Goal: Information Seeking & Learning: Learn about a topic

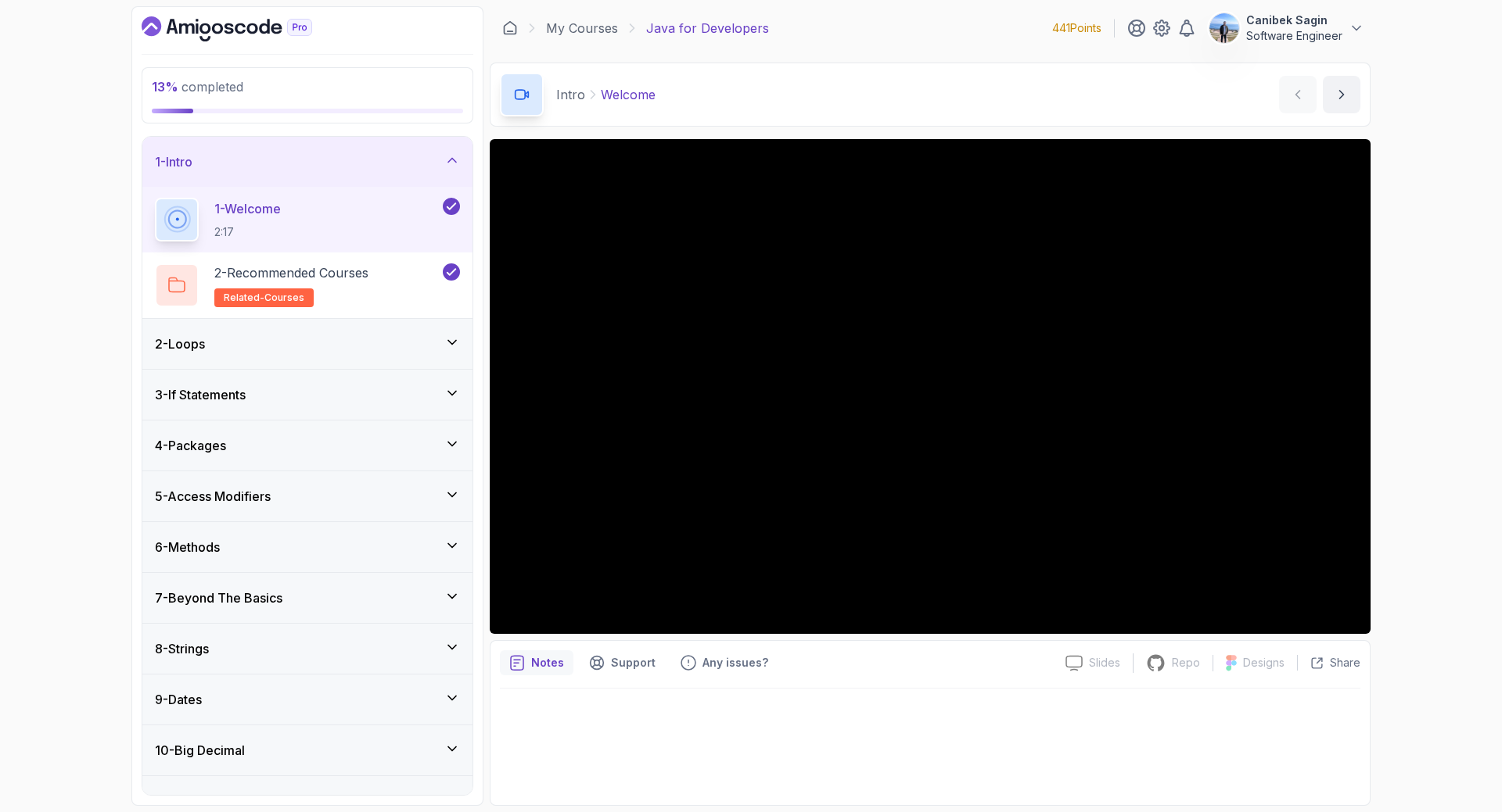
click at [279, 340] on div "2 - Loops" at bounding box center [307, 343] width 305 height 19
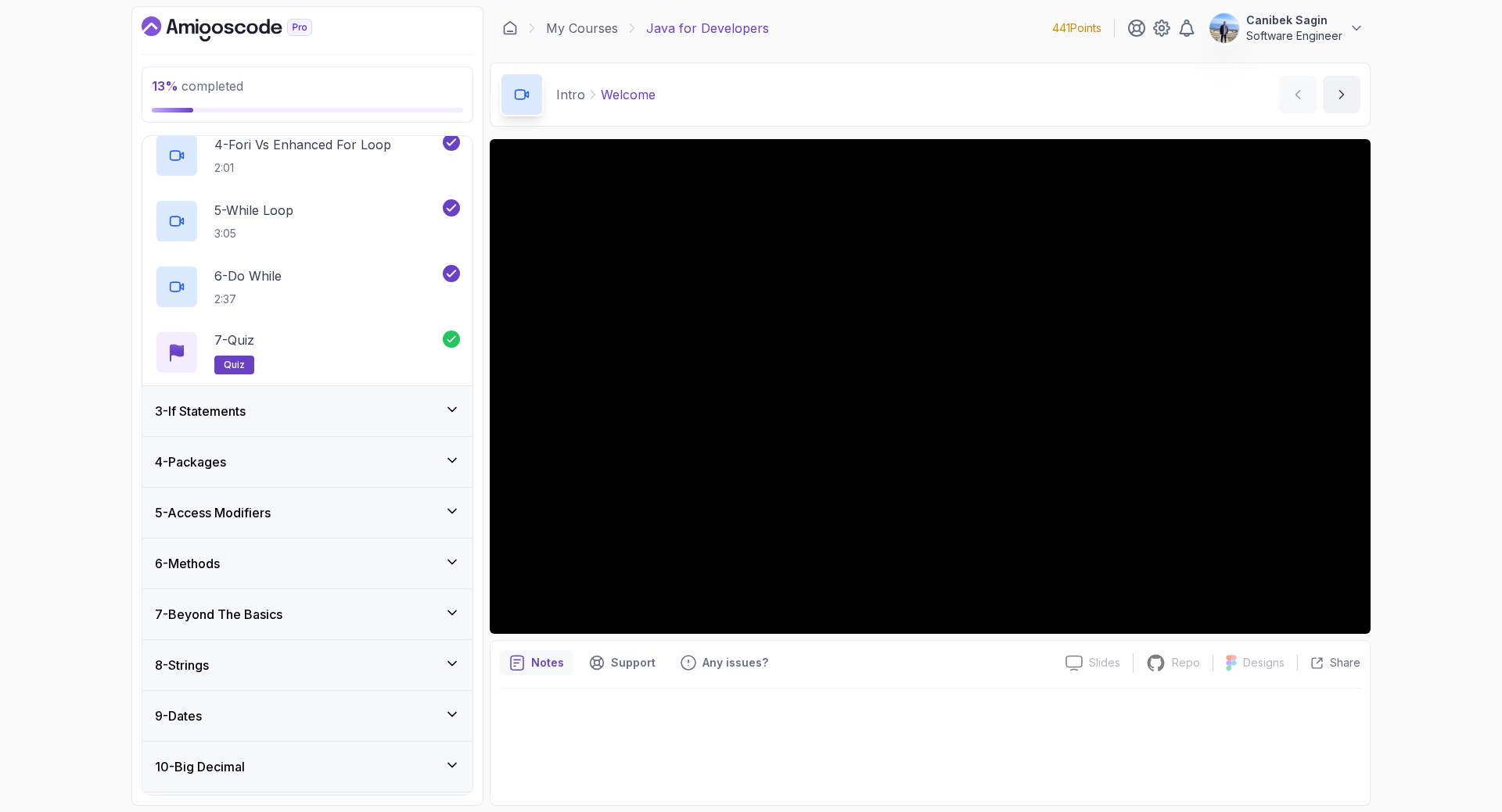
click at [316, 410] on div "3 - If Statements" at bounding box center [307, 411] width 305 height 19
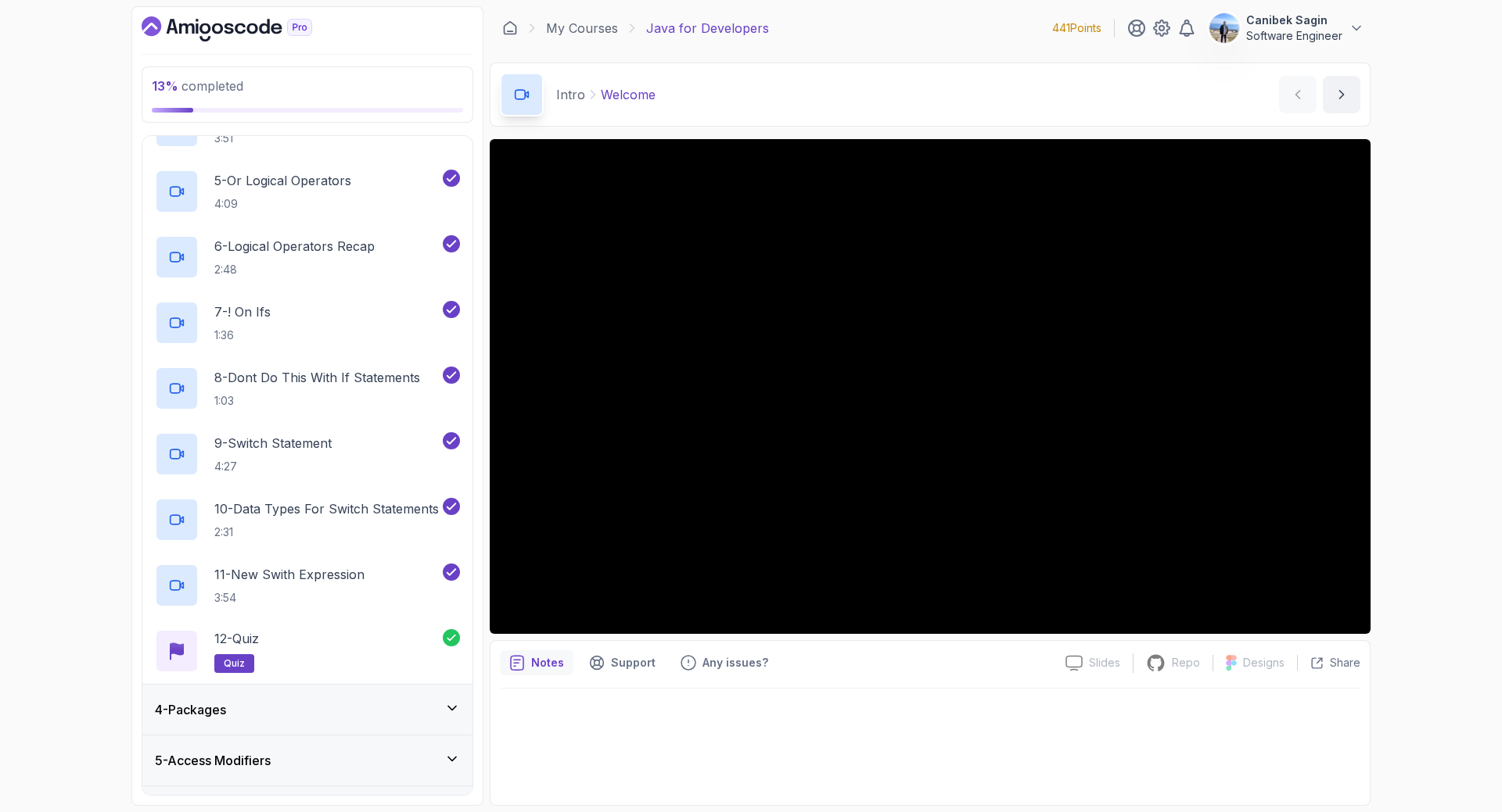
click at [325, 707] on div "4 - Packages" at bounding box center [307, 709] width 305 height 19
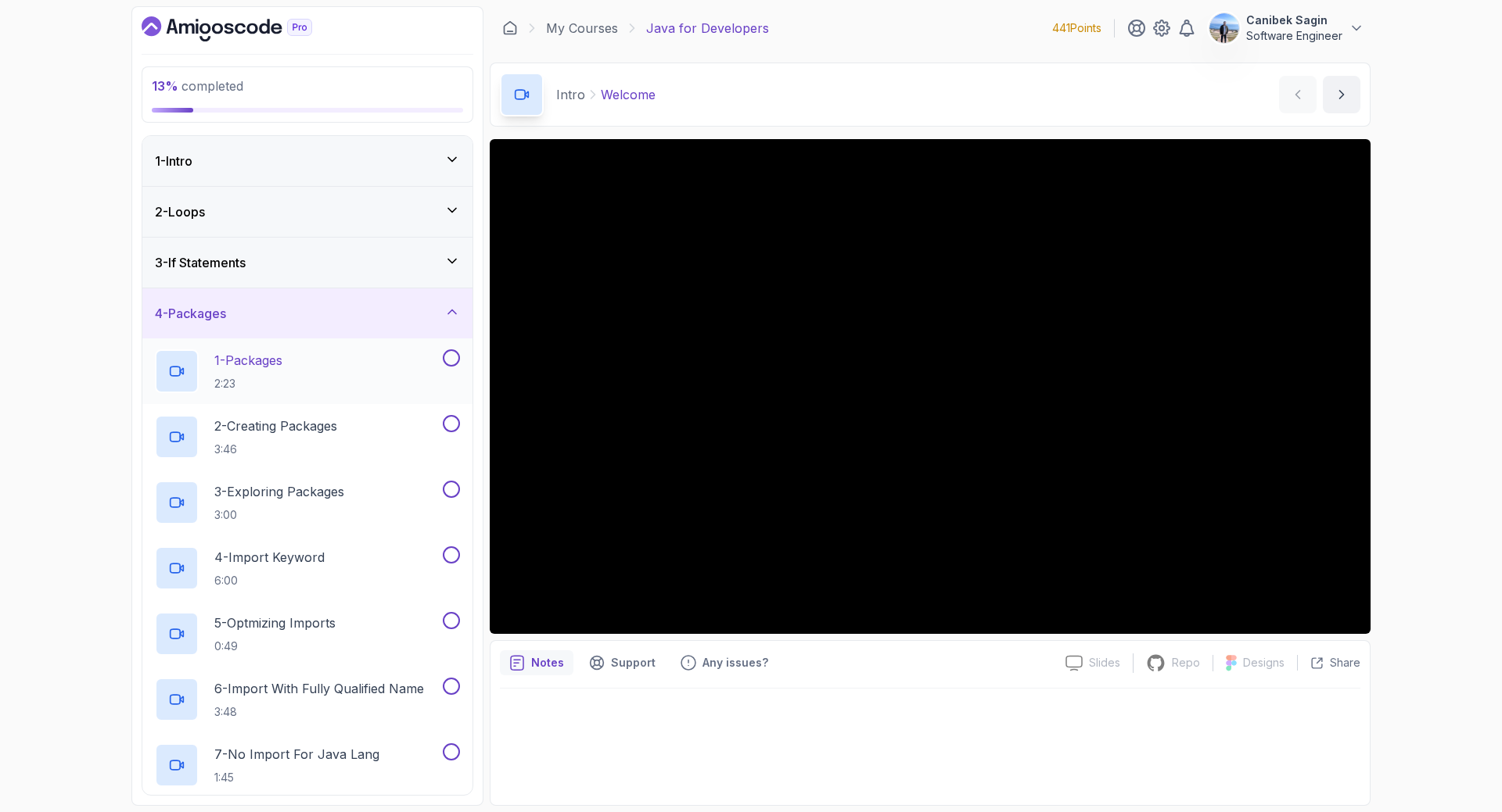
click at [227, 363] on p "1 - Packages" at bounding box center [248, 360] width 68 height 19
click at [255, 305] on div "4 - Packages" at bounding box center [307, 313] width 305 height 19
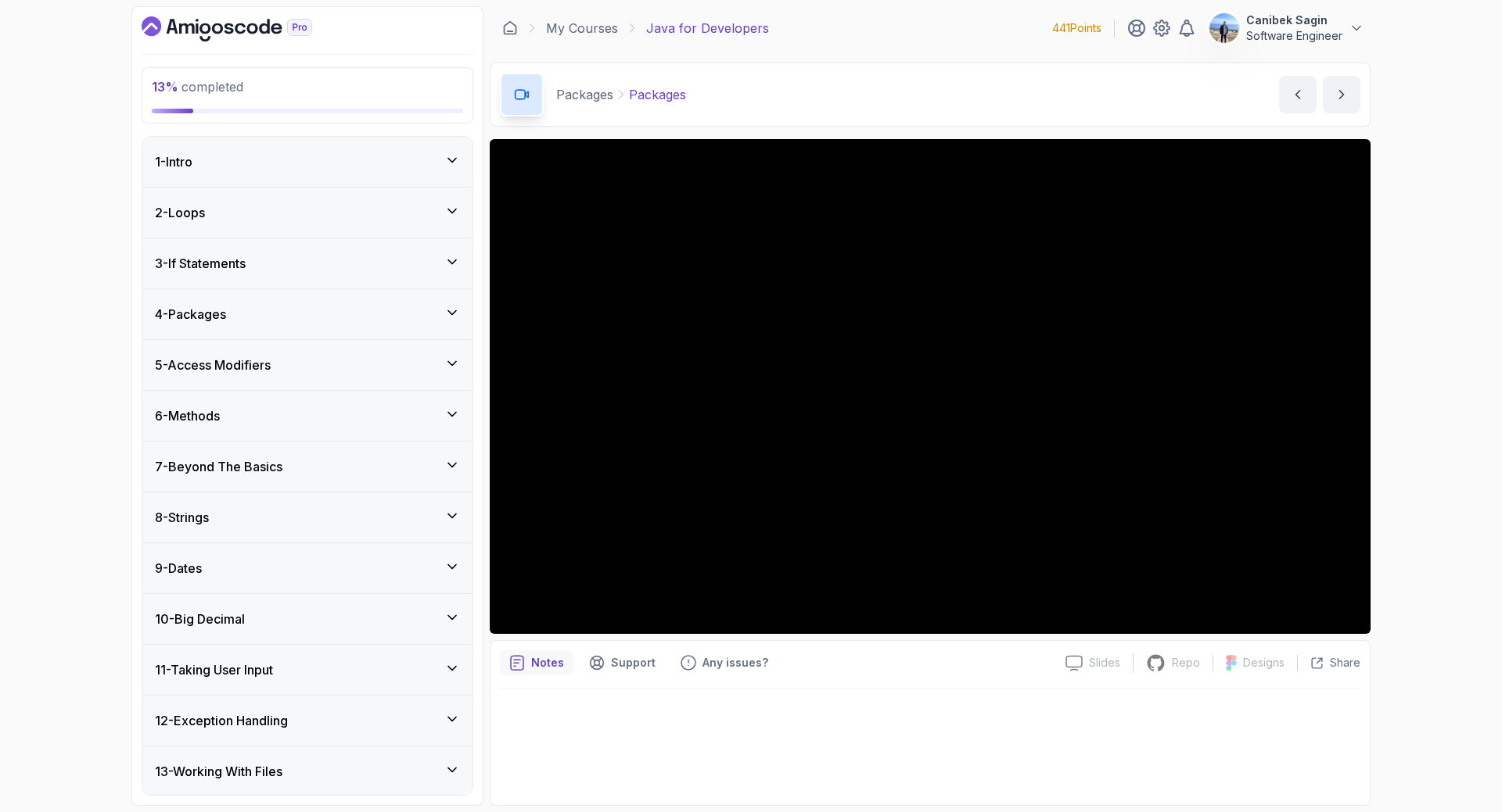
click at [208, 303] on div "4 - Packages" at bounding box center [307, 315] width 330 height 50
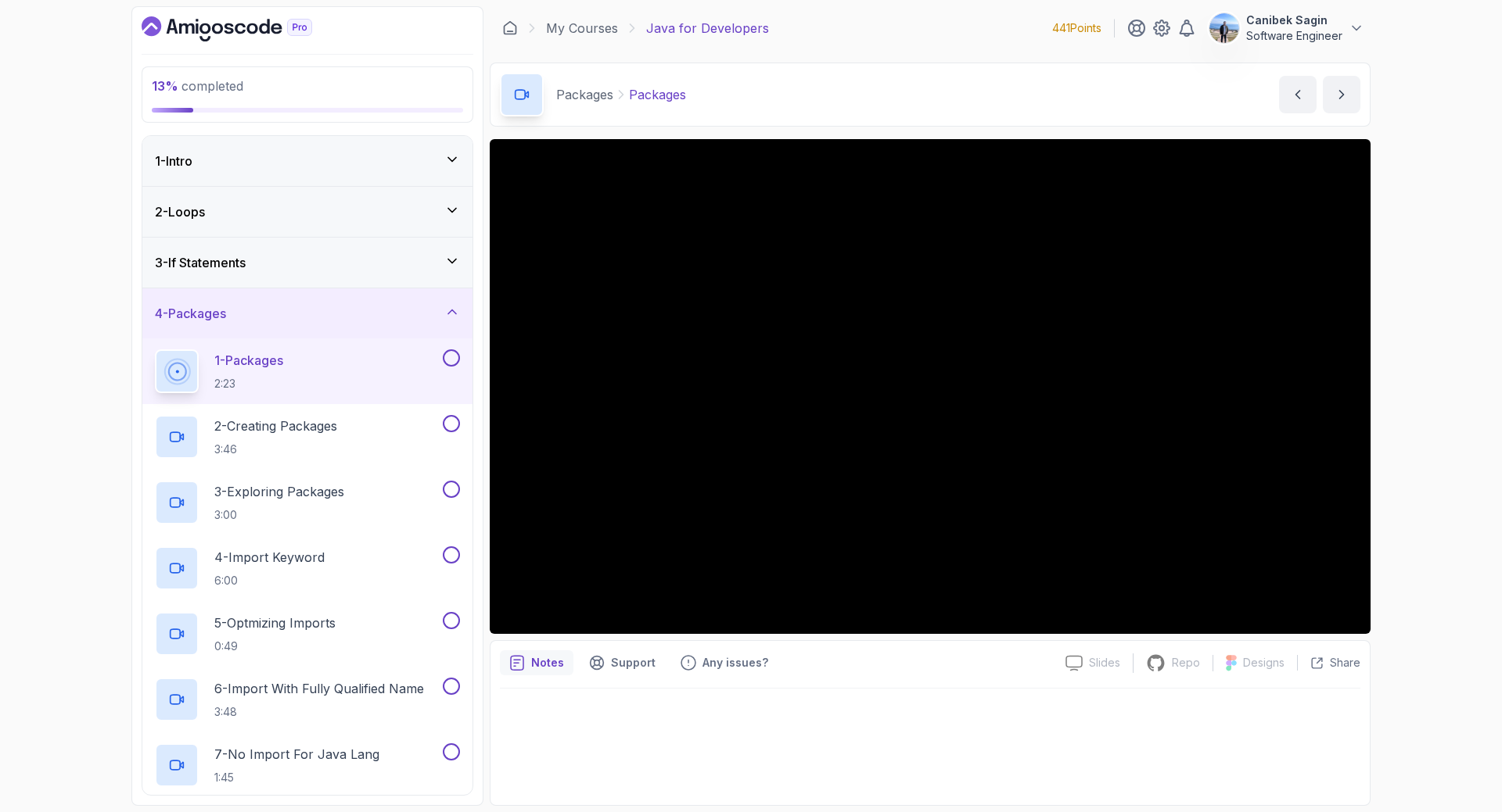
click at [454, 357] on button at bounding box center [451, 358] width 17 height 17
click at [416, 442] on div "2 - Creating Packages 3:46" at bounding box center [298, 437] width 285 height 44
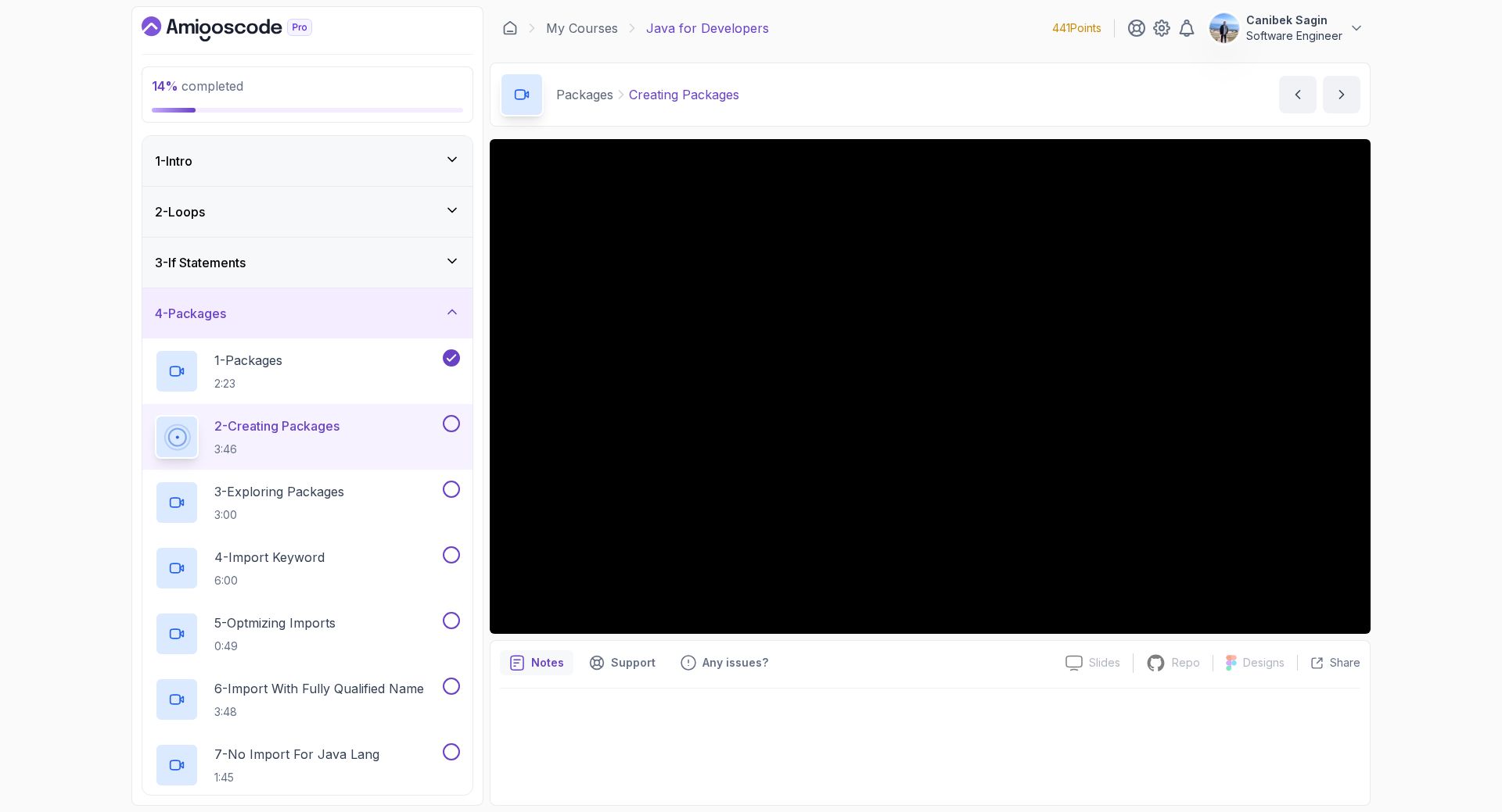
click at [1423, 403] on div "14 % completed 1 - Intro 2 - Loops 3 - If Statements 4 - Packages 1 - Packages …" at bounding box center [751, 406] width 1502 height 812
click at [452, 425] on button at bounding box center [451, 424] width 17 height 17
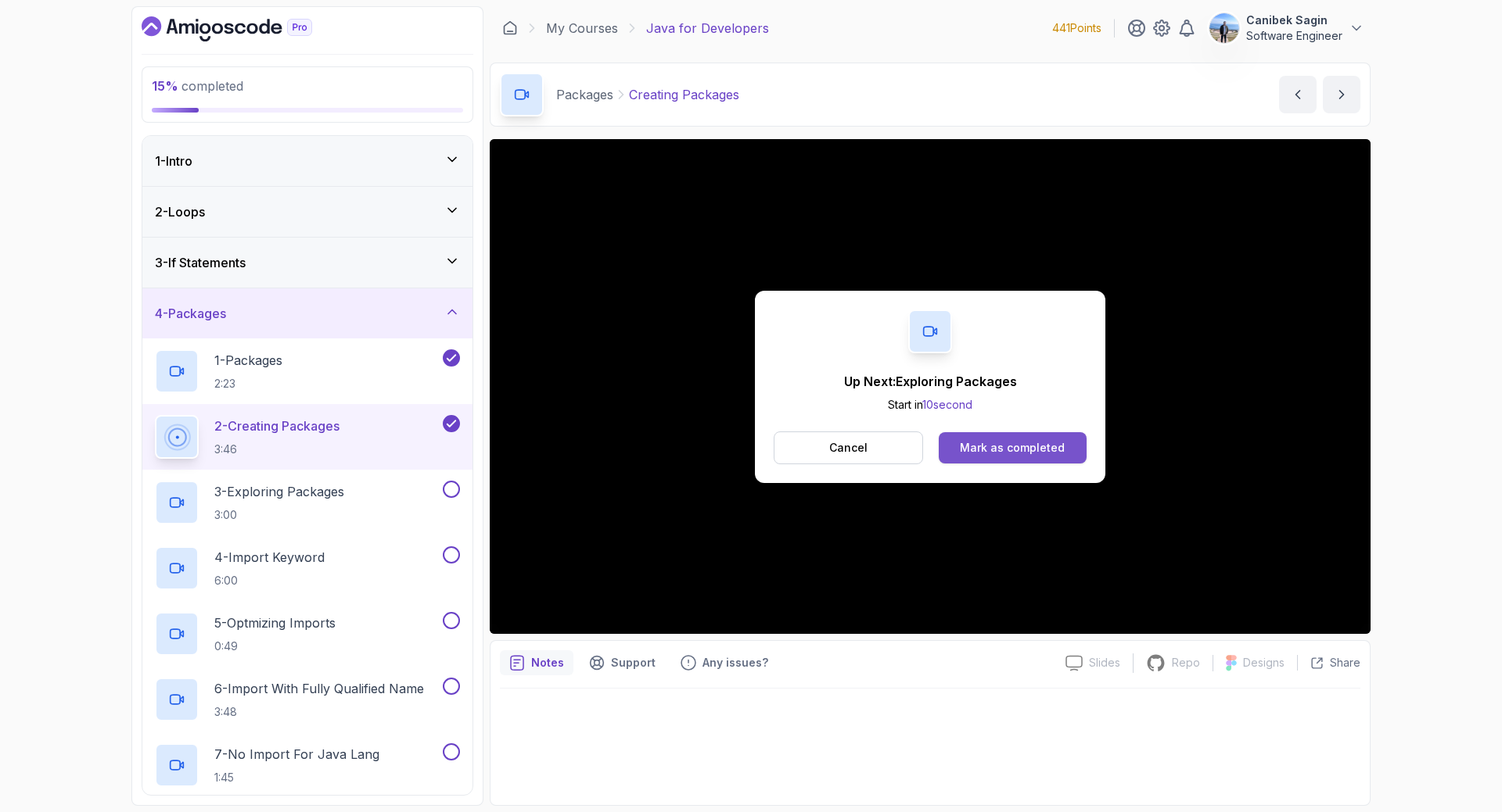
click at [1058, 452] on div "Mark as completed" at bounding box center [1012, 447] width 105 height 15
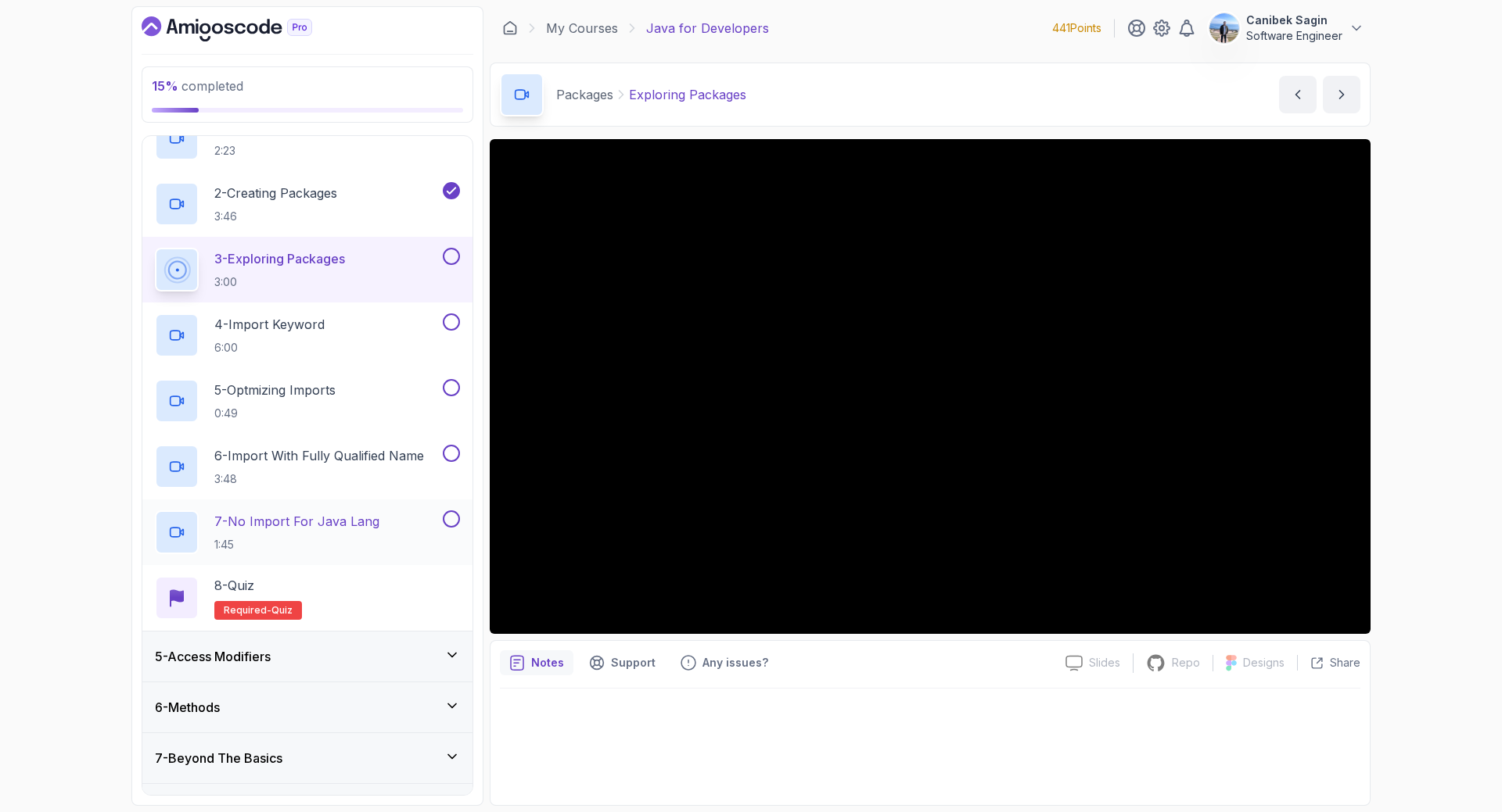
scroll to position [233, 0]
click at [442, 247] on div at bounding box center [450, 255] width 21 height 17
click at [449, 251] on button at bounding box center [451, 255] width 17 height 17
click at [449, 257] on icon at bounding box center [452, 255] width 14 height 15
click at [449, 257] on button at bounding box center [451, 255] width 17 height 17
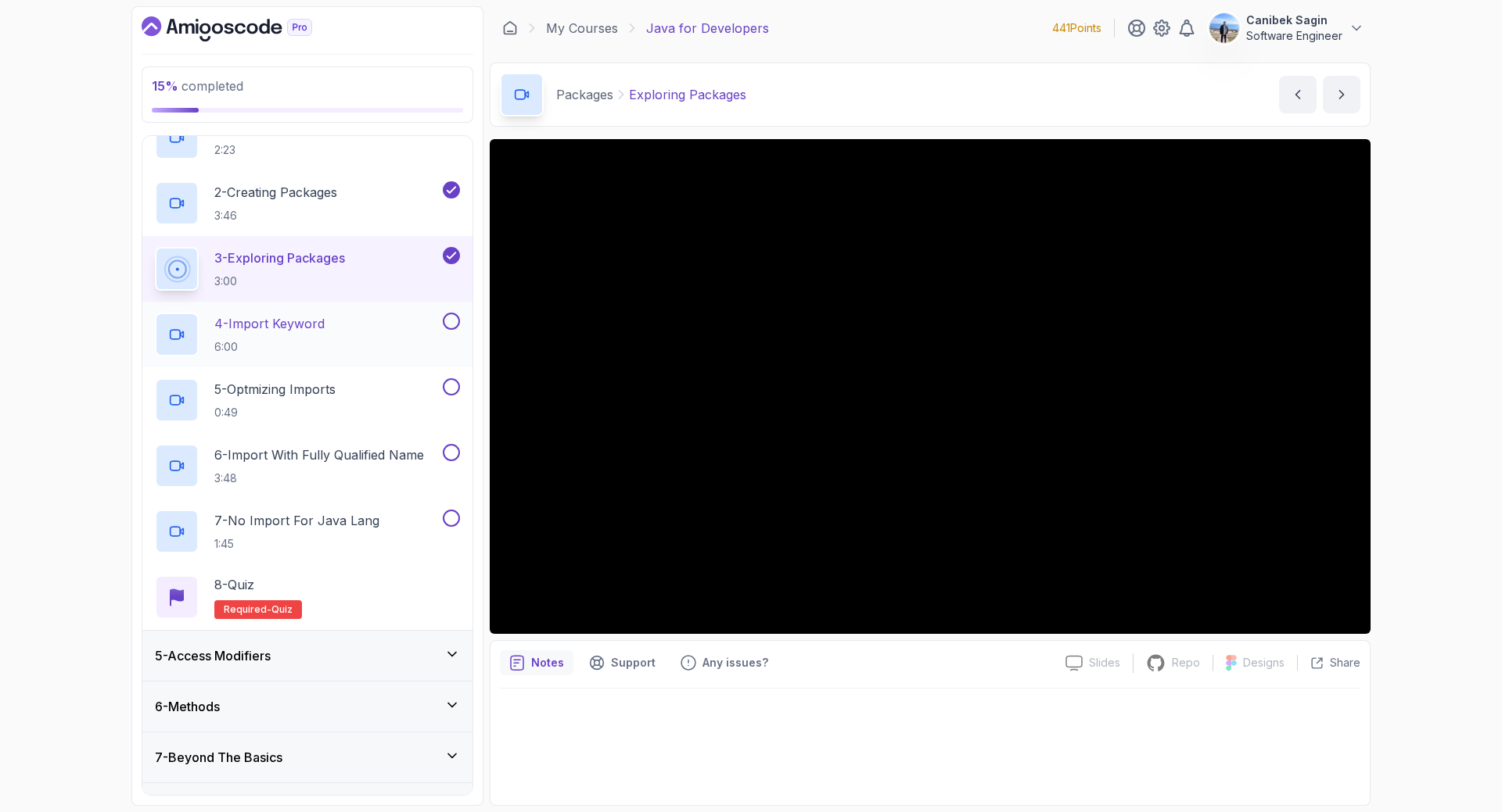
click at [410, 322] on div "4 - Import Keyword 6:00" at bounding box center [298, 334] width 285 height 44
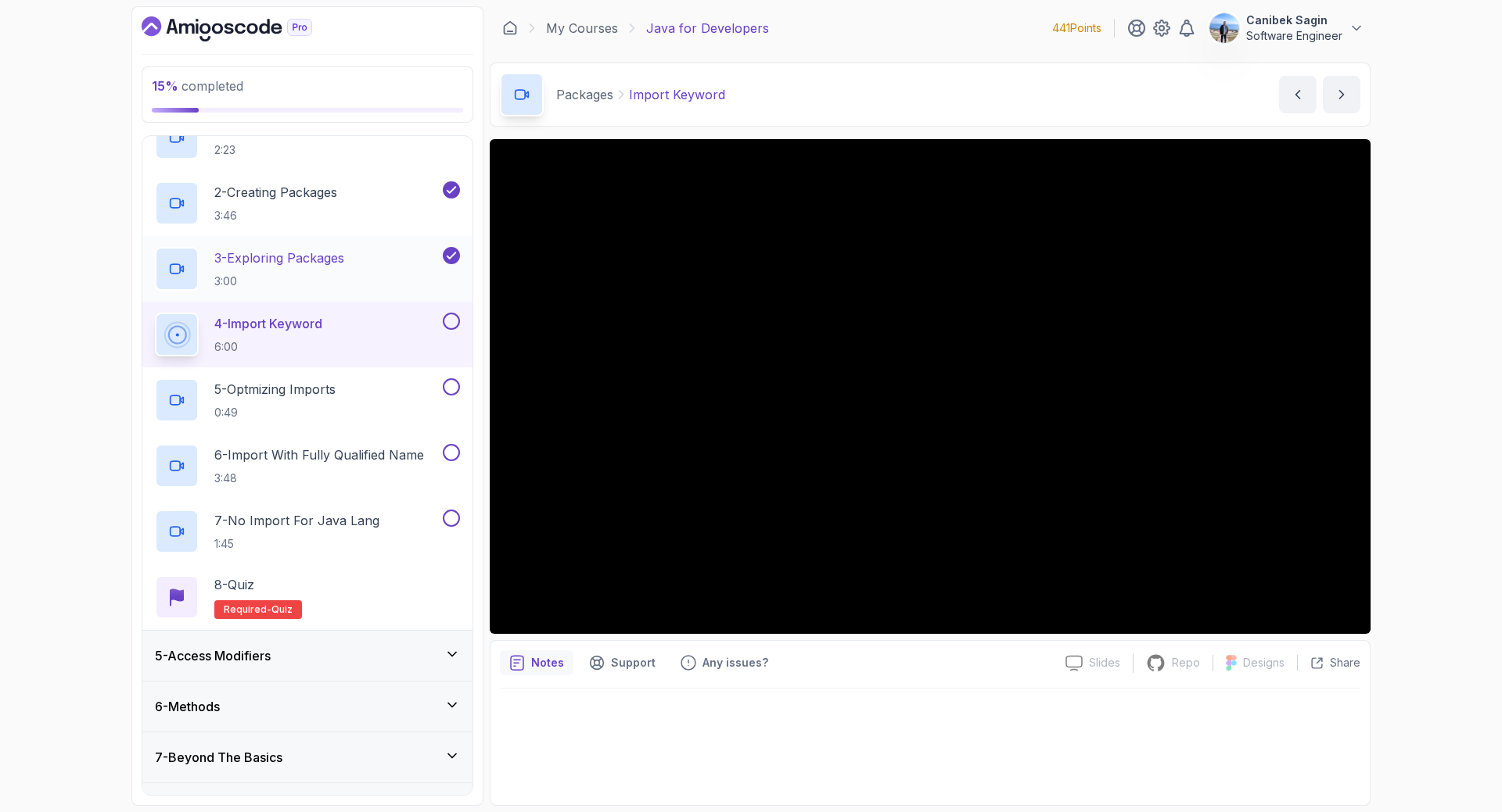
click at [444, 315] on div at bounding box center [450, 321] width 21 height 17
click at [452, 323] on button at bounding box center [451, 321] width 17 height 17
click at [451, 384] on button at bounding box center [451, 387] width 17 height 17
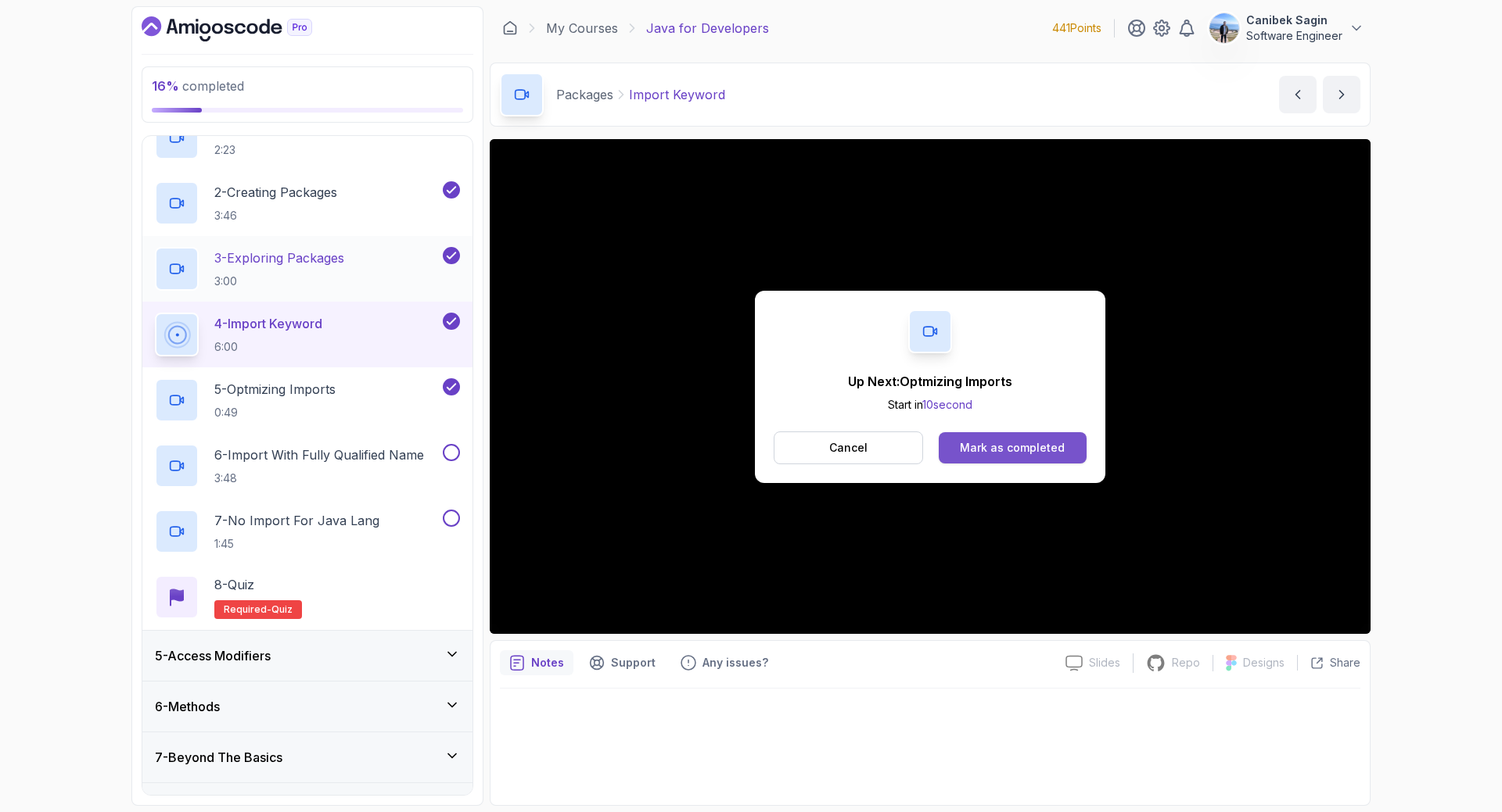
click at [1010, 442] on div "Mark as completed" at bounding box center [1012, 447] width 105 height 15
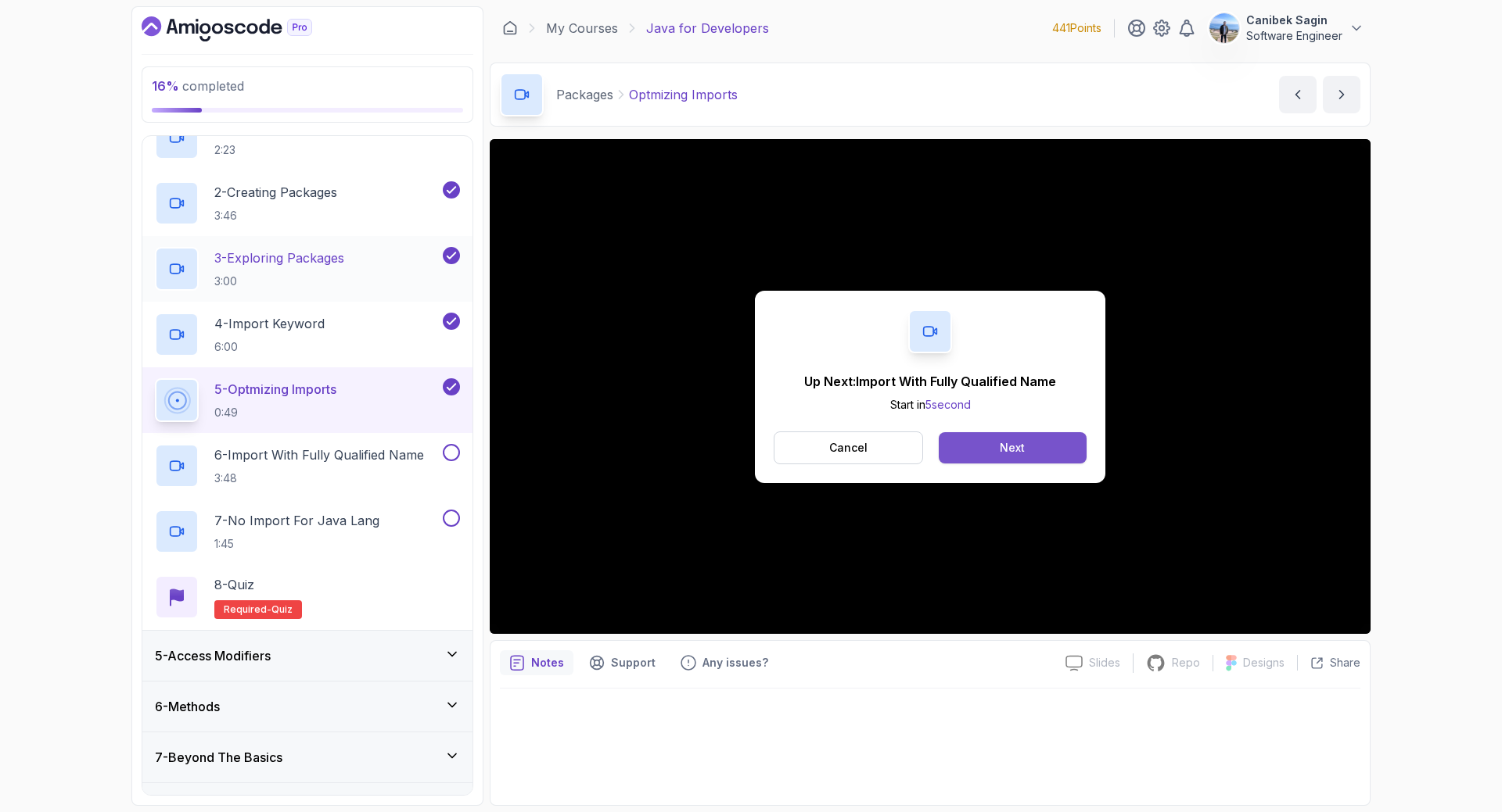
click at [979, 453] on button "Next" at bounding box center [1012, 448] width 148 height 32
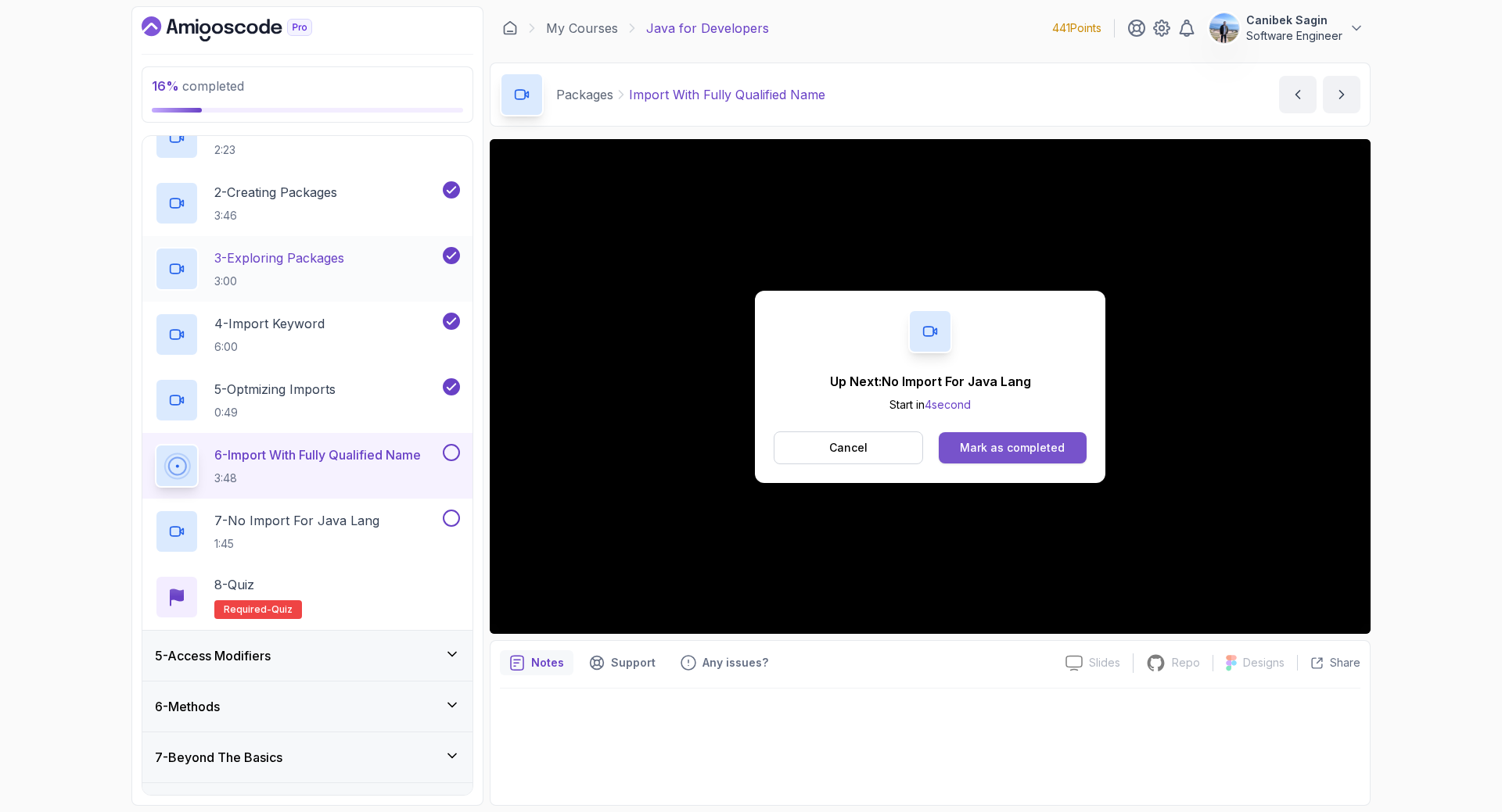
click at [1015, 452] on div "Mark as completed" at bounding box center [1012, 447] width 105 height 15
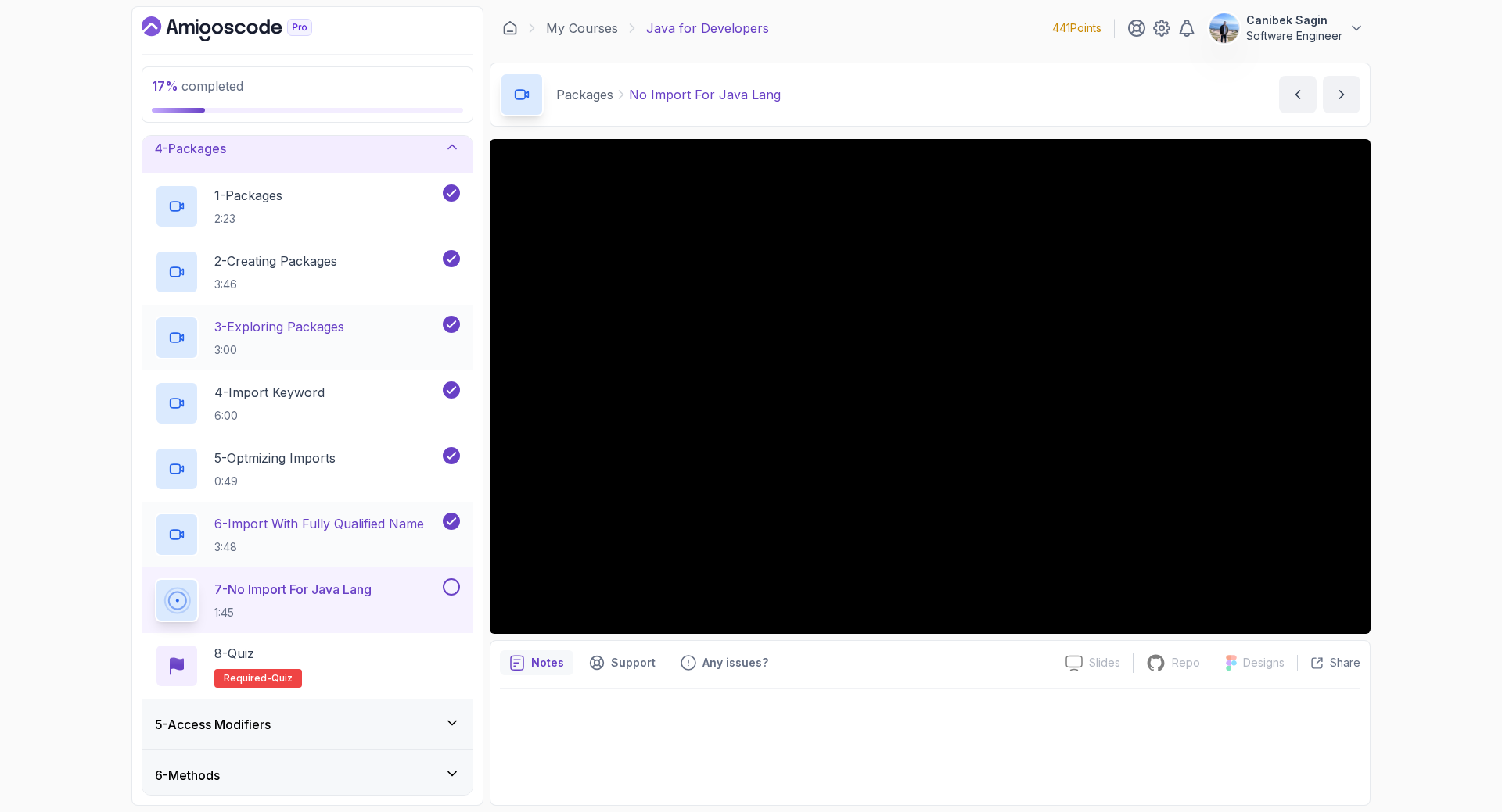
scroll to position [167, 0]
click at [453, 588] on button at bounding box center [451, 585] width 17 height 17
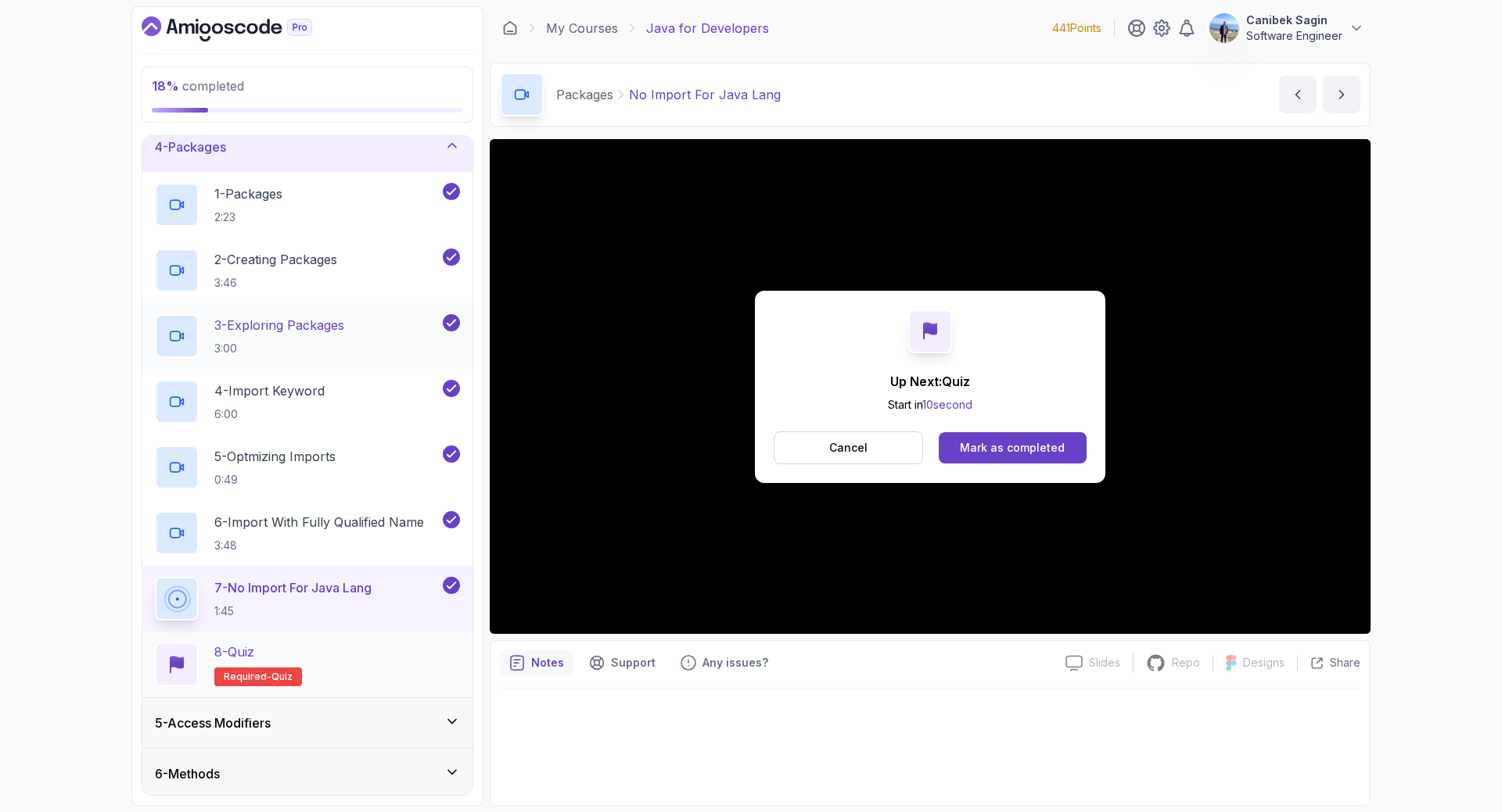
click at [353, 664] on div "8 - Quiz Required- quiz" at bounding box center [307, 664] width 305 height 44
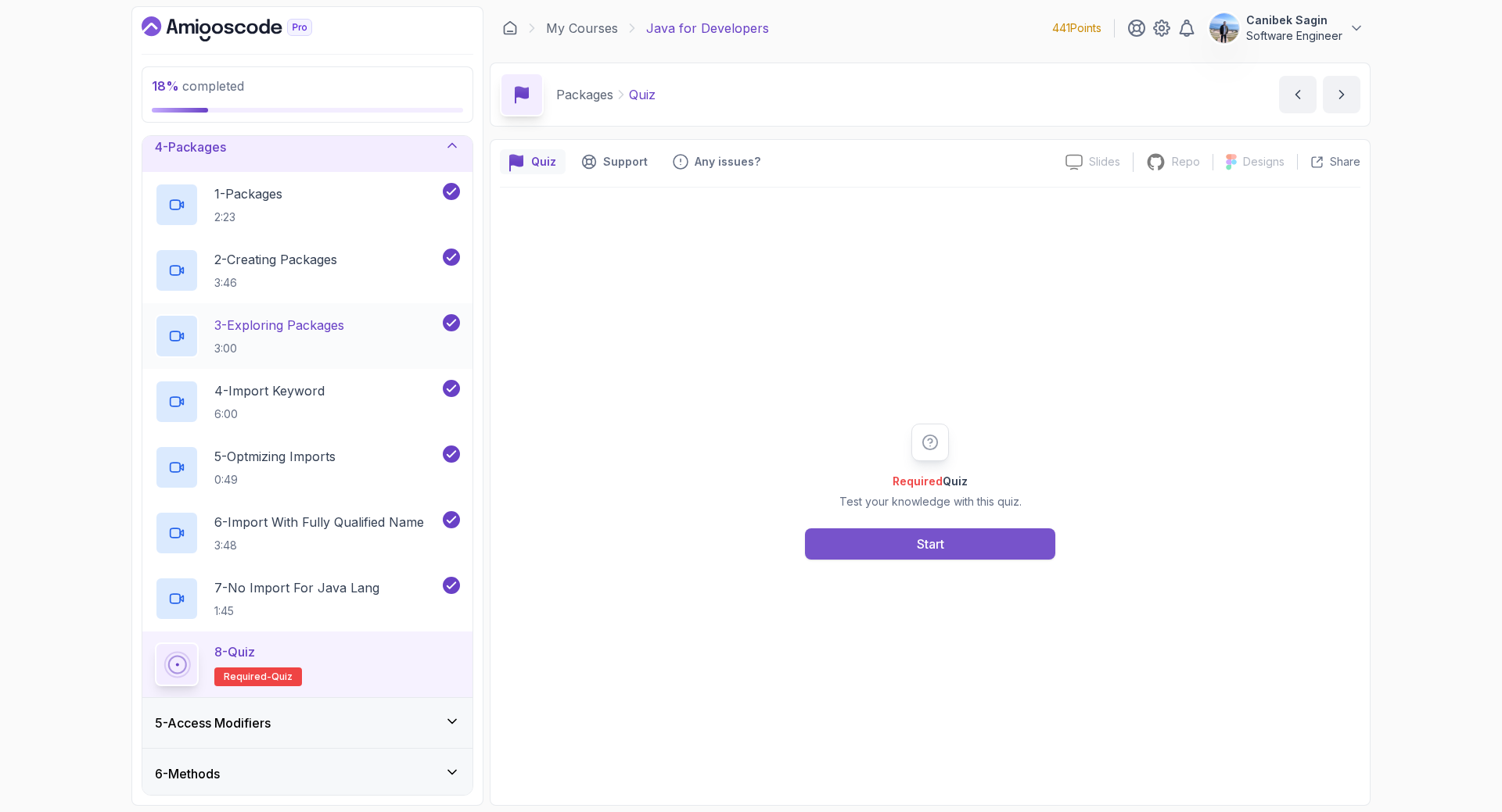
click at [940, 547] on div "Start" at bounding box center [930, 543] width 27 height 19
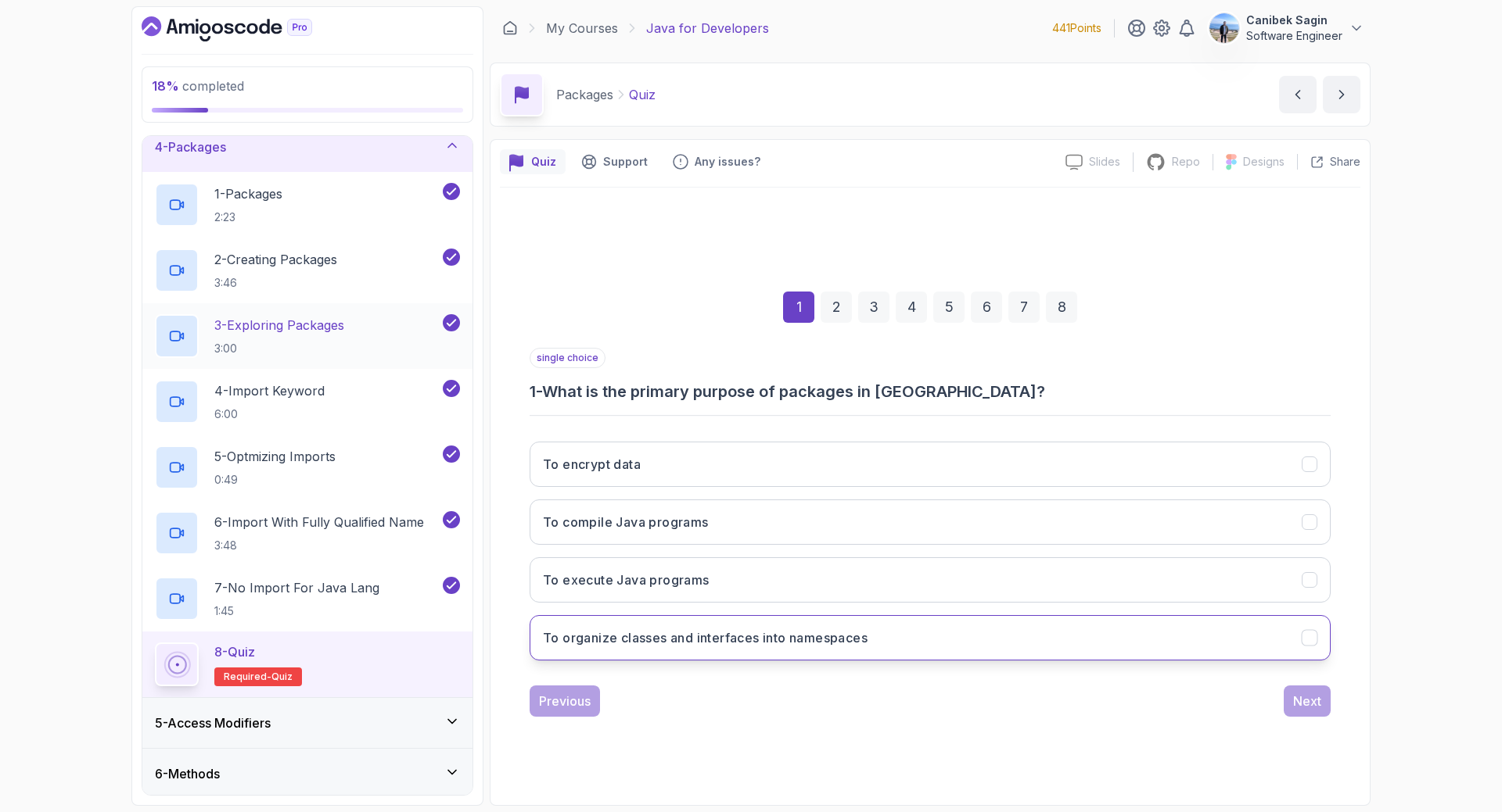
click at [799, 651] on button "To organize classes and interfaces into namespaces" at bounding box center [930, 638] width 801 height 45
click at [1305, 701] on div "Next" at bounding box center [1306, 701] width 28 height 19
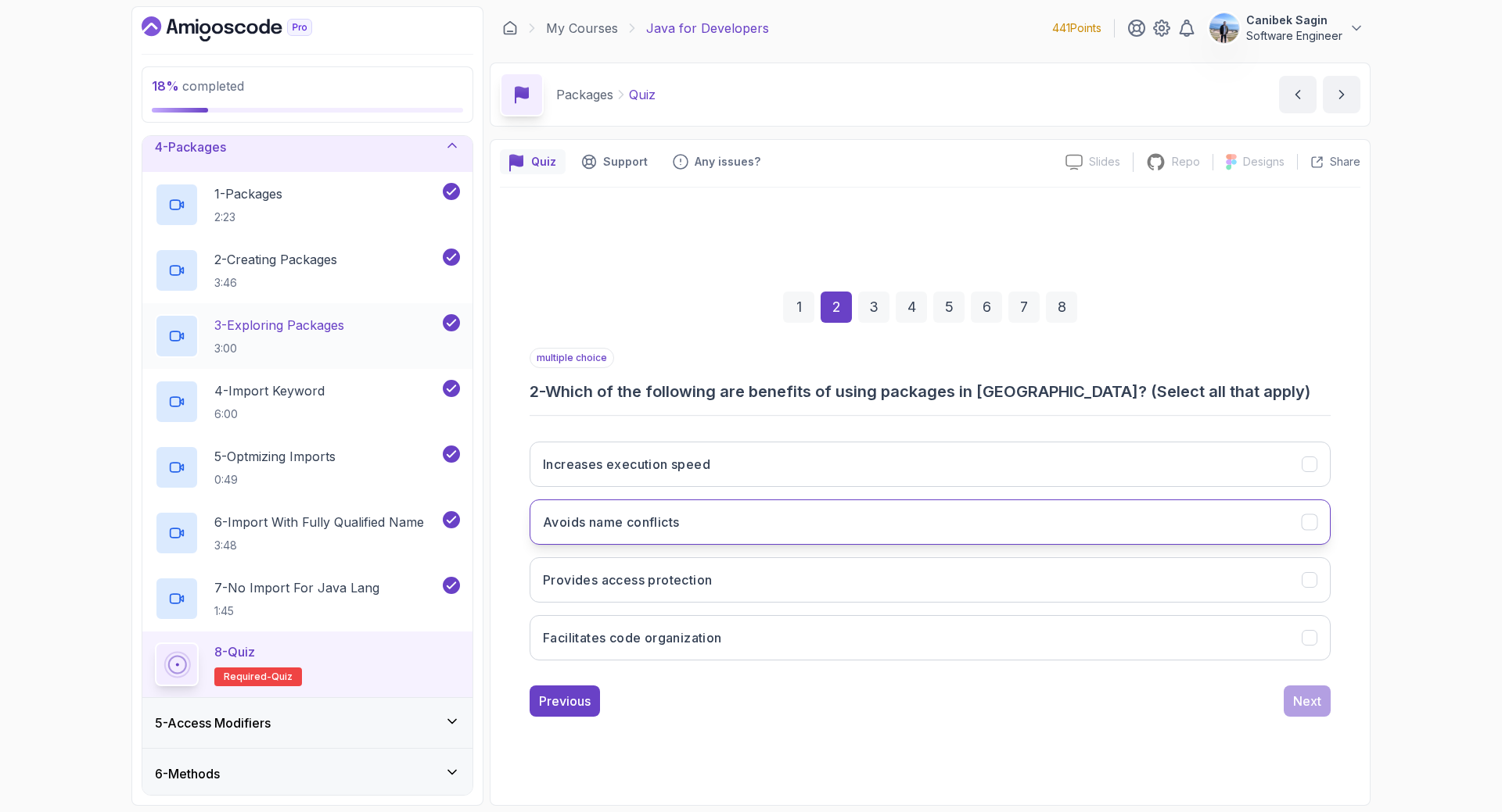
click at [664, 523] on h3 "Avoids name conflicts" at bounding box center [610, 522] width 136 height 19
click at [655, 641] on h3 "Facilitates code organization" at bounding box center [632, 637] width 179 height 19
click at [1296, 700] on div "Next" at bounding box center [1306, 701] width 28 height 19
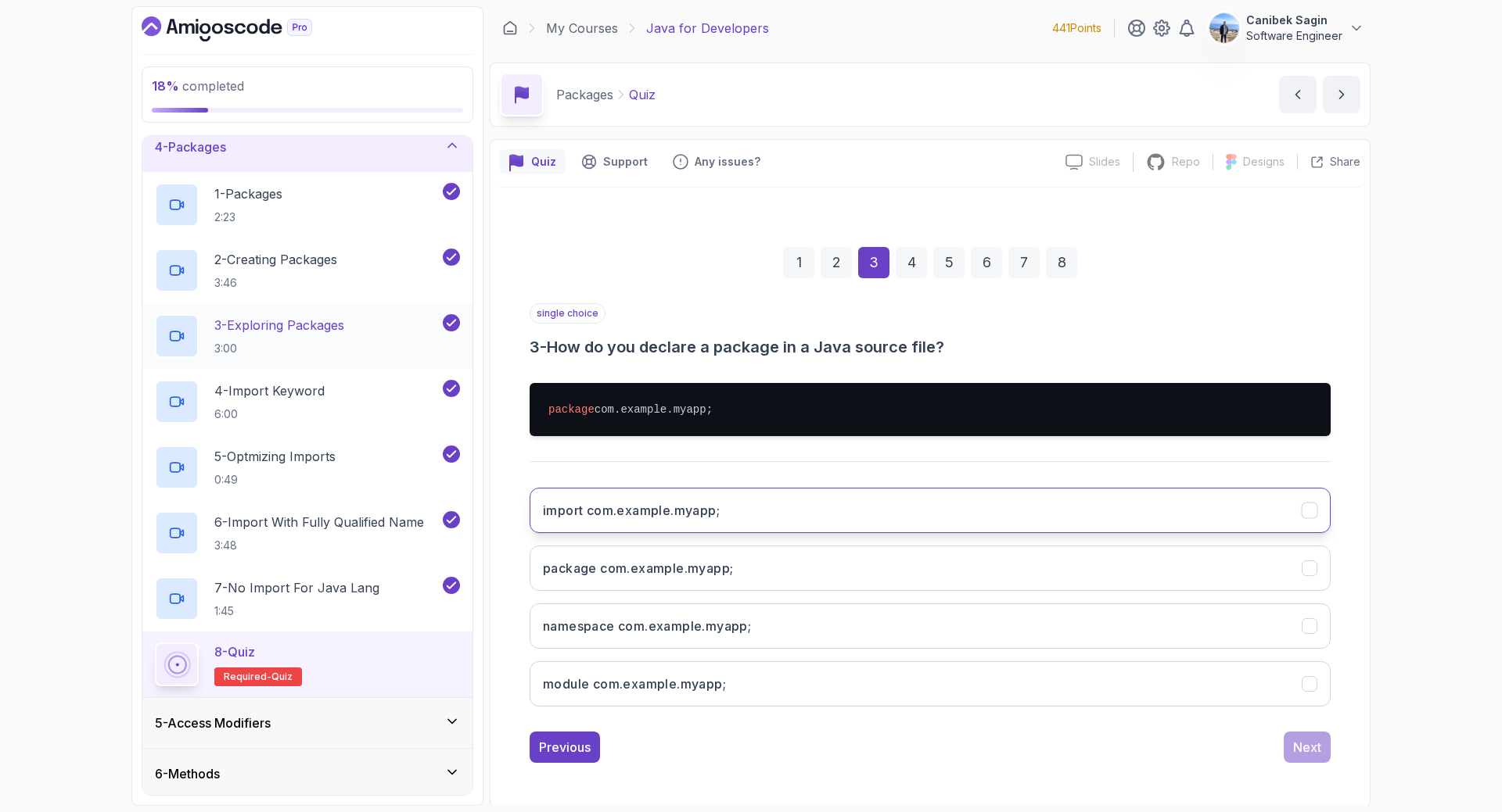
click at [762, 509] on button "import com.example.myapp;" at bounding box center [930, 510] width 801 height 45
click at [1299, 751] on div "Next" at bounding box center [1306, 747] width 28 height 19
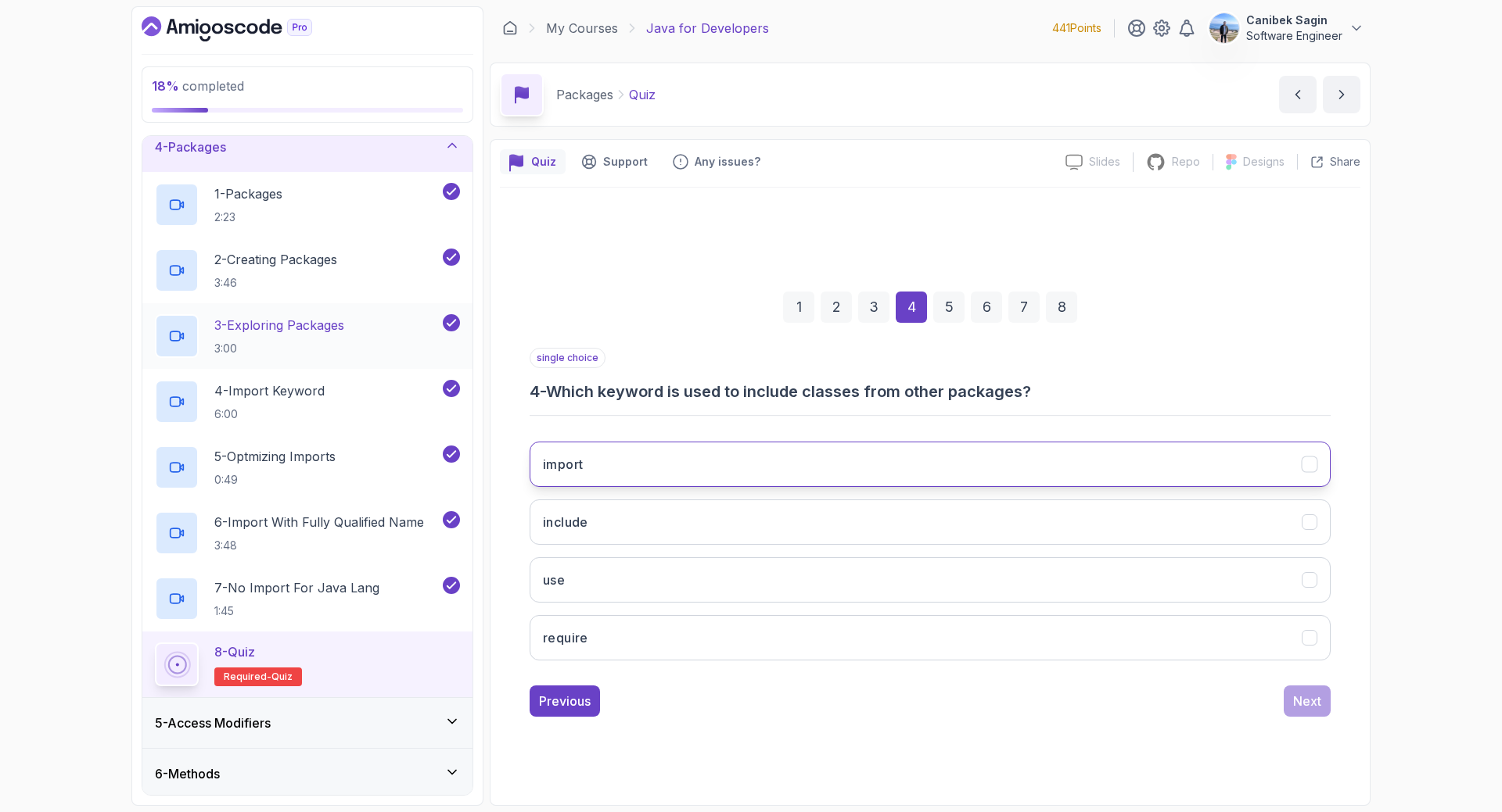
click at [620, 453] on button "import" at bounding box center [930, 464] width 801 height 45
click at [1313, 706] on div "Next" at bounding box center [1306, 701] width 28 height 19
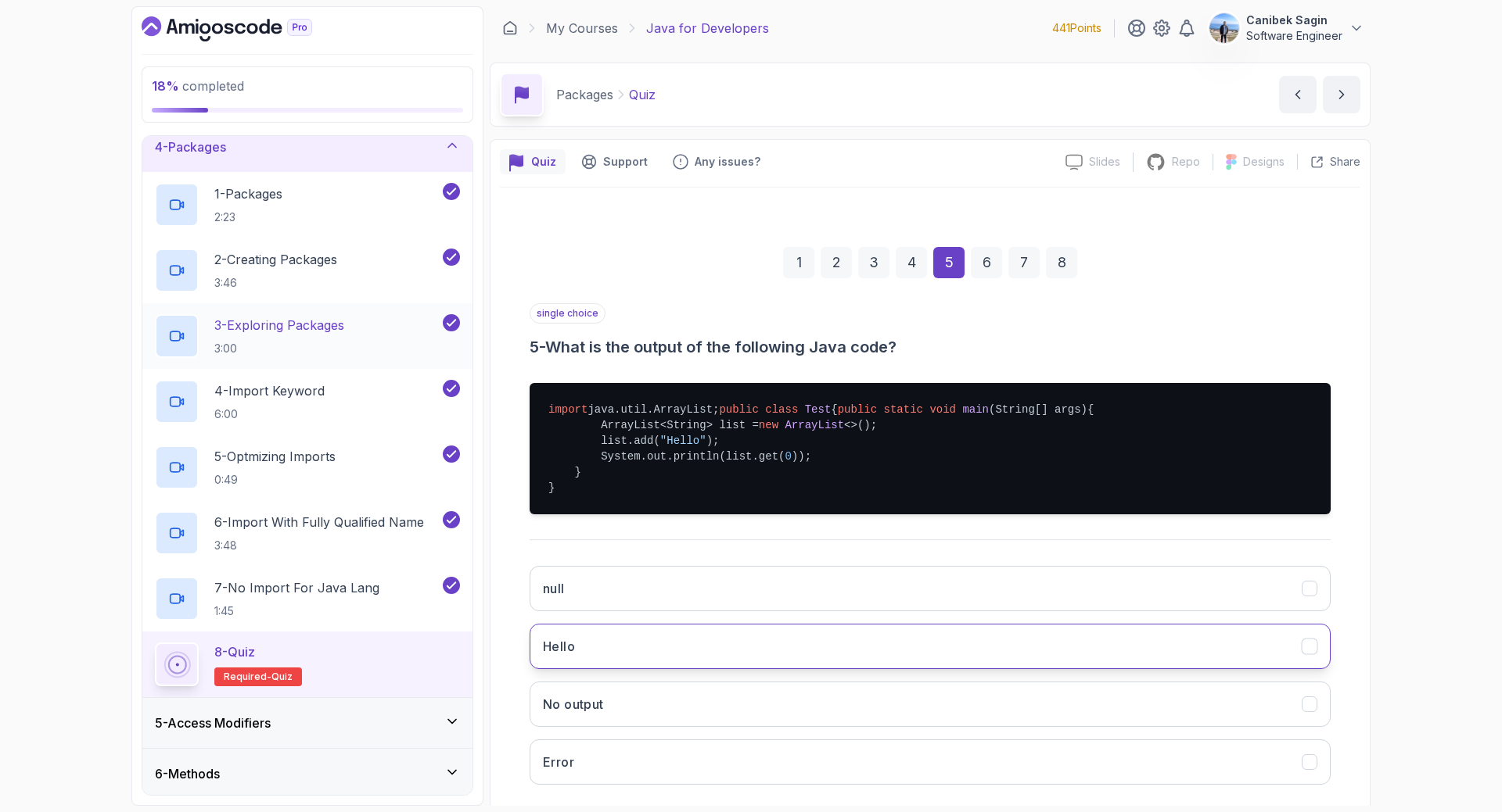
click at [731, 670] on button "Hello" at bounding box center [930, 646] width 801 height 45
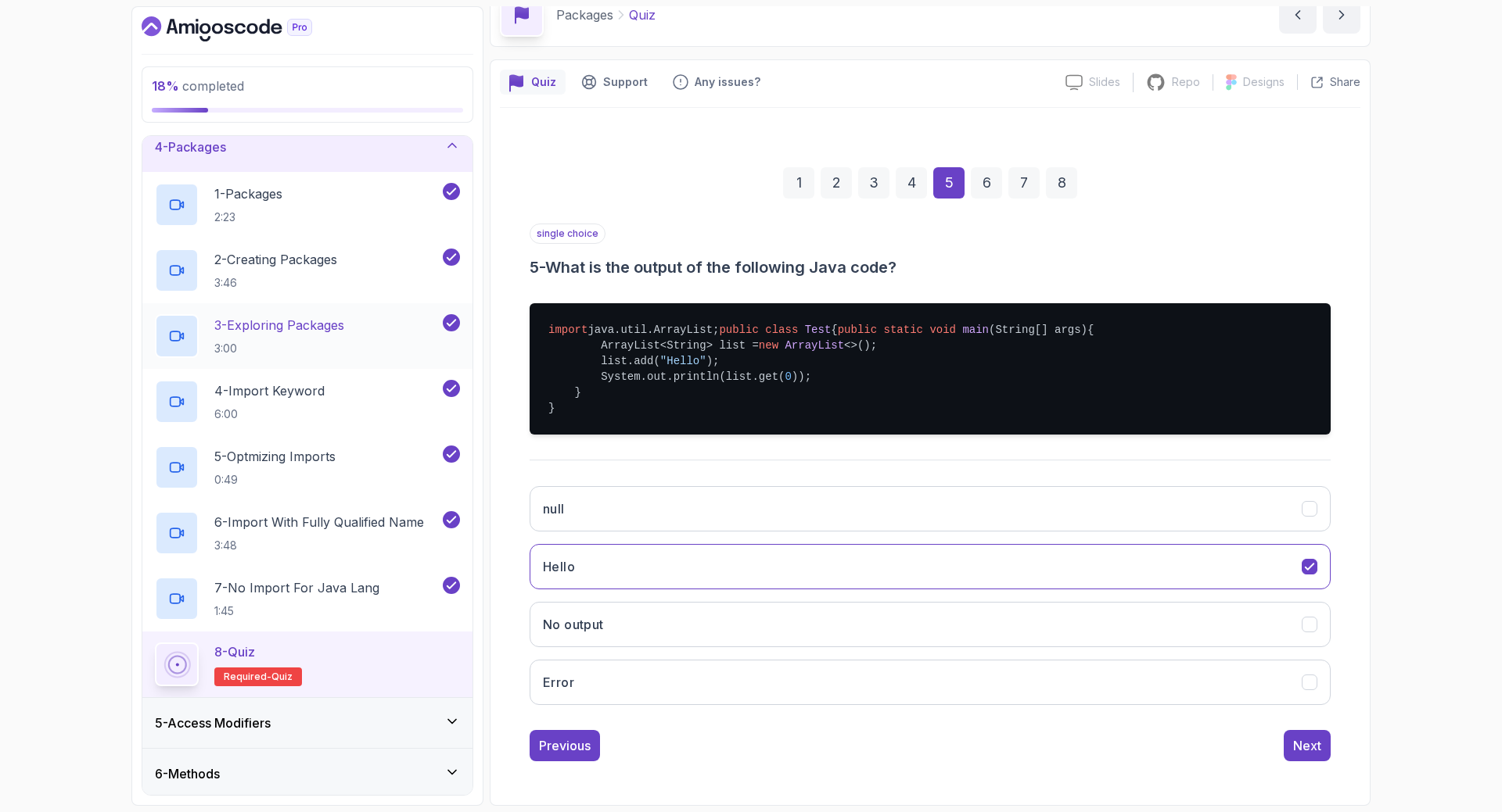
scroll to position [111, 0]
click at [1301, 747] on div "Next" at bounding box center [1306, 745] width 28 height 19
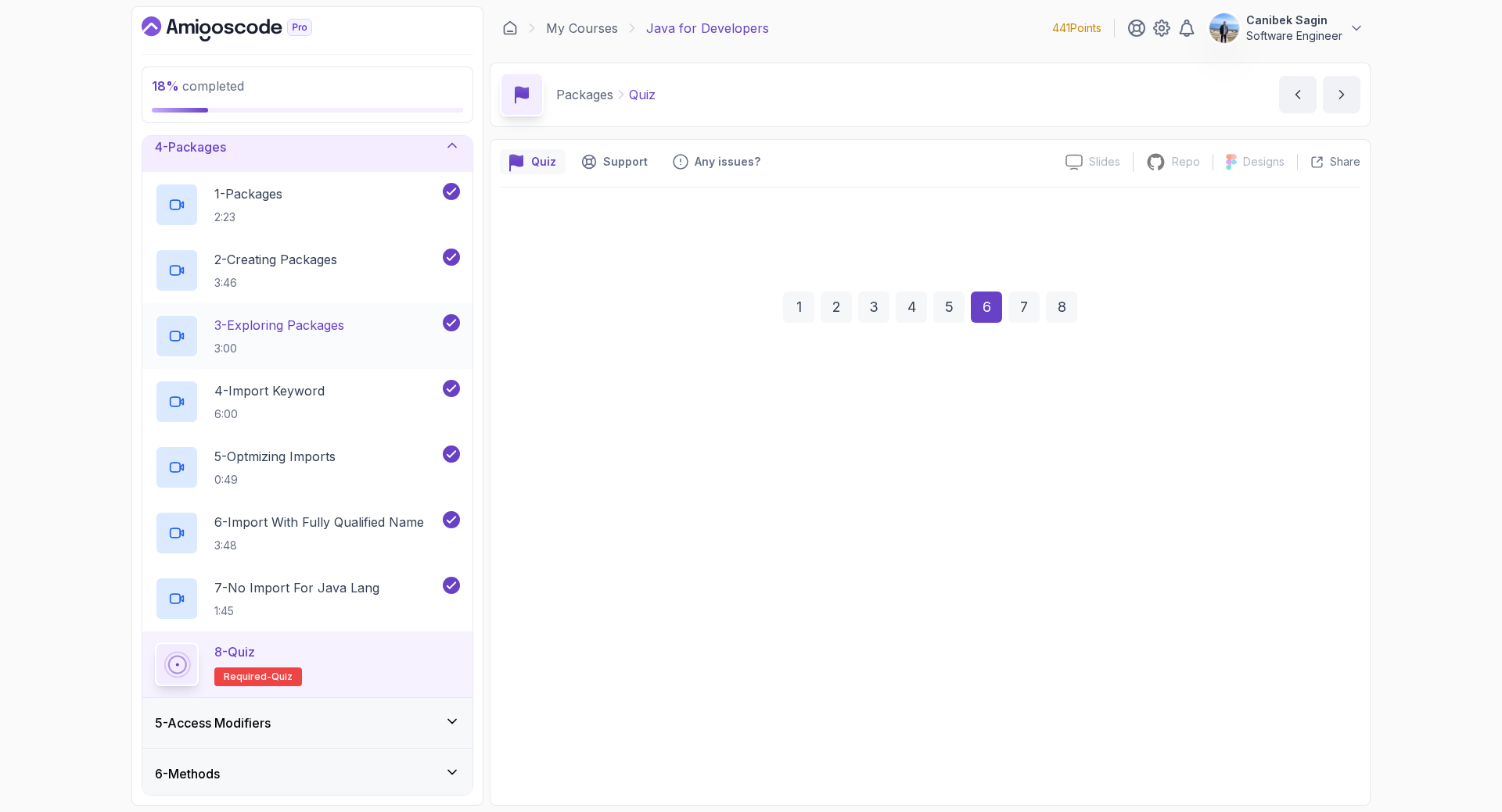
scroll to position [0, 0]
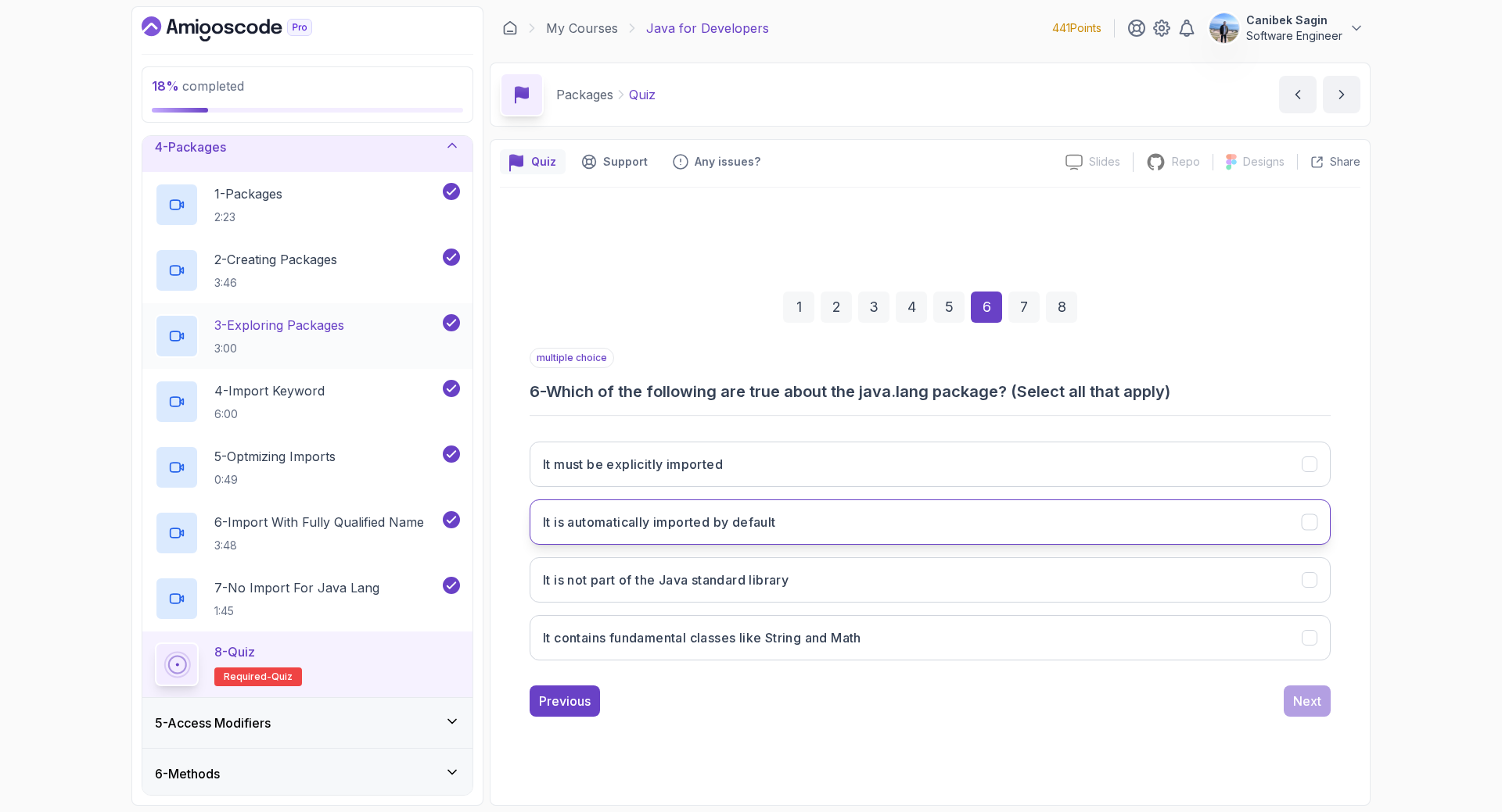
click at [620, 523] on h3 "It is automatically imported by default" at bounding box center [659, 522] width 234 height 19
click at [795, 635] on h3 "It contains fundamental classes like String and Math" at bounding box center [701, 637] width 318 height 19
click at [1309, 703] on div "Next" at bounding box center [1306, 701] width 28 height 19
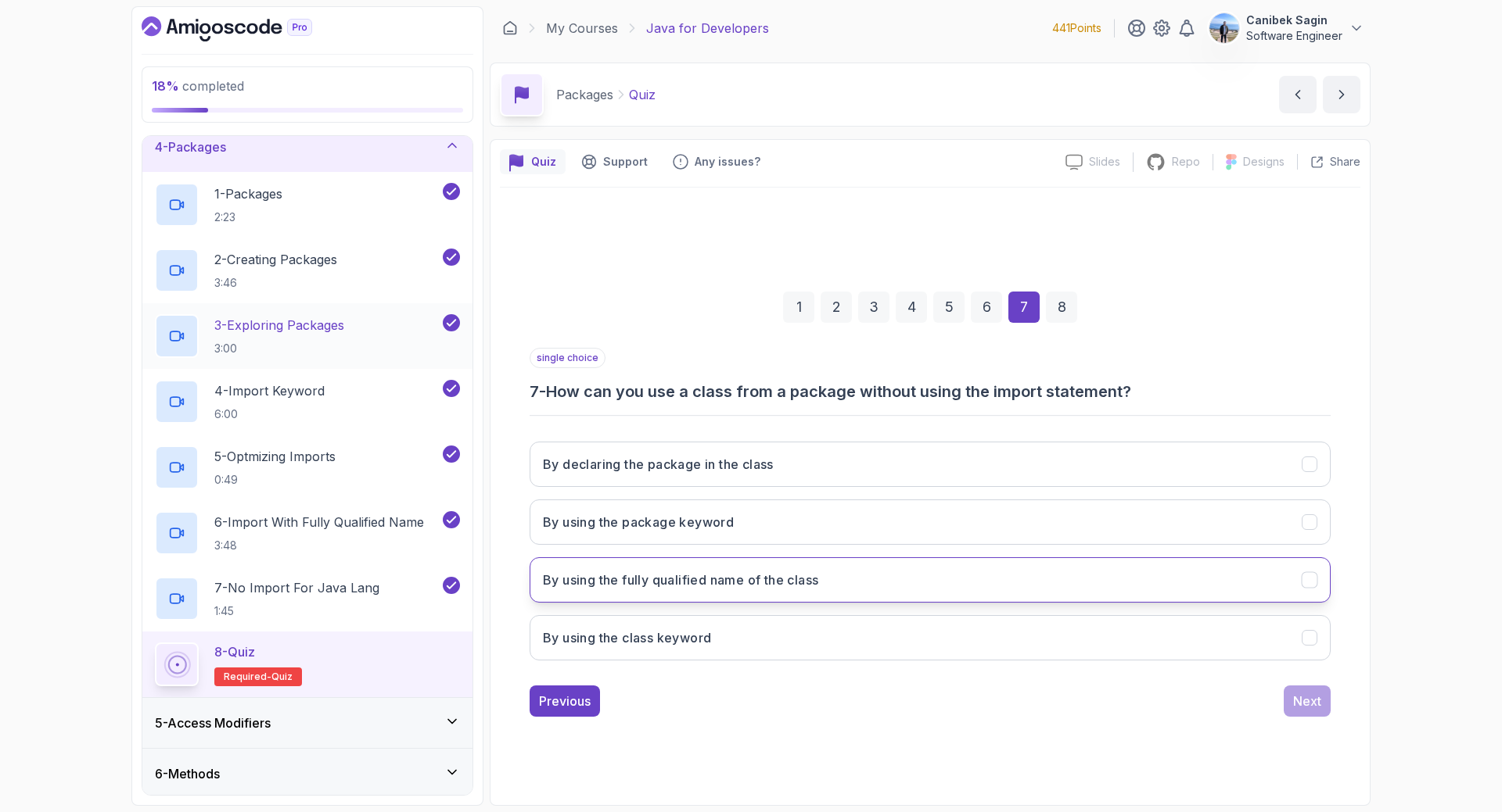
click at [800, 577] on h3 "By using the fully qualified name of the class" at bounding box center [680, 579] width 275 height 19
click at [1306, 706] on div "Next" at bounding box center [1306, 701] width 28 height 19
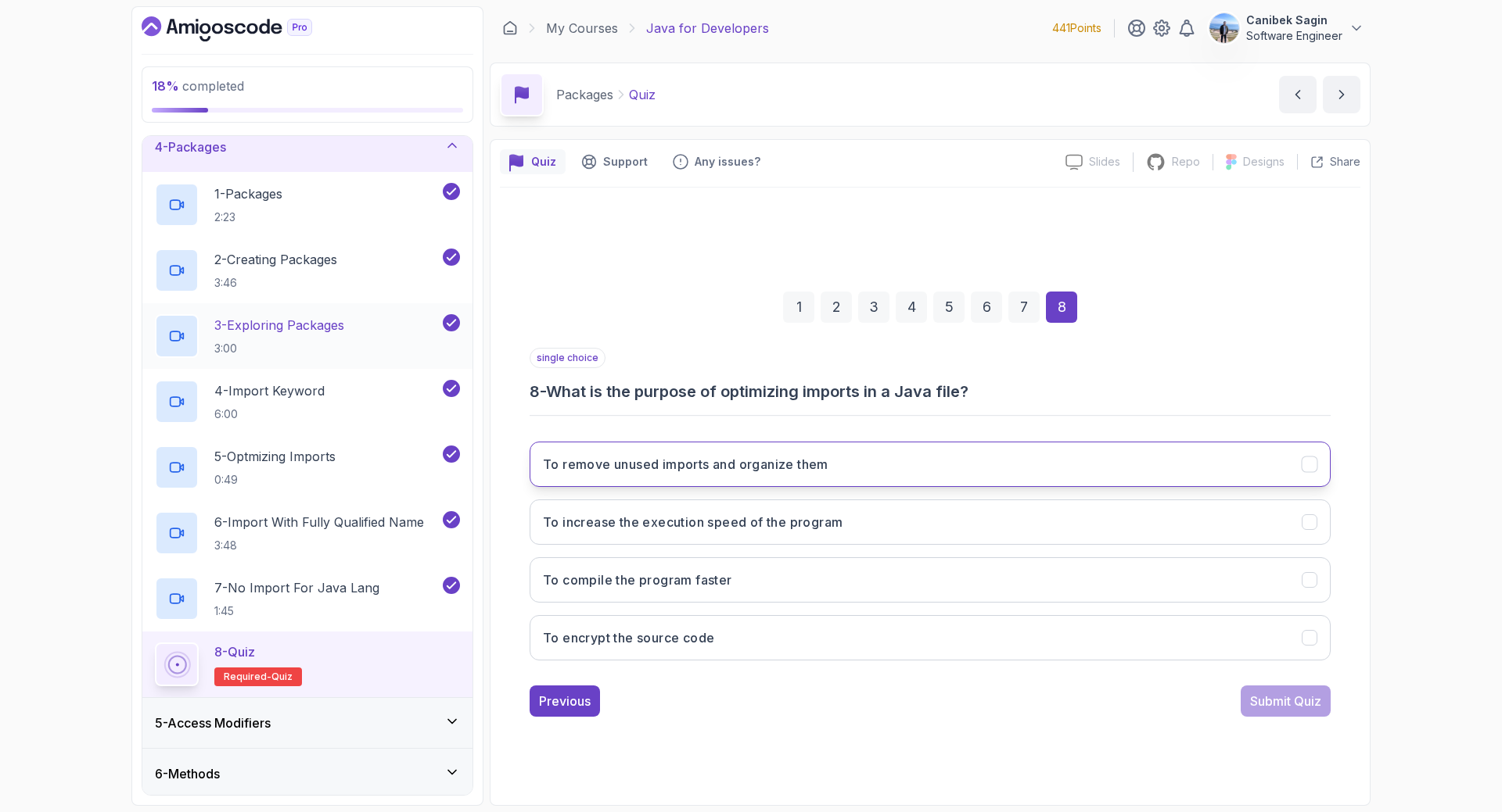
click at [758, 464] on h3 "To remove unused imports and organize them" at bounding box center [685, 464] width 286 height 19
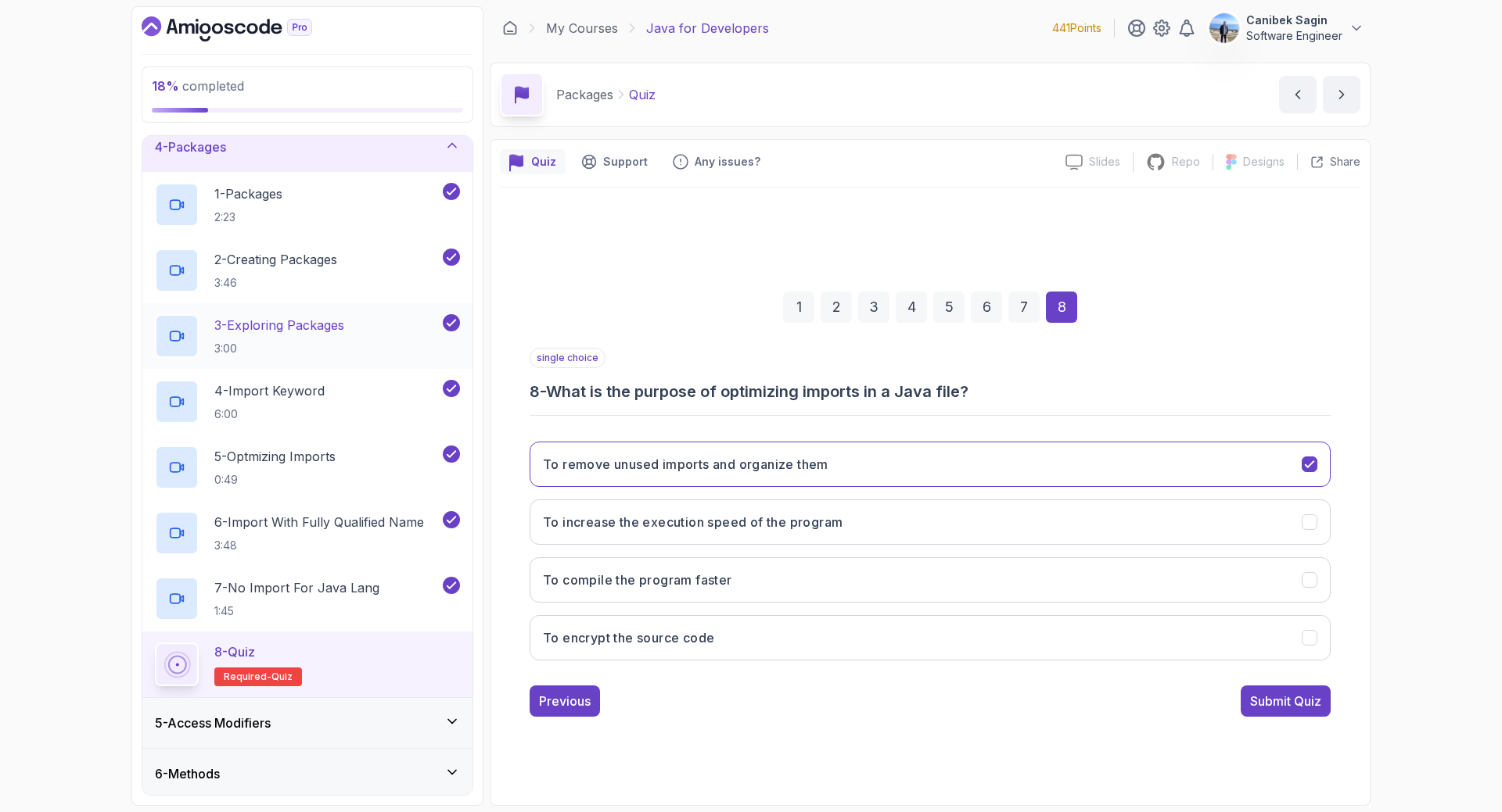
click at [1270, 699] on div "Submit Quiz" at bounding box center [1285, 701] width 71 height 19
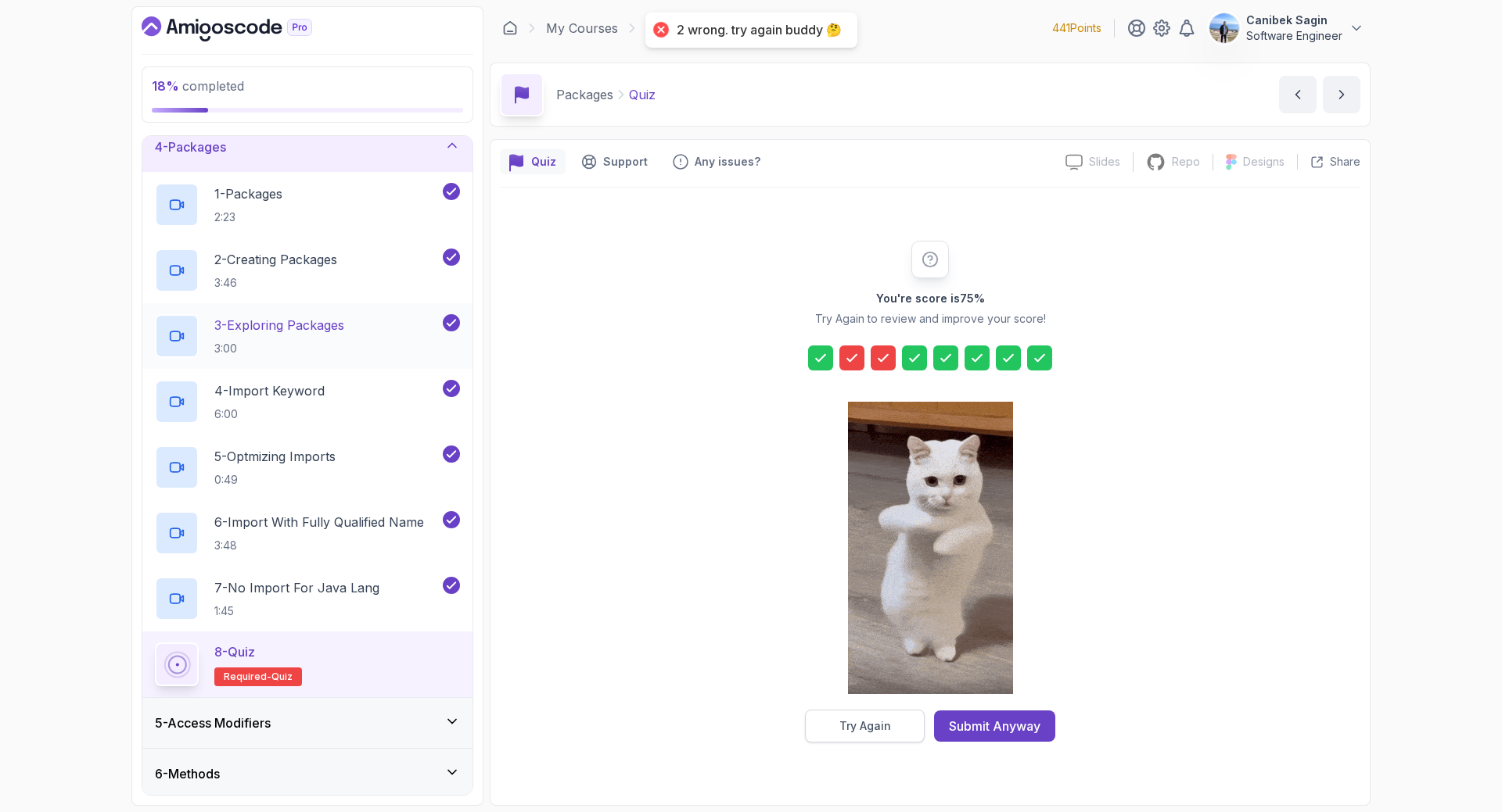
click at [884, 721] on div "Try Again" at bounding box center [865, 725] width 51 height 15
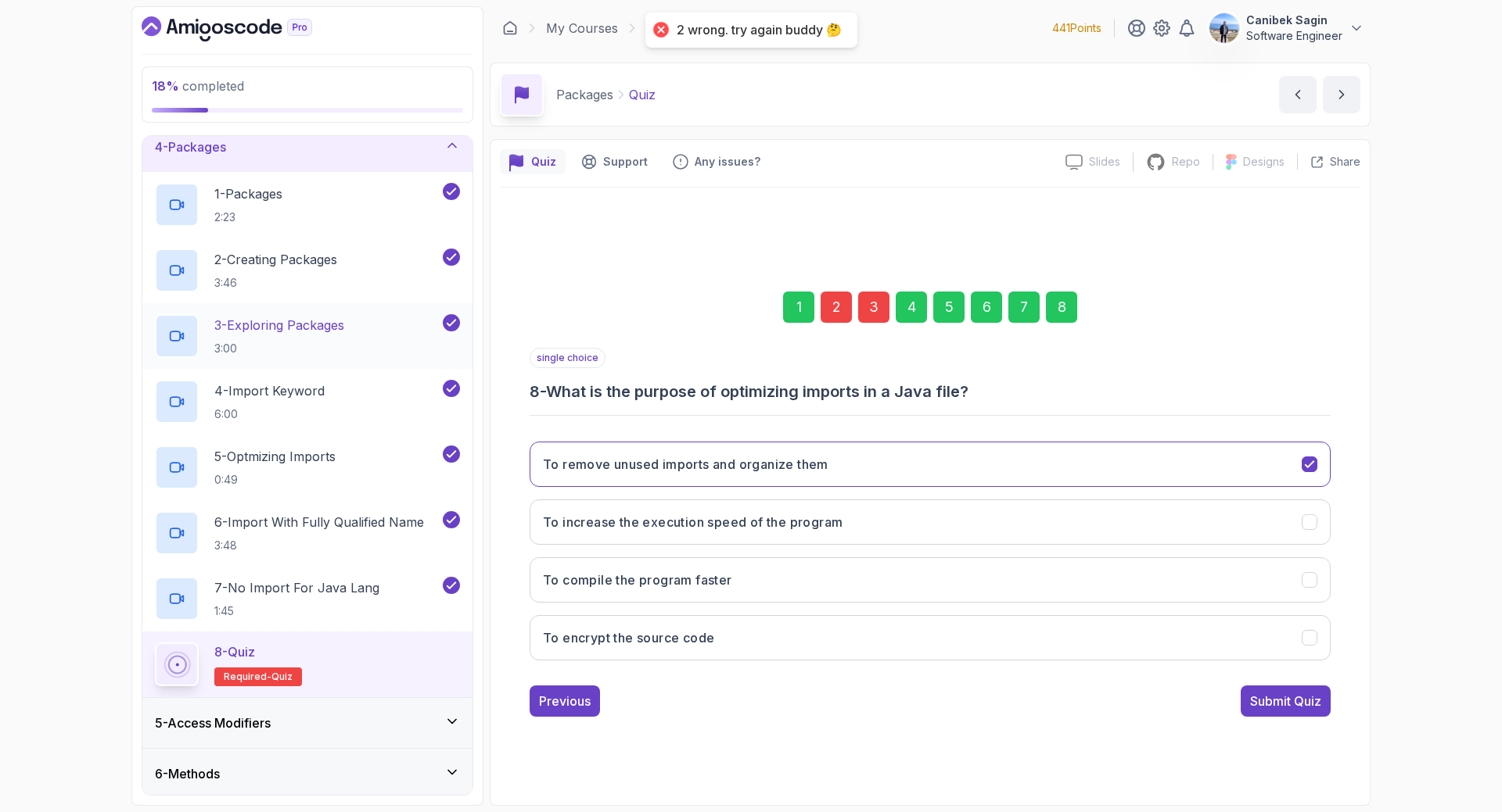
click at [839, 304] on div "2" at bounding box center [836, 307] width 32 height 32
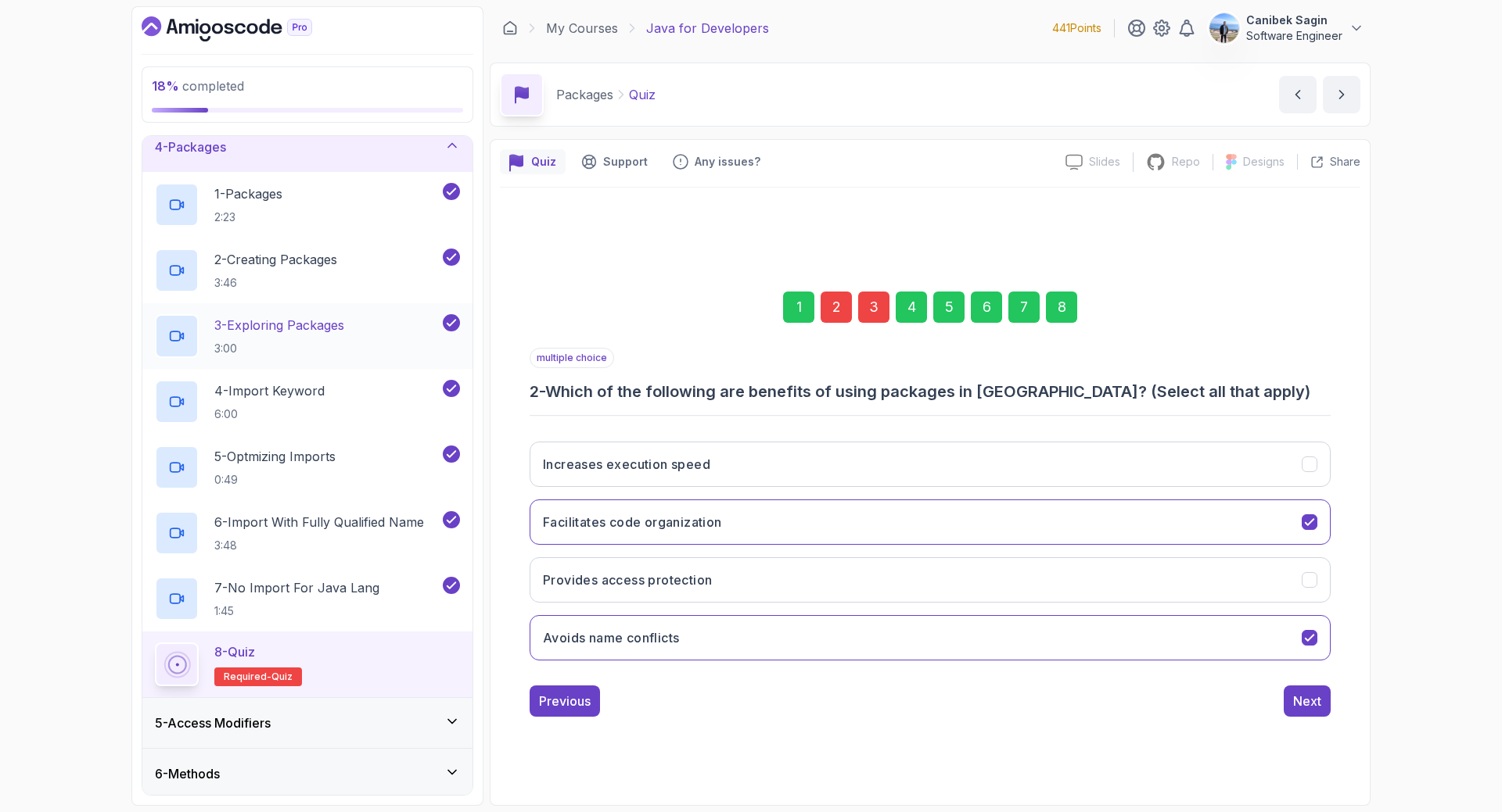
click at [879, 309] on div "3" at bounding box center [874, 307] width 32 height 32
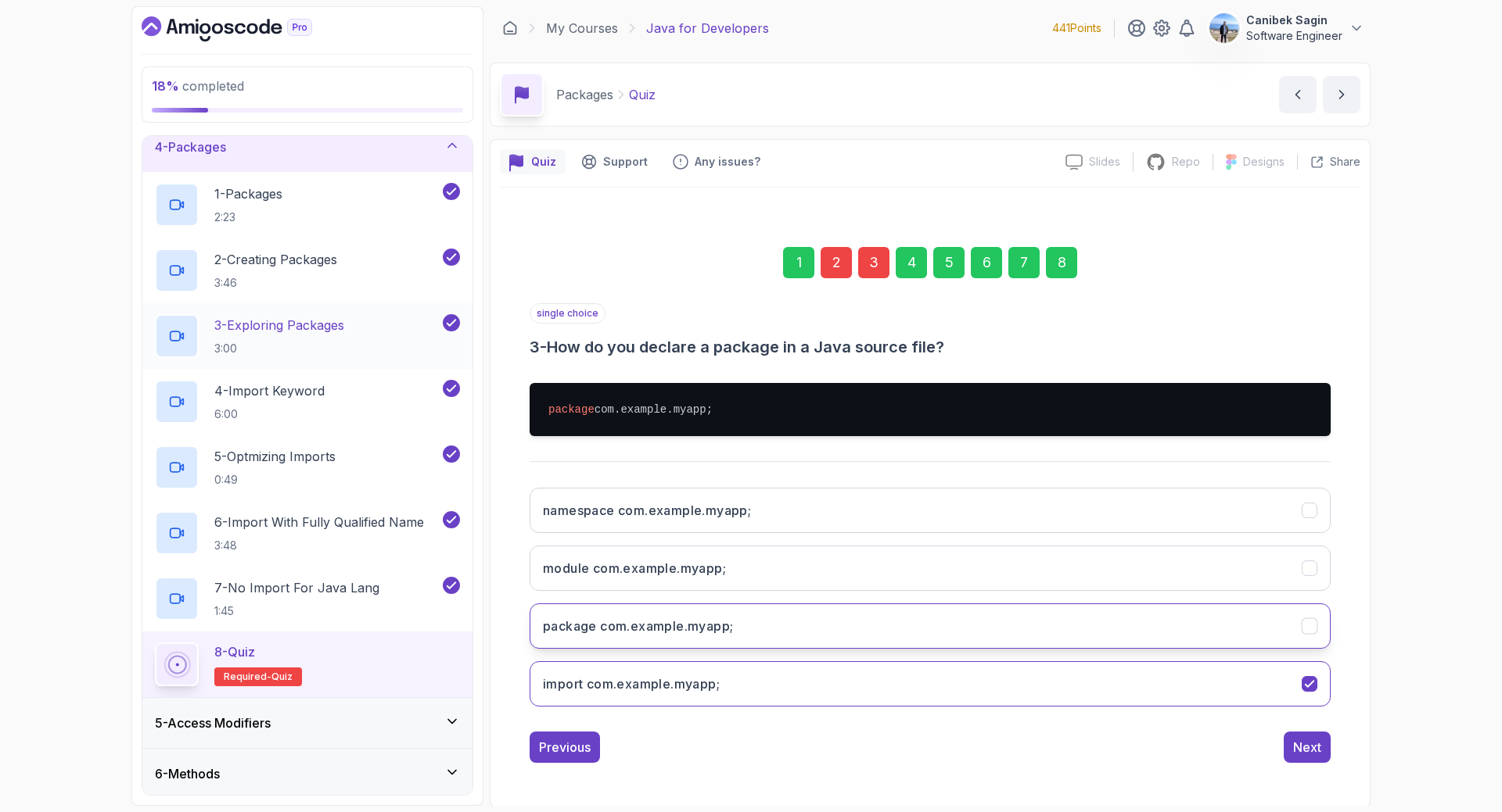
click at [1306, 627] on icon "package com.example.myapp;" at bounding box center [1309, 625] width 9 height 6
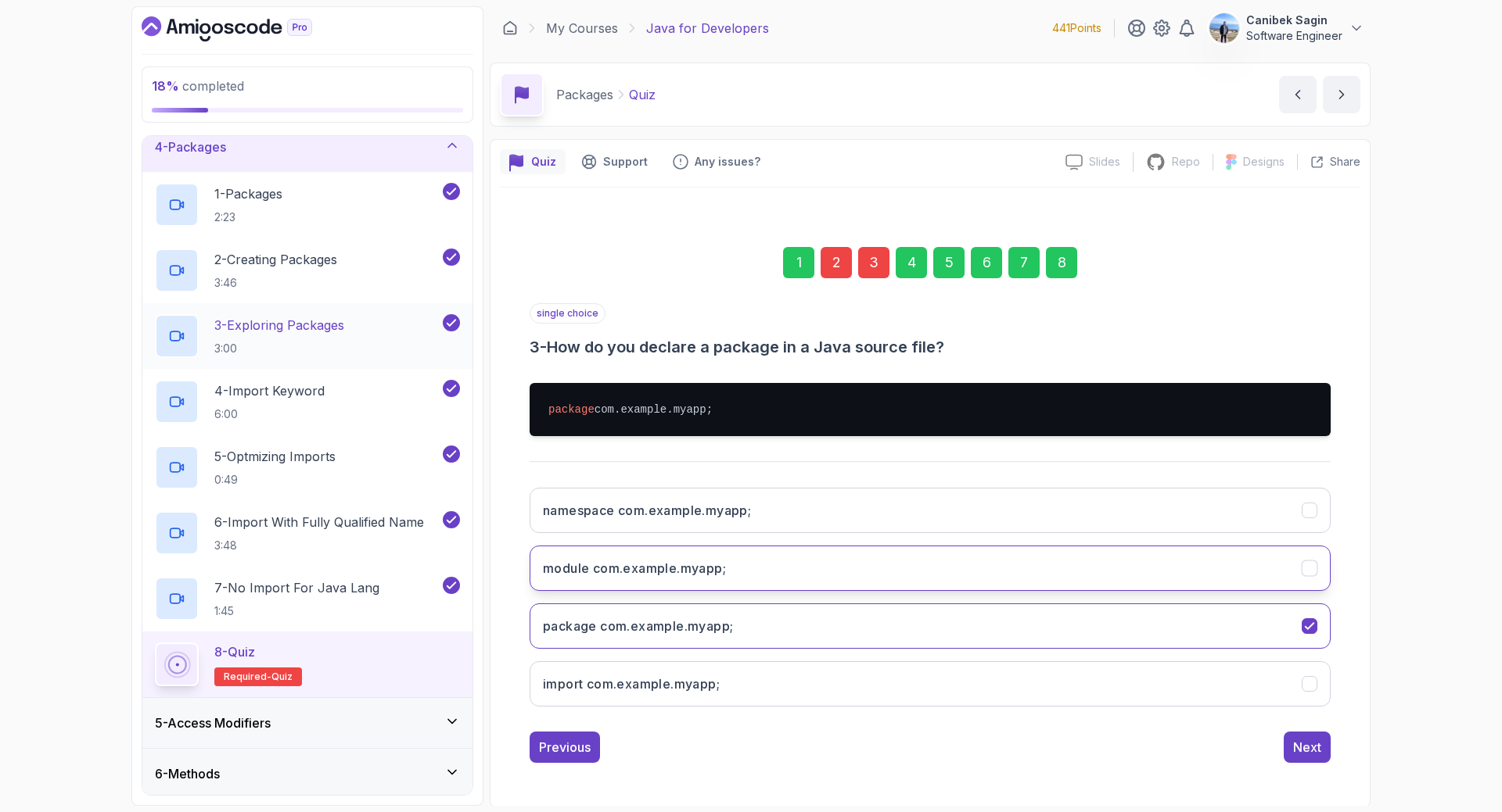
click at [1186, 566] on button "module com.example.myapp;" at bounding box center [930, 569] width 801 height 45
click at [1314, 748] on div "Next" at bounding box center [1306, 747] width 28 height 19
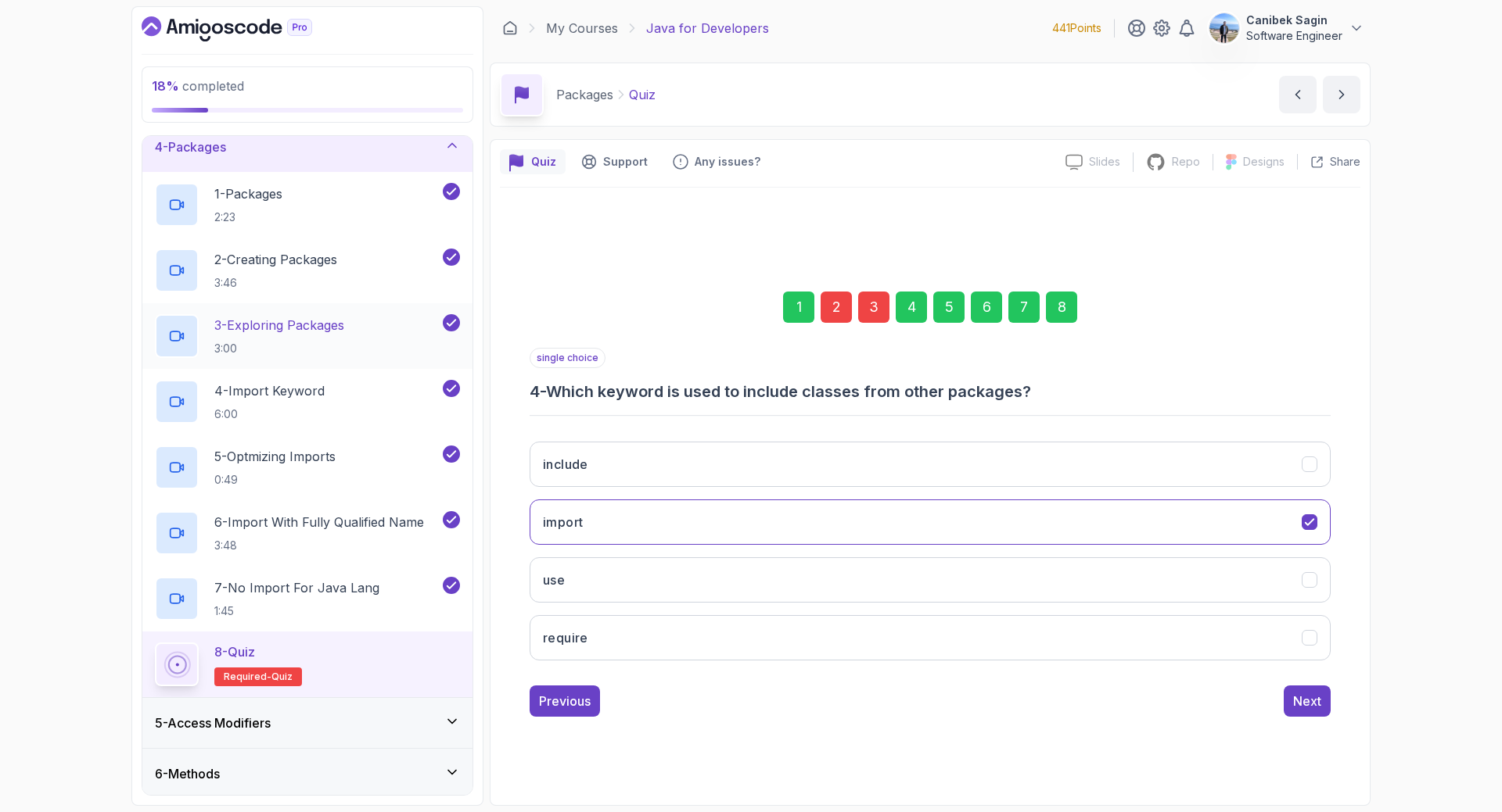
click at [830, 305] on div "2" at bounding box center [836, 307] width 32 height 32
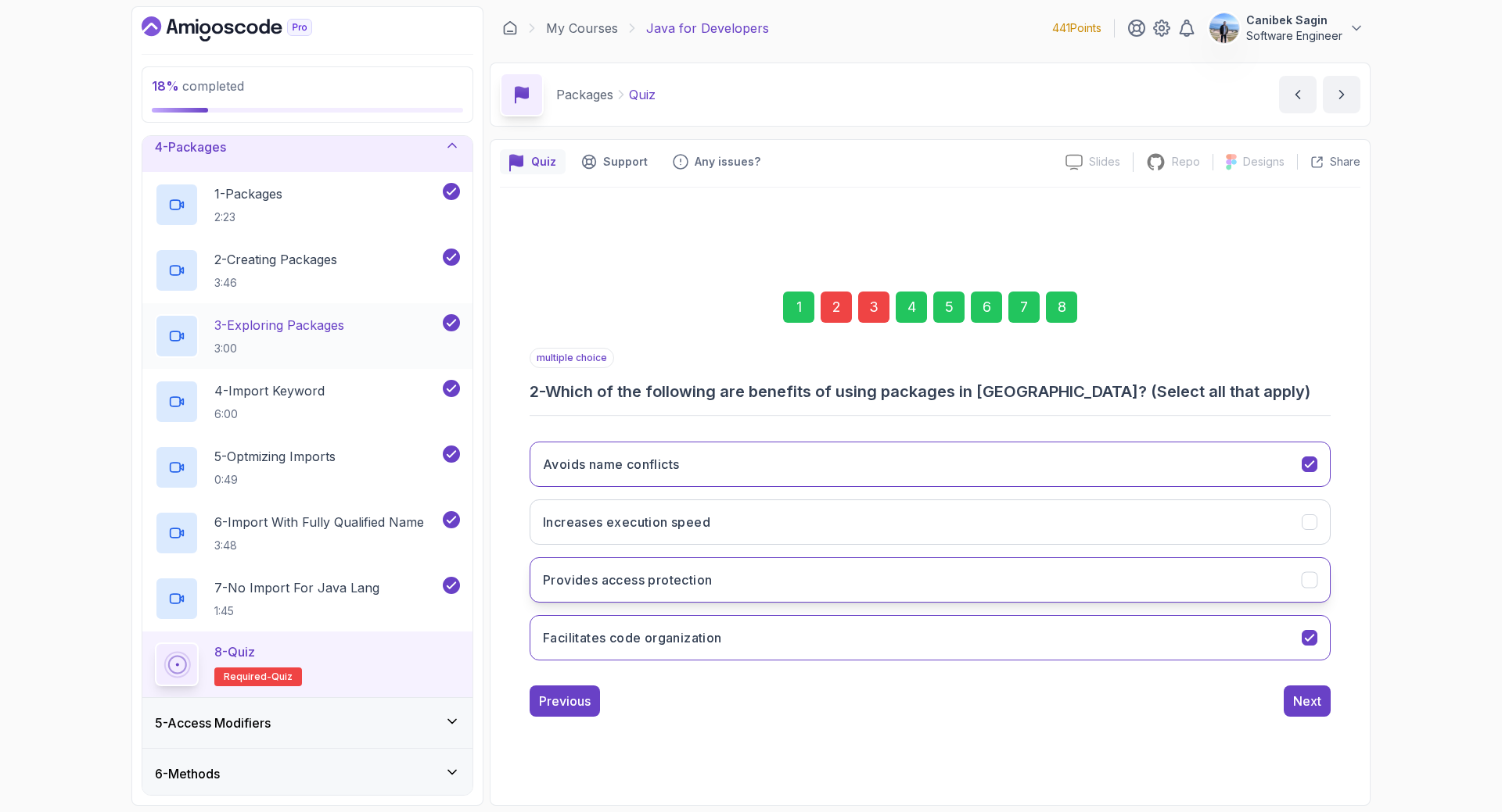
click at [1300, 582] on button "Provides access protection" at bounding box center [930, 580] width 801 height 45
click at [1306, 698] on div "Next" at bounding box center [1306, 701] width 28 height 19
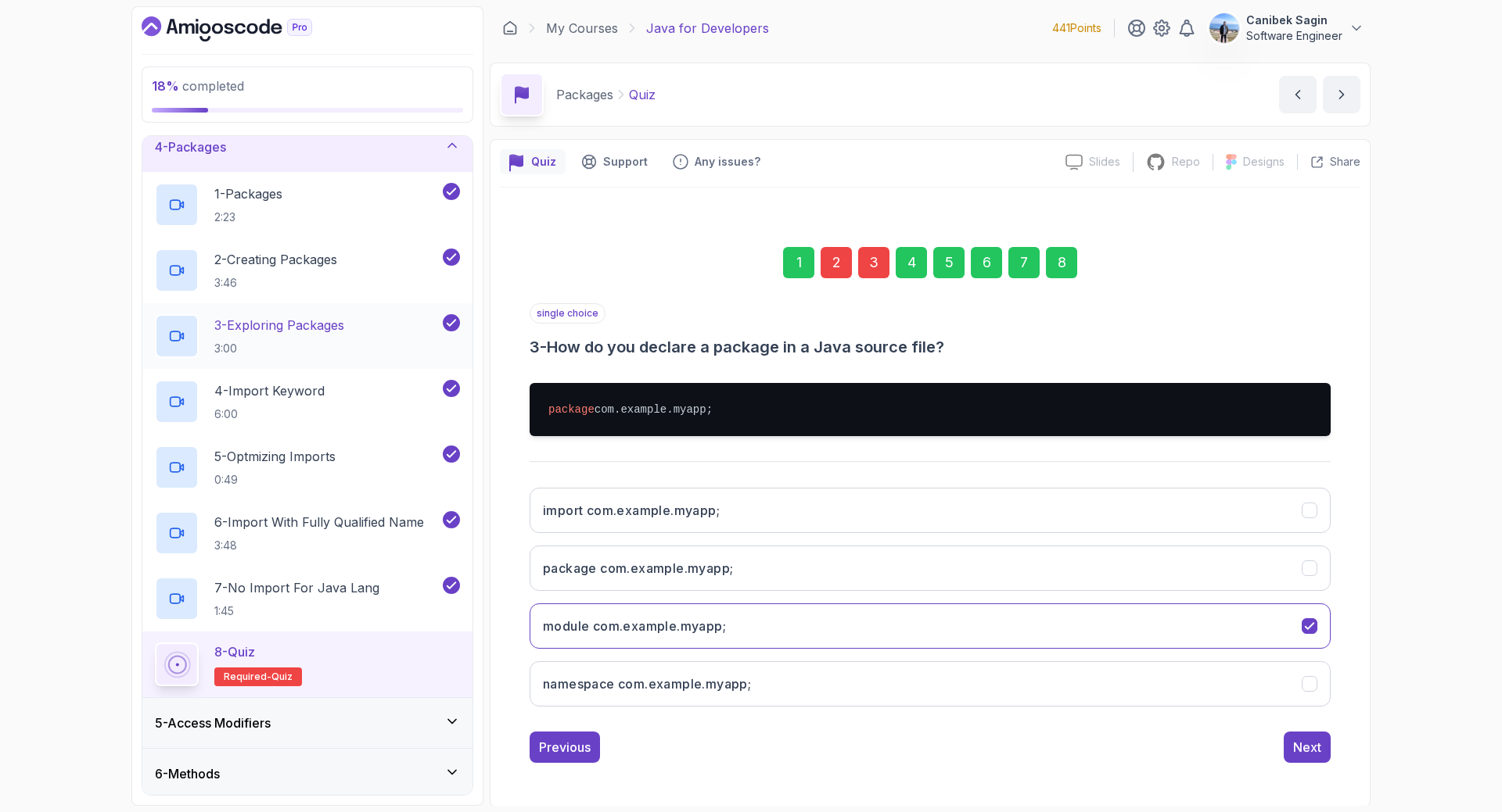
click at [1067, 277] on div "8" at bounding box center [1061, 262] width 32 height 32
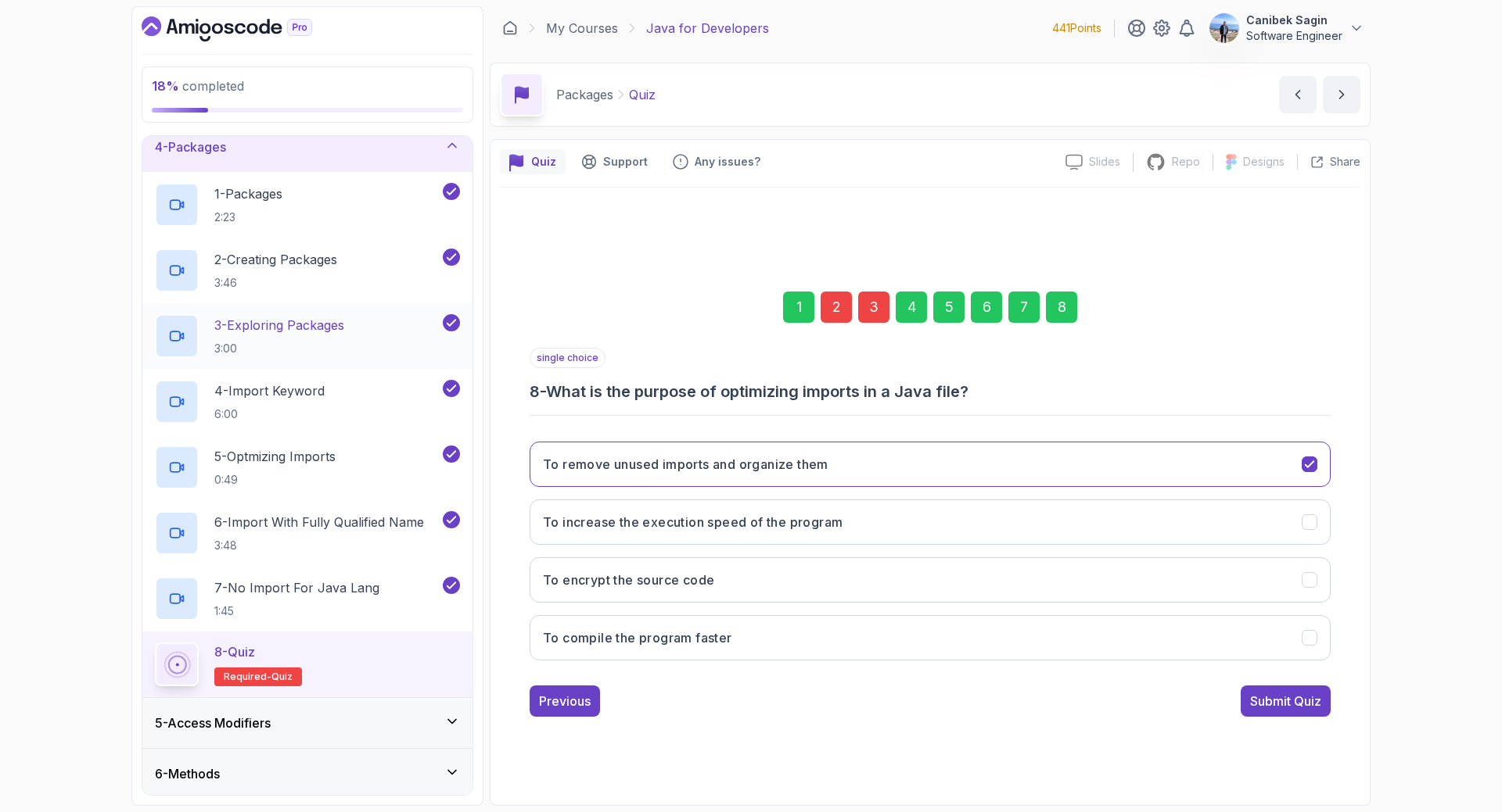
click at [1274, 699] on div "Submit Quiz" at bounding box center [1285, 701] width 71 height 19
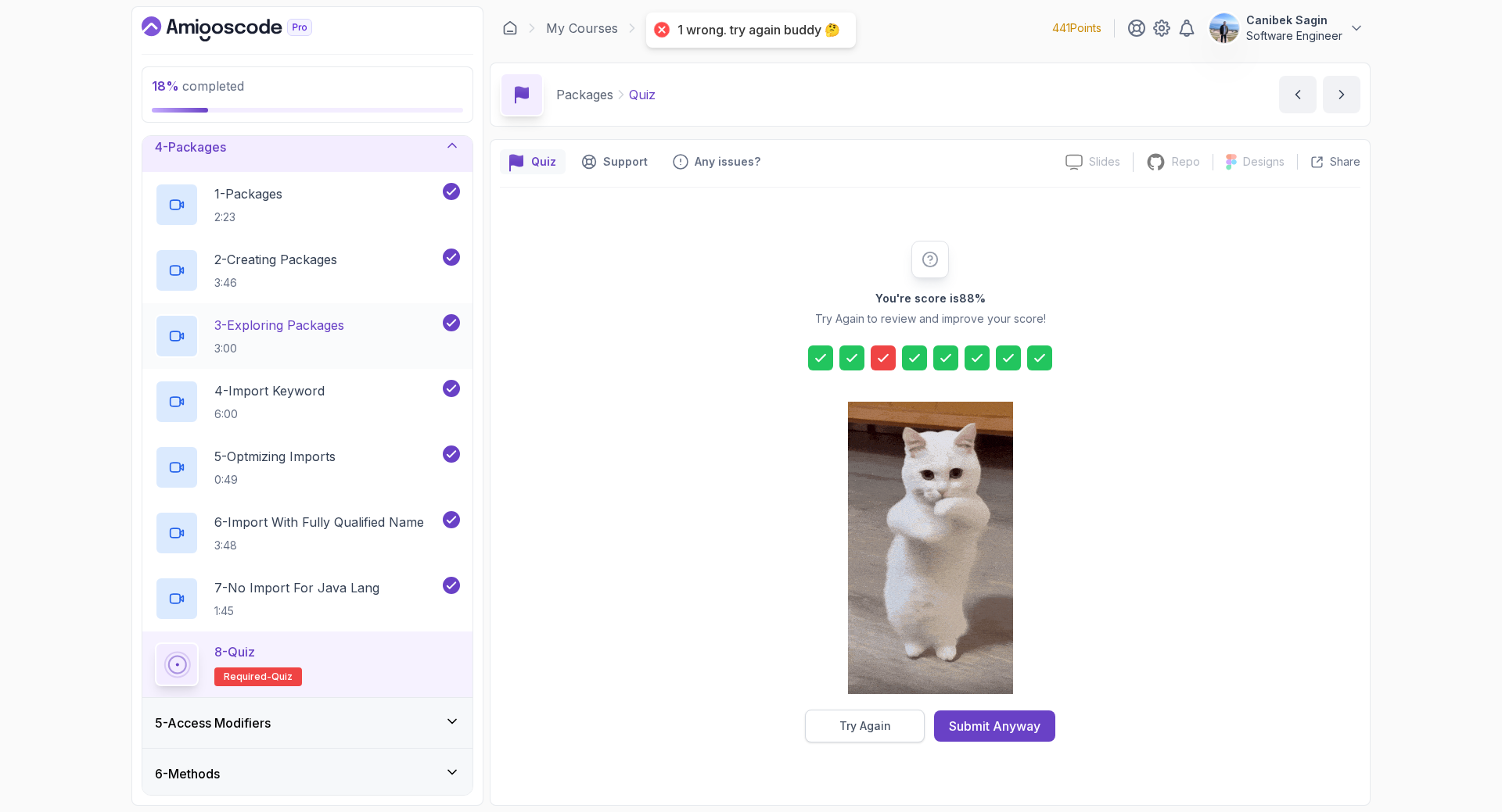
click at [860, 721] on div "Try Again" at bounding box center [865, 725] width 51 height 15
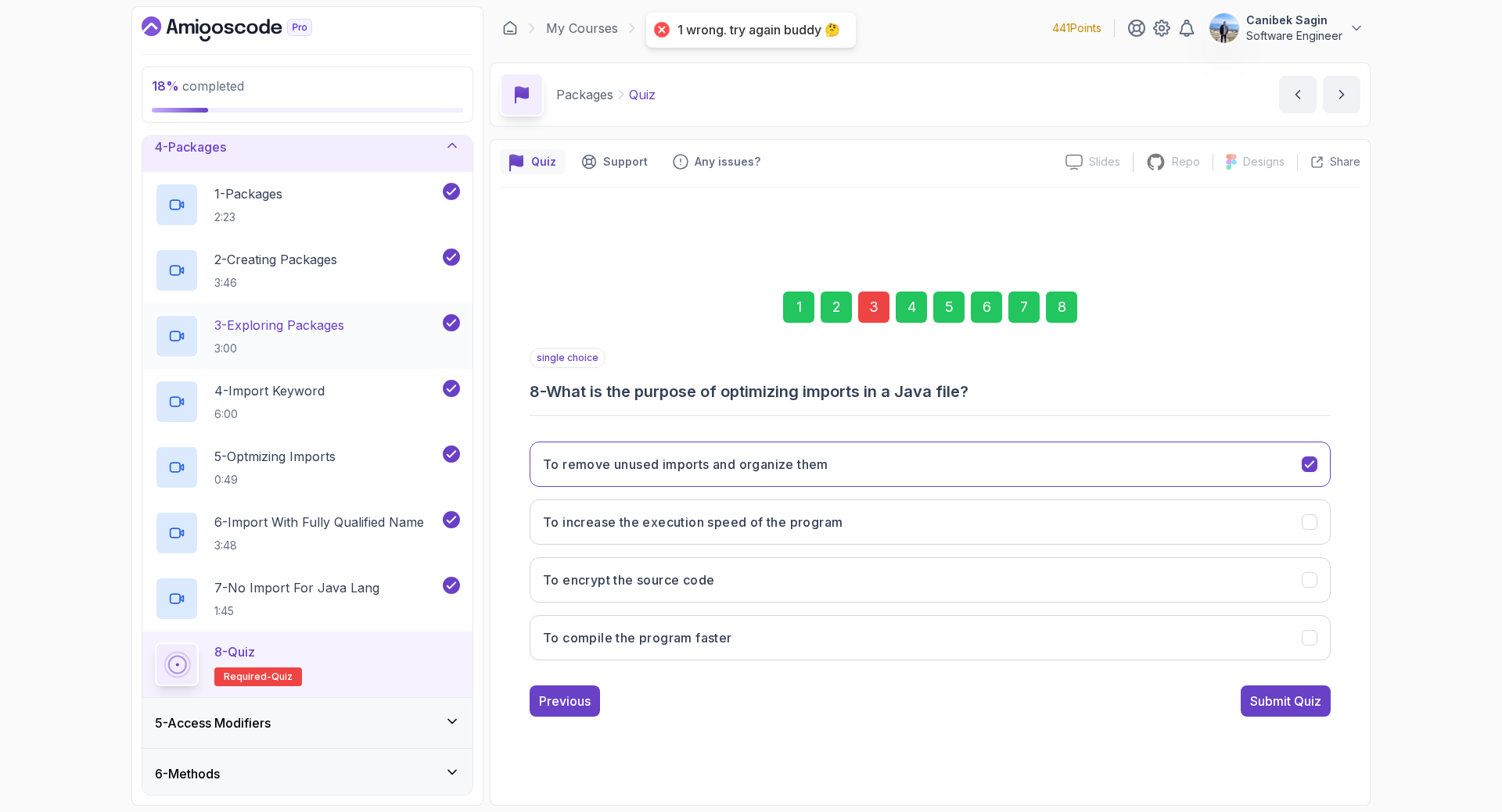
click at [871, 315] on div "3" at bounding box center [874, 307] width 32 height 32
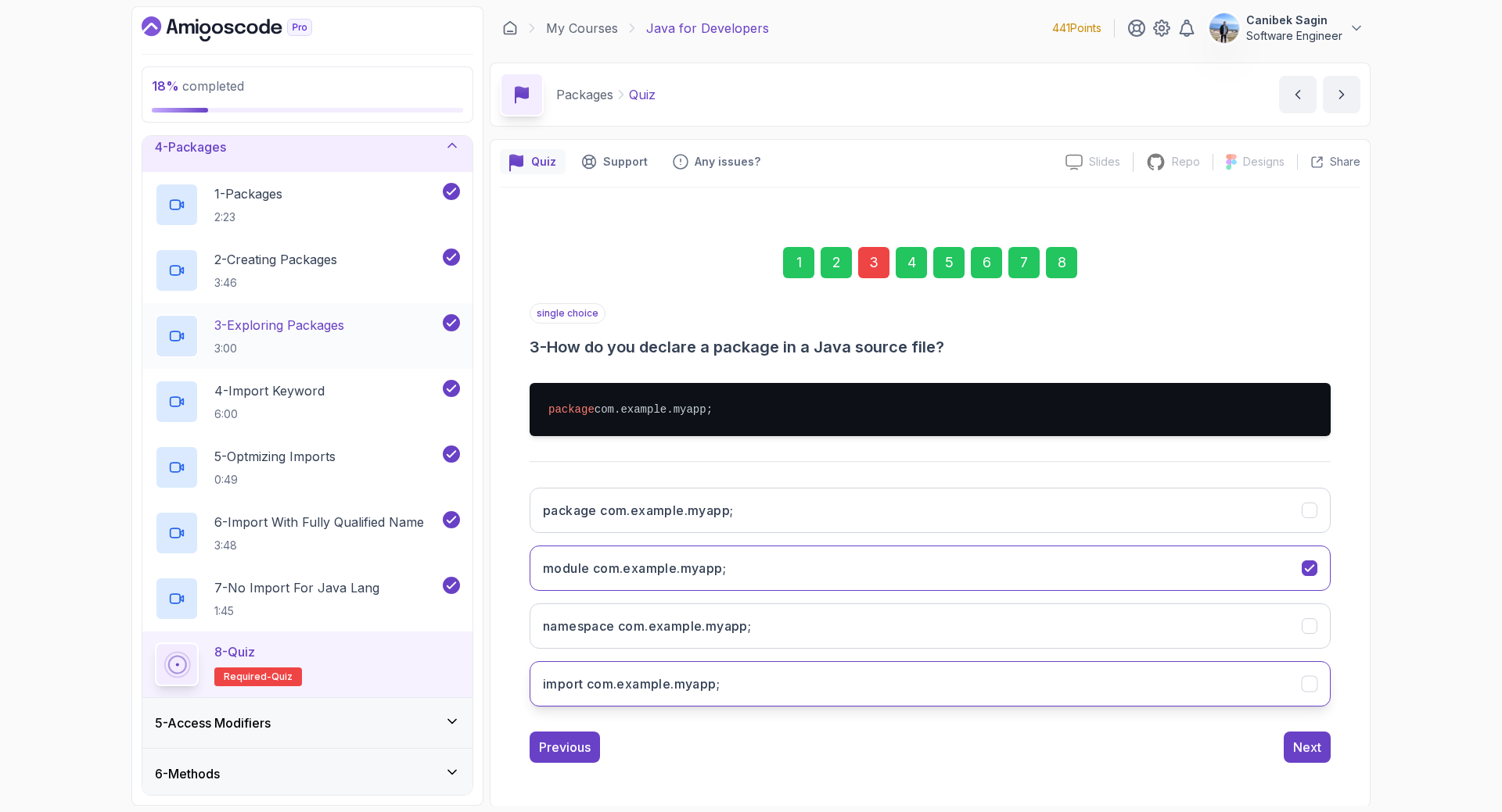
click at [1283, 671] on button "import com.example.myapp;" at bounding box center [930, 684] width 801 height 45
click at [1323, 761] on button "Next" at bounding box center [1307, 747] width 47 height 32
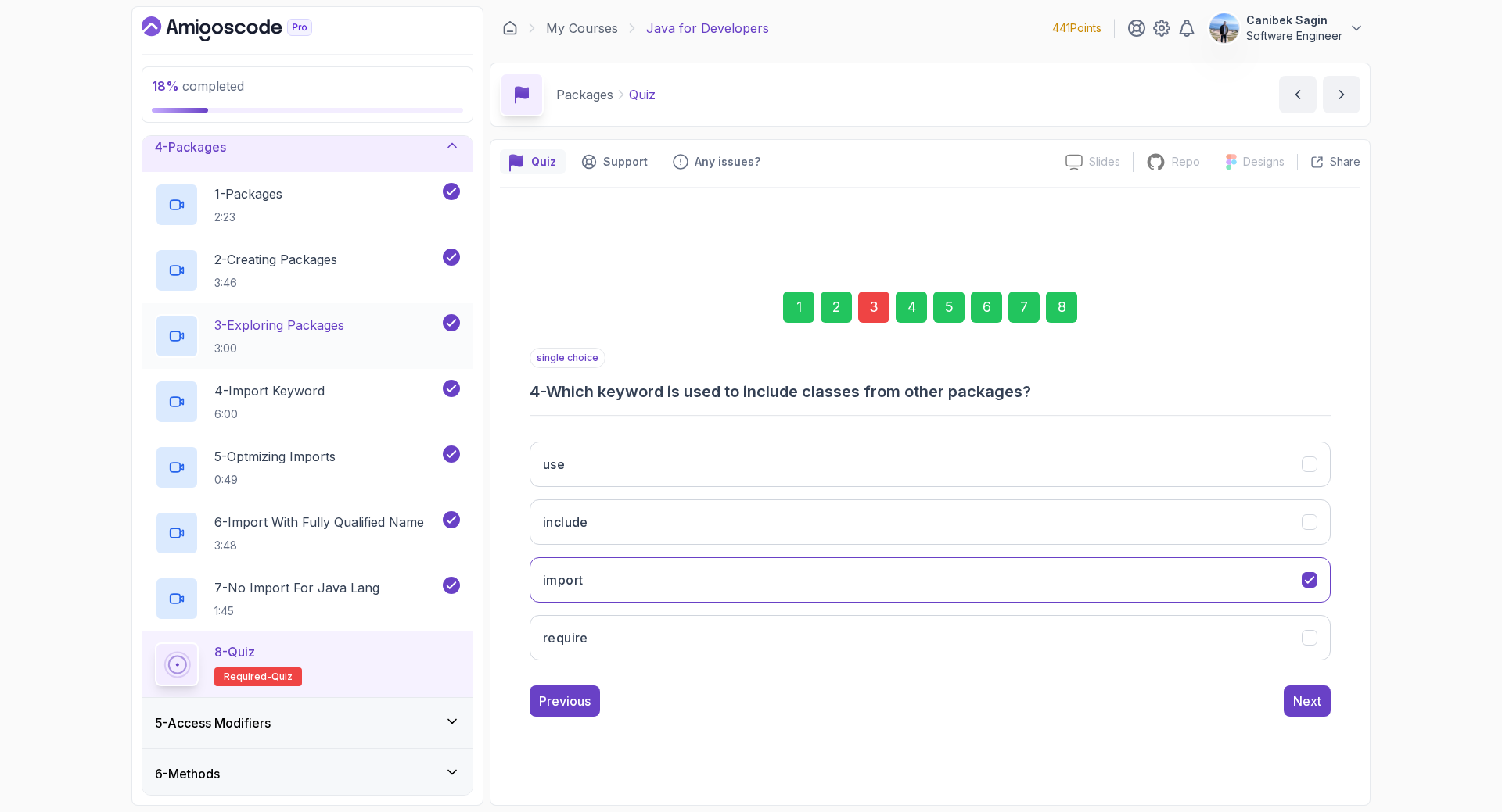
click at [1059, 302] on div "8" at bounding box center [1061, 307] width 32 height 32
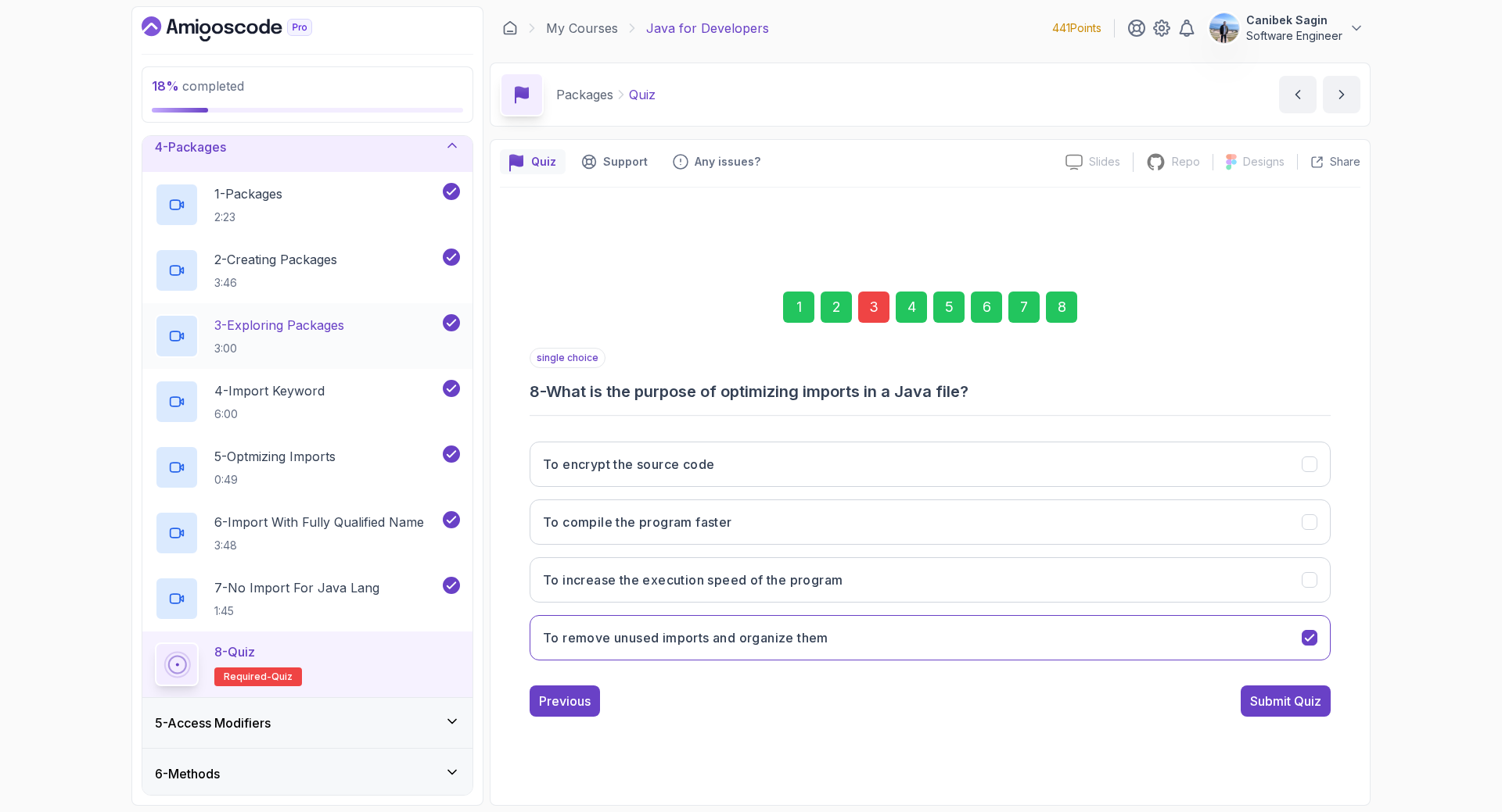
click at [1275, 717] on div "1 2 3 4 5 6 7 8 single choice 8 - What is the purpose of optimizing imports in …" at bounding box center [930, 491] width 860 height 475
click at [1275, 706] on div "Submit Quiz" at bounding box center [1285, 701] width 71 height 19
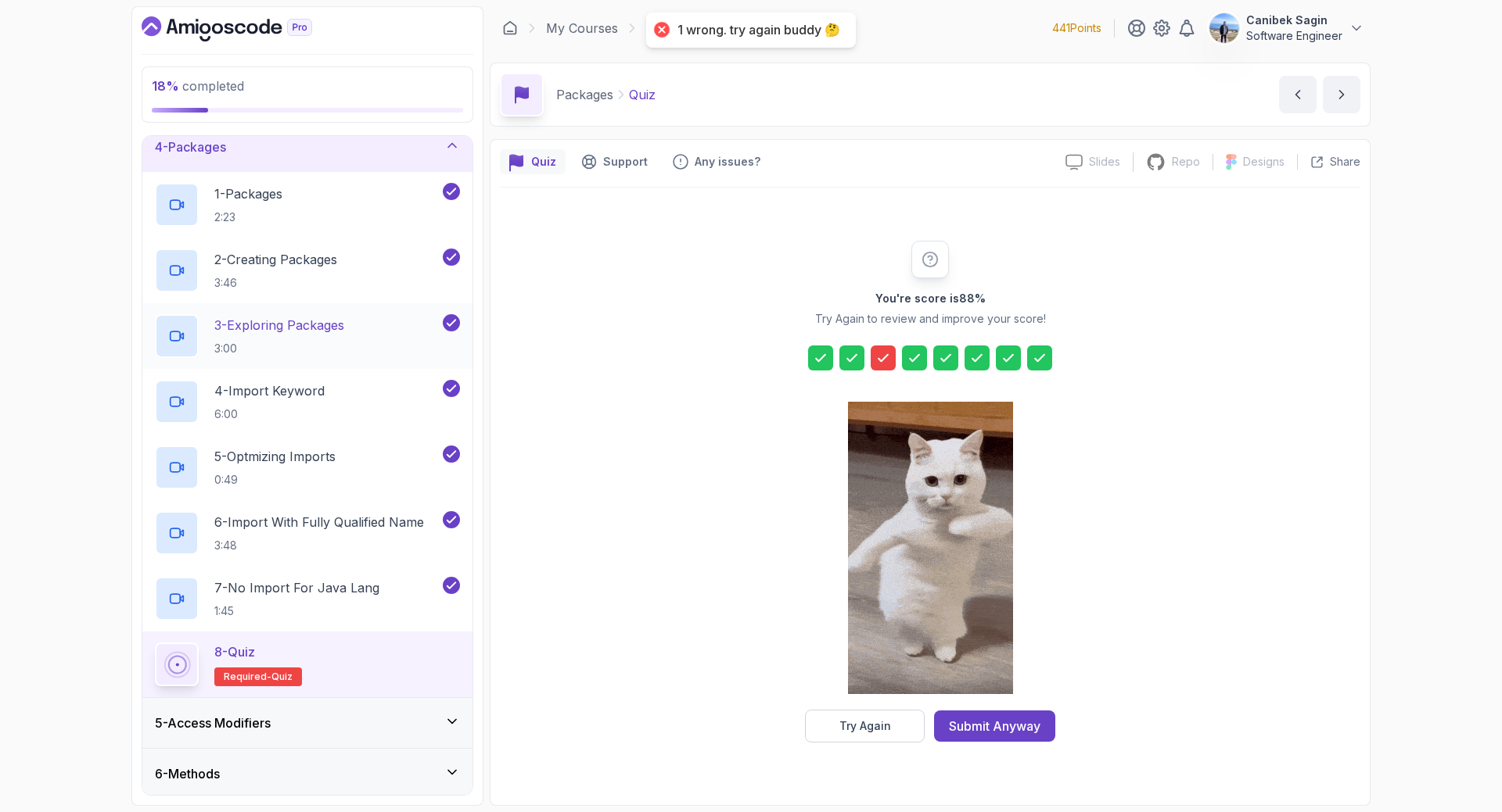
click at [872, 351] on div at bounding box center [884, 358] width 25 height 25
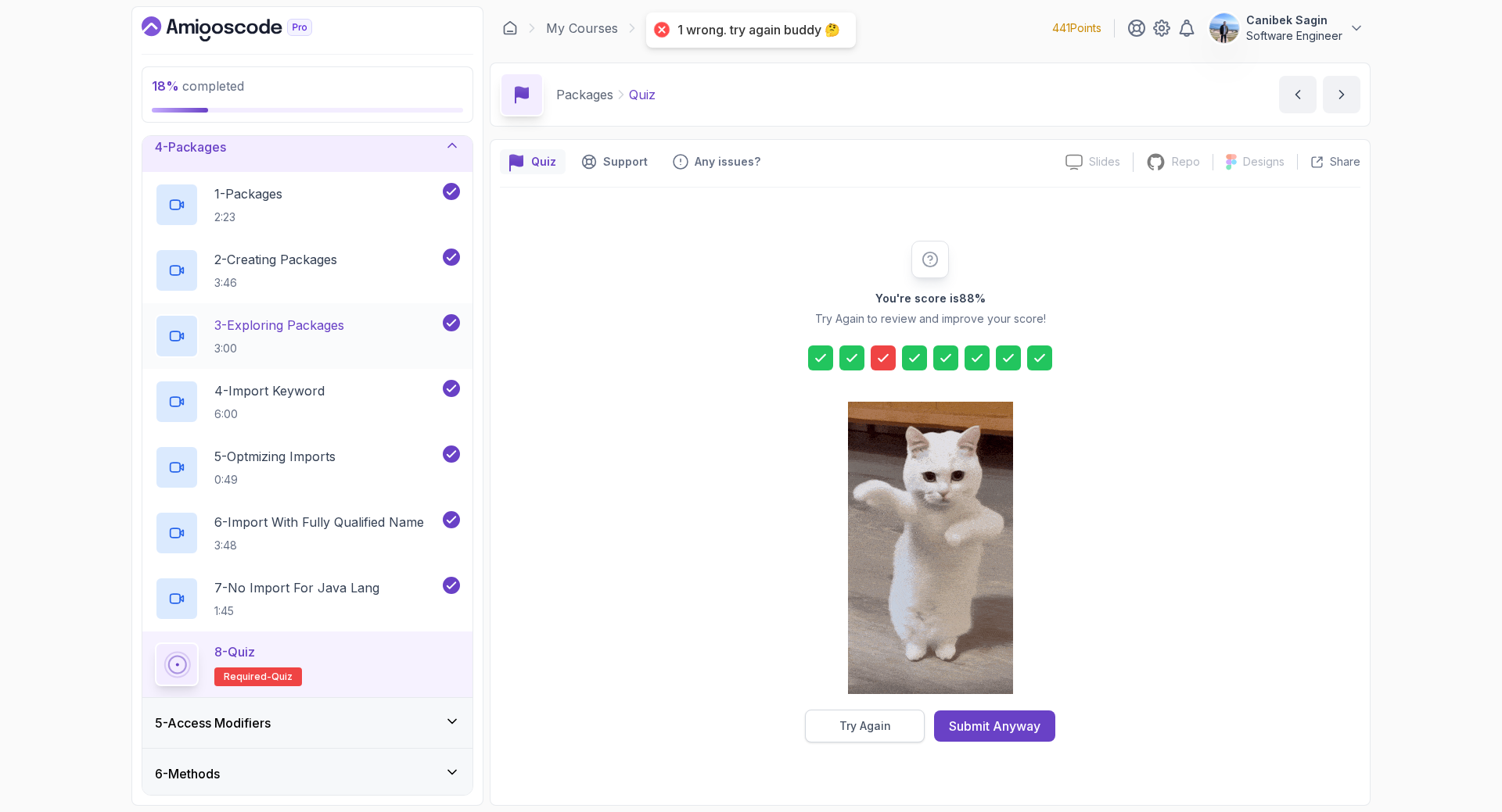
click at [865, 717] on button "Try Again" at bounding box center [865, 726] width 120 height 32
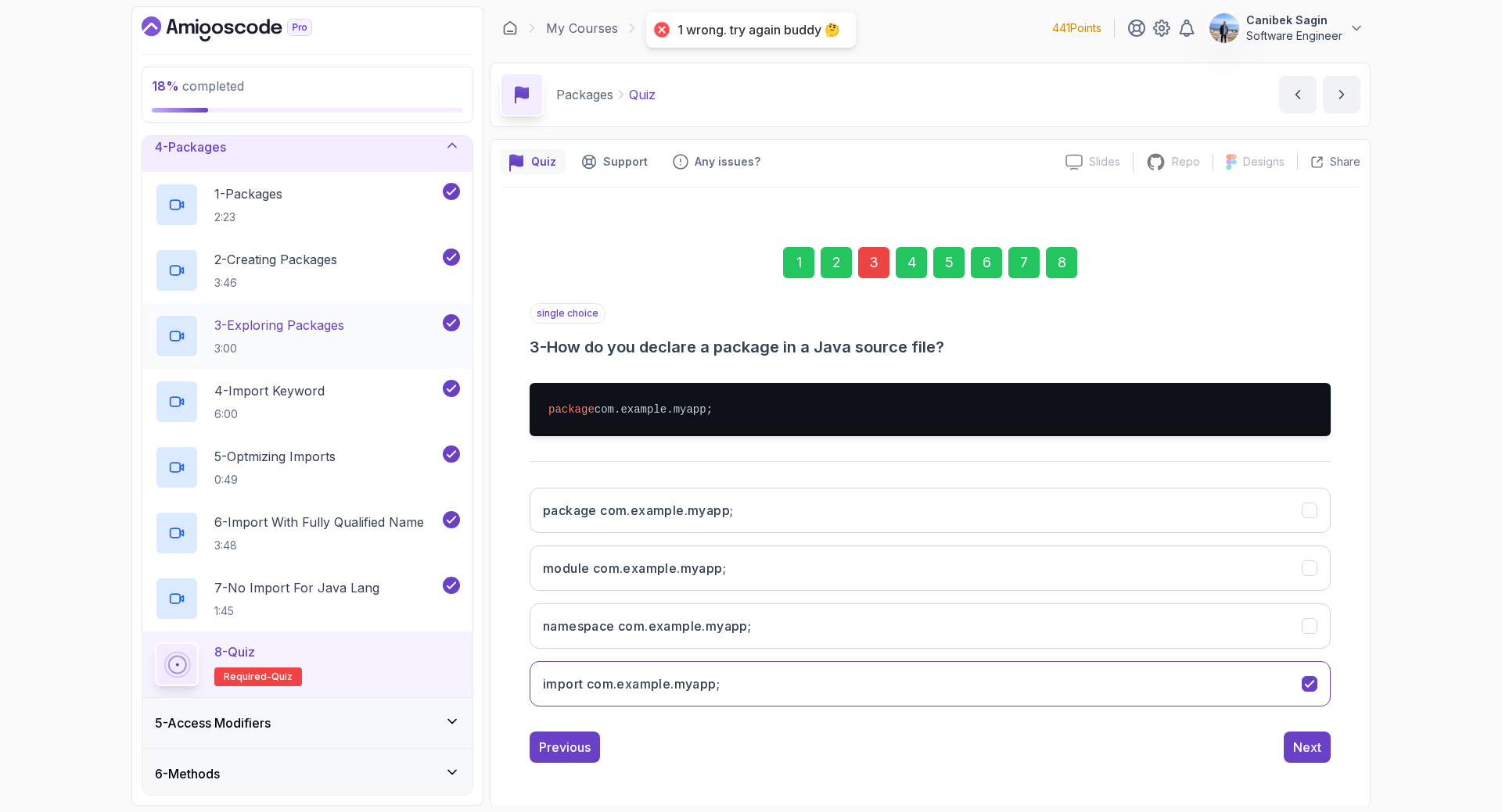
click at [867, 257] on div "3" at bounding box center [874, 262] width 32 height 32
click at [872, 257] on div "3" at bounding box center [874, 262] width 32 height 32
click at [873, 257] on div "3" at bounding box center [874, 262] width 32 height 32
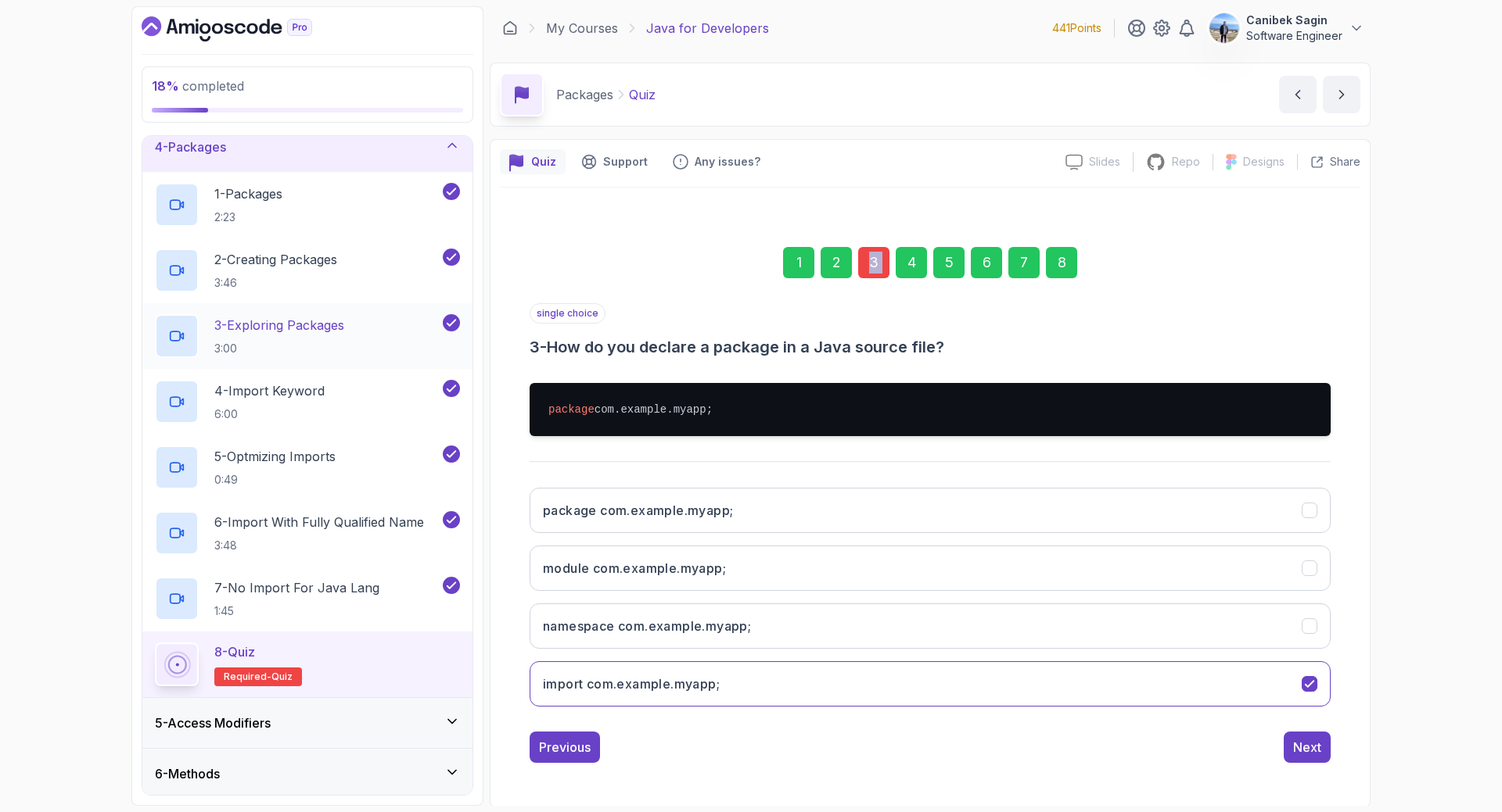
click at [873, 257] on div "3" at bounding box center [874, 262] width 32 height 32
click at [1088, 614] on button "namespace com.example.myapp;" at bounding box center [930, 626] width 801 height 45
click at [1314, 749] on div "Next" at bounding box center [1306, 747] width 28 height 19
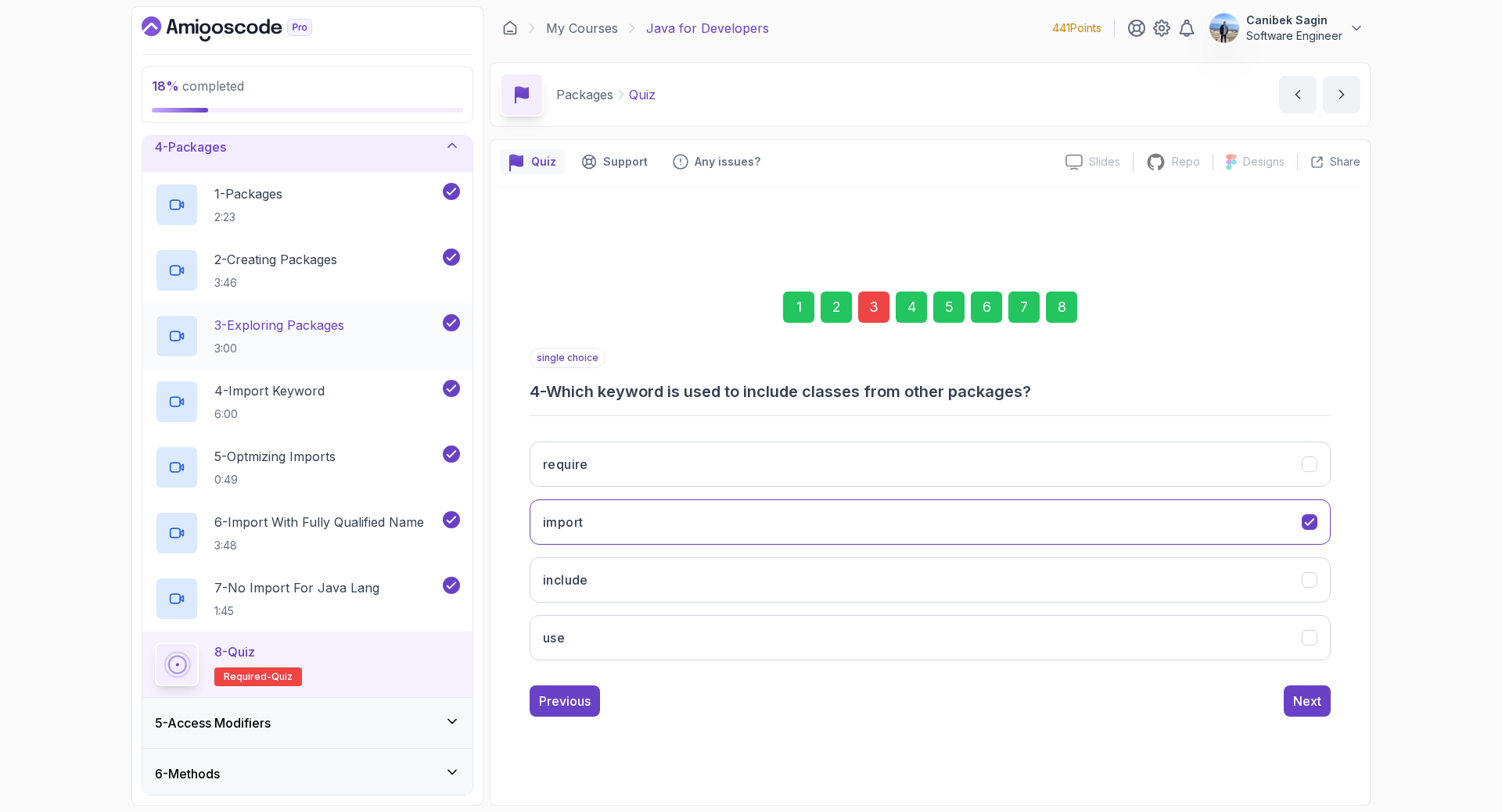
click at [1062, 308] on div "8" at bounding box center [1061, 307] width 32 height 32
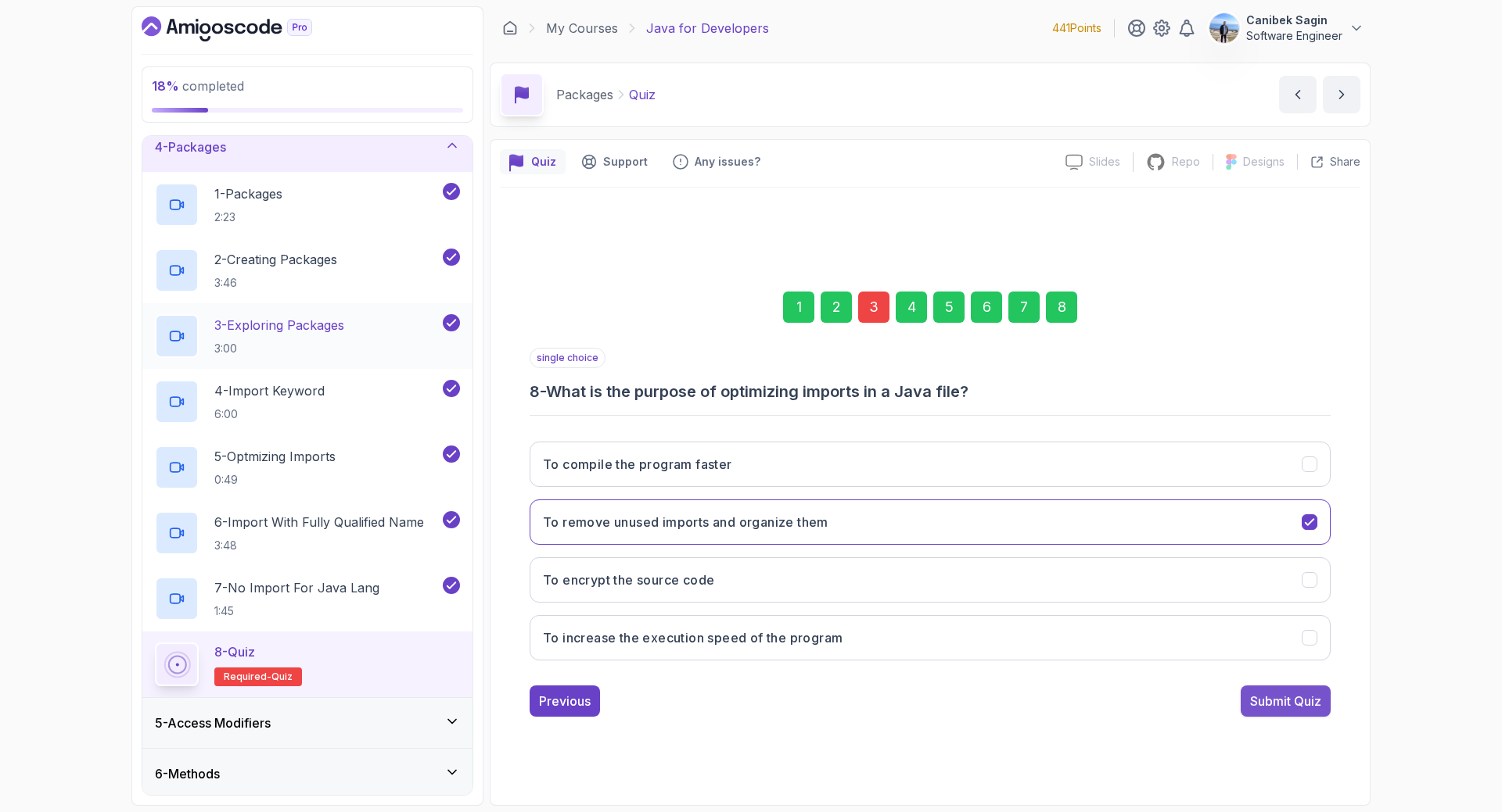
click at [1284, 701] on div "Submit Quiz" at bounding box center [1285, 701] width 71 height 19
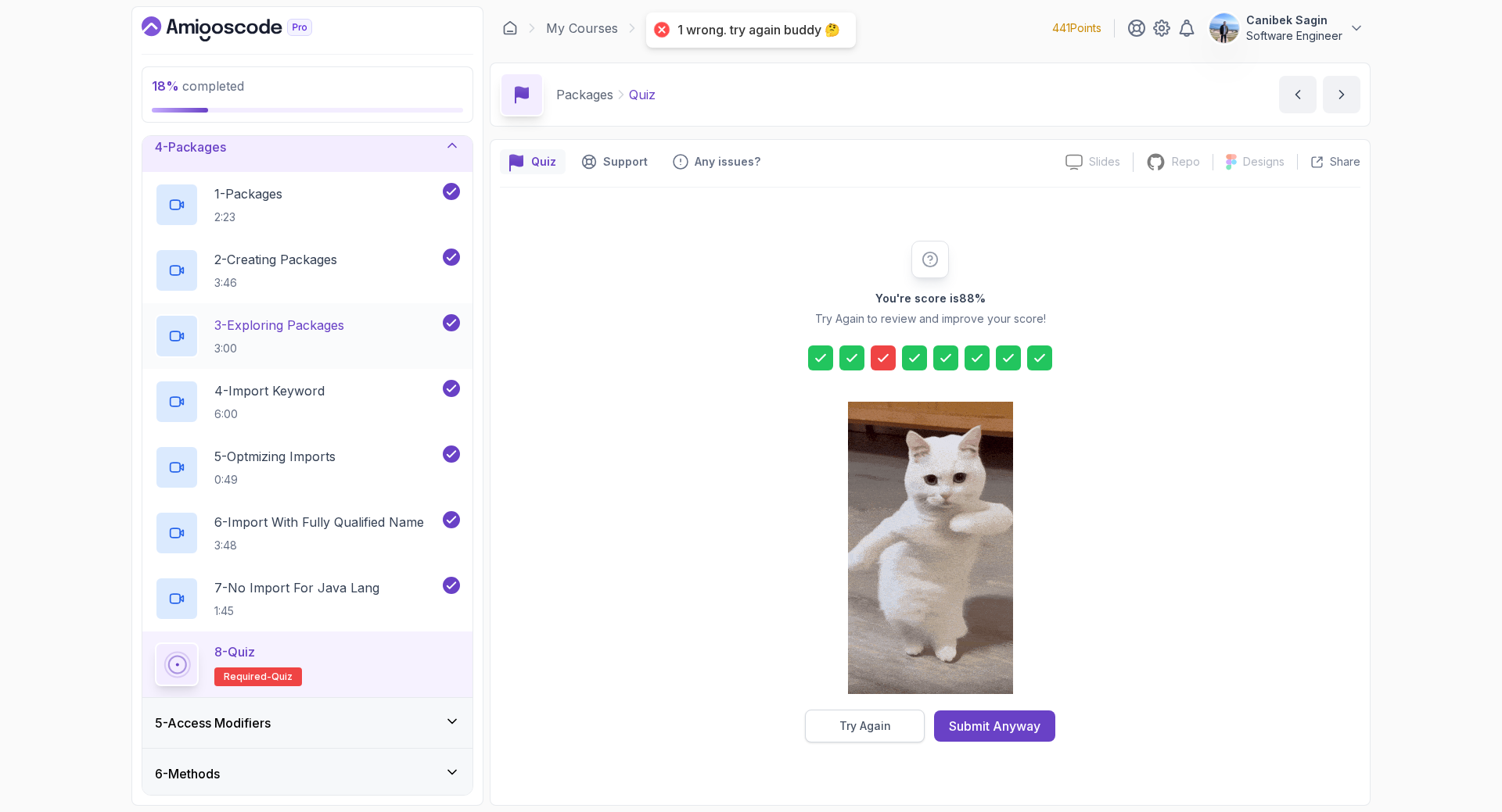
click at [862, 718] on button "Try Again" at bounding box center [865, 726] width 120 height 32
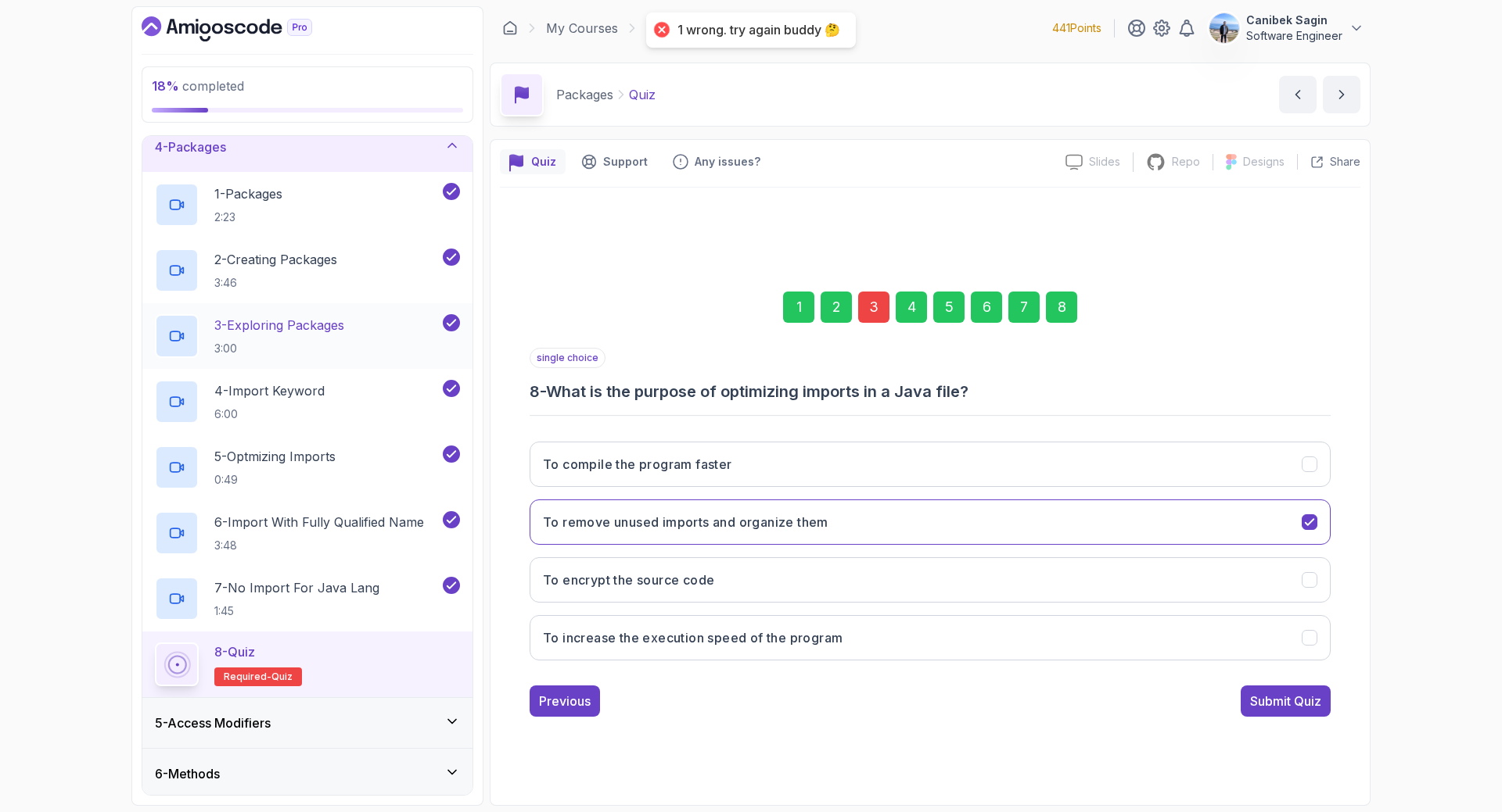
click at [881, 308] on div "3" at bounding box center [874, 307] width 32 height 32
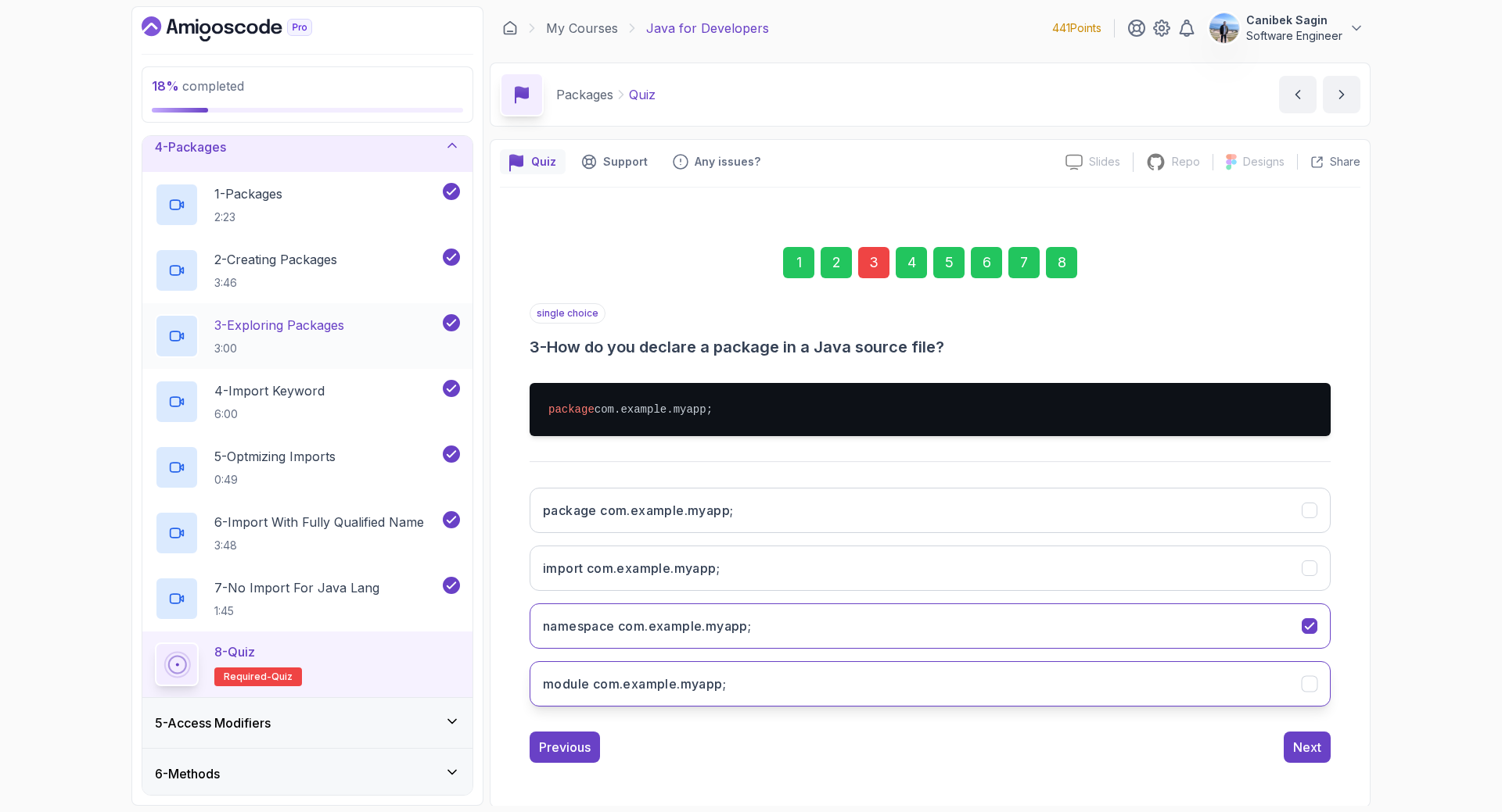
click at [841, 679] on button "module com.example.myapp;" at bounding box center [930, 684] width 801 height 45
click at [1314, 744] on div "Next" at bounding box center [1306, 747] width 28 height 19
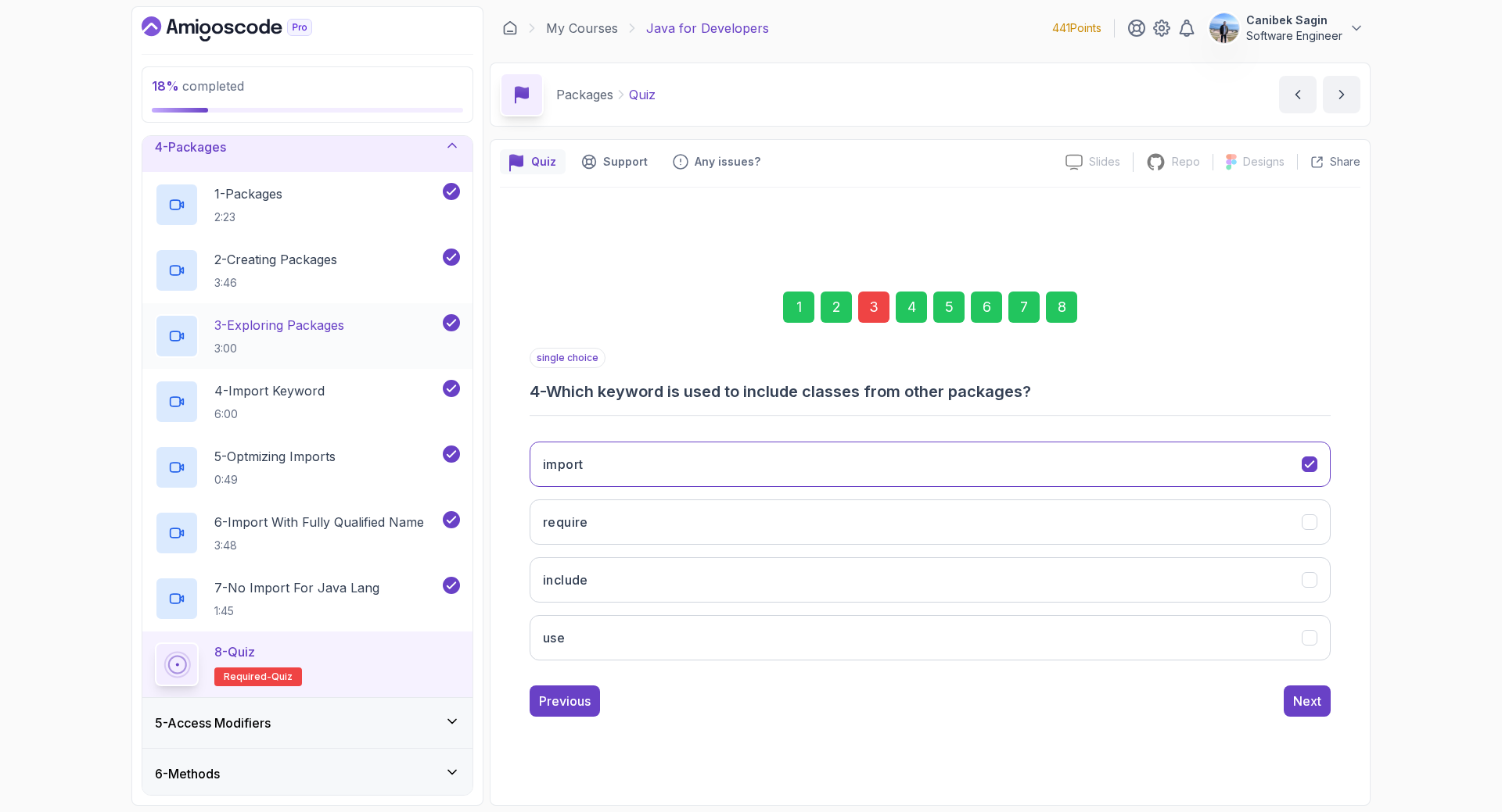
click at [1068, 303] on div "8" at bounding box center [1061, 307] width 32 height 32
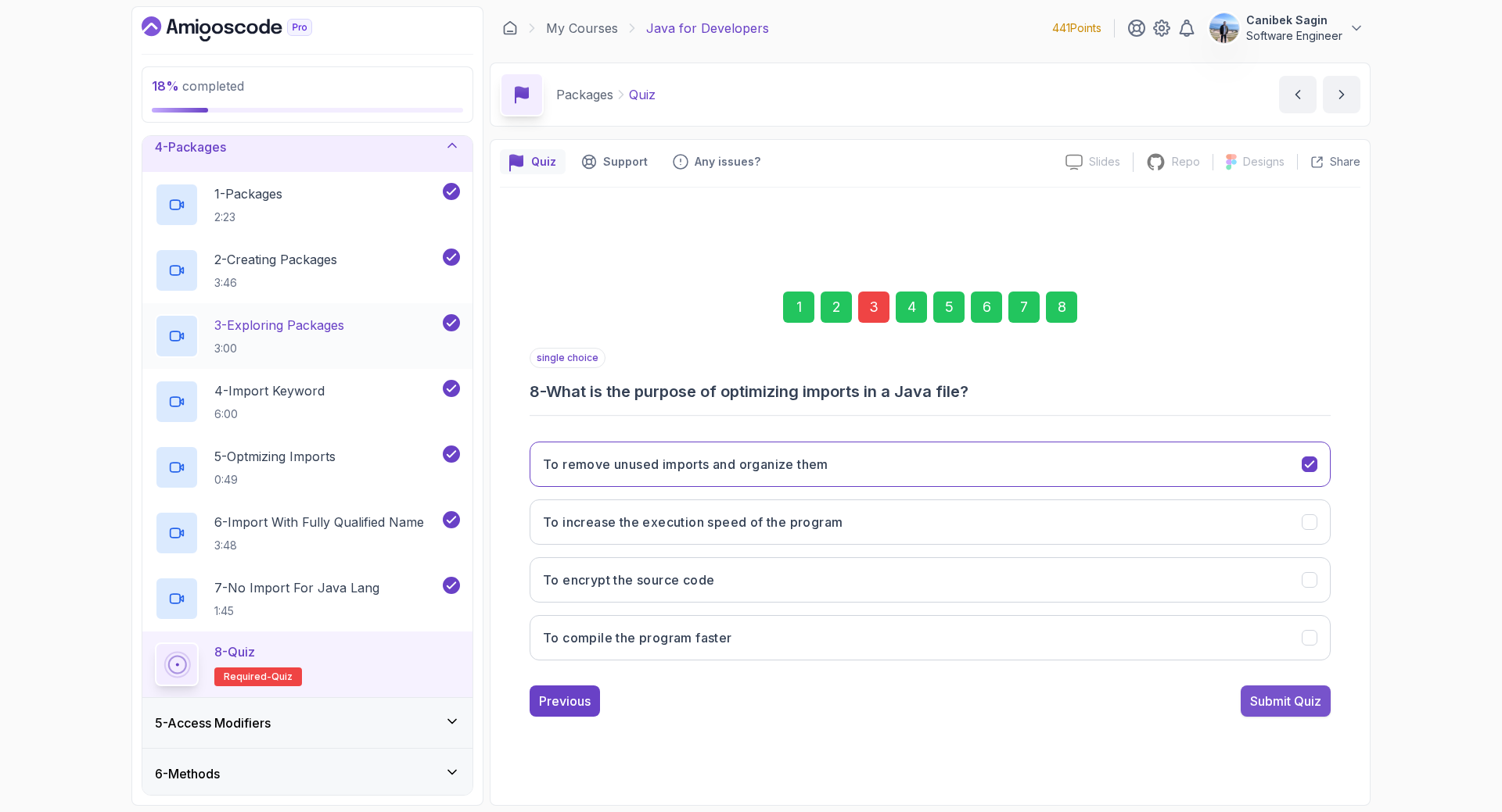
click at [1265, 710] on div "Submit Quiz" at bounding box center [1285, 701] width 71 height 19
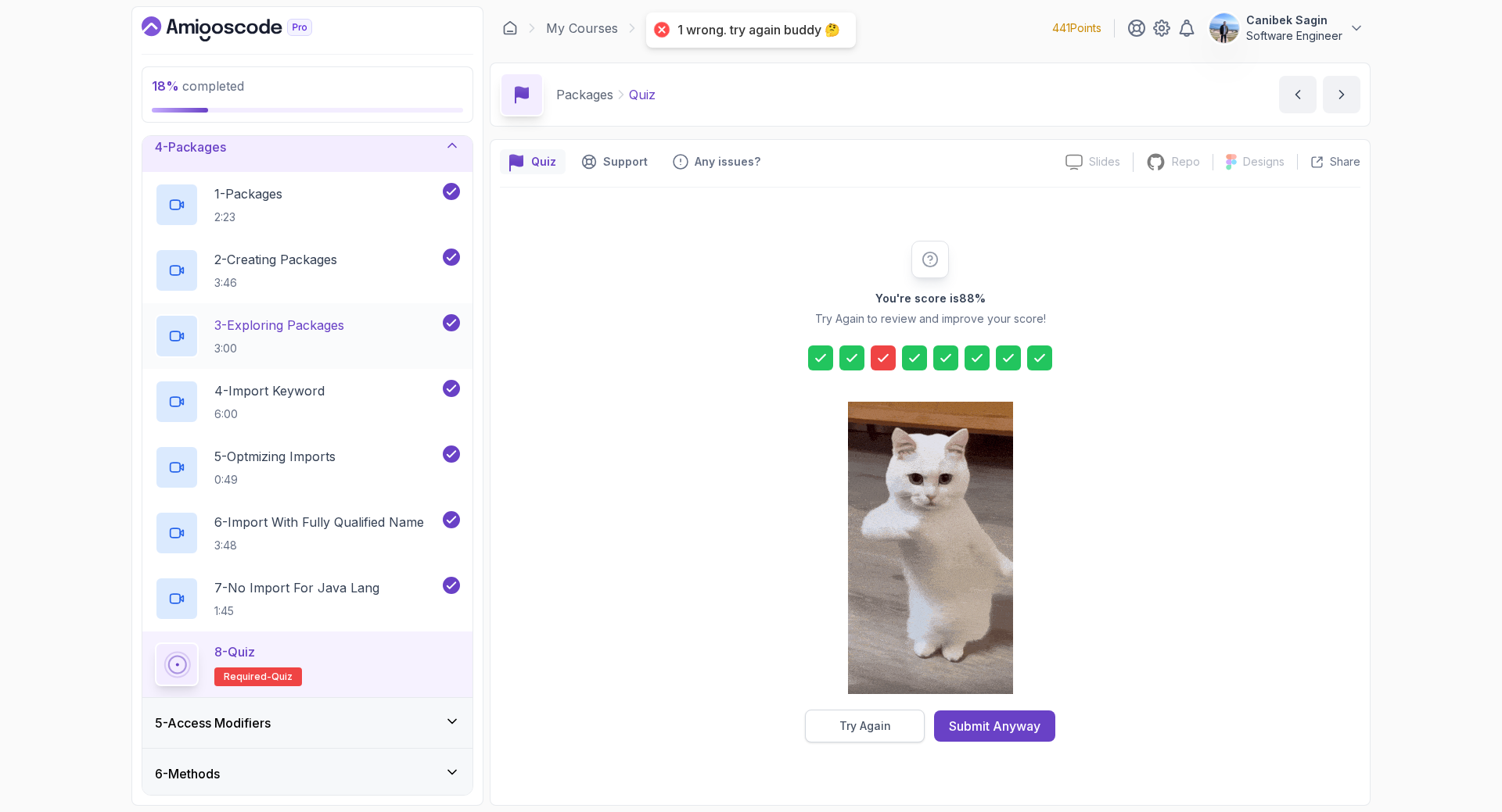
click at [893, 717] on button "Try Again" at bounding box center [865, 726] width 120 height 32
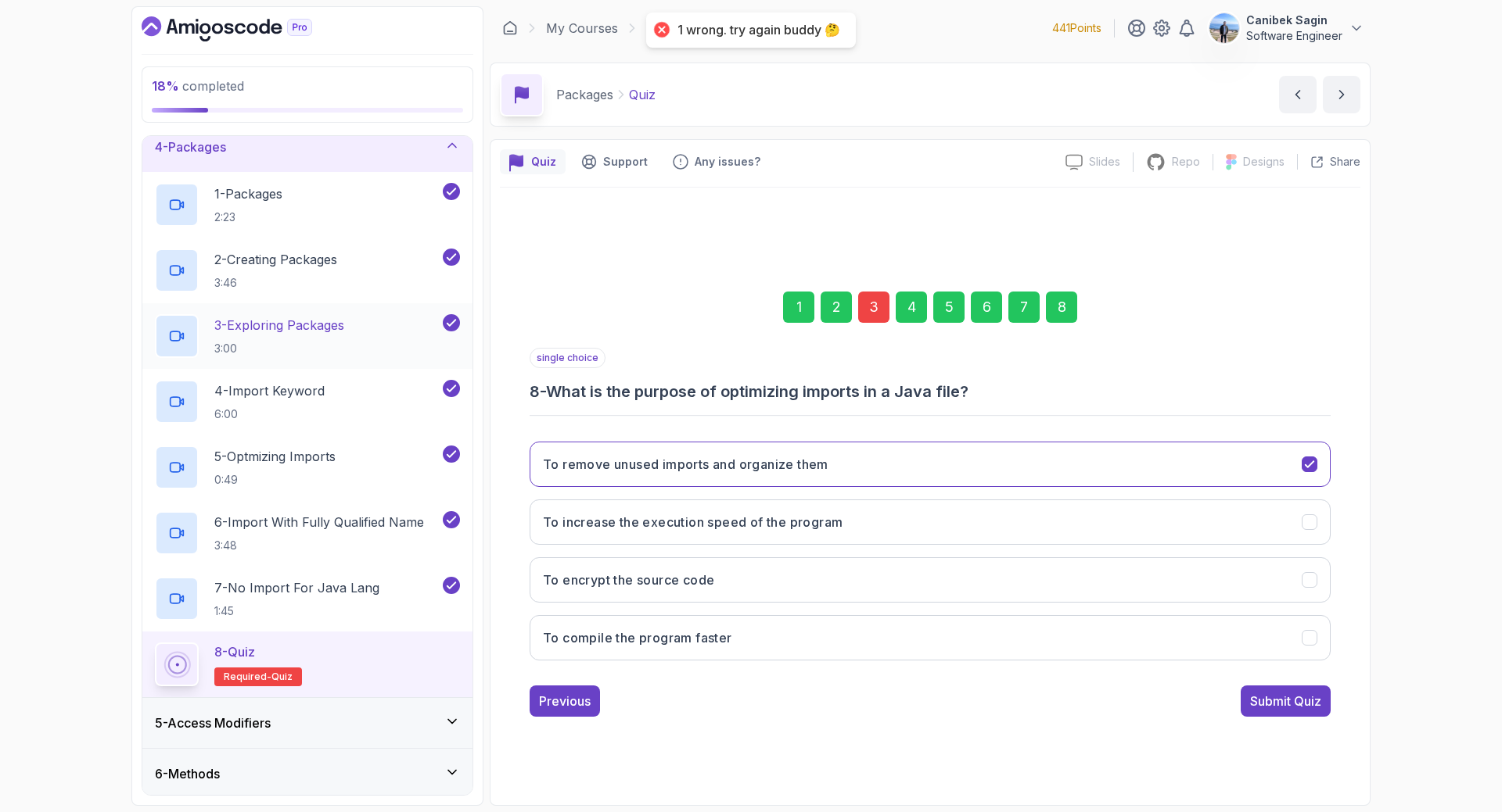
click at [865, 304] on div "3" at bounding box center [874, 307] width 32 height 32
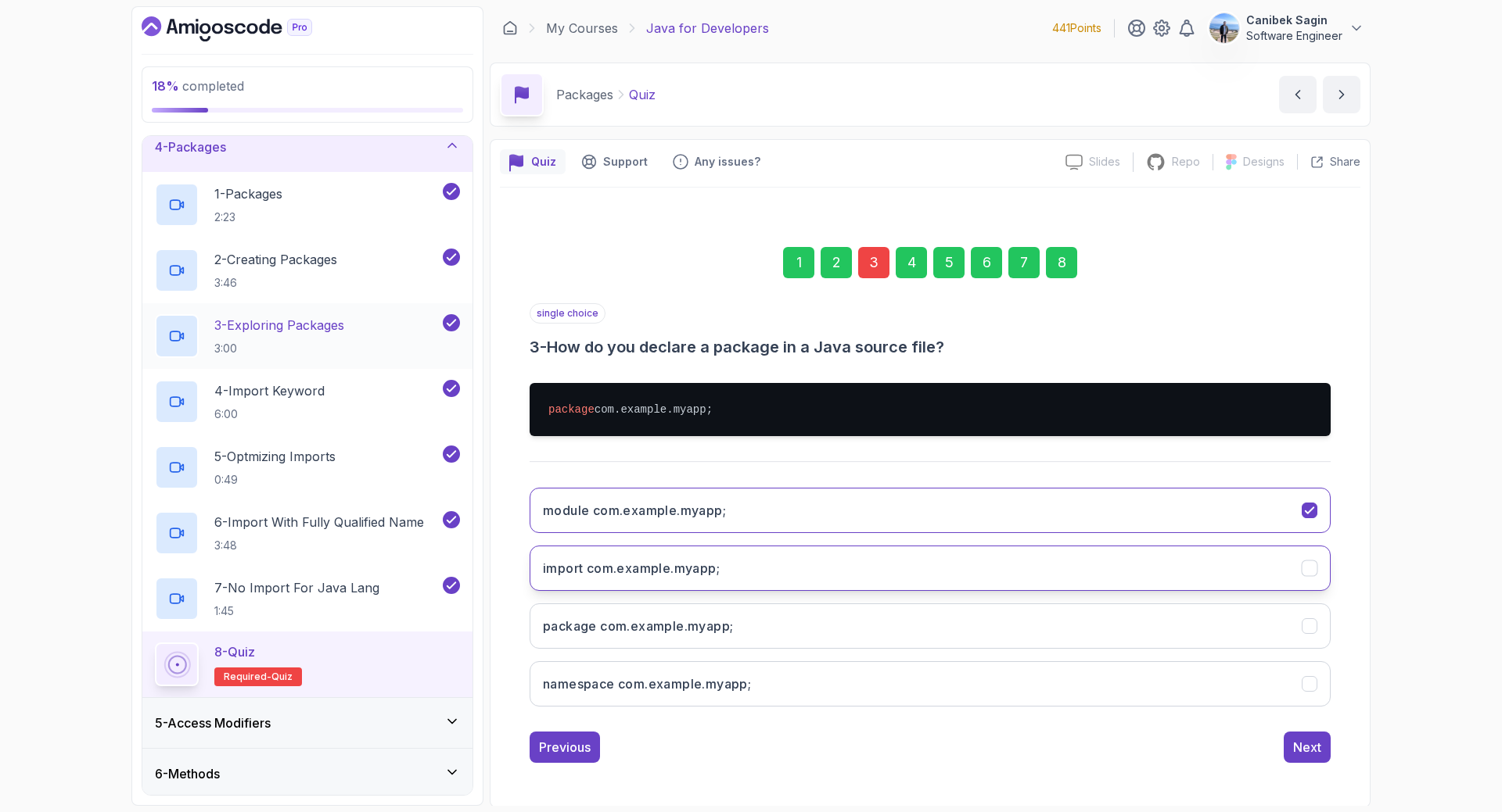
click at [728, 573] on button "import com.example.myapp;" at bounding box center [930, 569] width 801 height 45
click at [1309, 750] on div "Next" at bounding box center [1306, 747] width 28 height 19
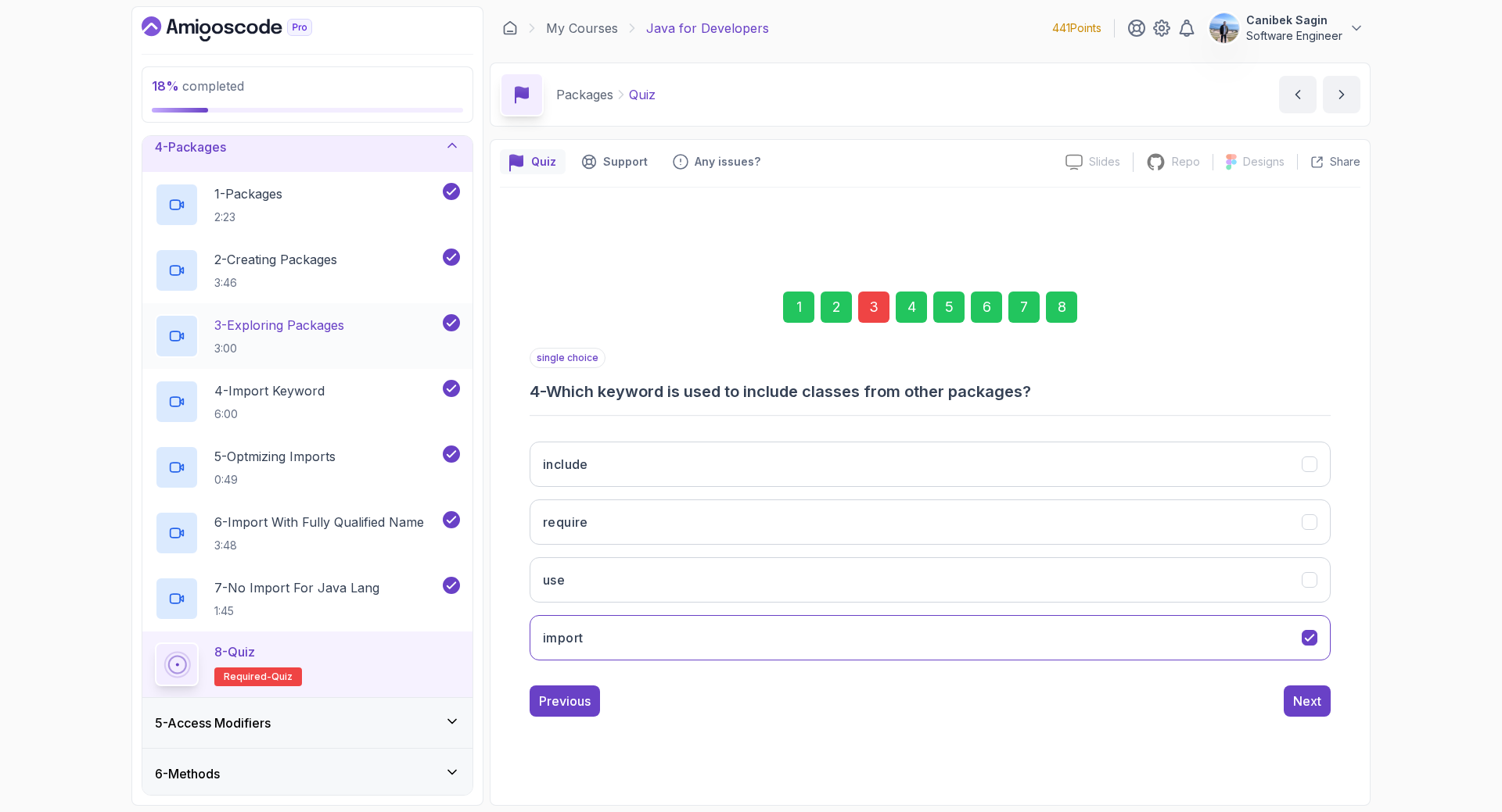
click at [1055, 303] on div "8" at bounding box center [1061, 307] width 32 height 32
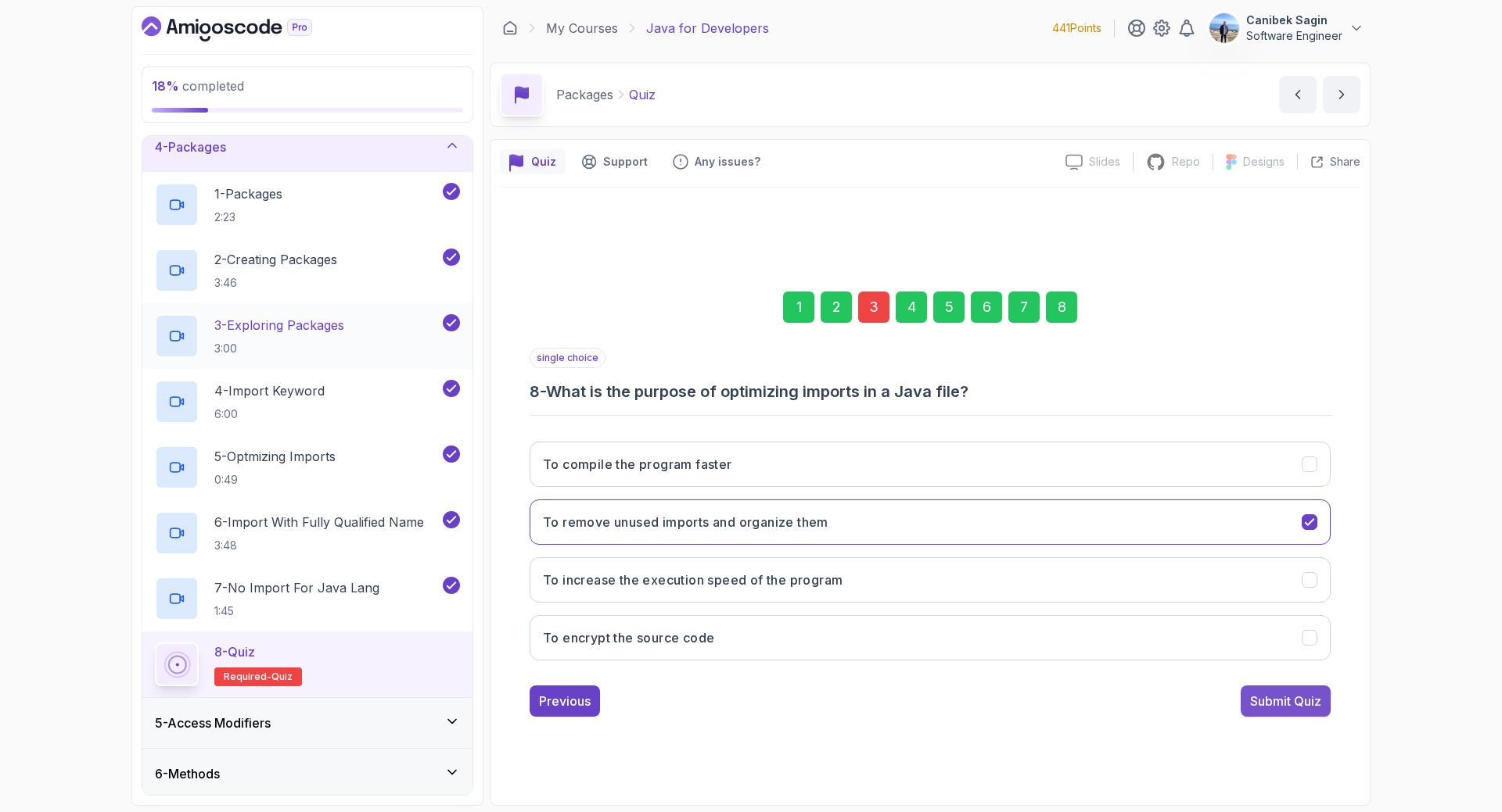
click at [1277, 701] on div "Submit Quiz" at bounding box center [1285, 701] width 71 height 19
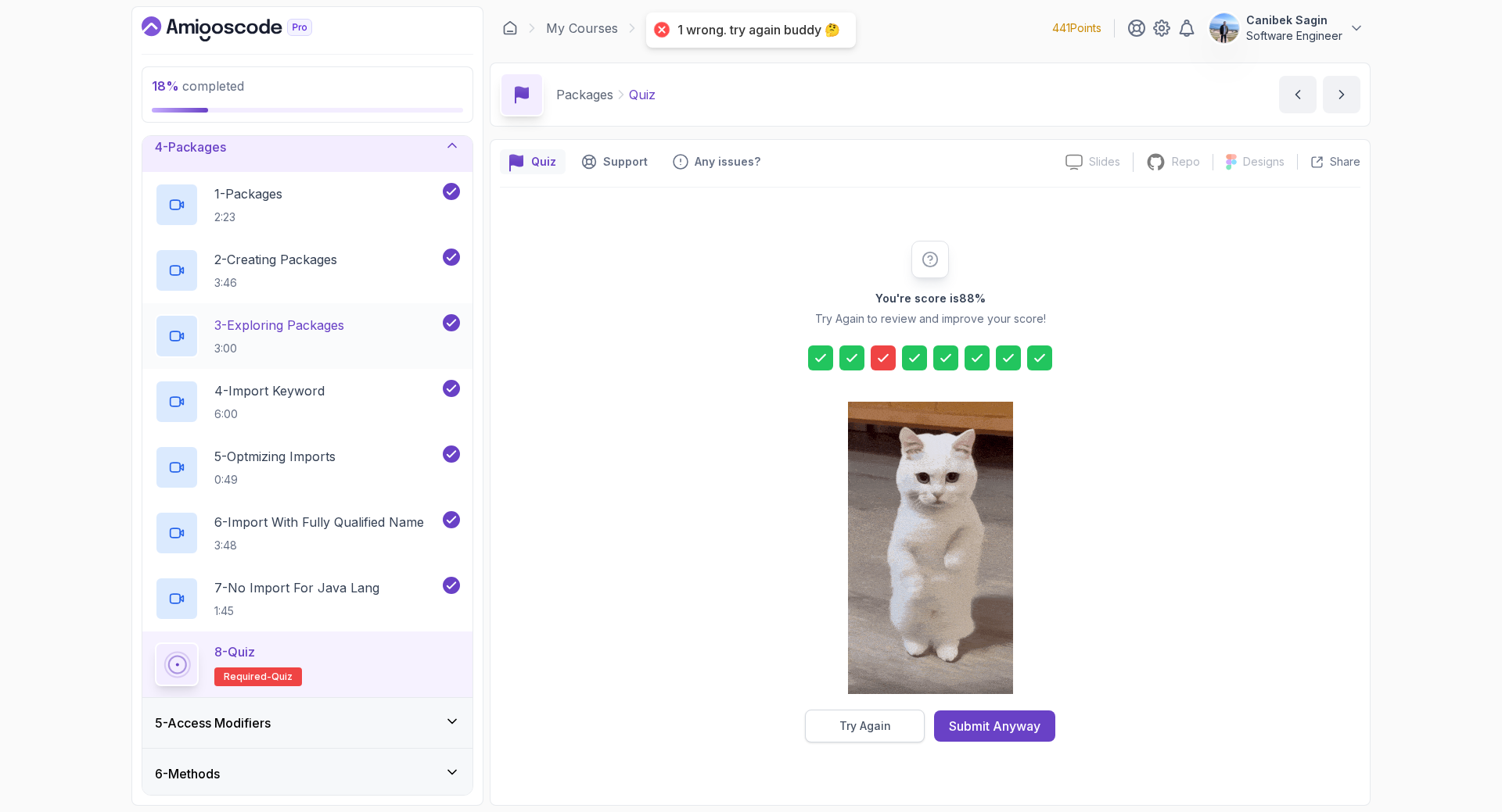
click at [880, 734] on button "Try Again" at bounding box center [865, 726] width 120 height 32
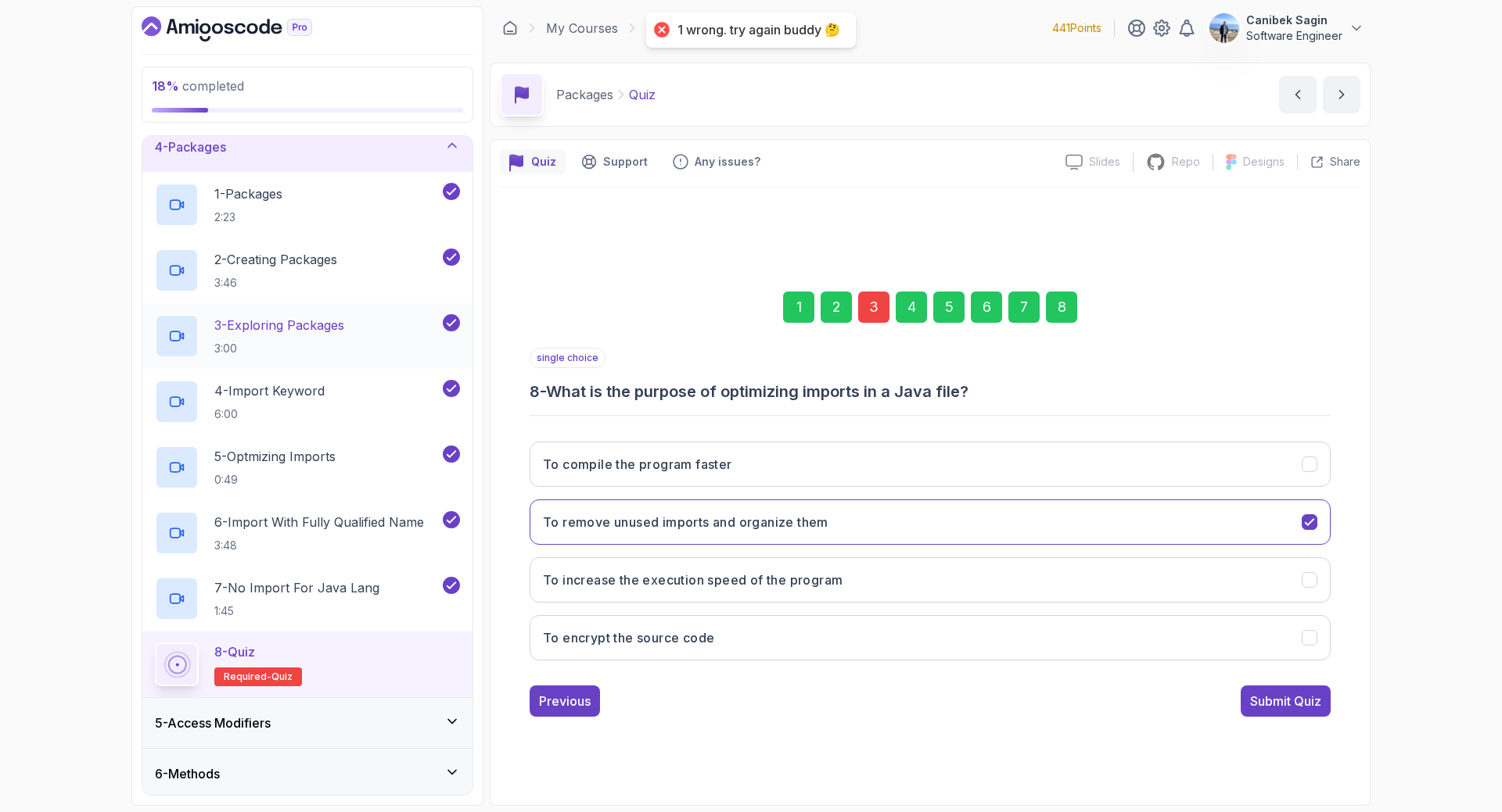
click at [875, 307] on div "3" at bounding box center [874, 307] width 32 height 32
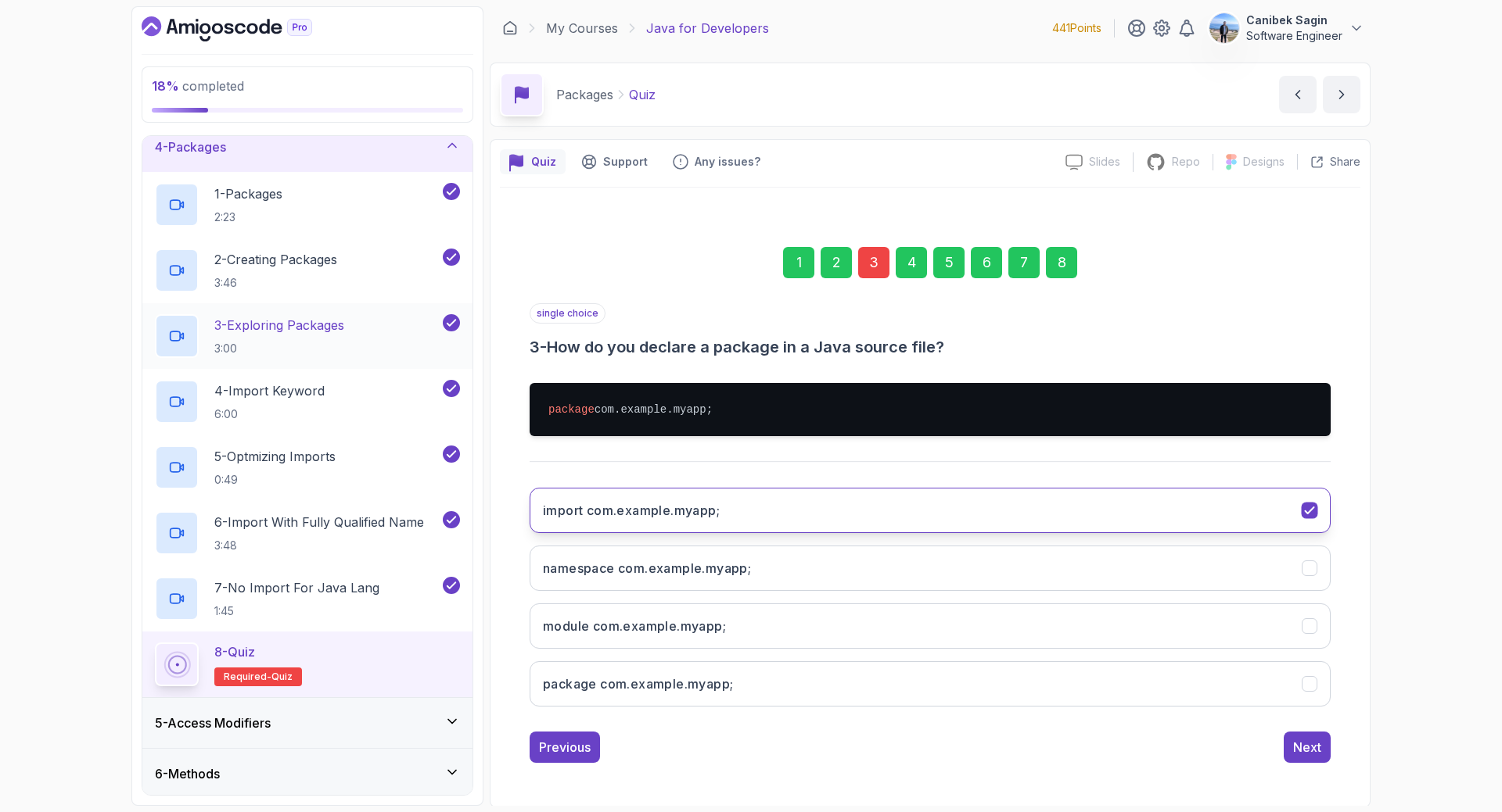
scroll to position [2, 0]
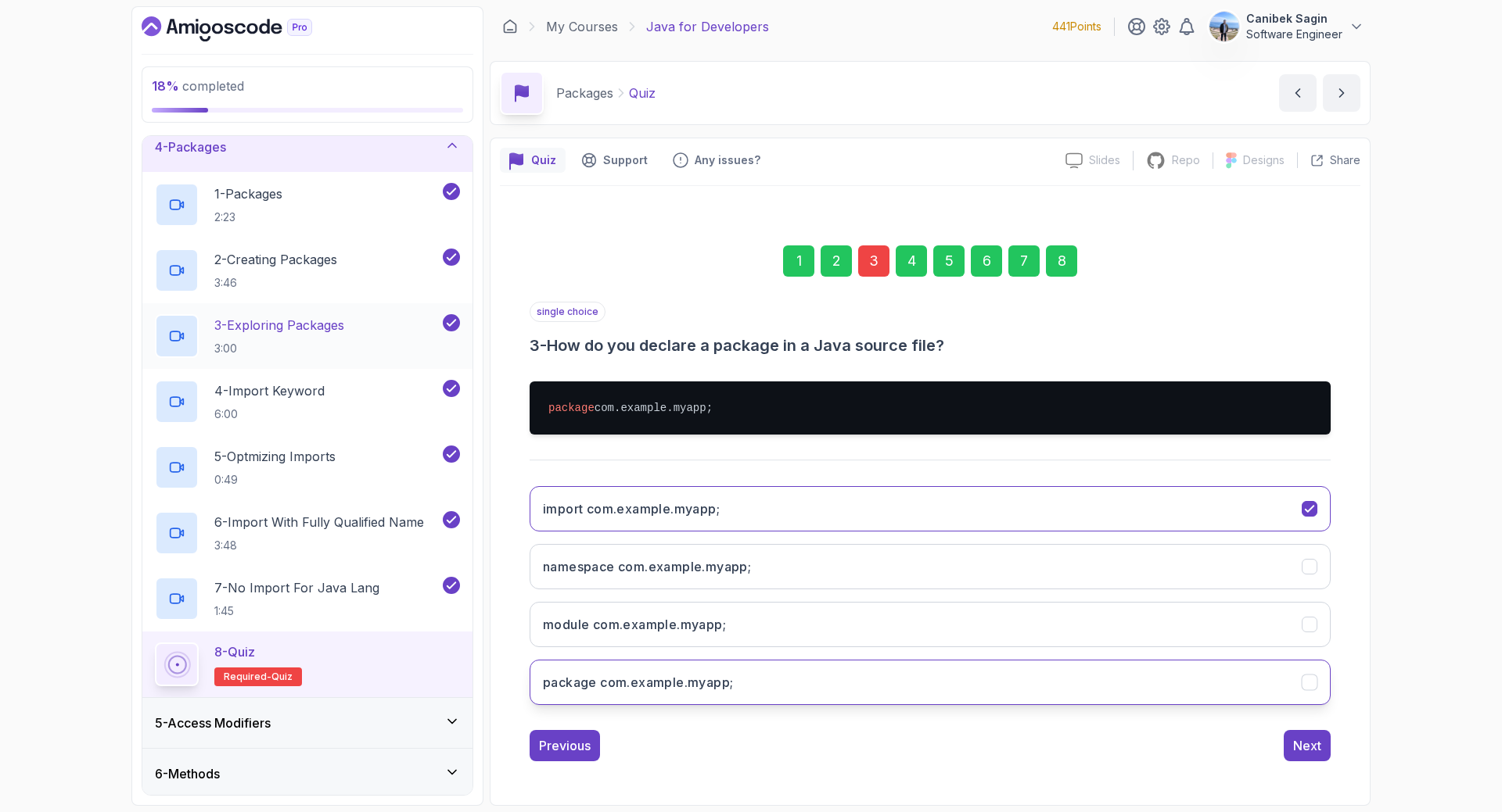
click at [811, 683] on button "package com.example.myapp;" at bounding box center [930, 682] width 801 height 45
click at [1314, 742] on div "Next" at bounding box center [1306, 745] width 28 height 19
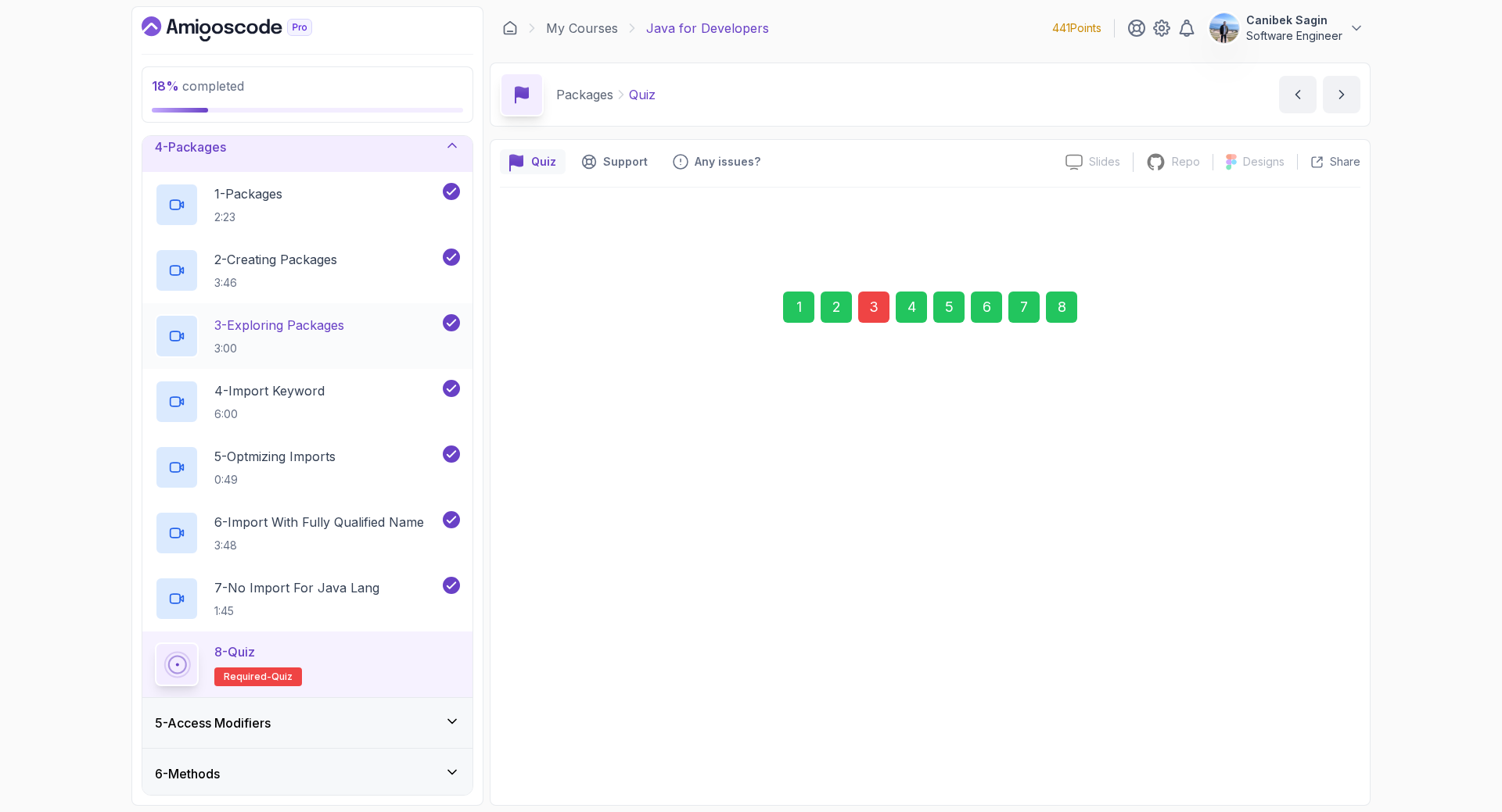
scroll to position [0, 0]
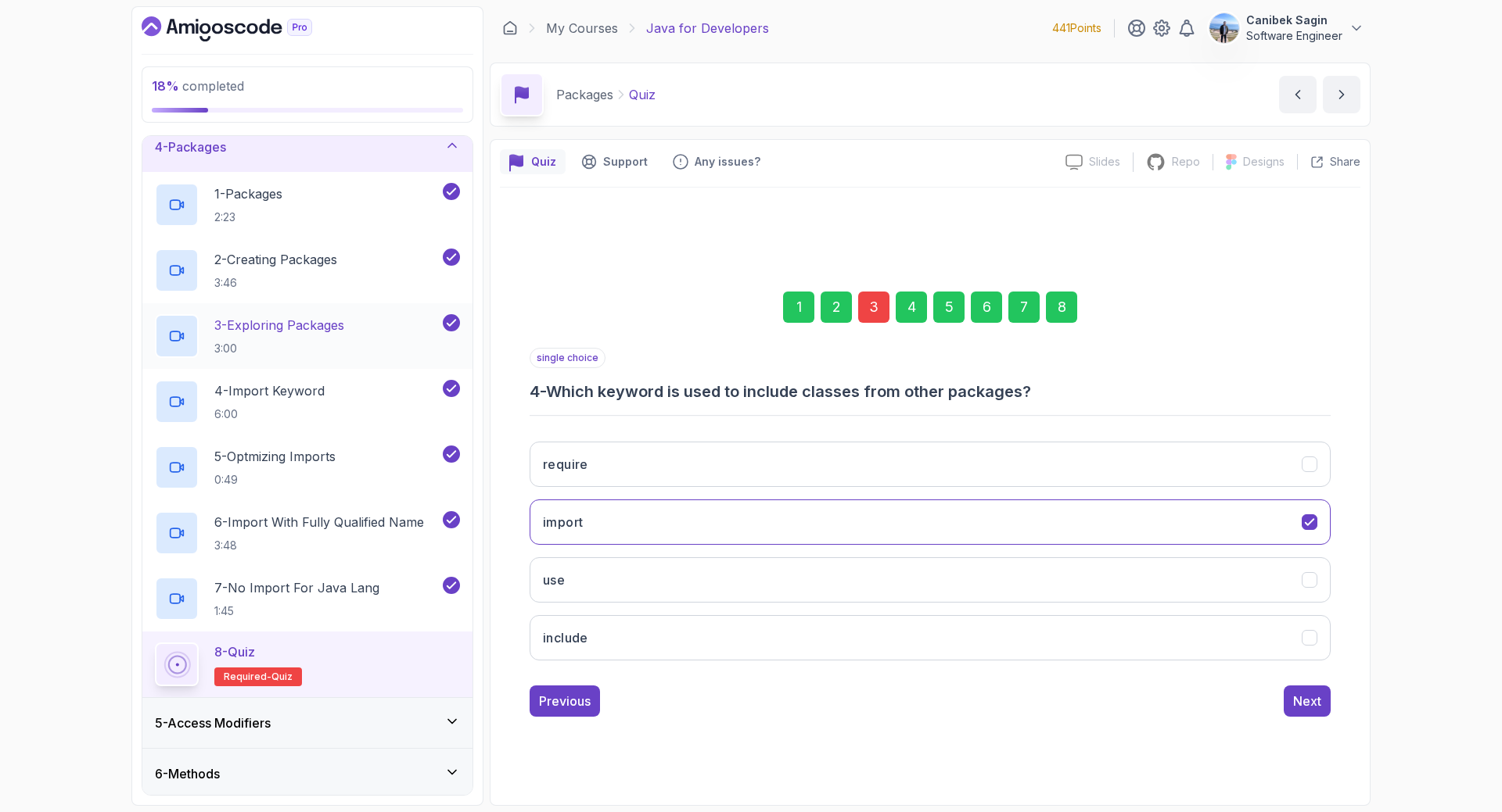
click at [1058, 306] on div "8" at bounding box center [1061, 307] width 32 height 32
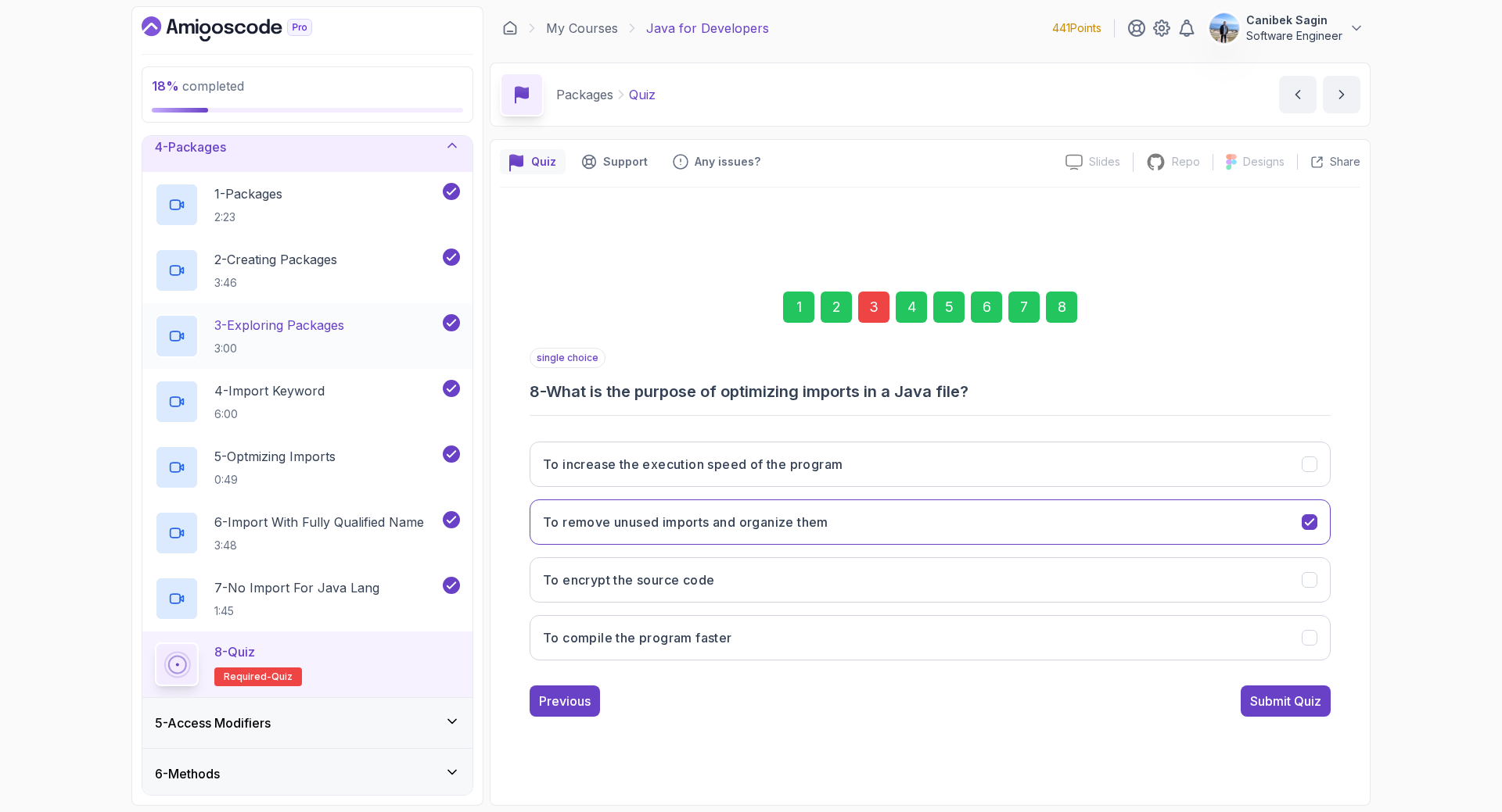
click at [1279, 694] on div "Submit Quiz" at bounding box center [1285, 701] width 71 height 19
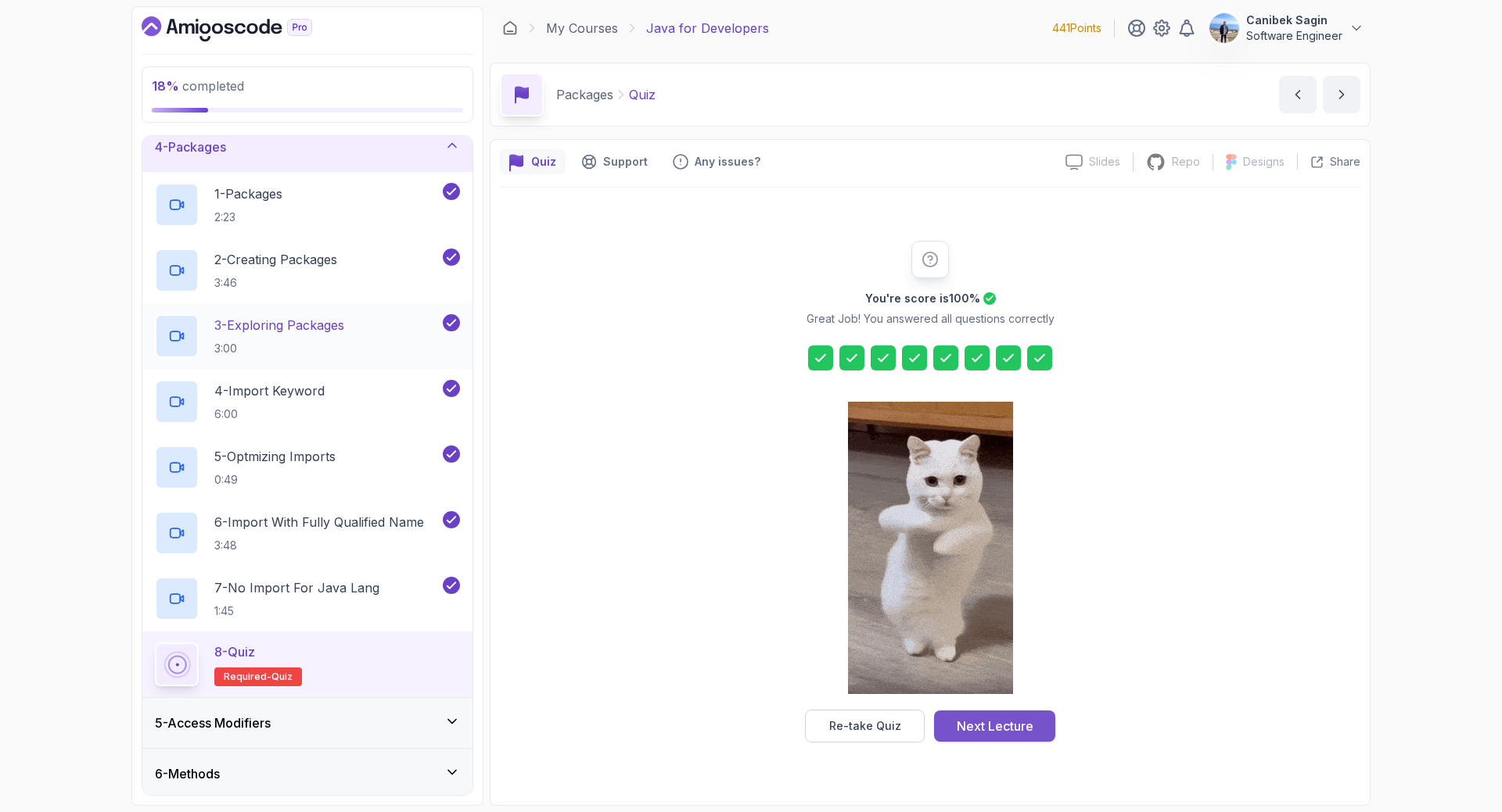
click at [1012, 724] on div "Next Lecture" at bounding box center [994, 726] width 77 height 19
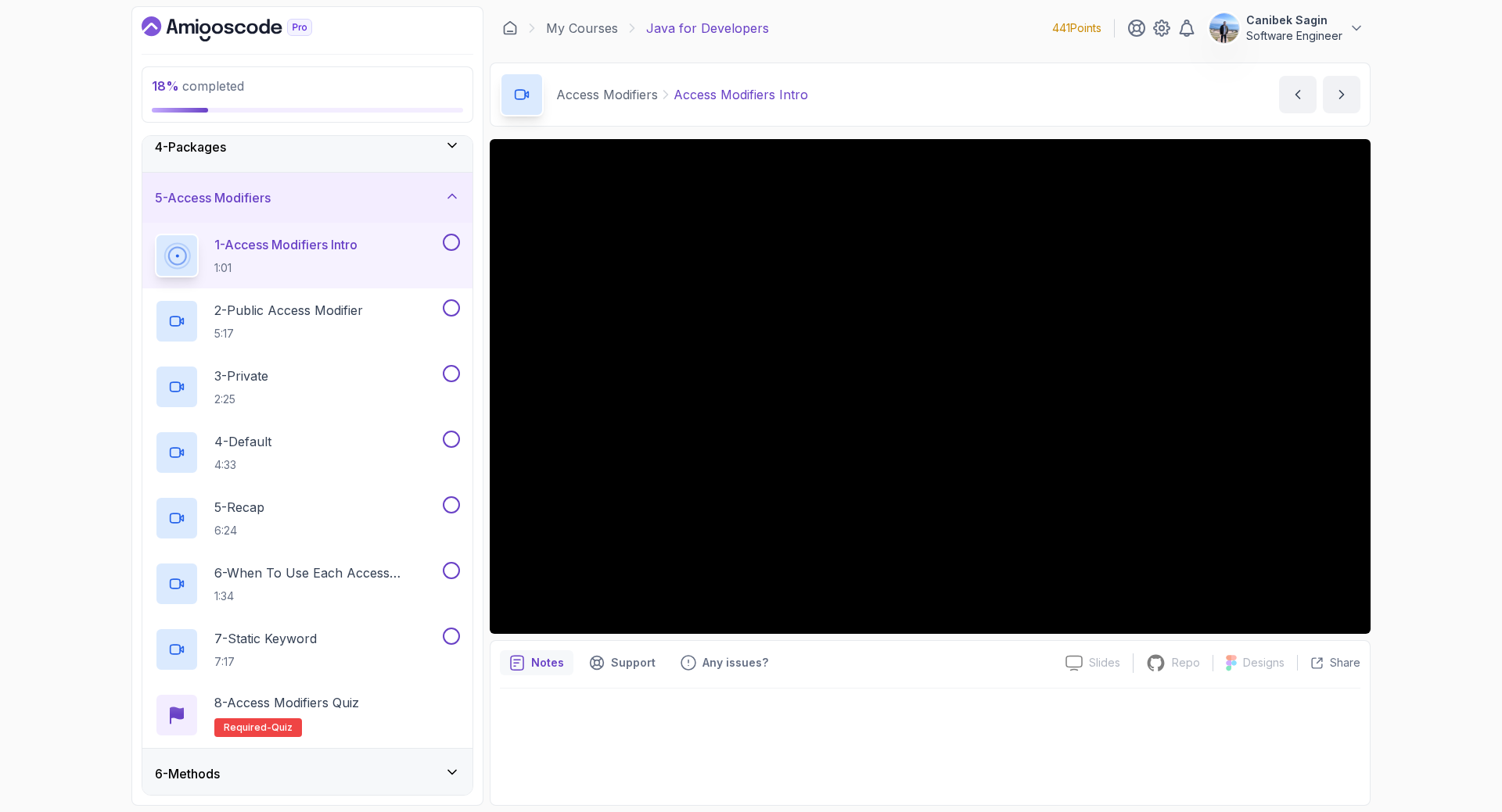
click at [296, 186] on div "5 - Access Modifiers" at bounding box center [307, 198] width 330 height 50
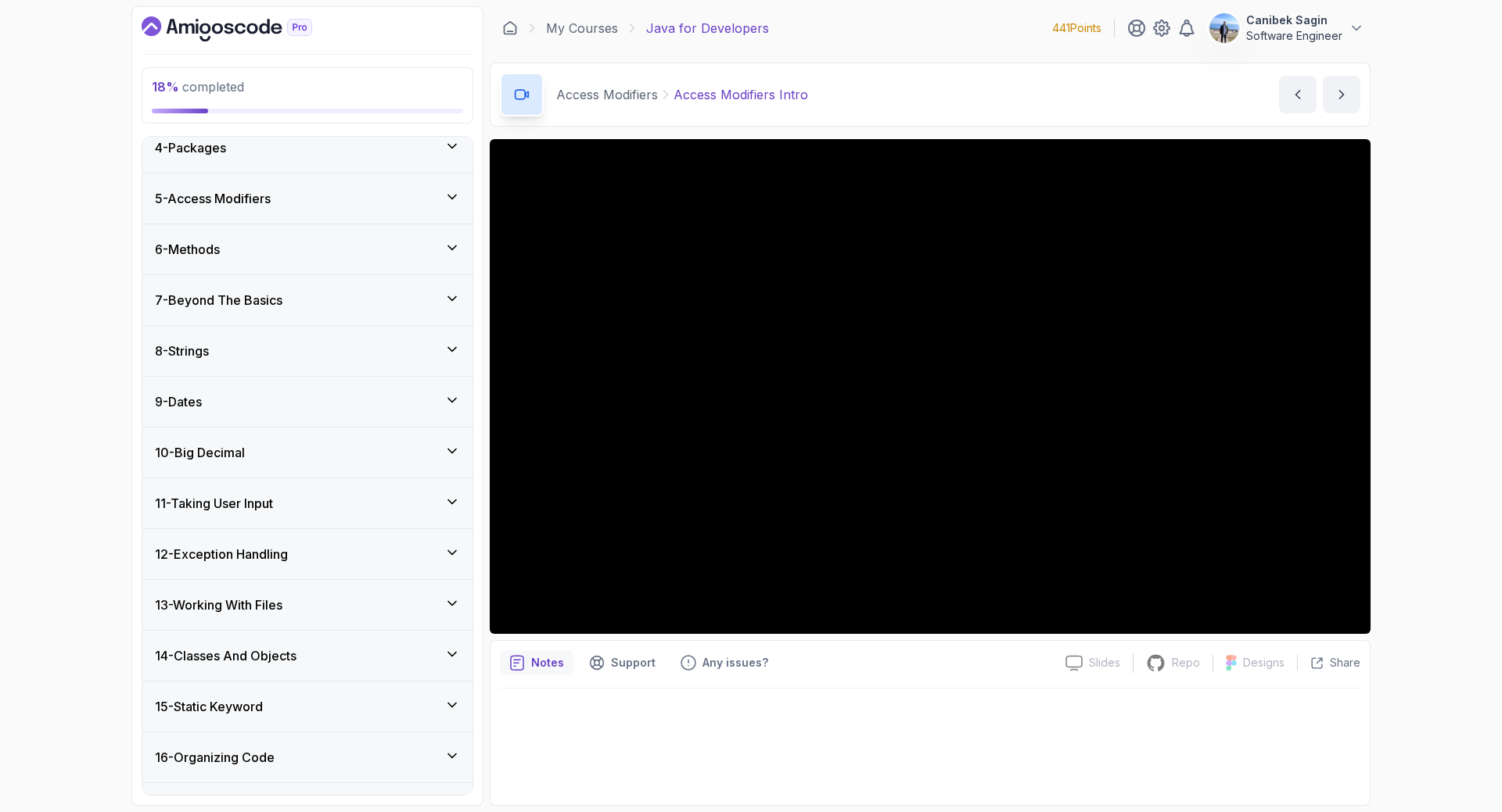
click at [240, 183] on div "5 - Access Modifiers" at bounding box center [307, 199] width 330 height 50
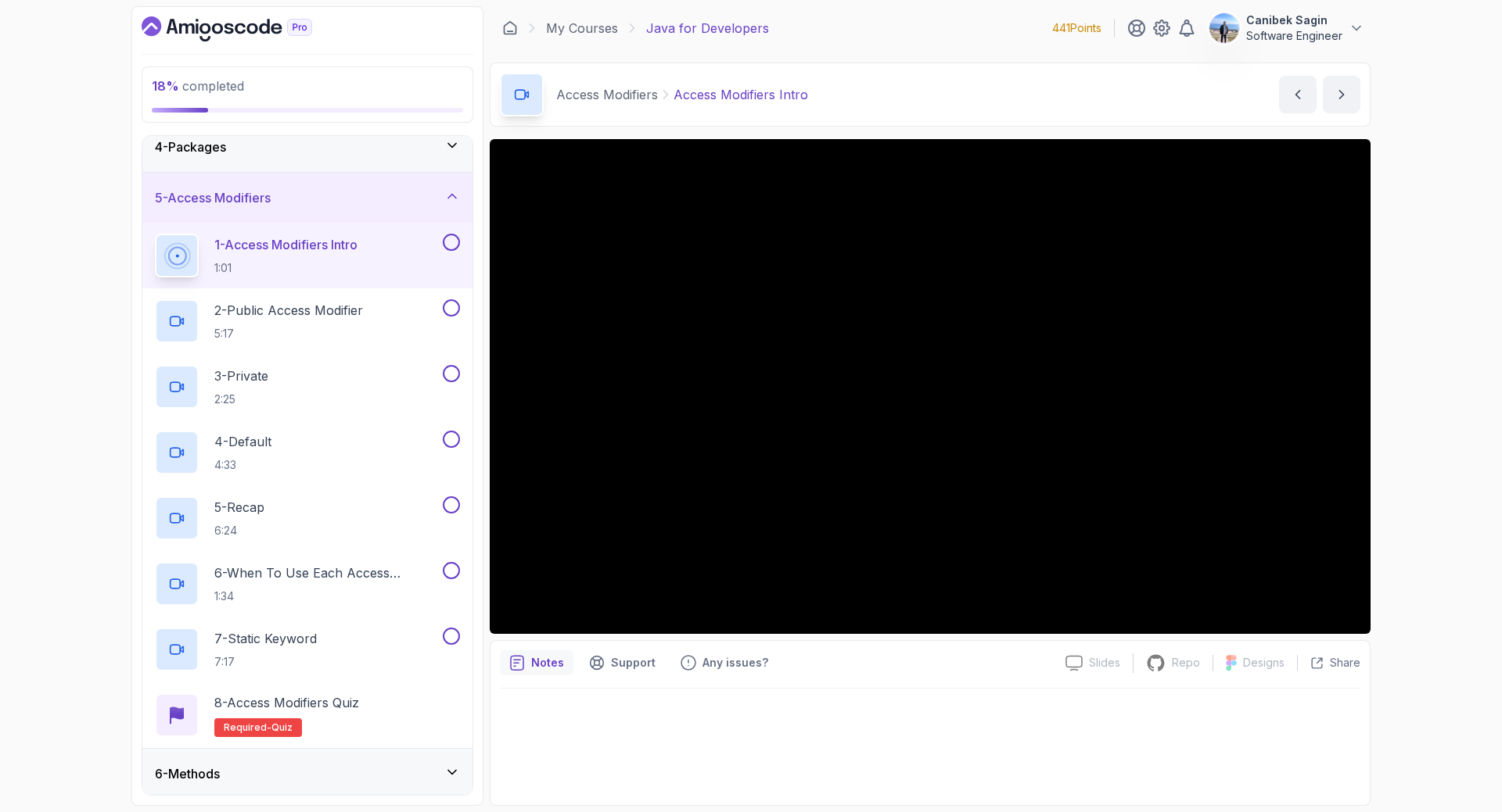
click at [253, 252] on p "1 - Access Modifiers Intro" at bounding box center [286, 244] width 143 height 19
click at [848, 340] on div at bounding box center [930, 386] width 881 height 495
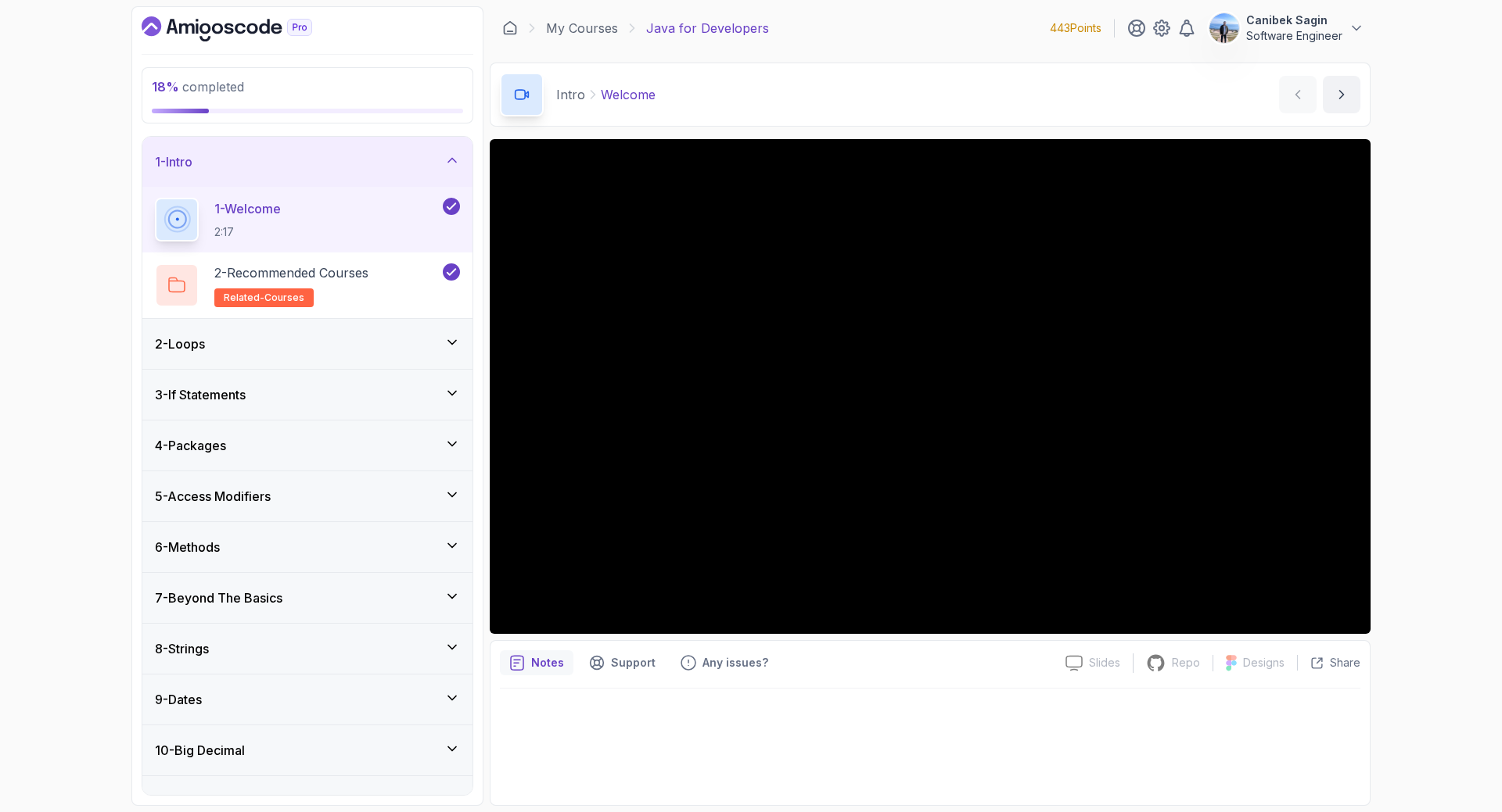
click at [314, 456] on div "4 - Packages" at bounding box center [307, 446] width 330 height 50
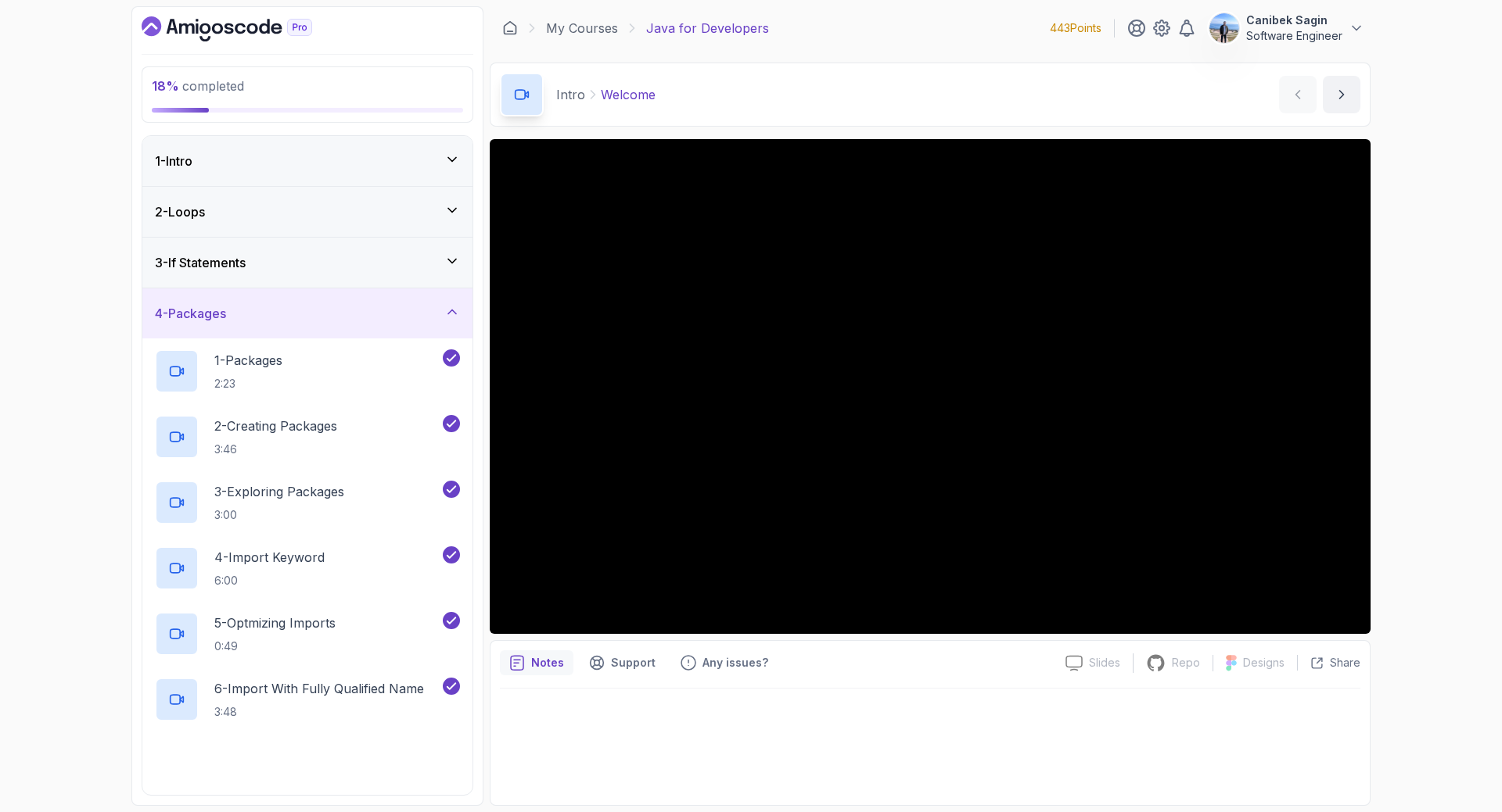
click at [306, 330] on div "4 - Packages" at bounding box center [307, 314] width 330 height 50
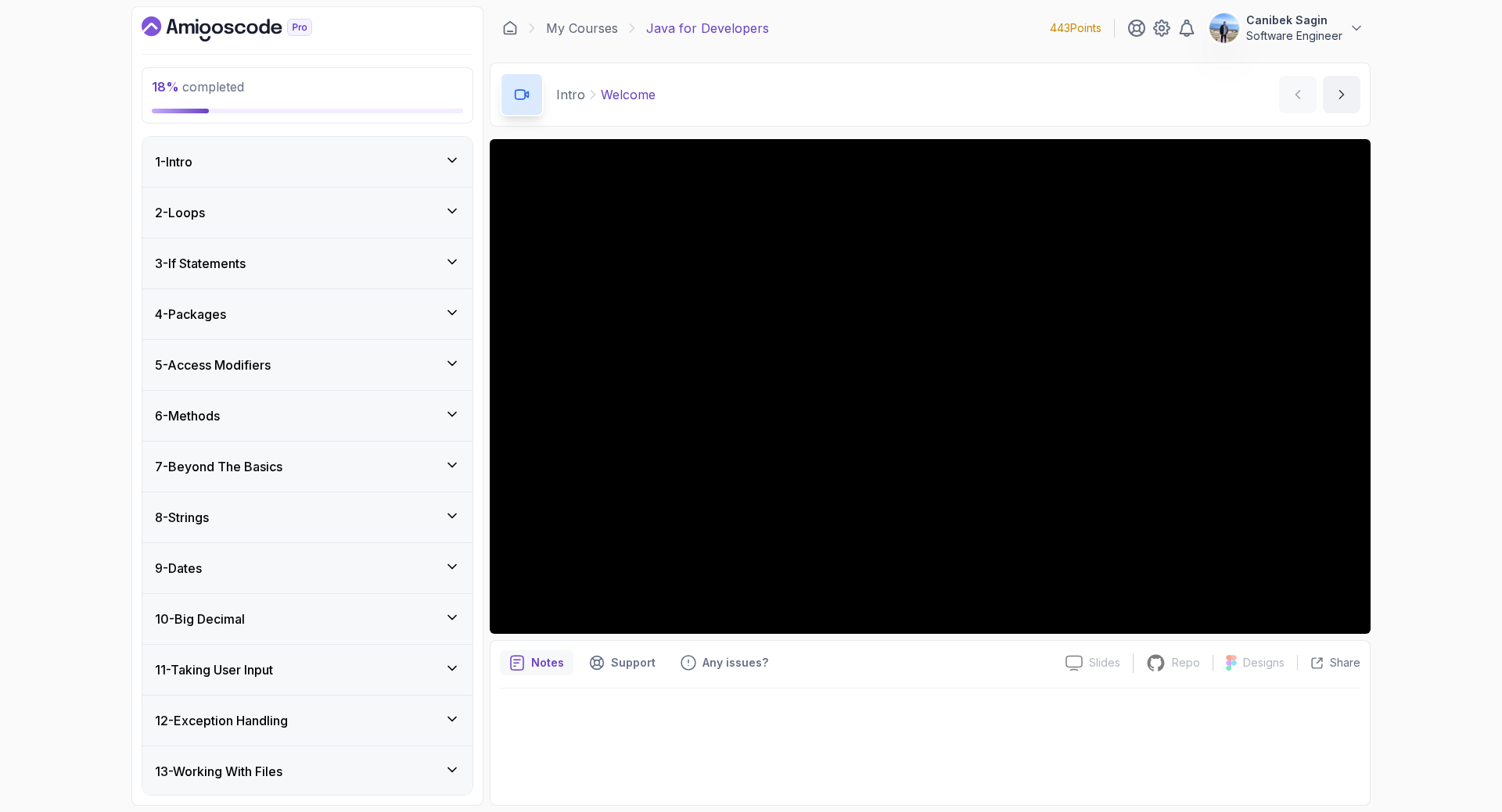
click at [306, 360] on div "5 - Access Modifiers" at bounding box center [307, 365] width 305 height 19
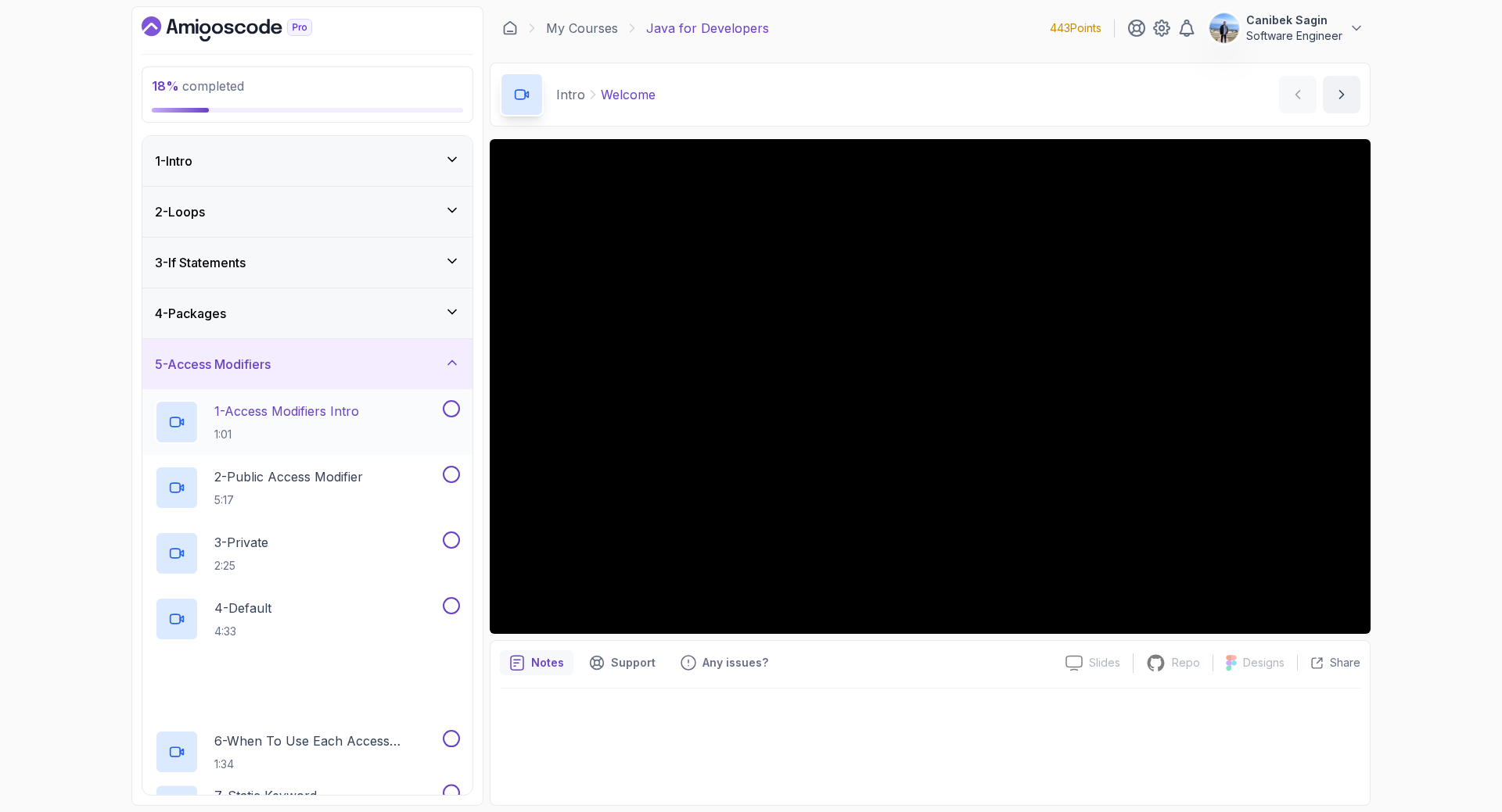
click at [307, 411] on p "1 - Access Modifiers Intro" at bounding box center [287, 411] width 144 height 19
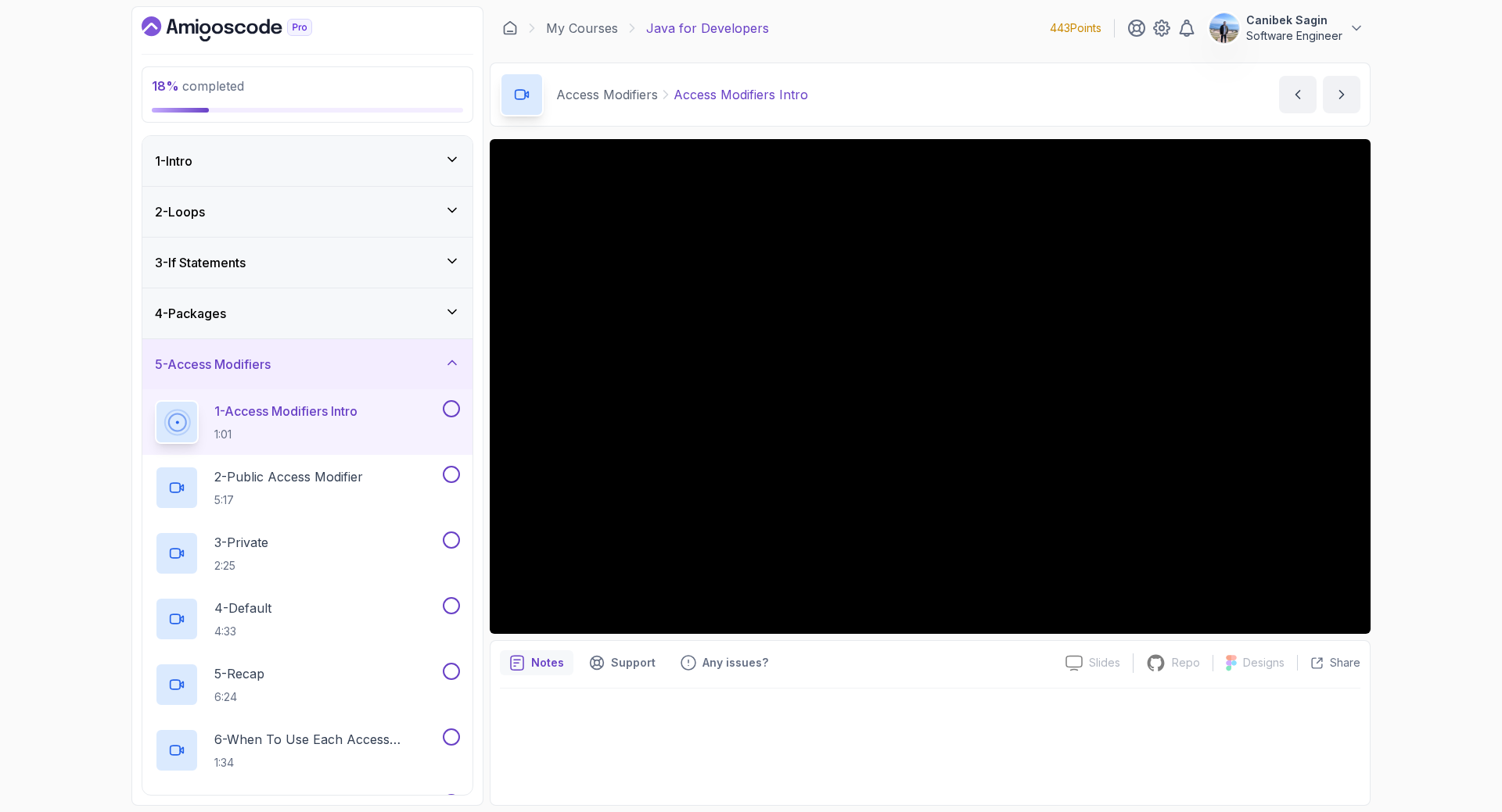
click at [452, 410] on button at bounding box center [451, 408] width 17 height 17
click at [448, 476] on button at bounding box center [451, 474] width 17 height 17
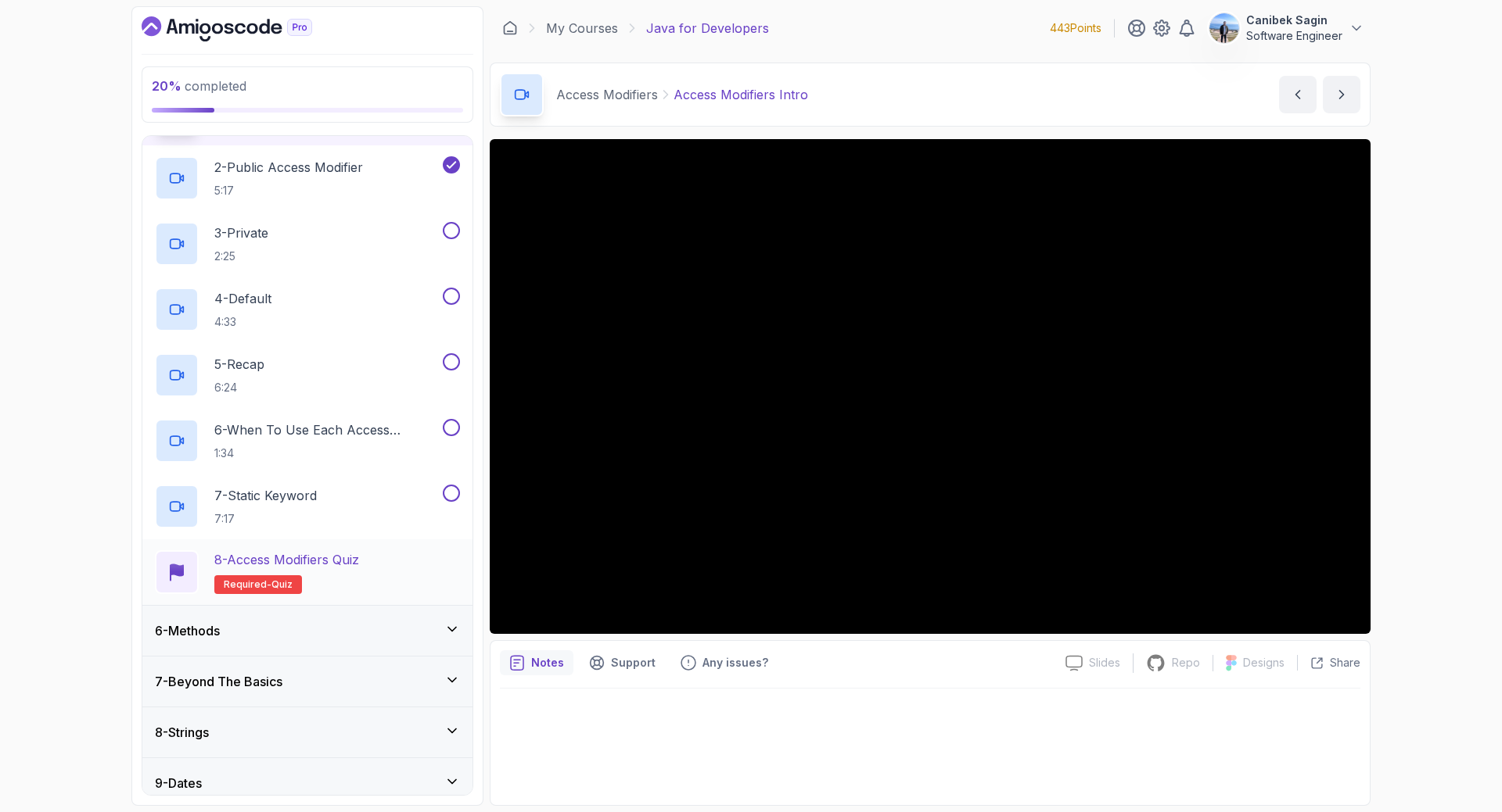
scroll to position [312, 0]
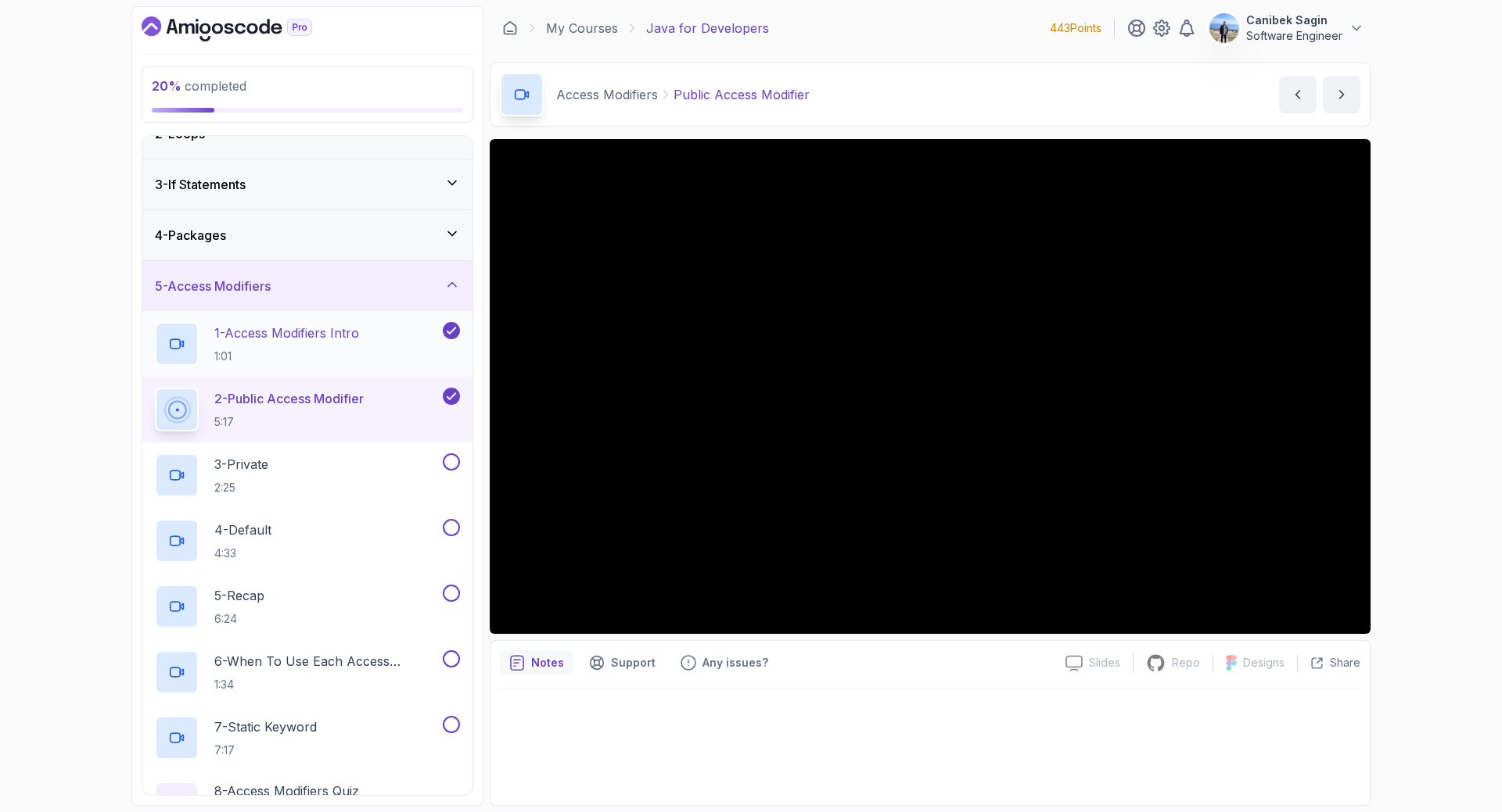
scroll to position [78, 0]
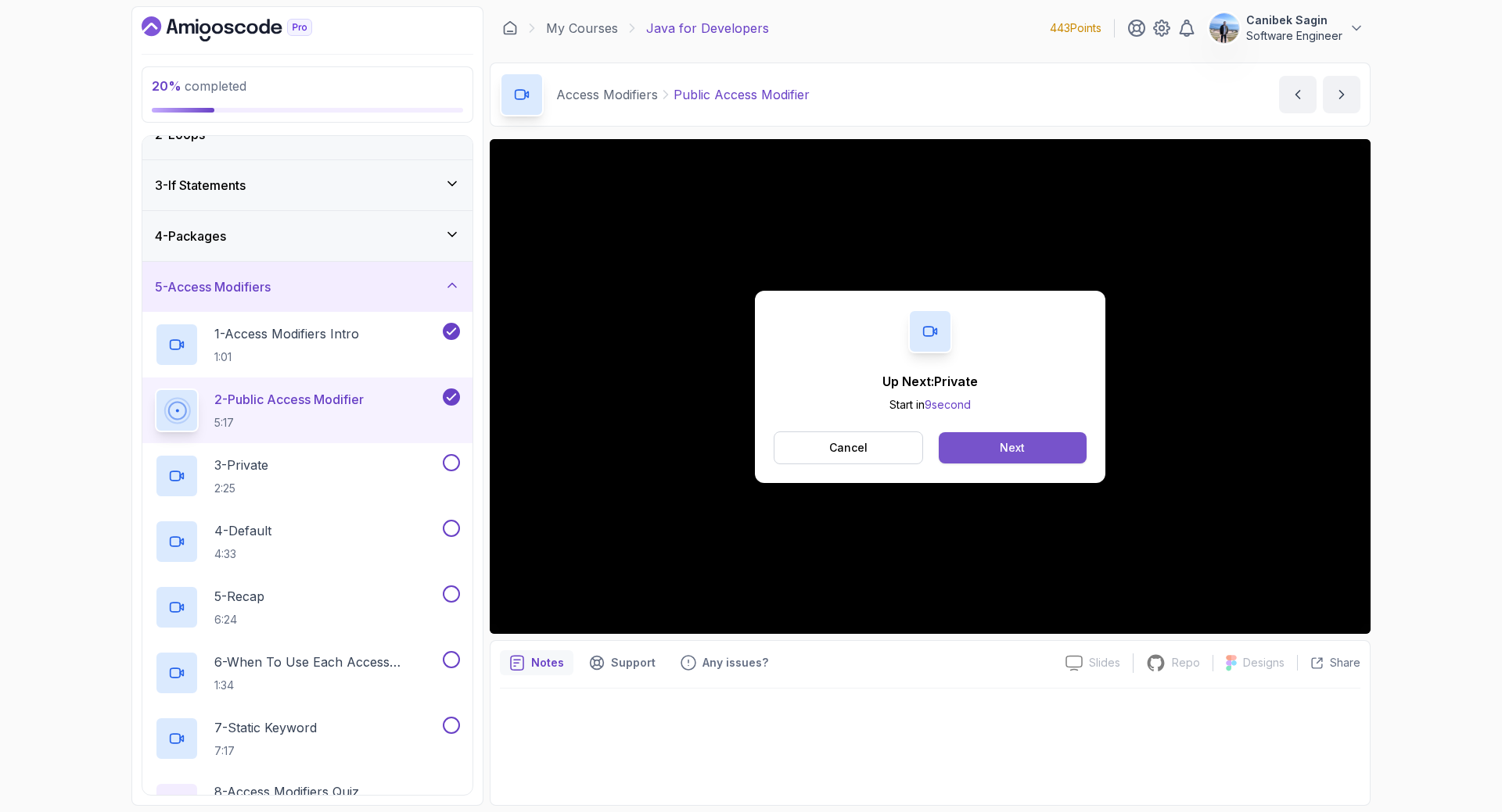
click at [1019, 455] on div "Next" at bounding box center [1012, 447] width 25 height 15
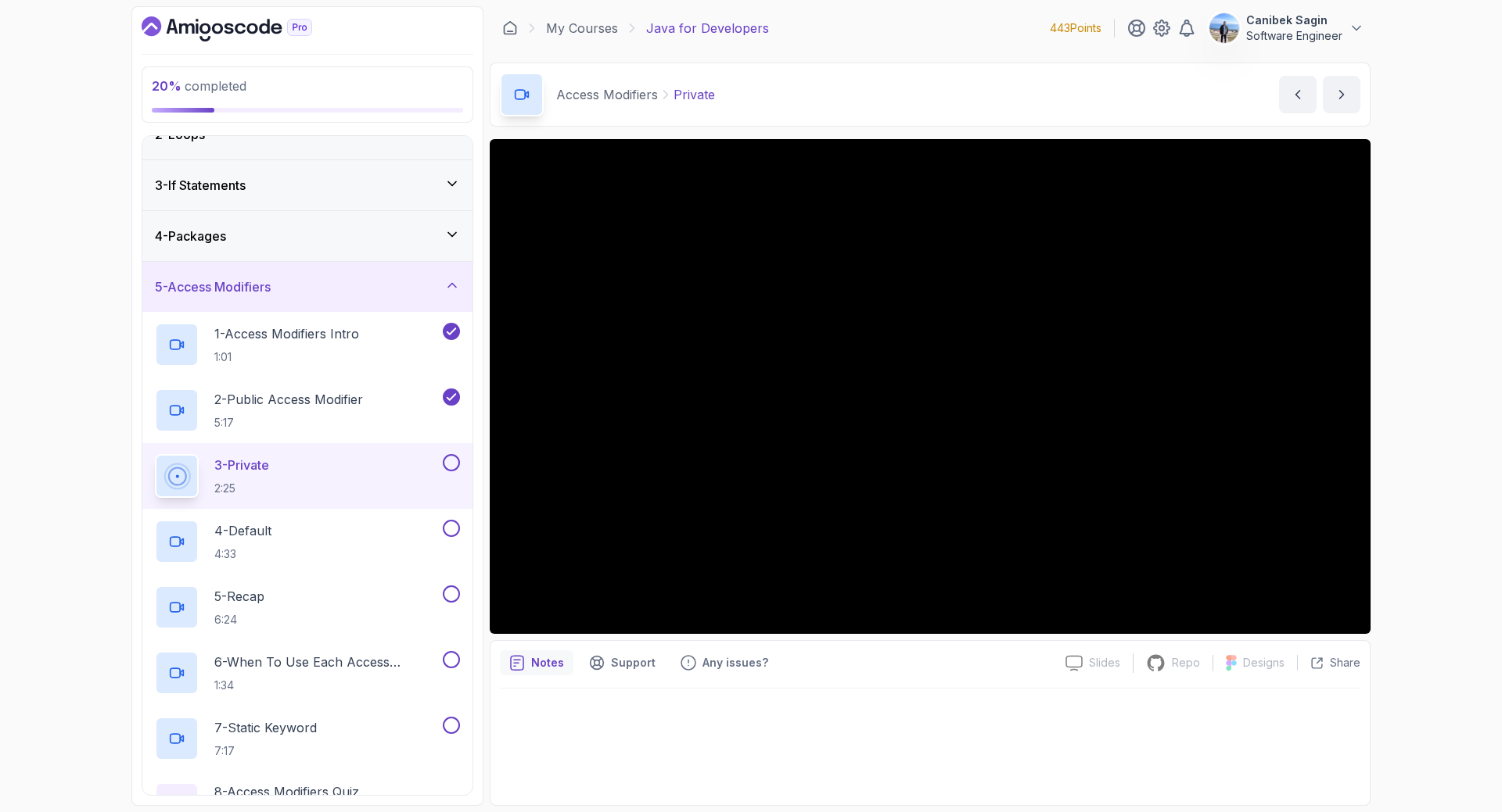
click at [452, 462] on button at bounding box center [451, 462] width 17 height 17
click at [364, 534] on div "4 - Default 4:33" at bounding box center [298, 542] width 285 height 44
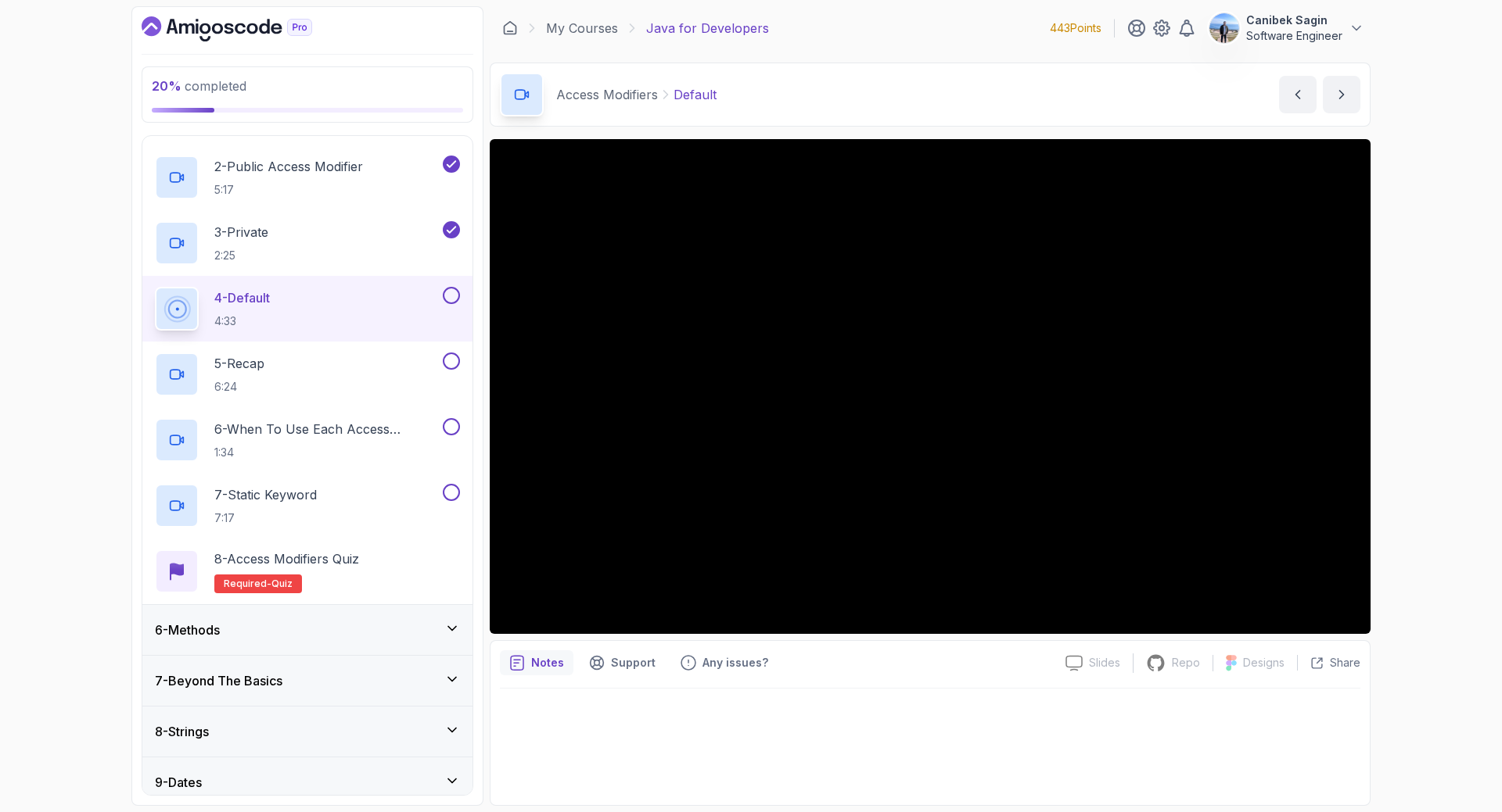
scroll to position [311, 0]
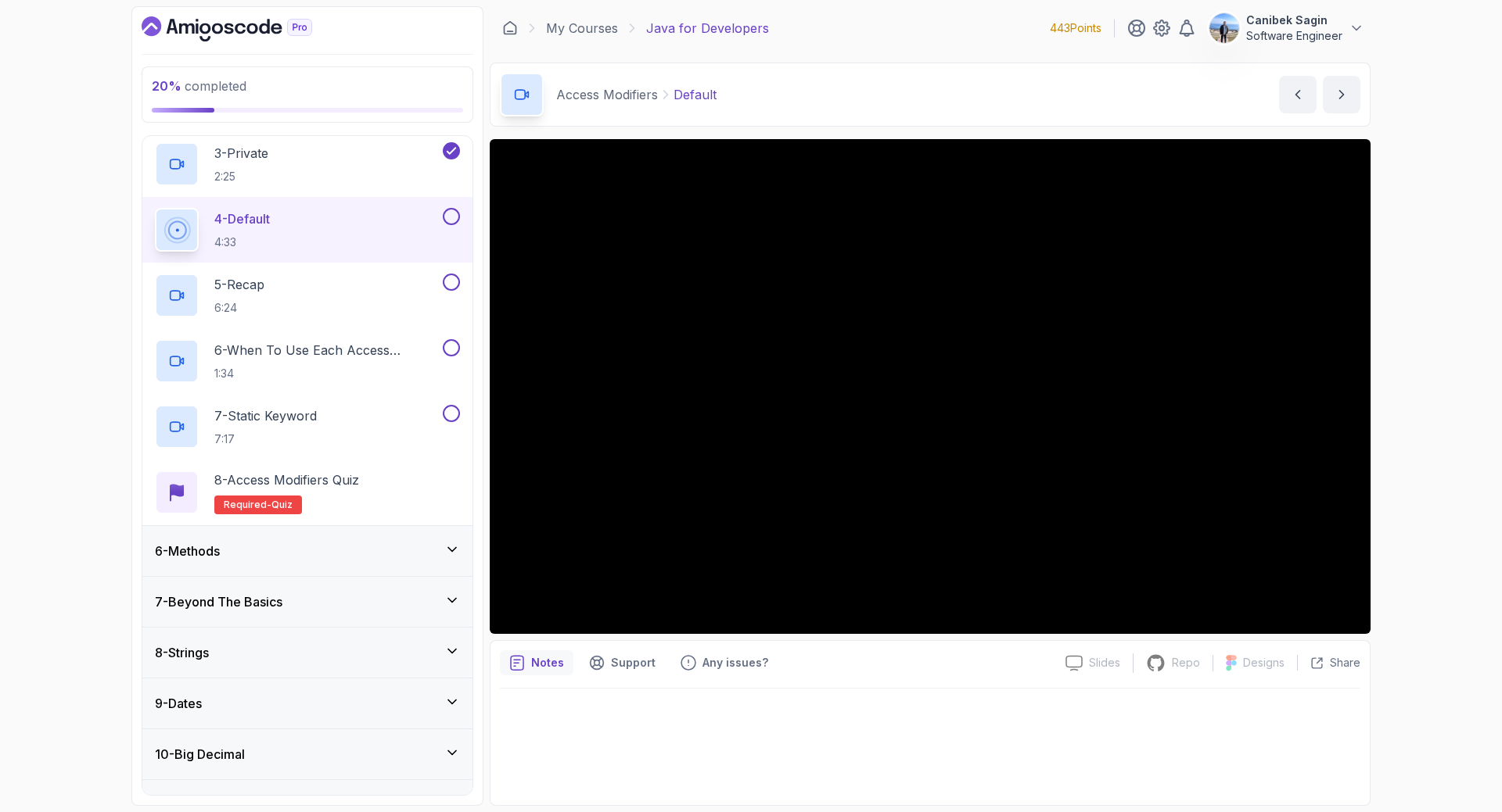
click at [343, 541] on div "6 - Methods" at bounding box center [307, 552] width 330 height 50
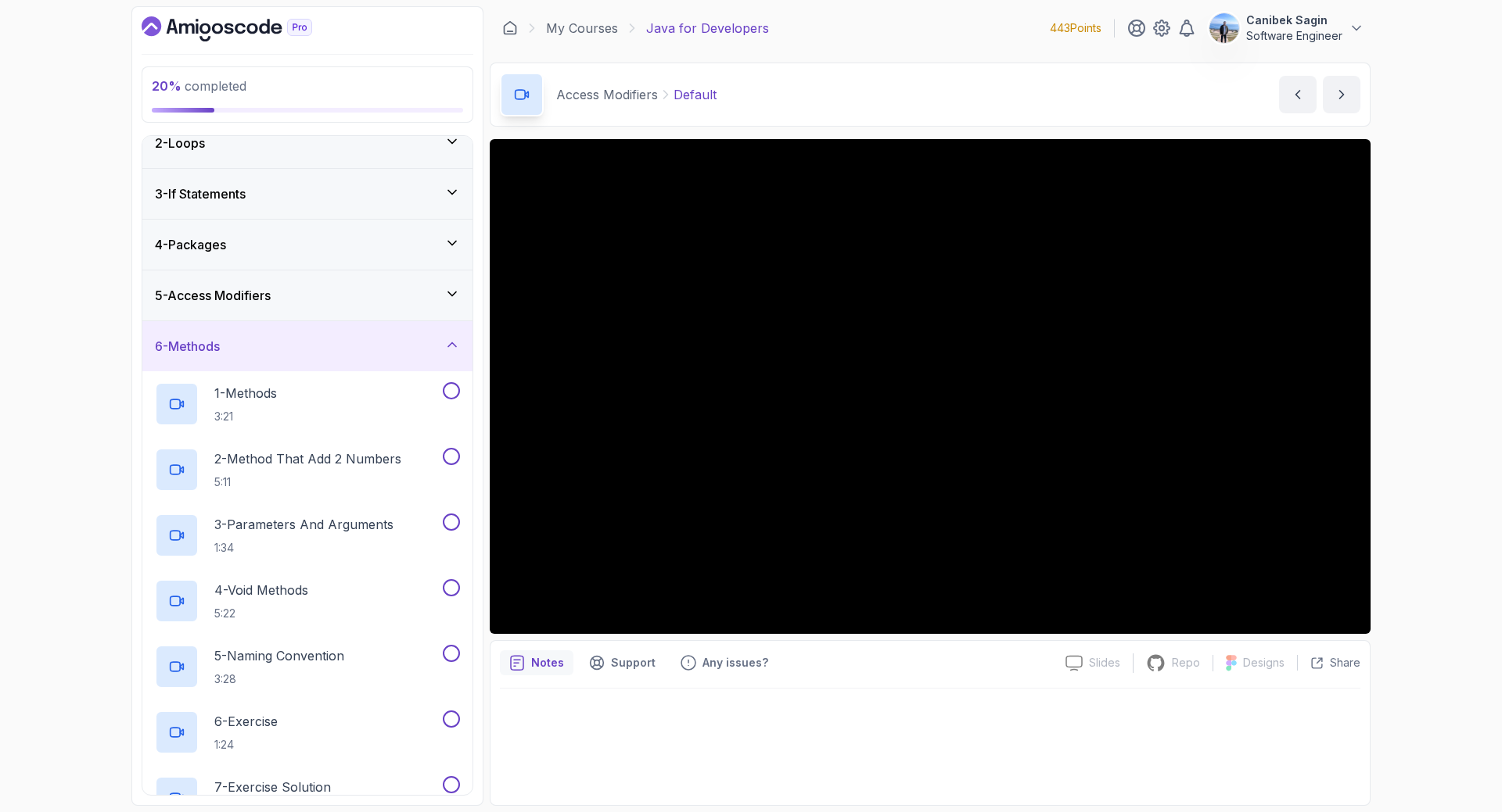
scroll to position [0, 0]
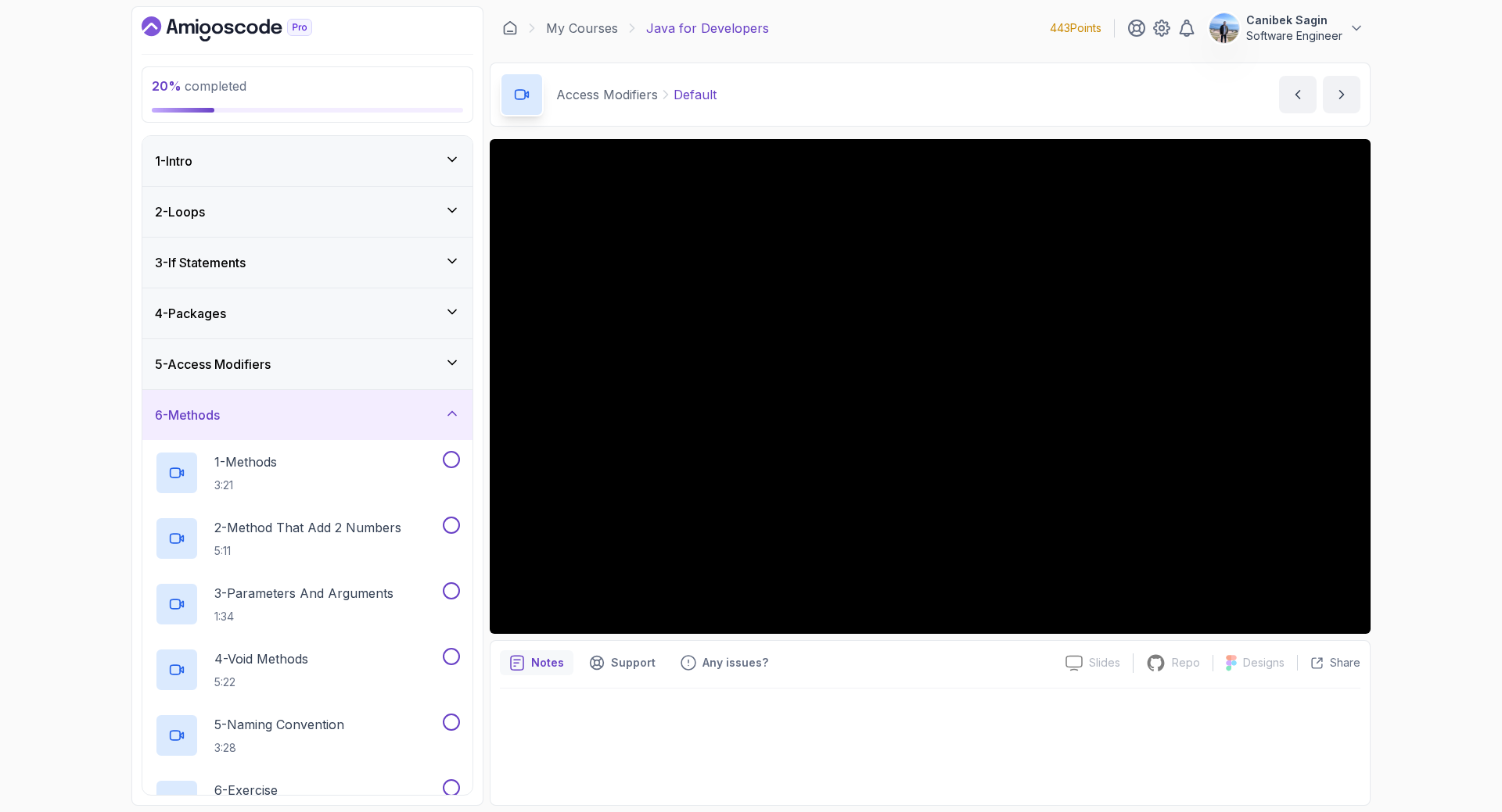
click at [262, 374] on h3 "5 - Access Modifiers" at bounding box center [213, 364] width 115 height 19
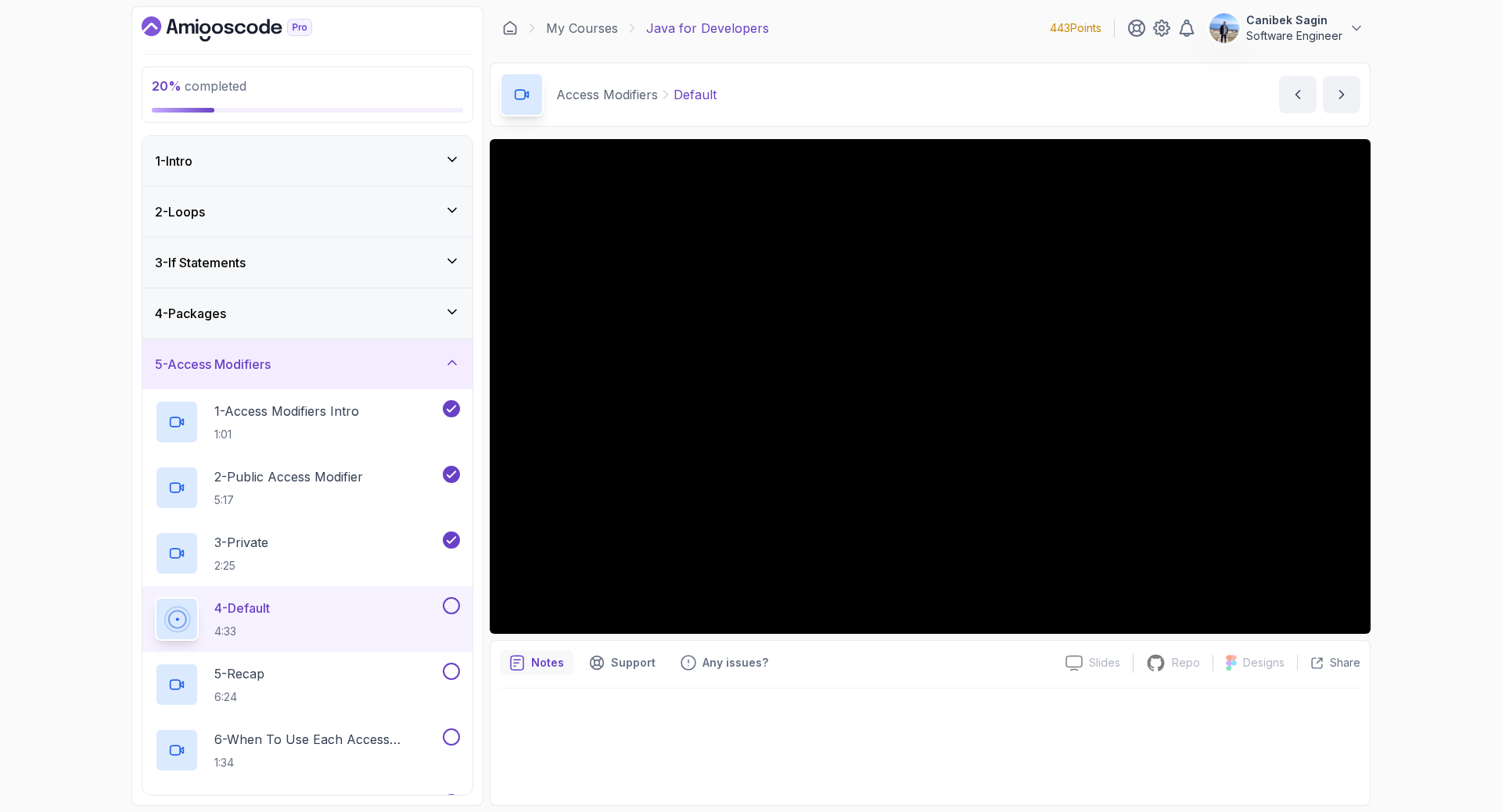
click at [1457, 428] on div "20 % completed 1 - Intro 2 - Loops 3 - If Statements 4 - Packages 5 - Access Mo…" at bounding box center [751, 406] width 1502 height 812
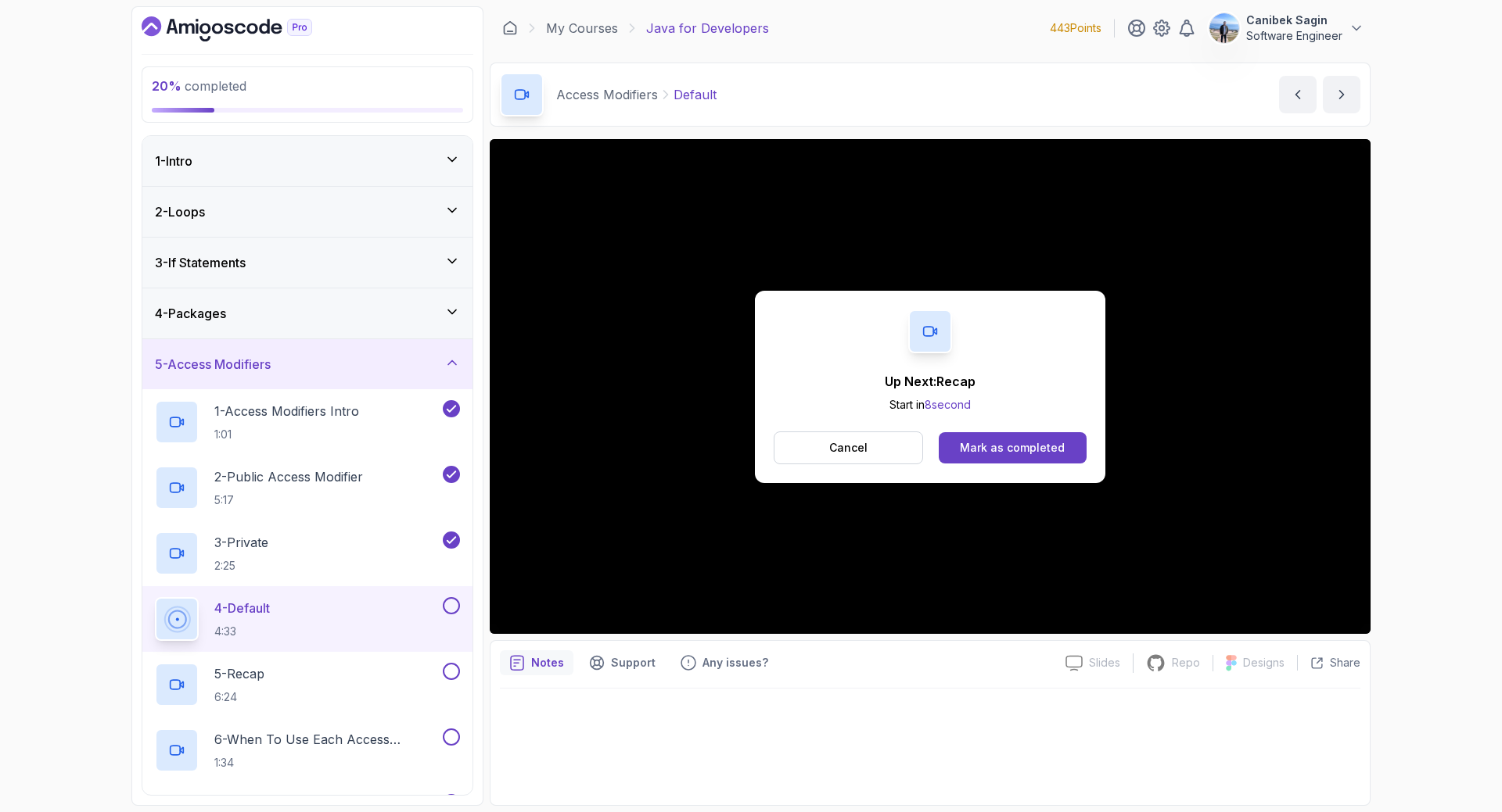
click at [1027, 430] on div "Up Next: Recap Start in 8 second Cancel Mark as completed" at bounding box center [930, 387] width 351 height 192
click at [1030, 449] on div "Mark as completed" at bounding box center [1012, 447] width 105 height 15
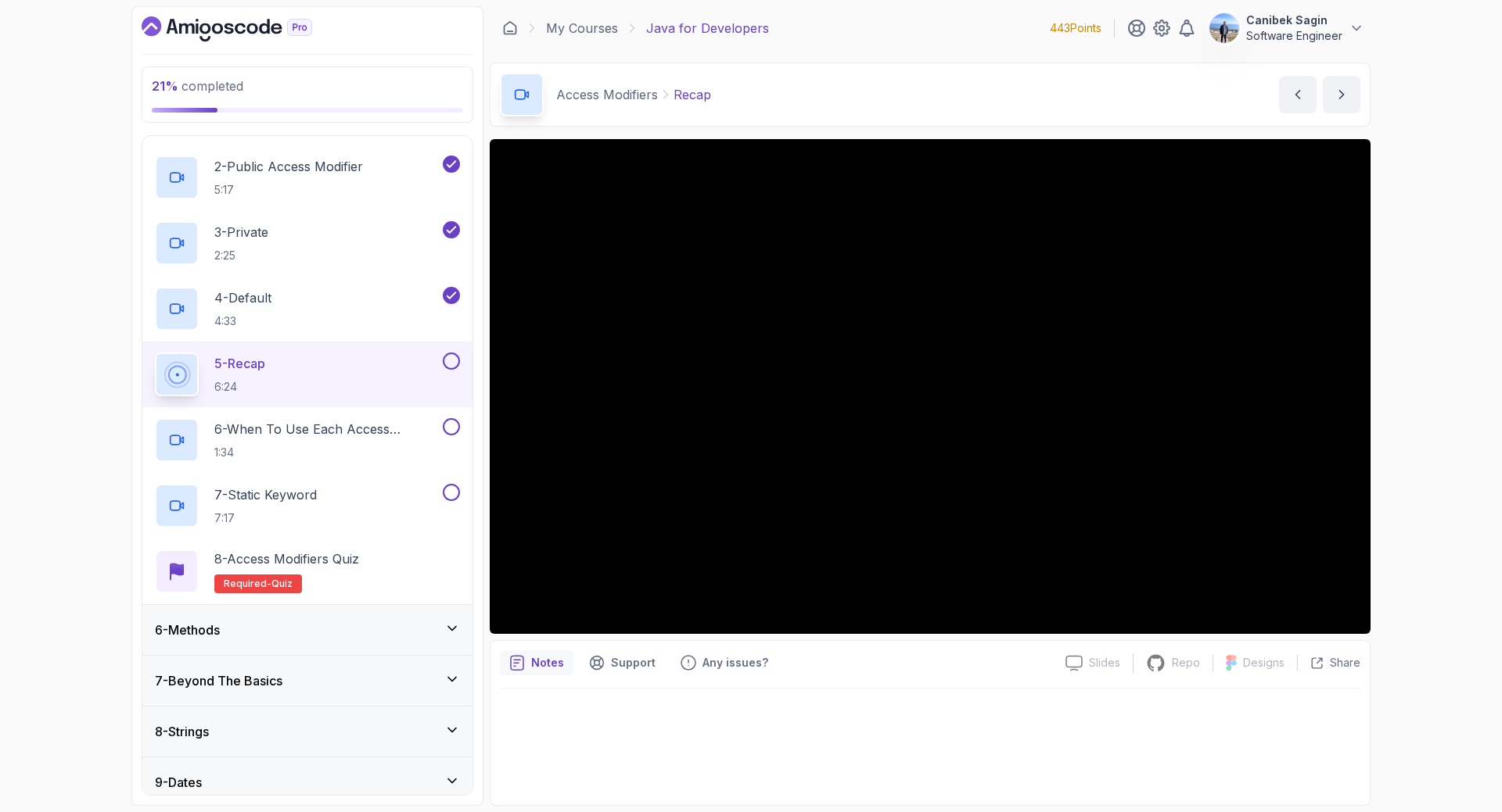
scroll to position [313, 0]
click at [1431, 762] on div "21 % completed 1 - Intro 2 - Loops 3 - If Statements 4 - Packages 5 - Access Mo…" at bounding box center [751, 406] width 1502 height 812
click at [459, 363] on div at bounding box center [450, 359] width 21 height 17
click at [448, 358] on button at bounding box center [451, 359] width 17 height 17
click at [397, 445] on p "1:34" at bounding box center [327, 450] width 225 height 15
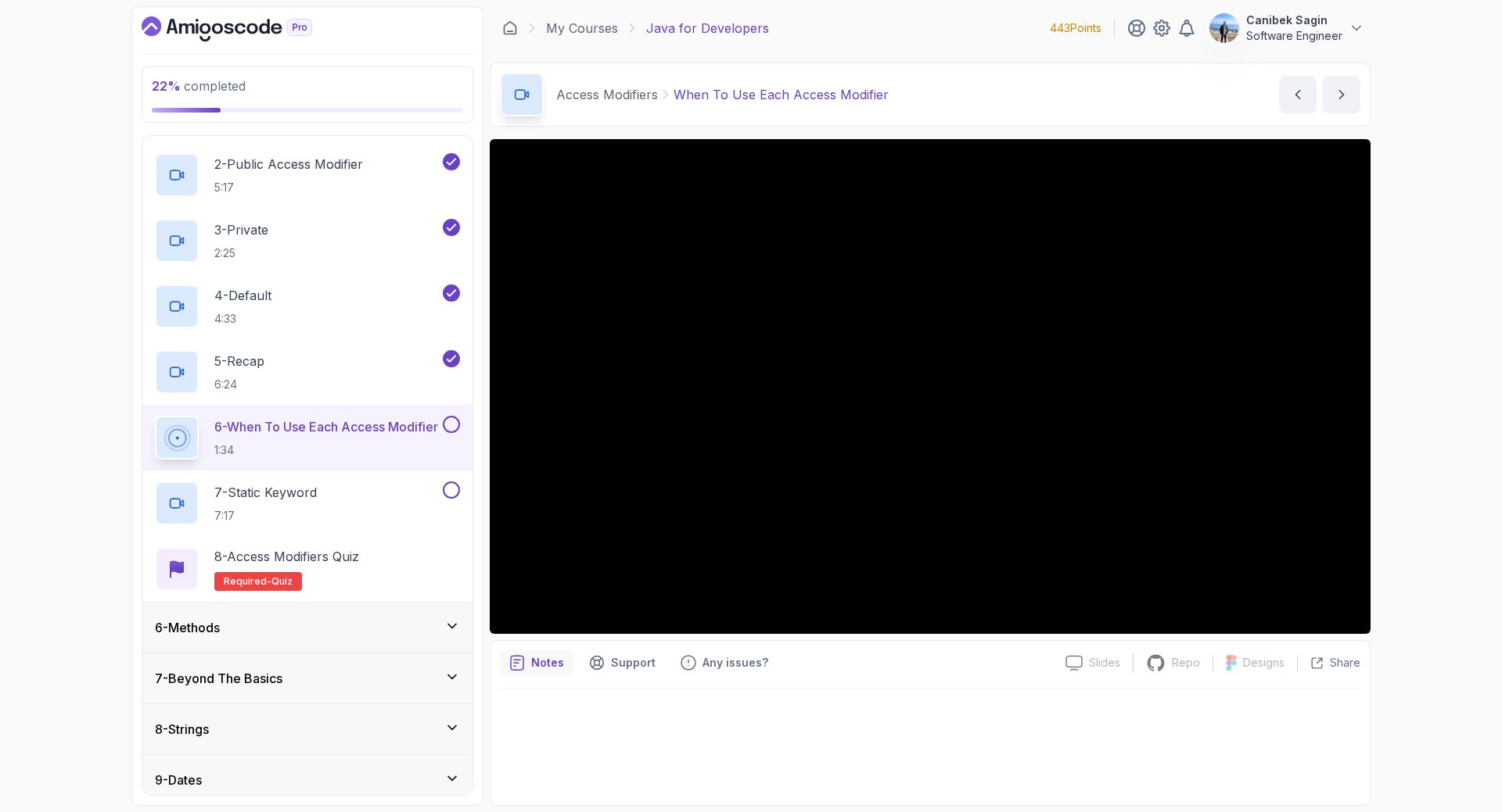
click at [458, 428] on button at bounding box center [451, 424] width 17 height 17
click at [452, 426] on icon at bounding box center [452, 424] width 9 height 6
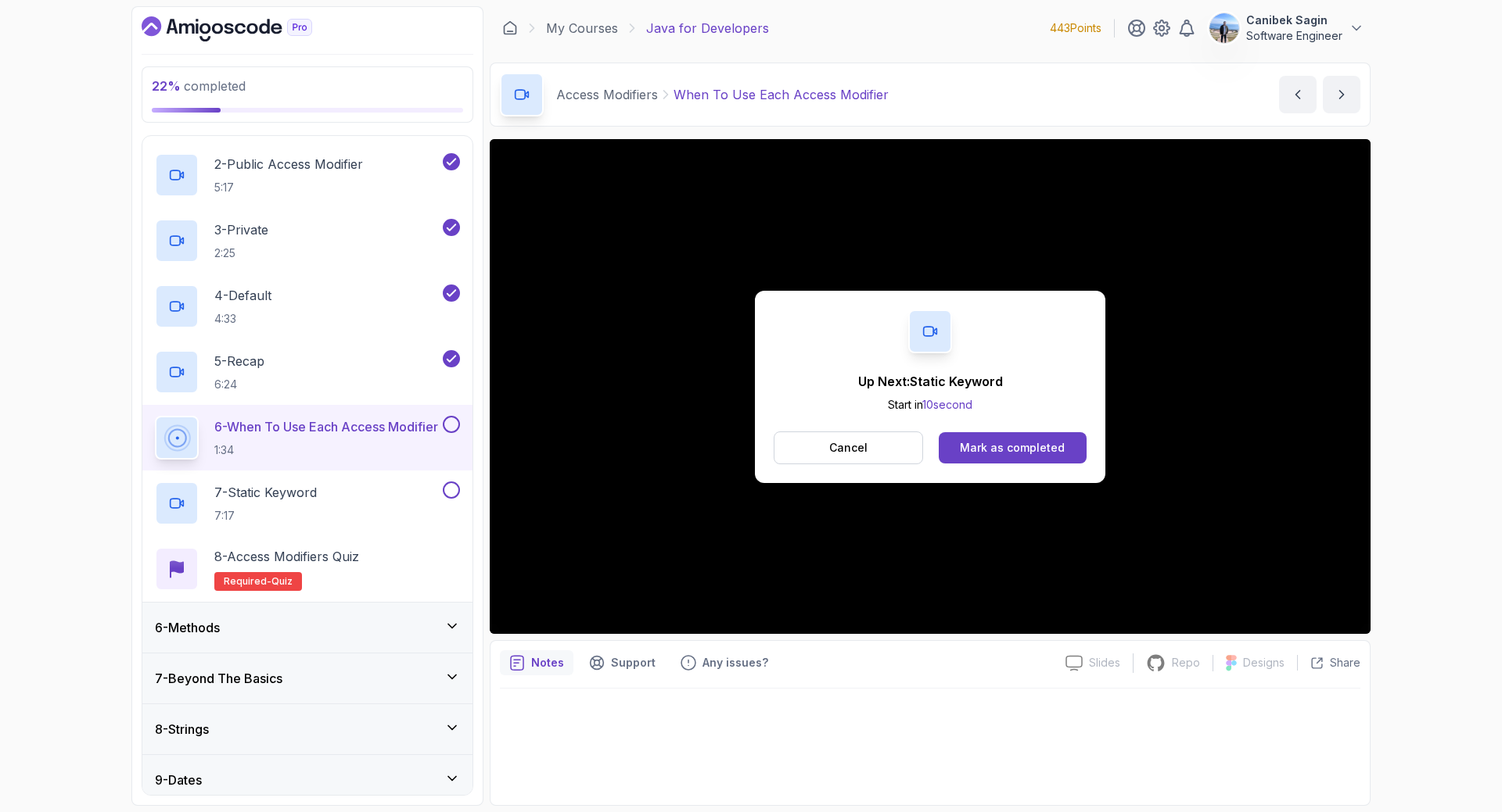
click at [452, 426] on button at bounding box center [451, 424] width 17 height 17
click at [983, 456] on button "Mark as completed" at bounding box center [1012, 448] width 148 height 32
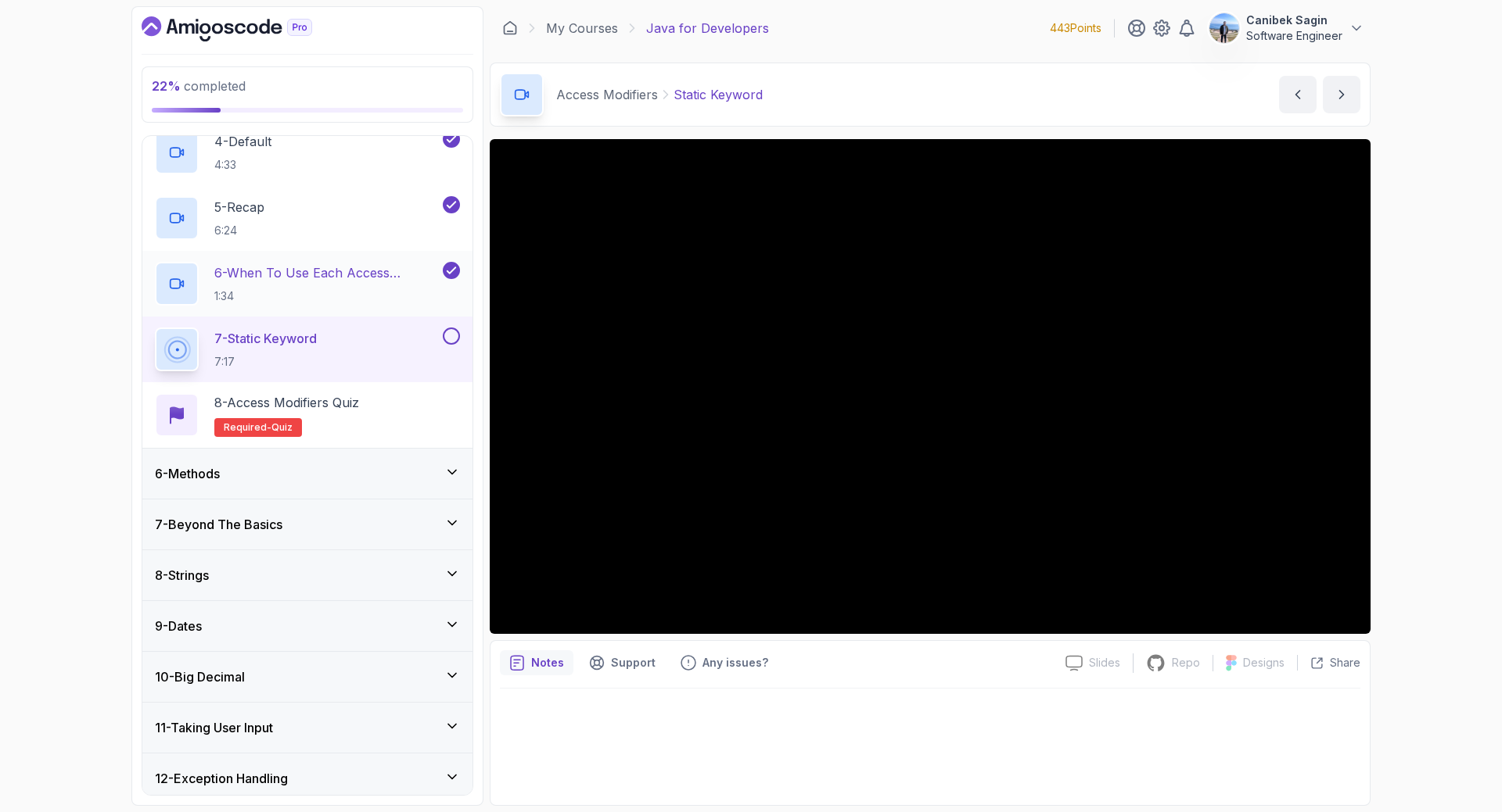
scroll to position [469, 0]
click at [398, 462] on div "6 - Methods" at bounding box center [307, 472] width 330 height 50
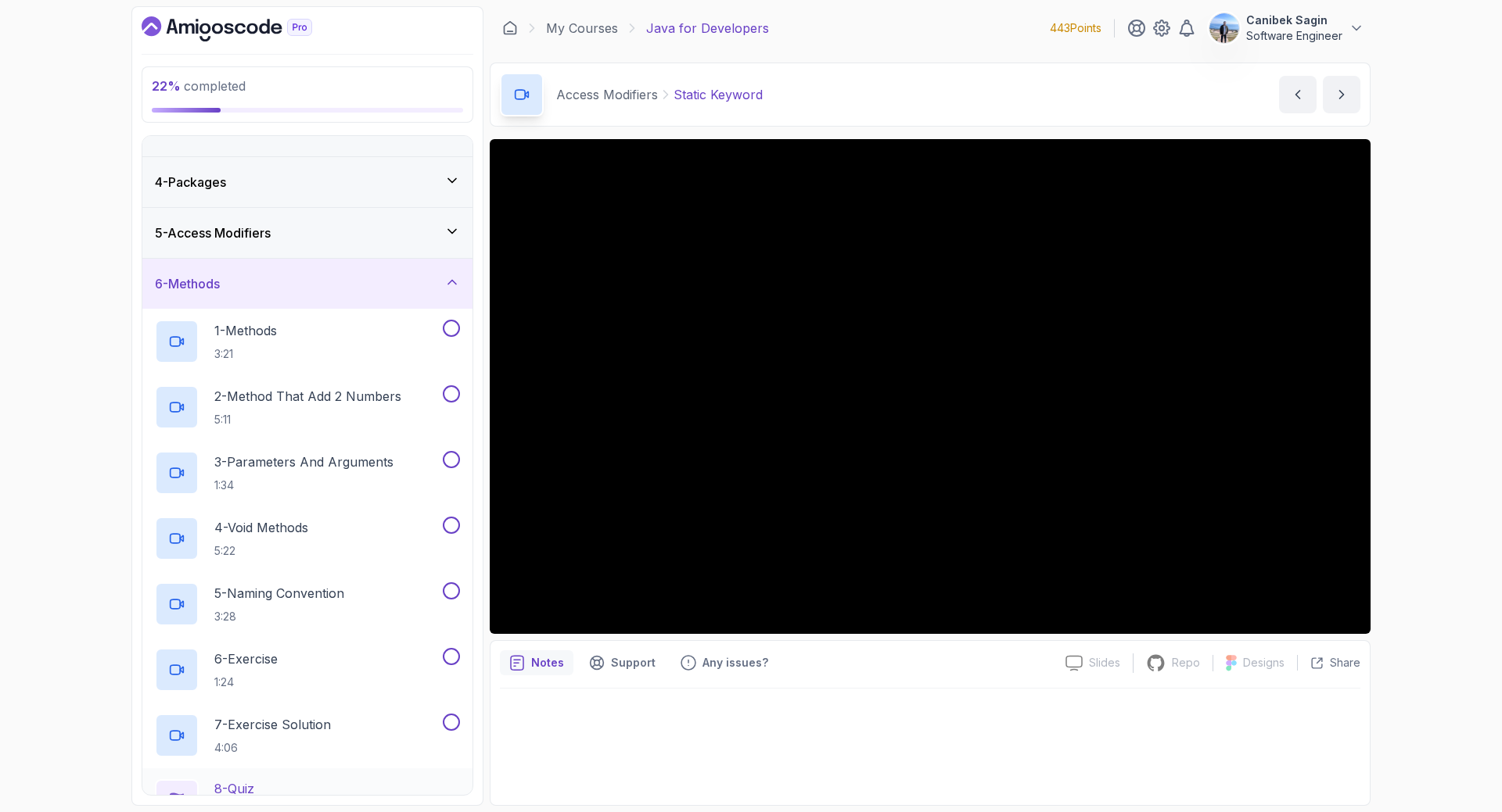
scroll to position [129, 0]
click at [408, 287] on div "6 - Methods" at bounding box center [307, 286] width 305 height 19
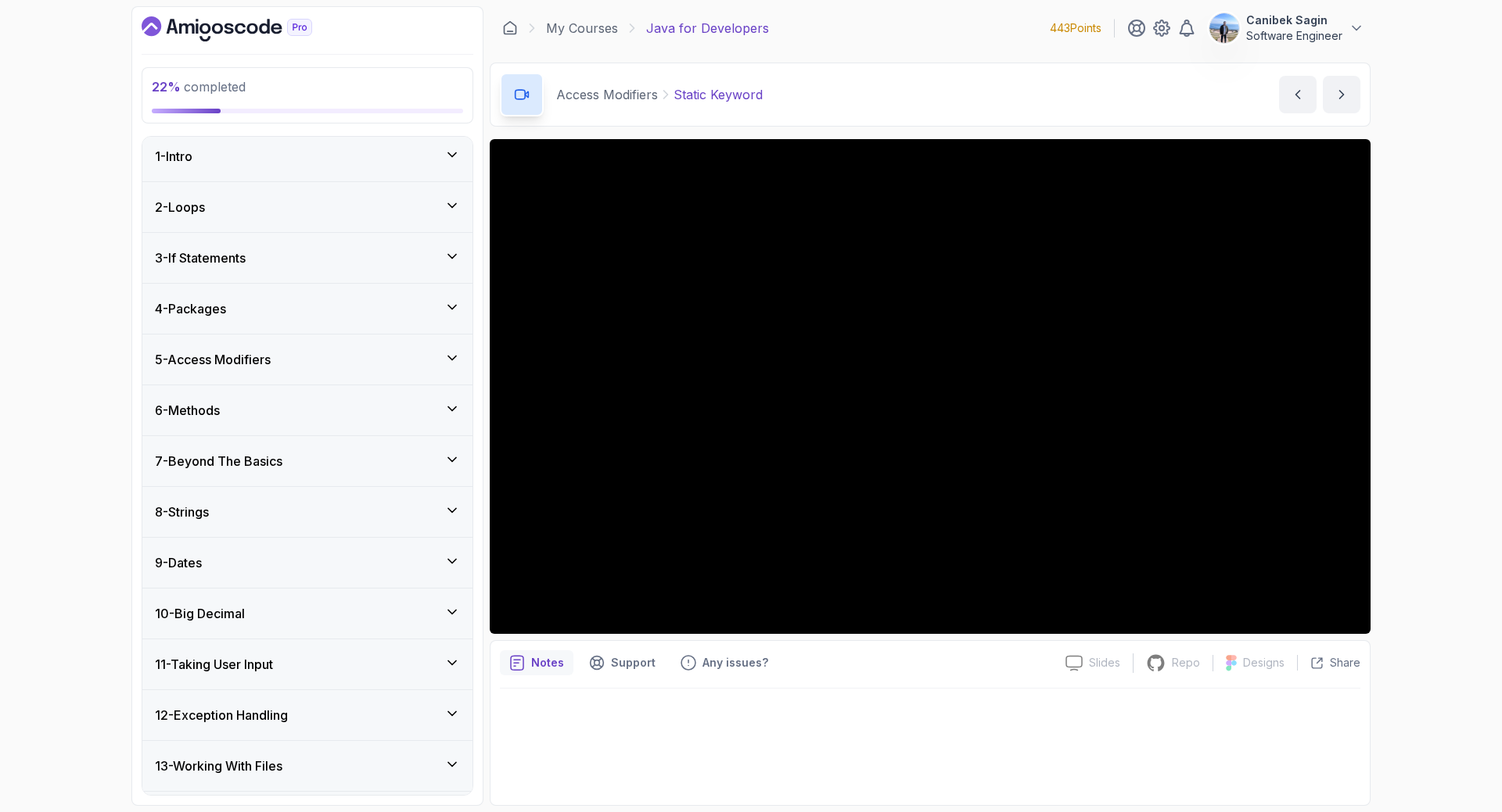
scroll to position [0, 0]
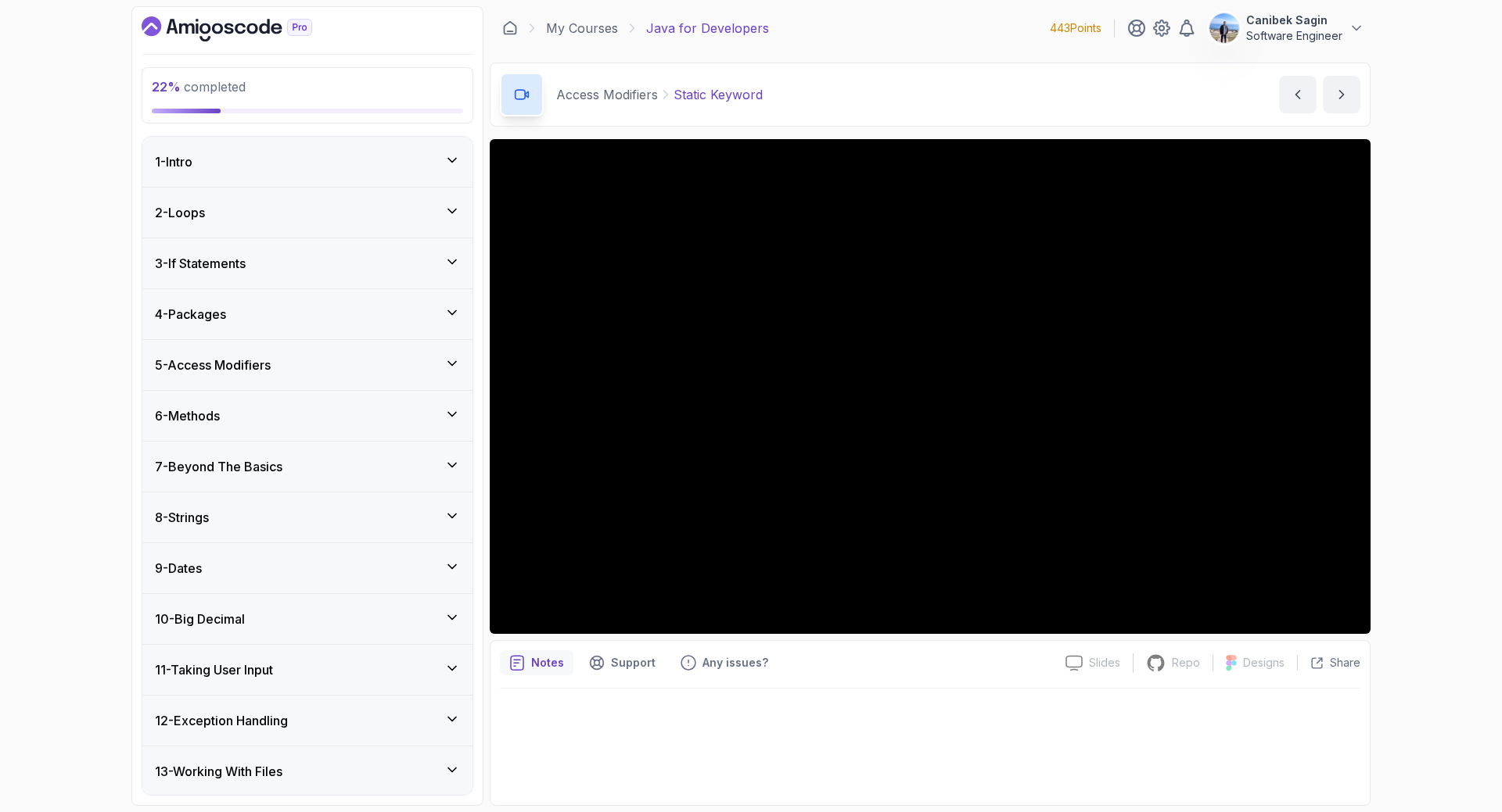
click at [251, 361] on h3 "5 - Access Modifiers" at bounding box center [213, 365] width 115 height 19
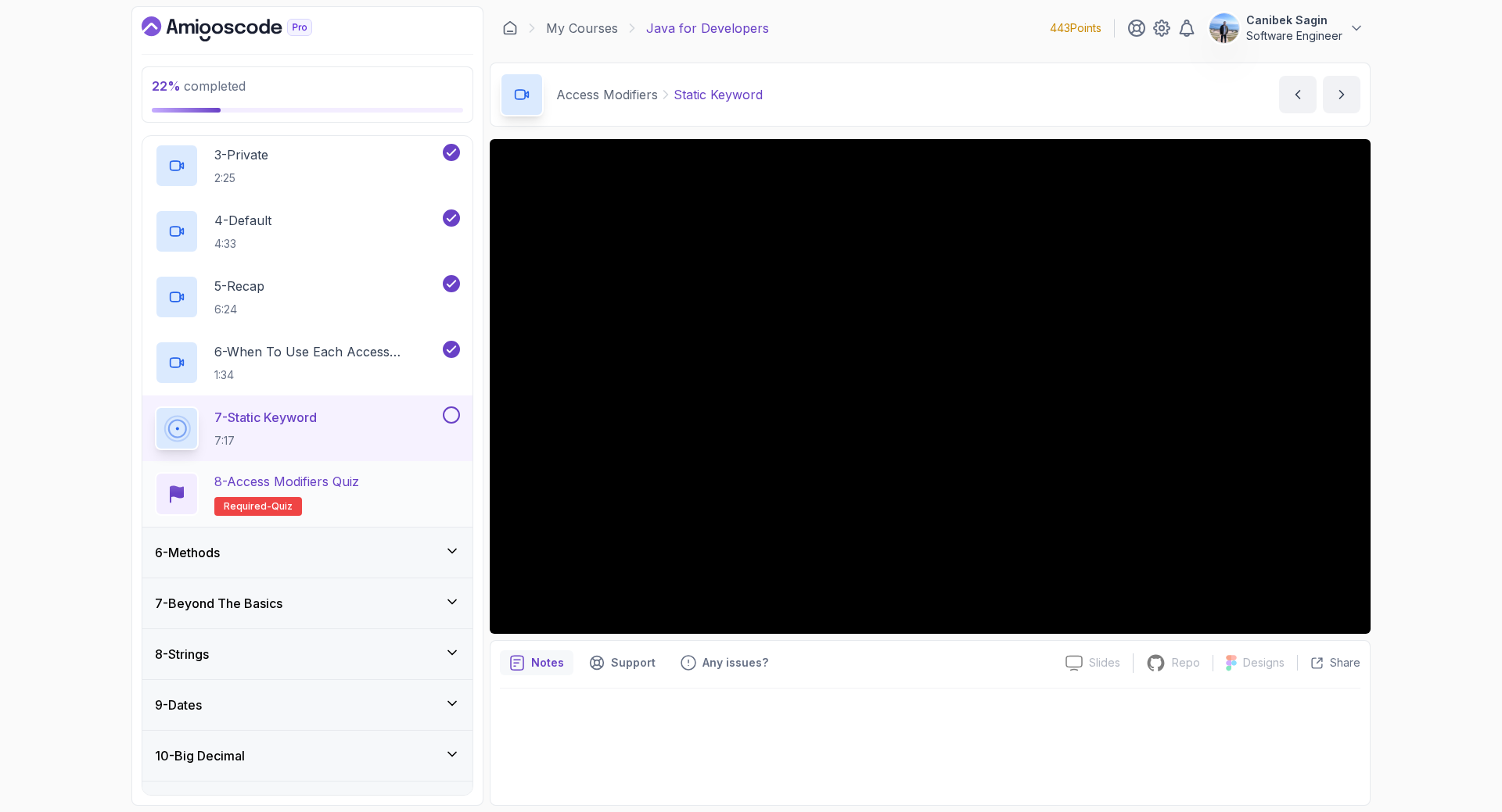
scroll to position [389, 0]
click at [1020, 737] on div at bounding box center [930, 742] width 860 height 107
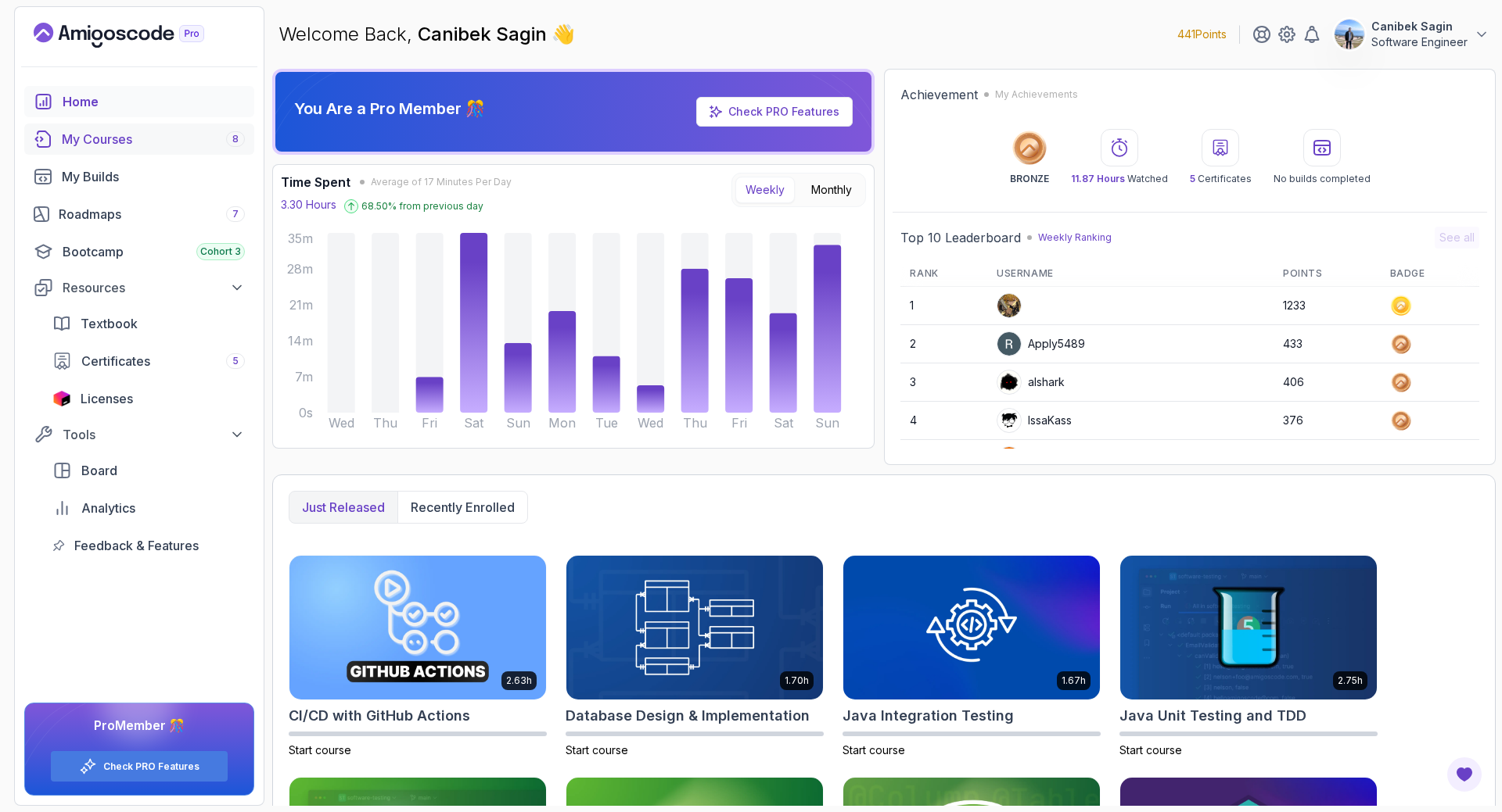
click at [90, 137] on div "My Courses 8" at bounding box center [153, 139] width 183 height 19
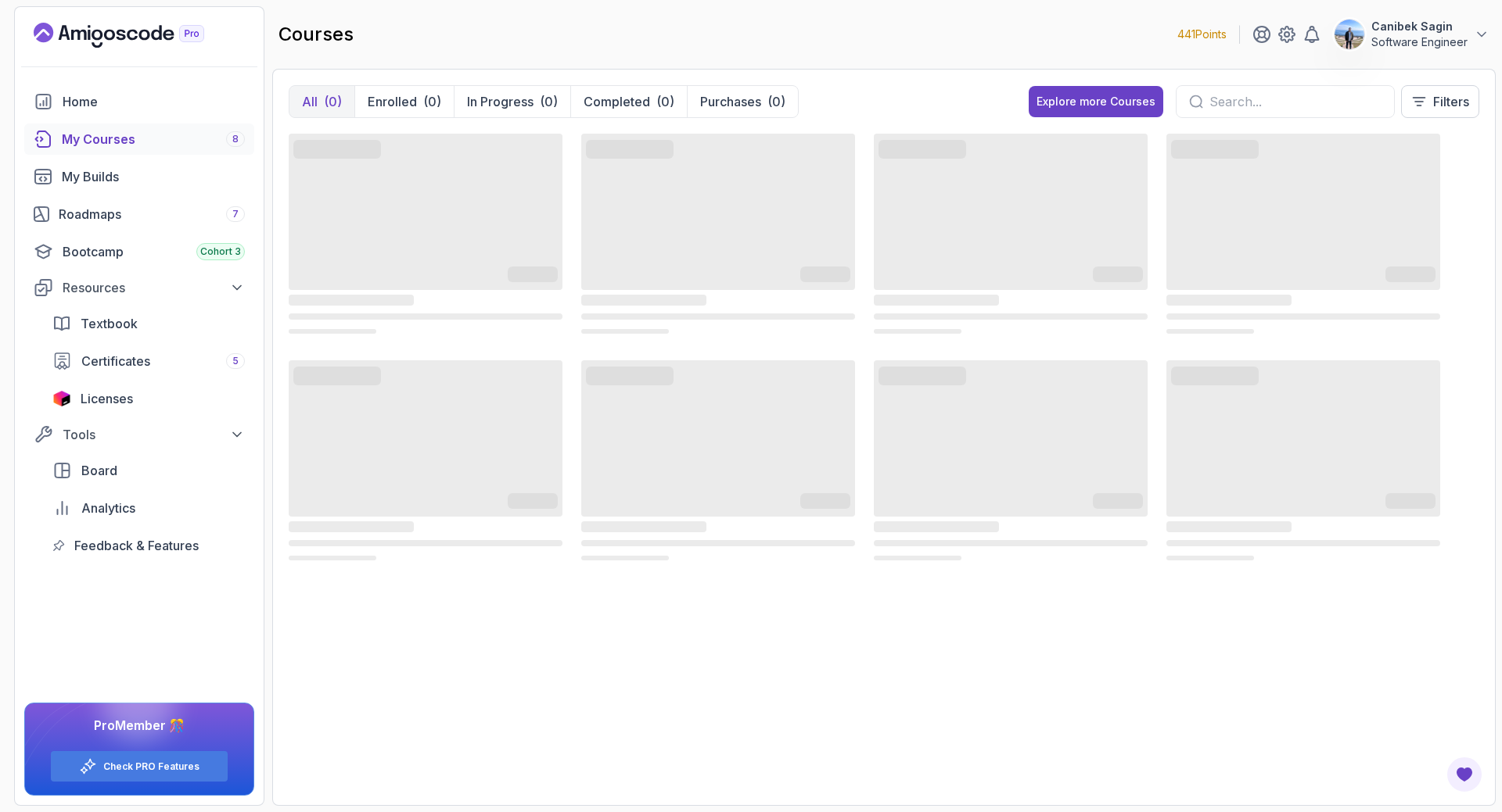
click at [73, 132] on div "My Courses 8" at bounding box center [153, 139] width 183 height 19
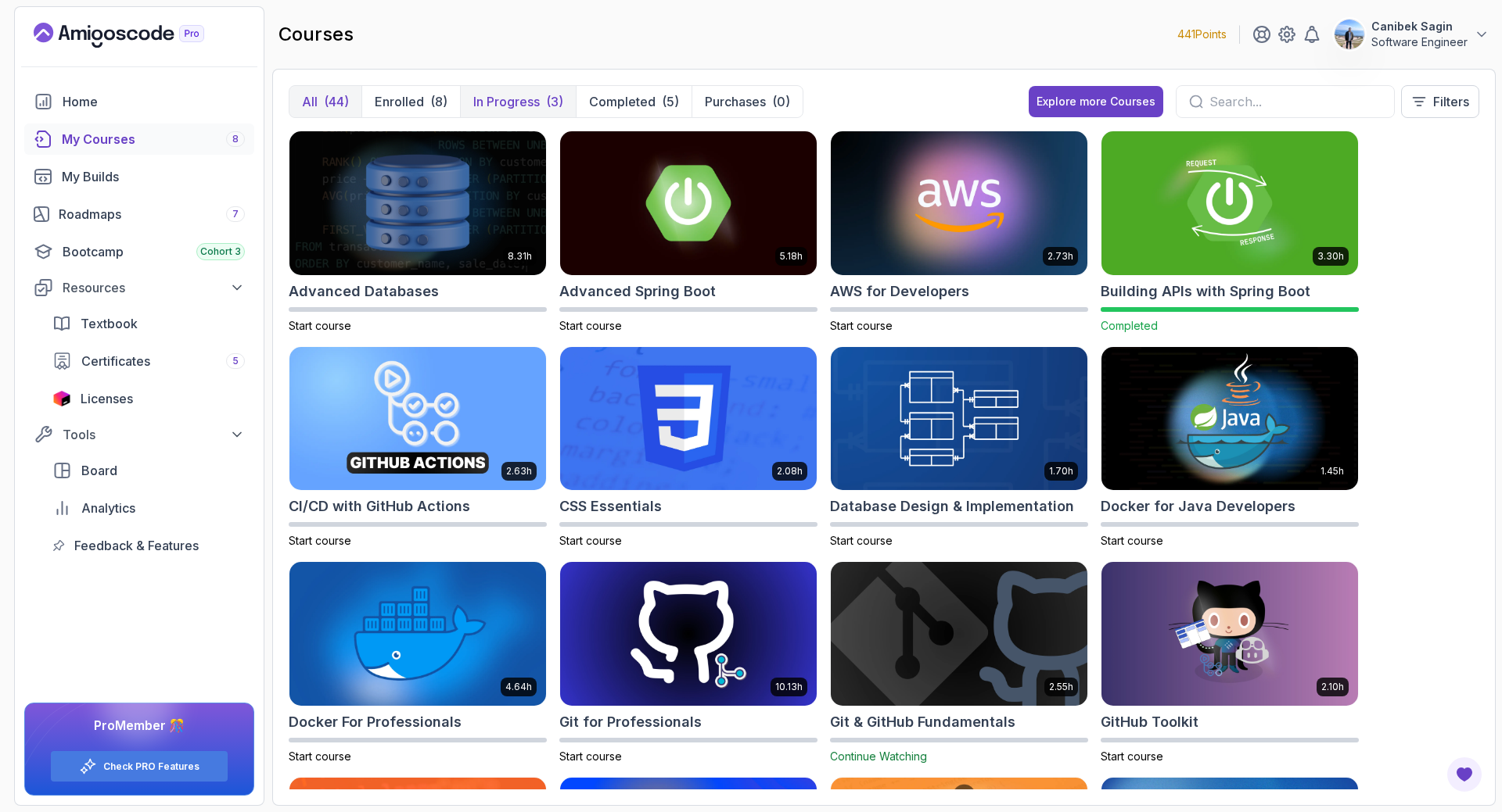
click at [508, 98] on p "In Progress" at bounding box center [507, 101] width 67 height 19
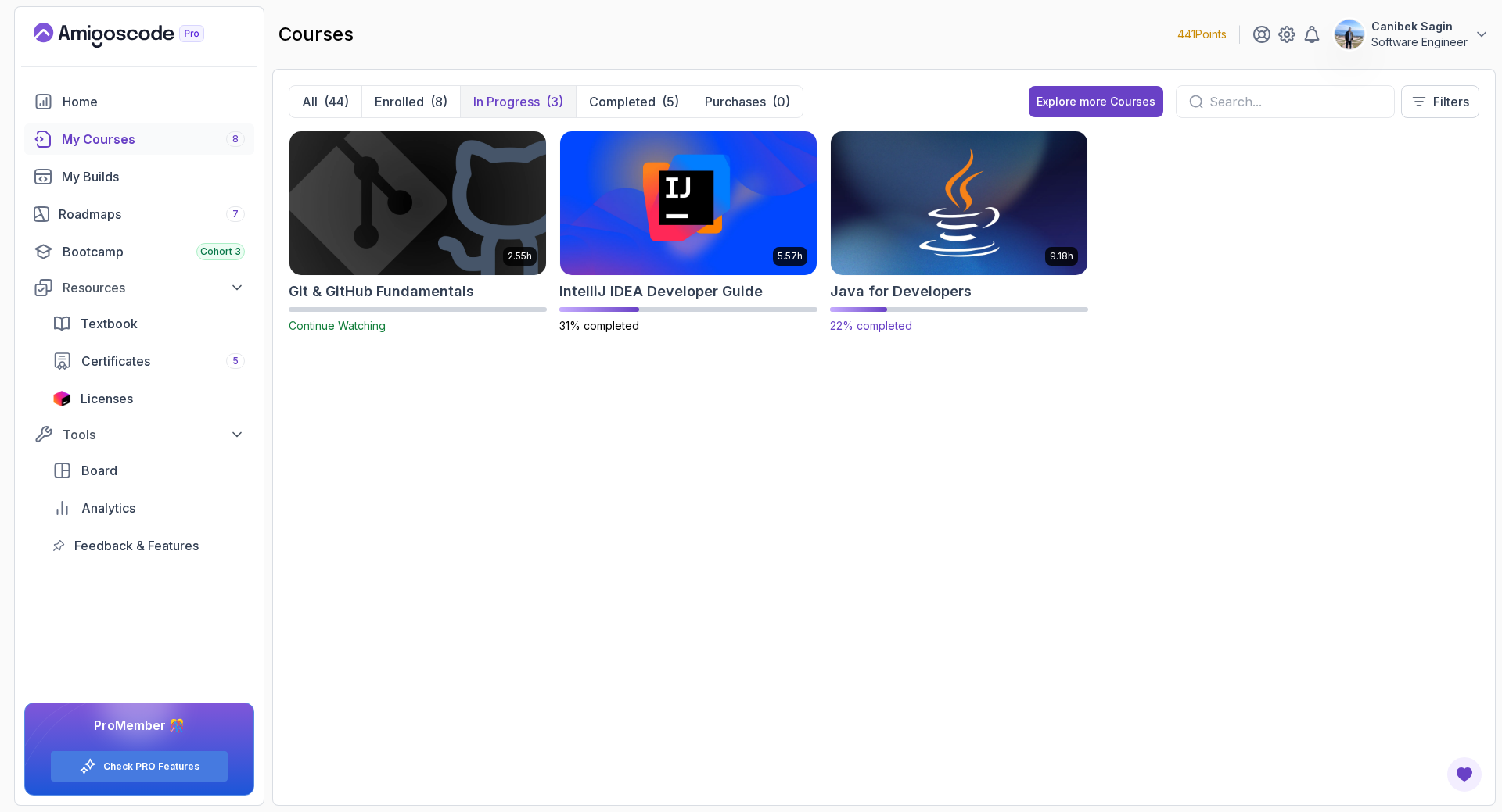
click at [923, 293] on h2 "Java for Developers" at bounding box center [900, 291] width 142 height 22
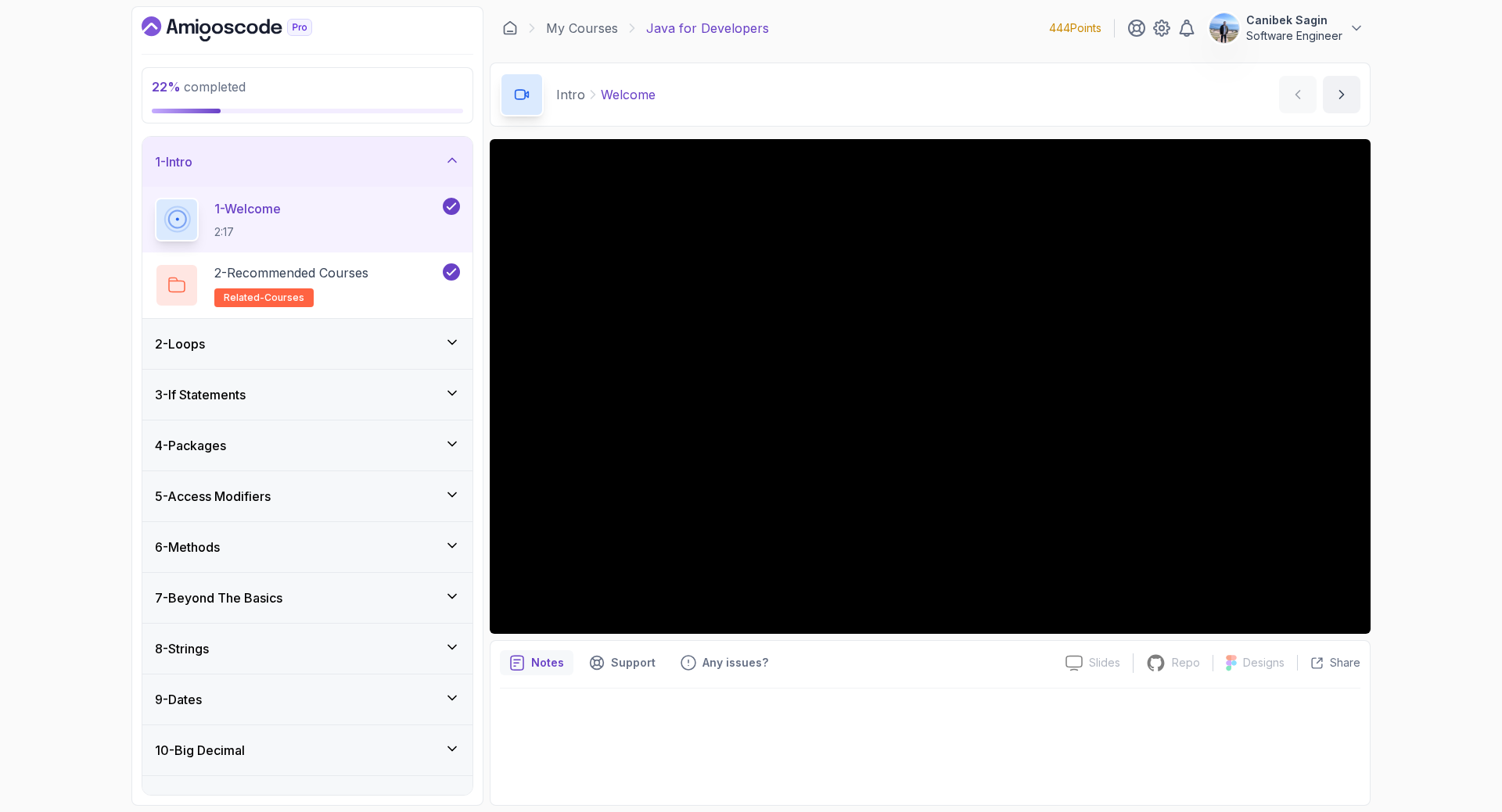
click at [267, 499] on h3 "5 - Access Modifiers" at bounding box center [213, 496] width 115 height 19
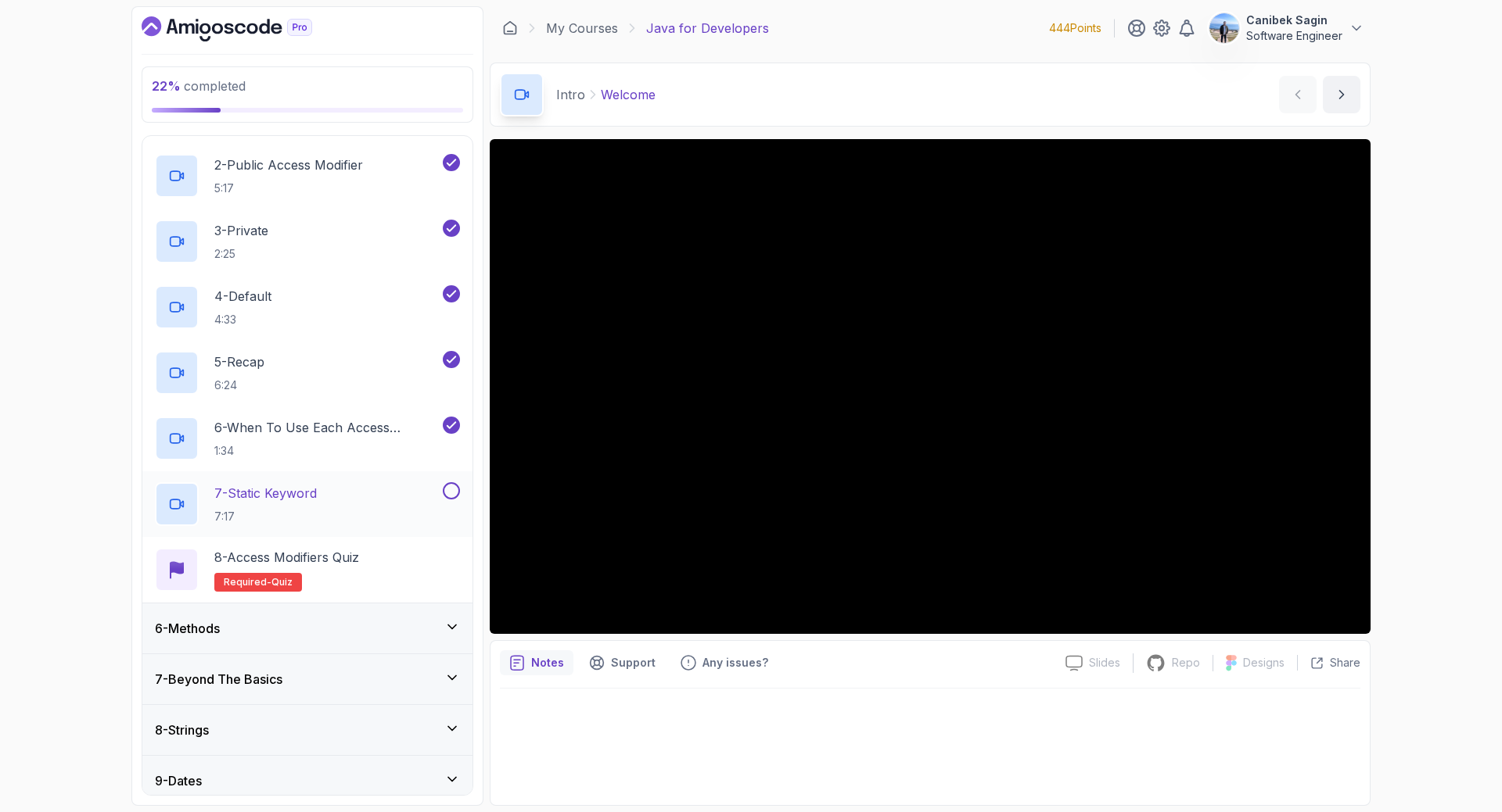
click at [292, 487] on p "7 - Static Keyword" at bounding box center [266, 493] width 103 height 19
click at [449, 489] on button at bounding box center [451, 489] width 17 height 17
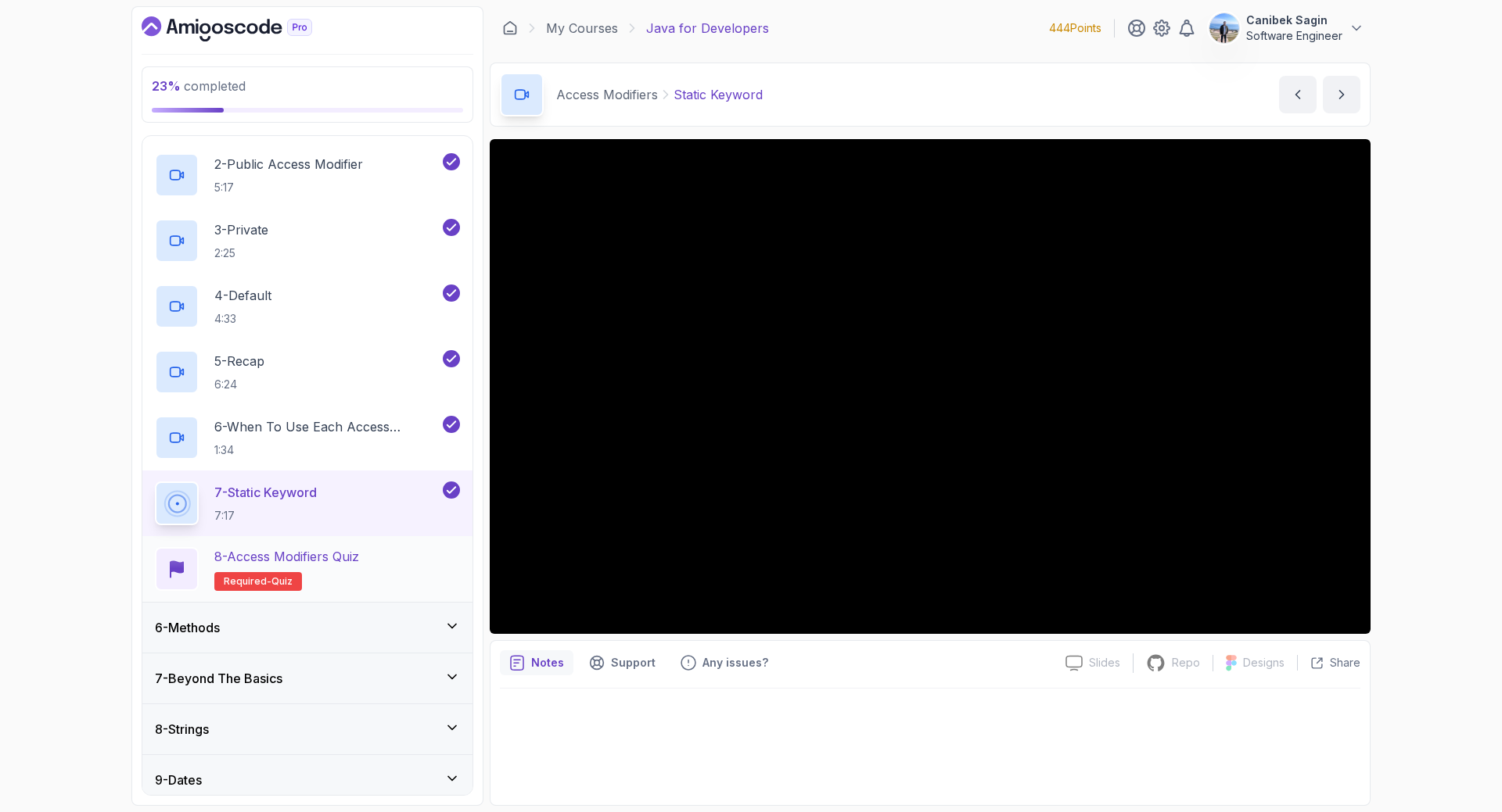
click at [437, 559] on div "8 - Access Modifiers Quiz Required- quiz" at bounding box center [307, 569] width 305 height 44
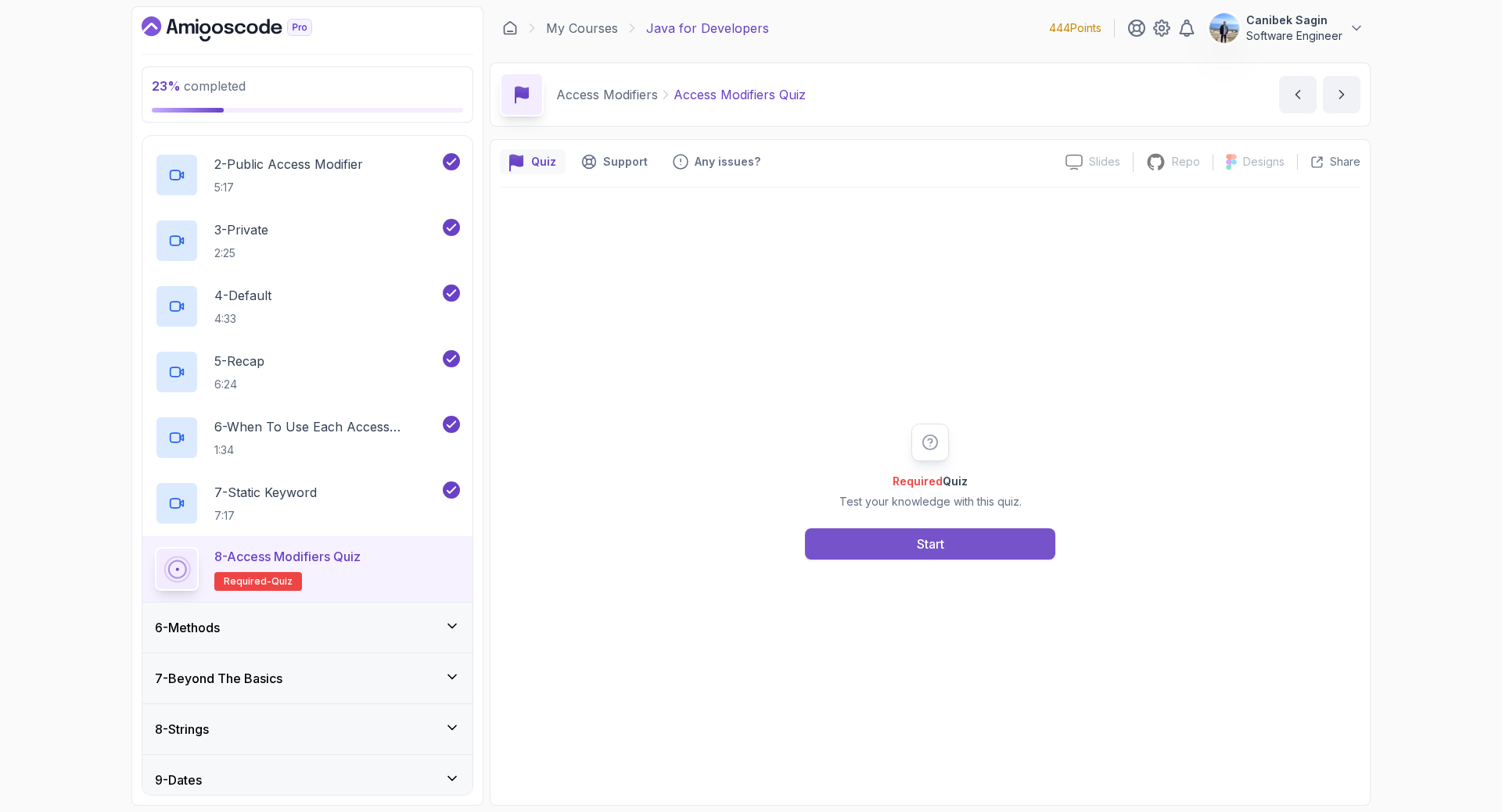
click at [937, 546] on div "Start" at bounding box center [930, 543] width 27 height 19
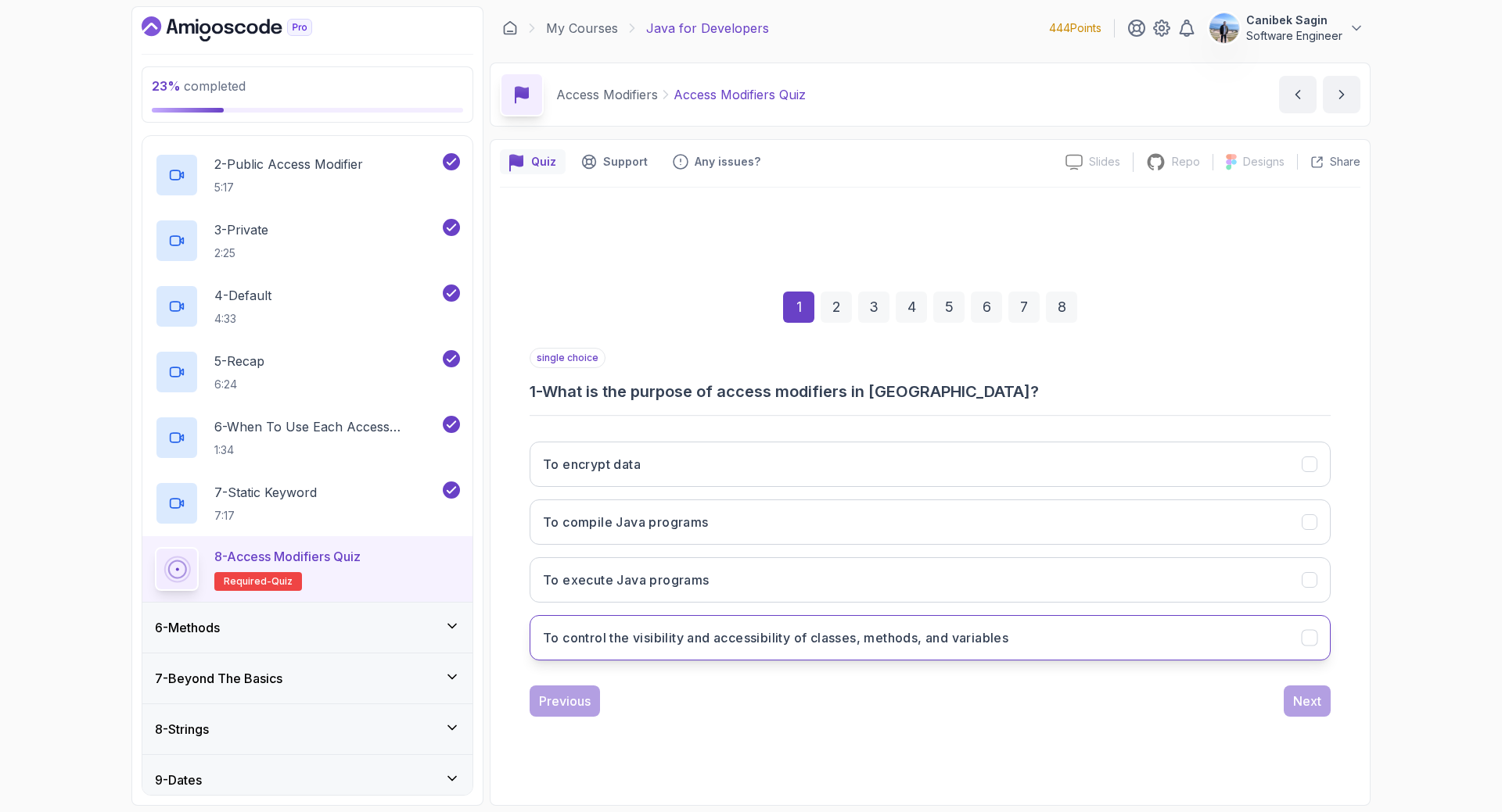
click at [707, 651] on button "To control the visibility and accessibility of classes, methods, and variables" at bounding box center [930, 638] width 801 height 45
click at [1314, 703] on div "Next" at bounding box center [1306, 701] width 28 height 19
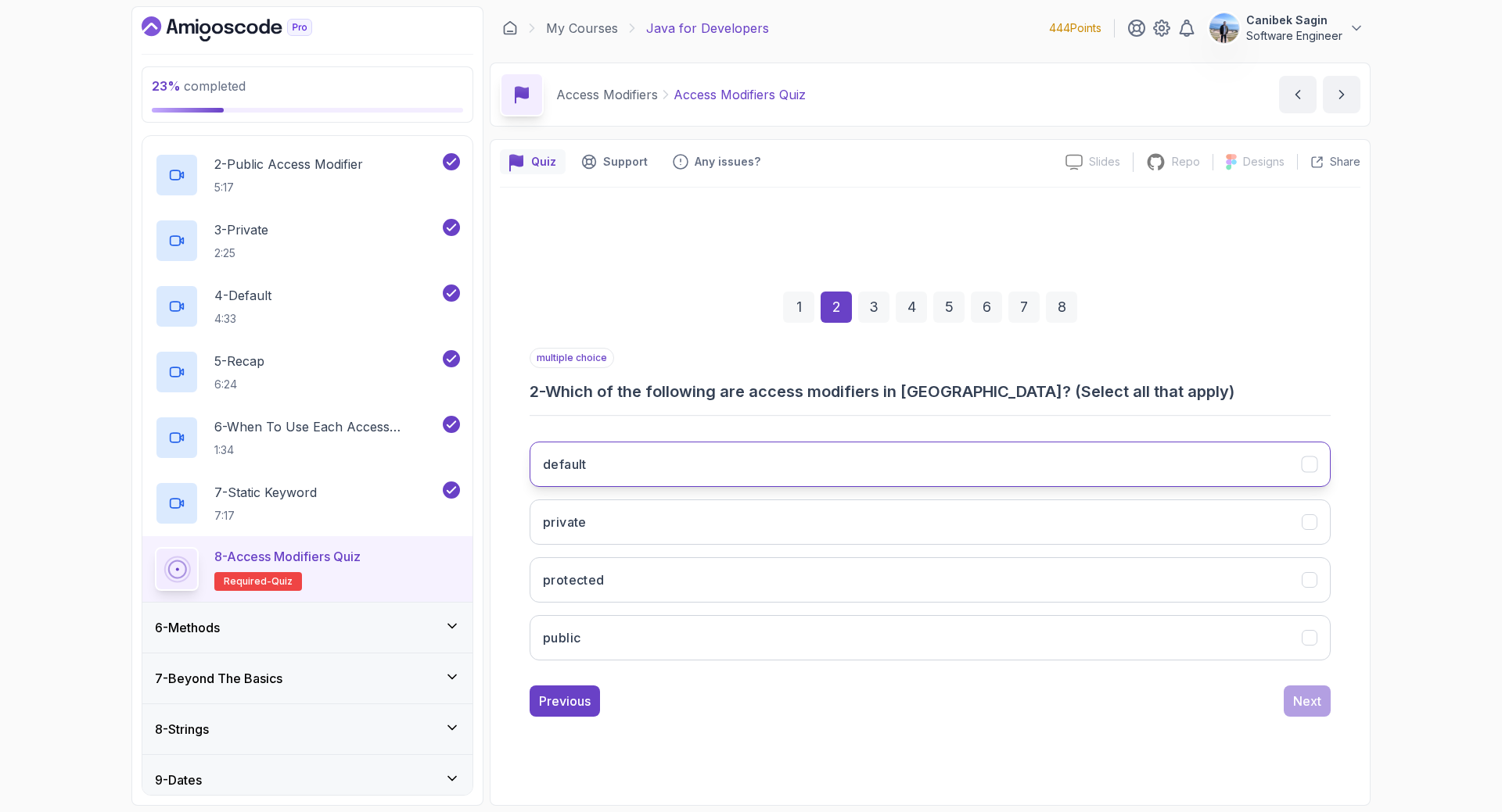
click at [783, 456] on button "default" at bounding box center [930, 464] width 801 height 45
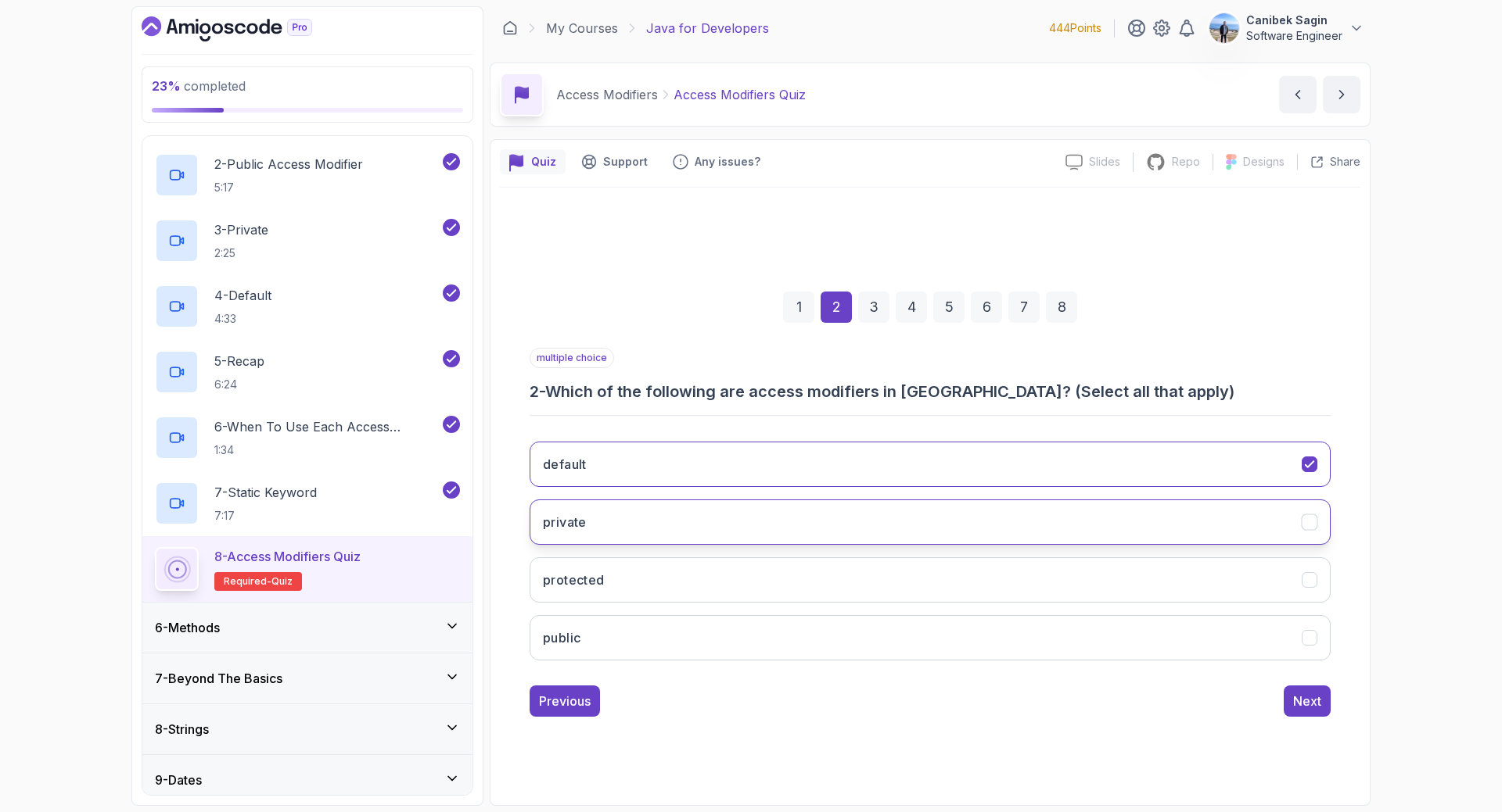
click at [757, 513] on button "private" at bounding box center [930, 522] width 801 height 45
click at [741, 568] on button "protected" at bounding box center [930, 580] width 801 height 45
click at [738, 628] on button "public" at bounding box center [930, 638] width 801 height 45
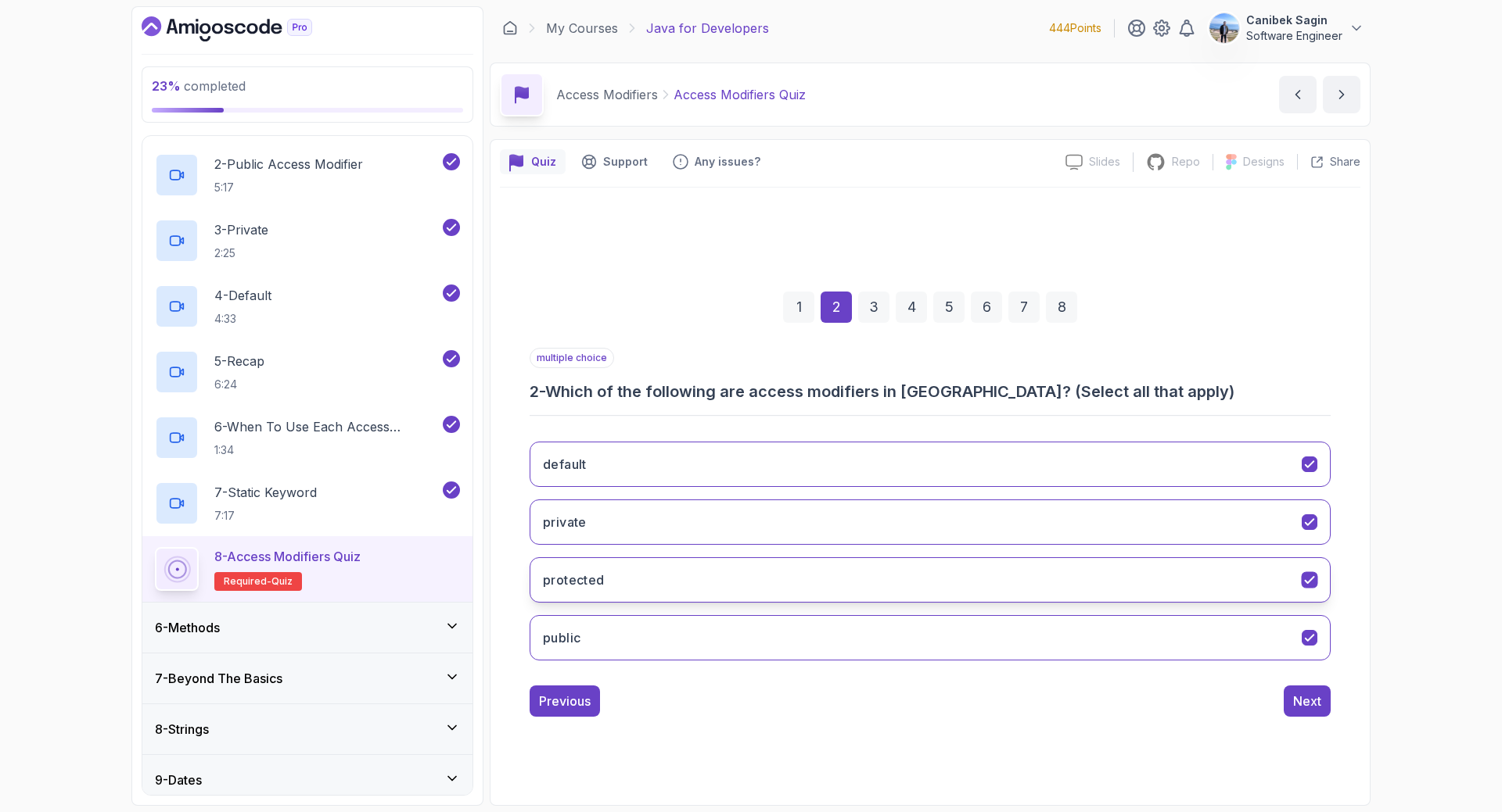
click at [733, 581] on button "protected" at bounding box center [930, 580] width 801 height 45
click at [1310, 700] on div "Next" at bounding box center [1306, 701] width 28 height 19
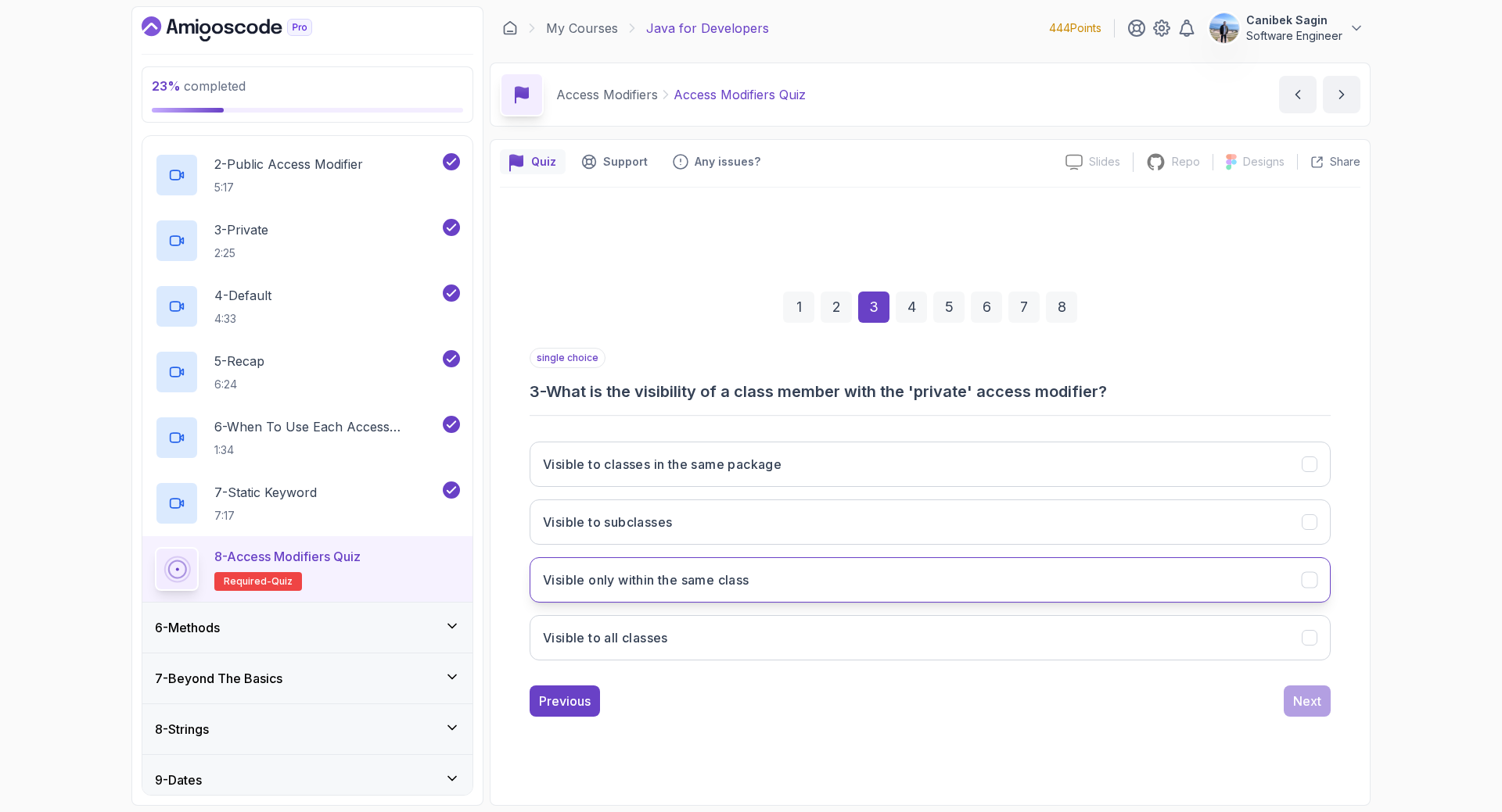
click at [679, 588] on h3 "Visible only within the same class" at bounding box center [646, 579] width 206 height 19
click at [1320, 700] on div "Next" at bounding box center [1306, 701] width 28 height 19
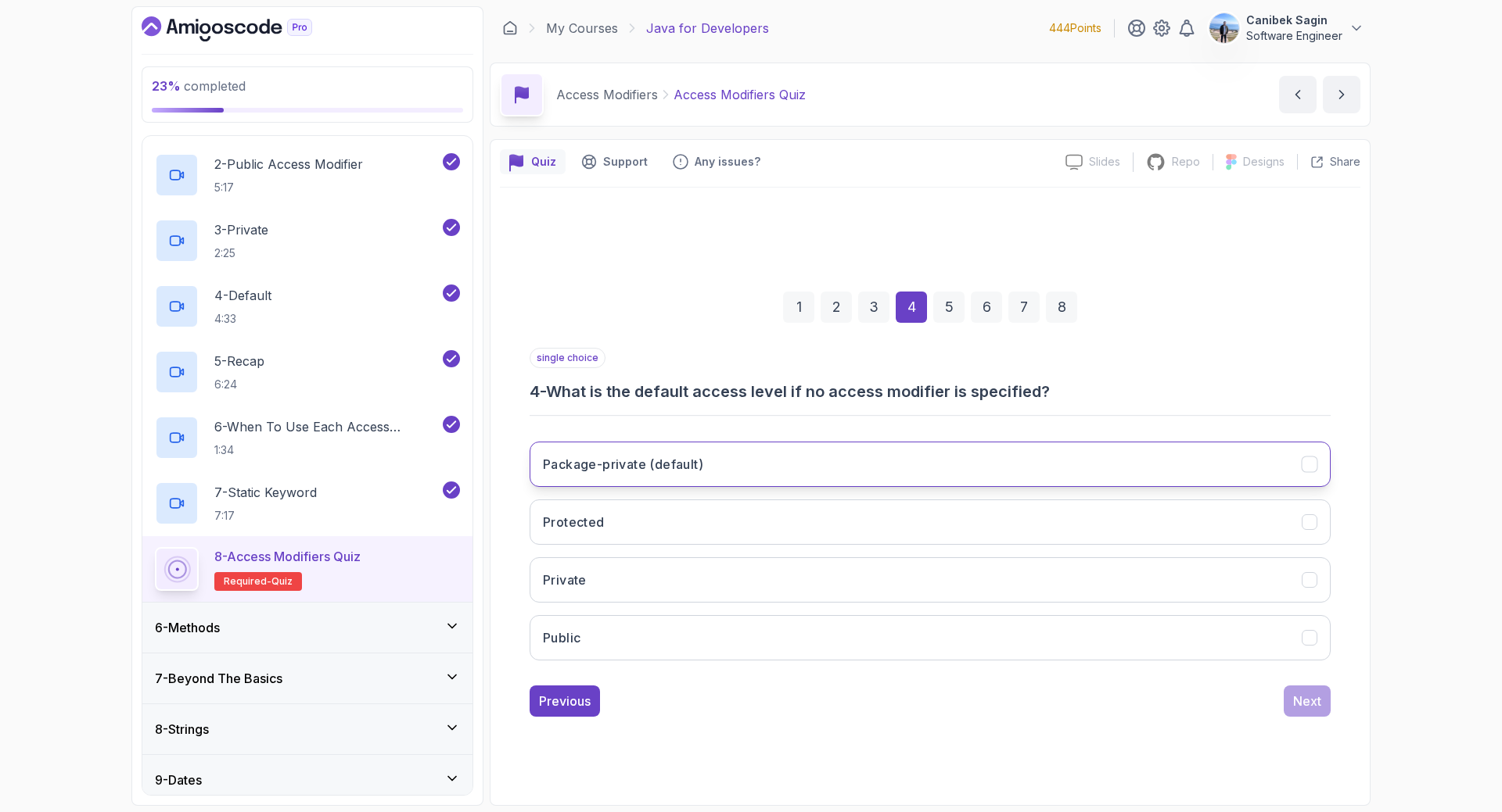
click at [687, 461] on h3 "Package-private (default)" at bounding box center [623, 464] width 160 height 19
click at [1305, 697] on div "Next" at bounding box center [1306, 701] width 28 height 19
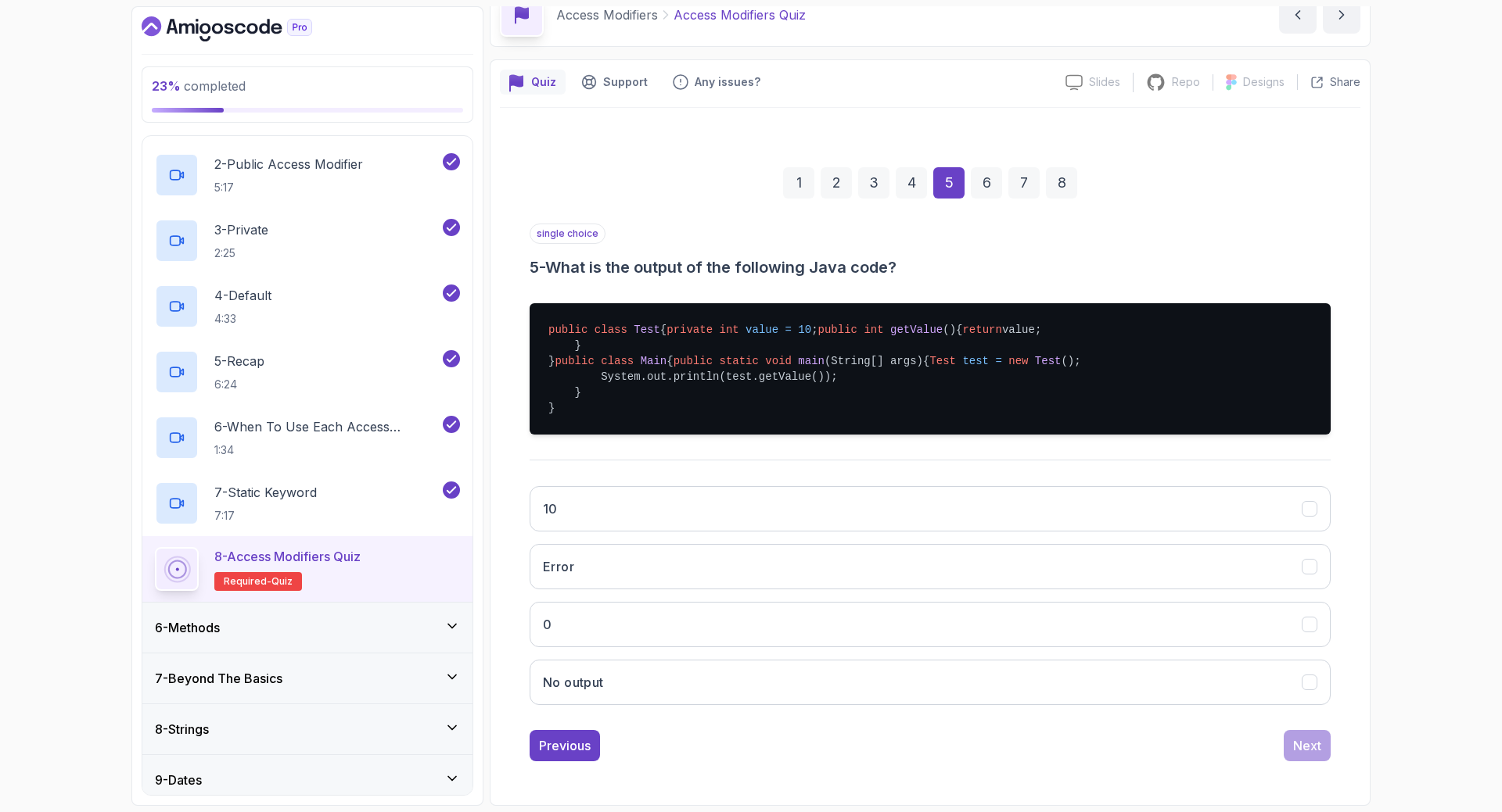
scroll to position [174, 0]
click at [1060, 506] on button "10" at bounding box center [930, 509] width 801 height 45
click at [1314, 744] on div "Next" at bounding box center [1306, 745] width 28 height 19
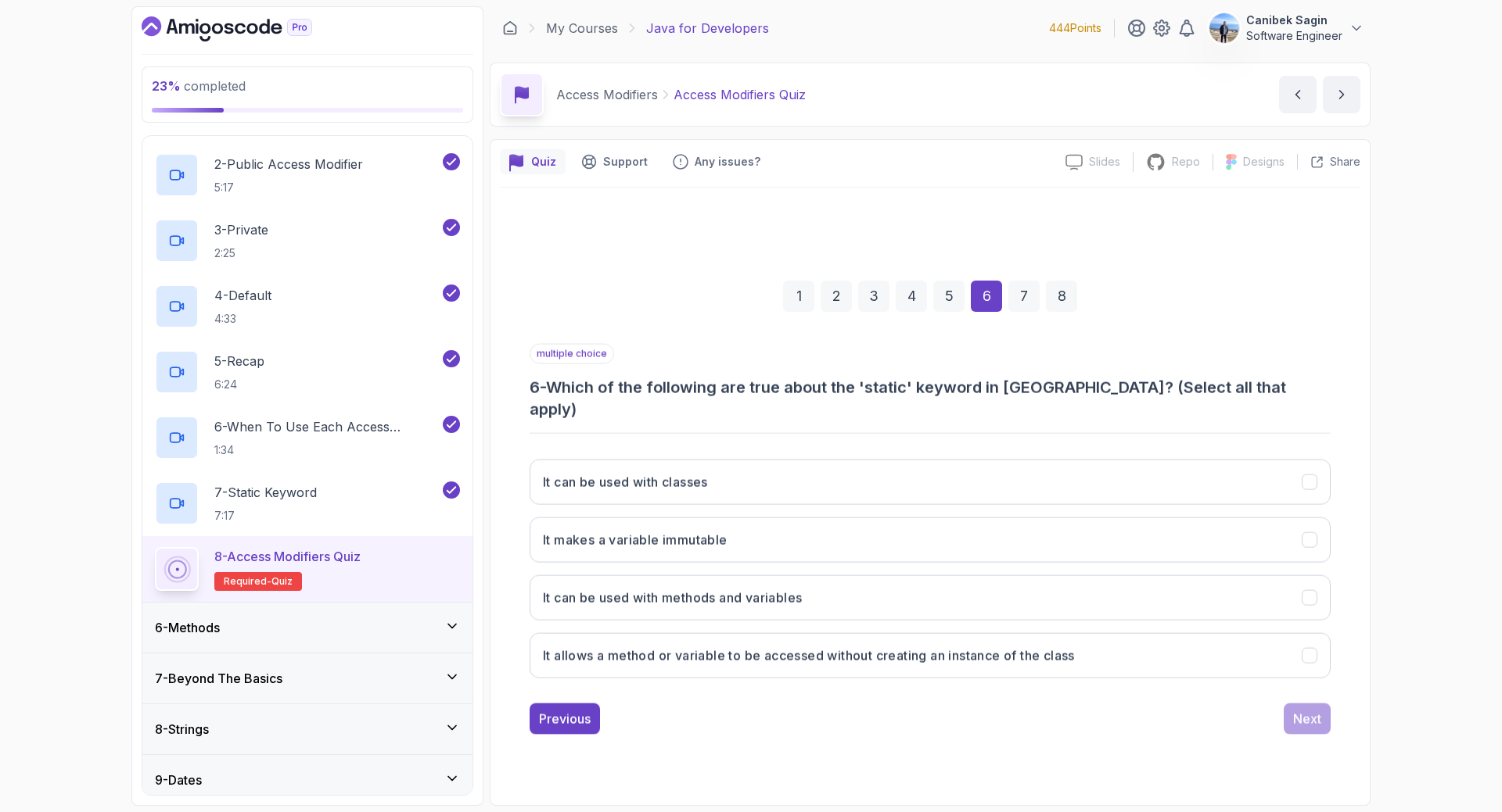
scroll to position [0, 0]
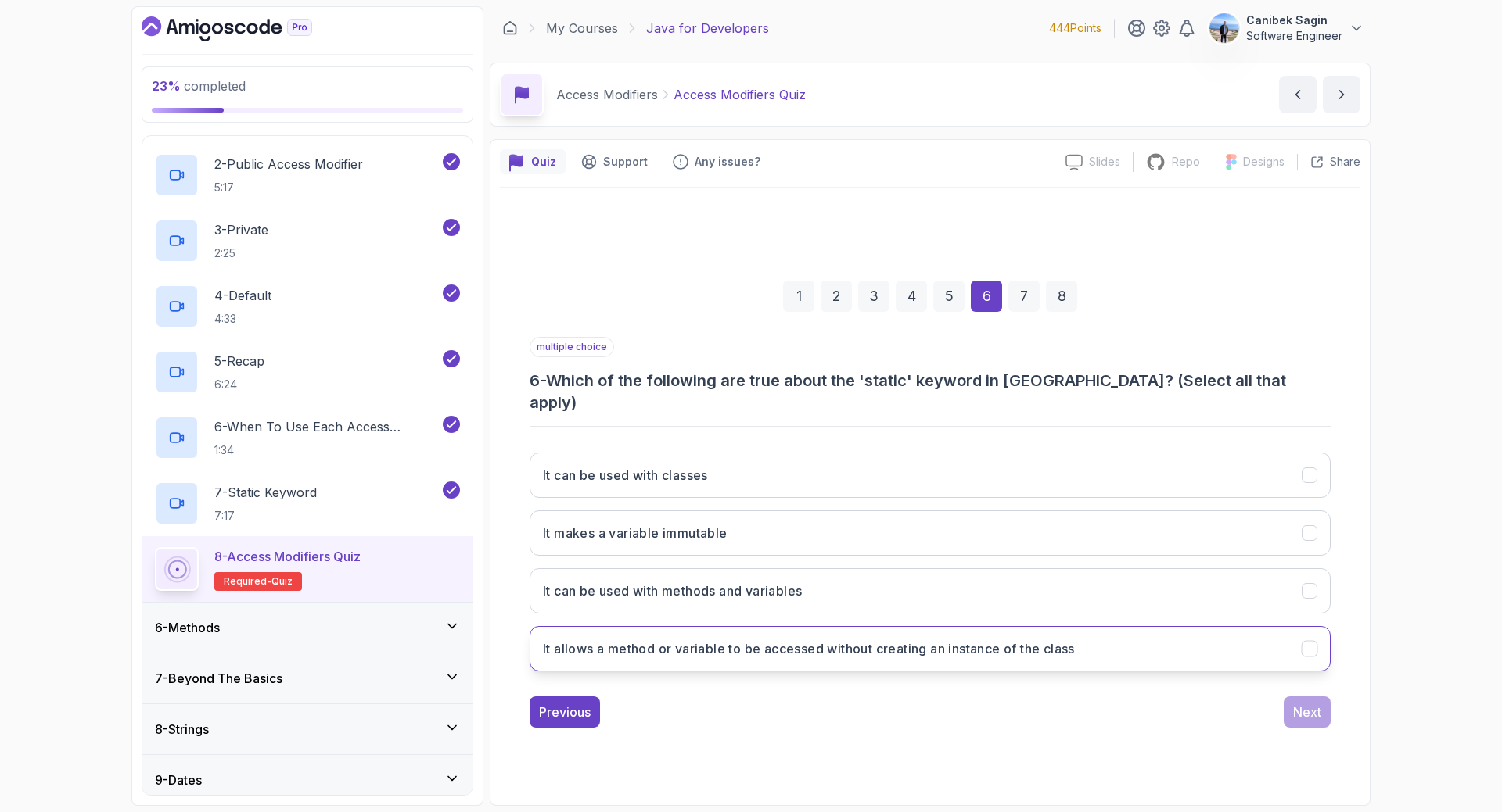
click at [871, 640] on h3 "It allows a method or variable to be accessed without creating an instance of t…" at bounding box center [809, 649] width 532 height 19
click at [1298, 703] on div "Next" at bounding box center [1306, 712] width 28 height 19
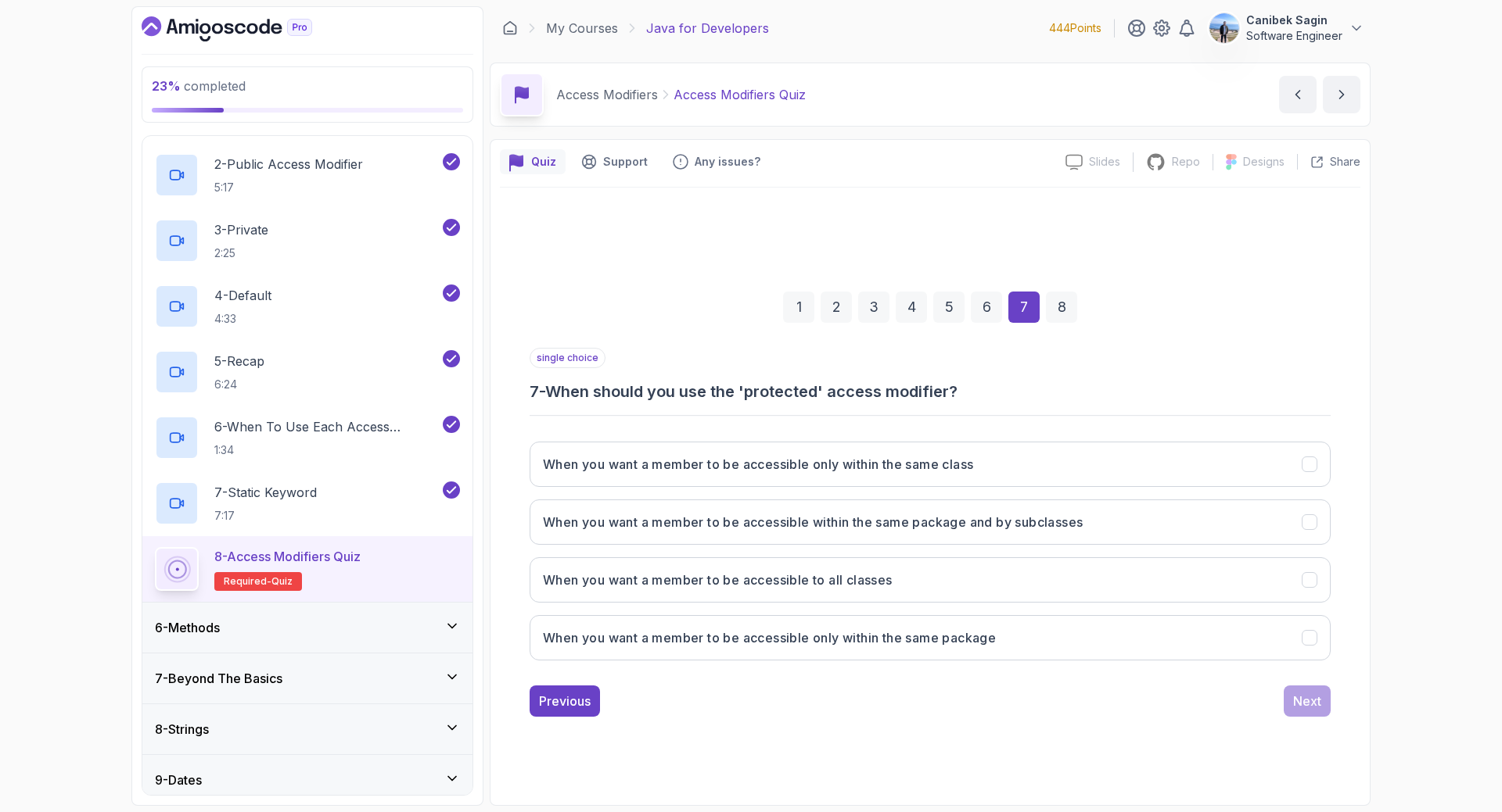
click at [835, 306] on div "2" at bounding box center [836, 307] width 32 height 32
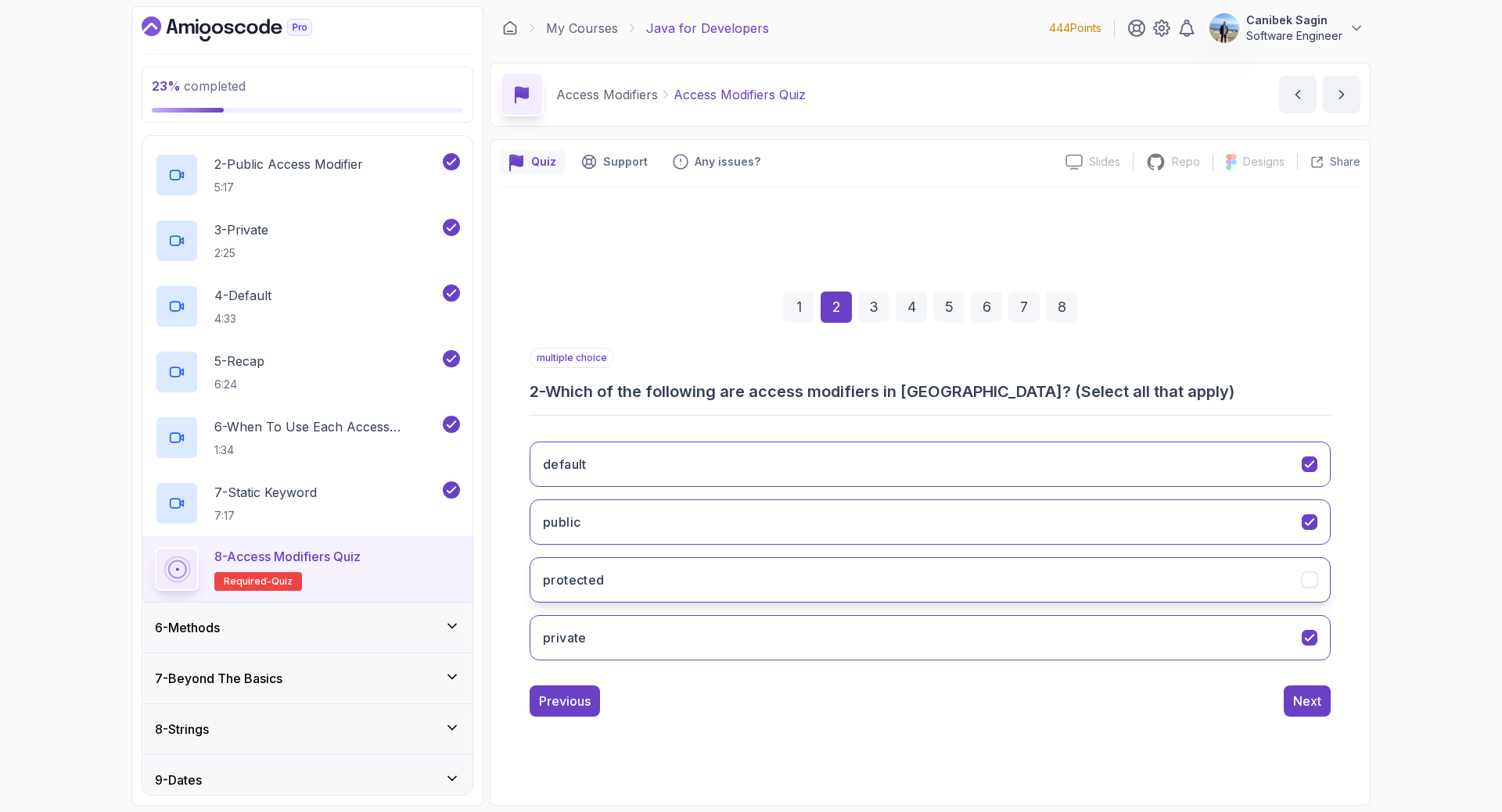
click at [1278, 573] on button "protected" at bounding box center [930, 580] width 801 height 45
click at [1308, 470] on icon "default" at bounding box center [1309, 465] width 14 height 14
click at [1230, 464] on button "default" at bounding box center [930, 464] width 801 height 45
click at [1255, 458] on button "default" at bounding box center [930, 464] width 801 height 45
click at [1317, 711] on button "Next" at bounding box center [1307, 701] width 47 height 32
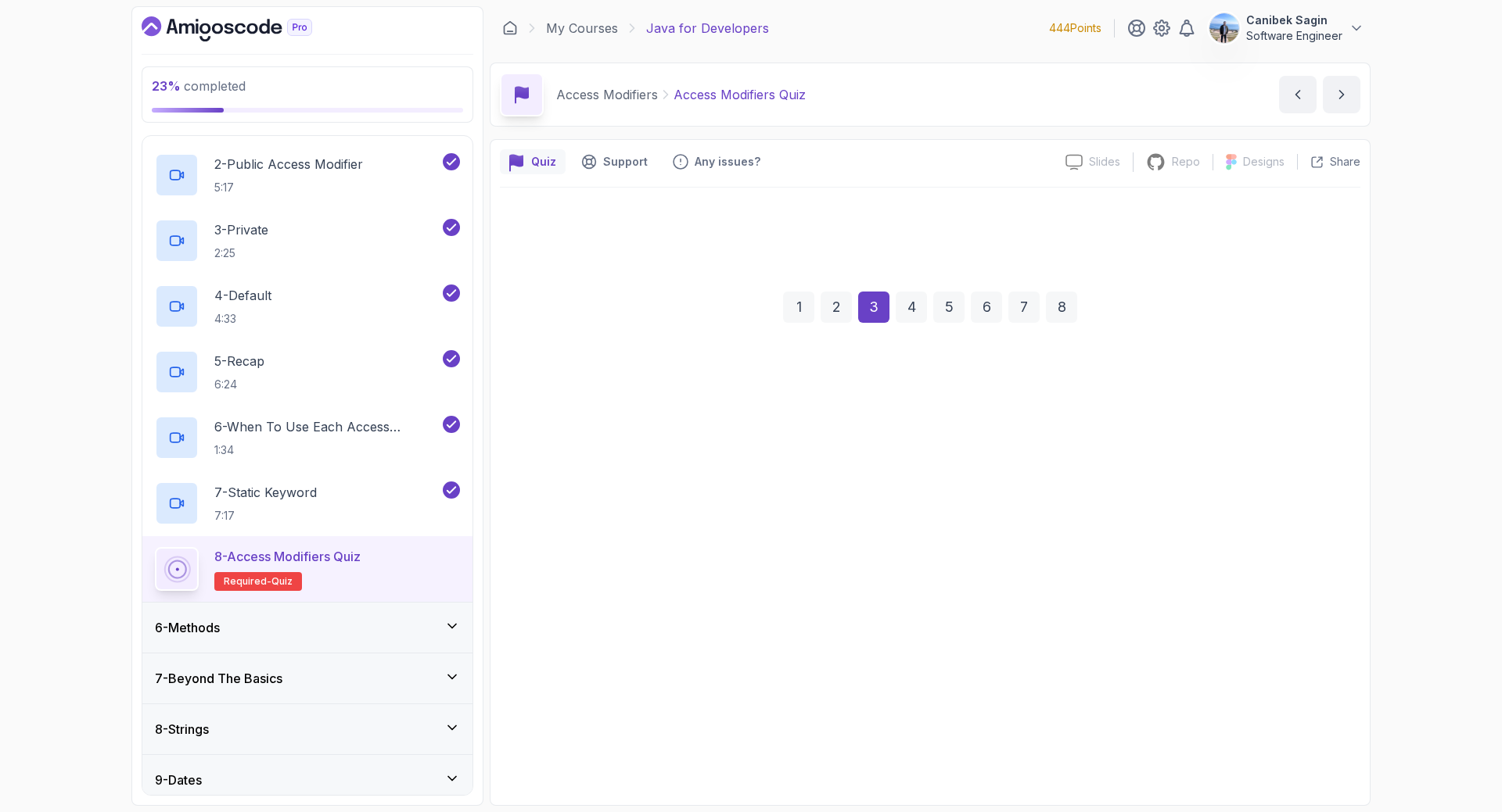
click at [1021, 298] on div "7" at bounding box center [1023, 307] width 32 height 32
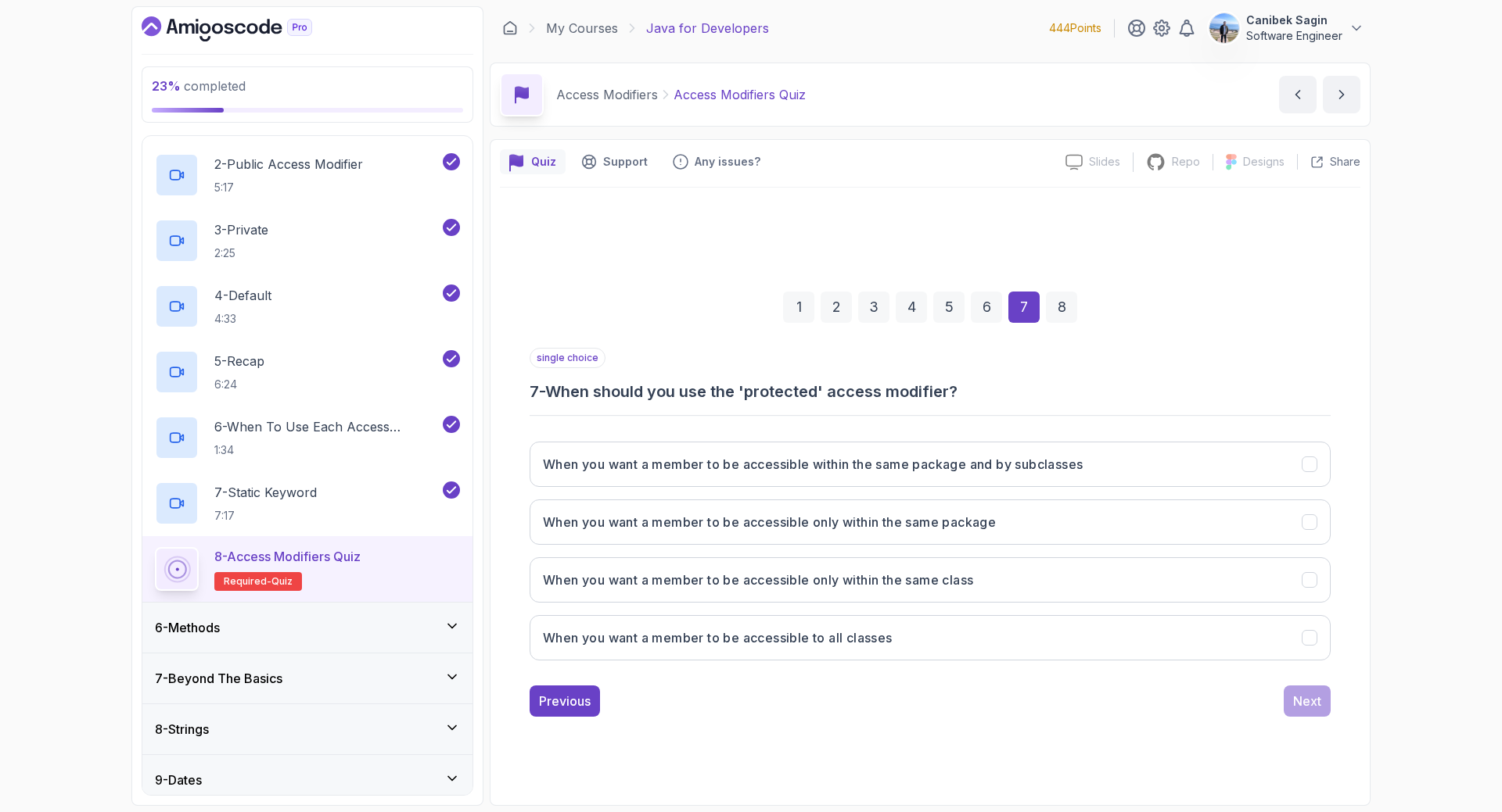
click at [983, 305] on div "6" at bounding box center [986, 307] width 32 height 32
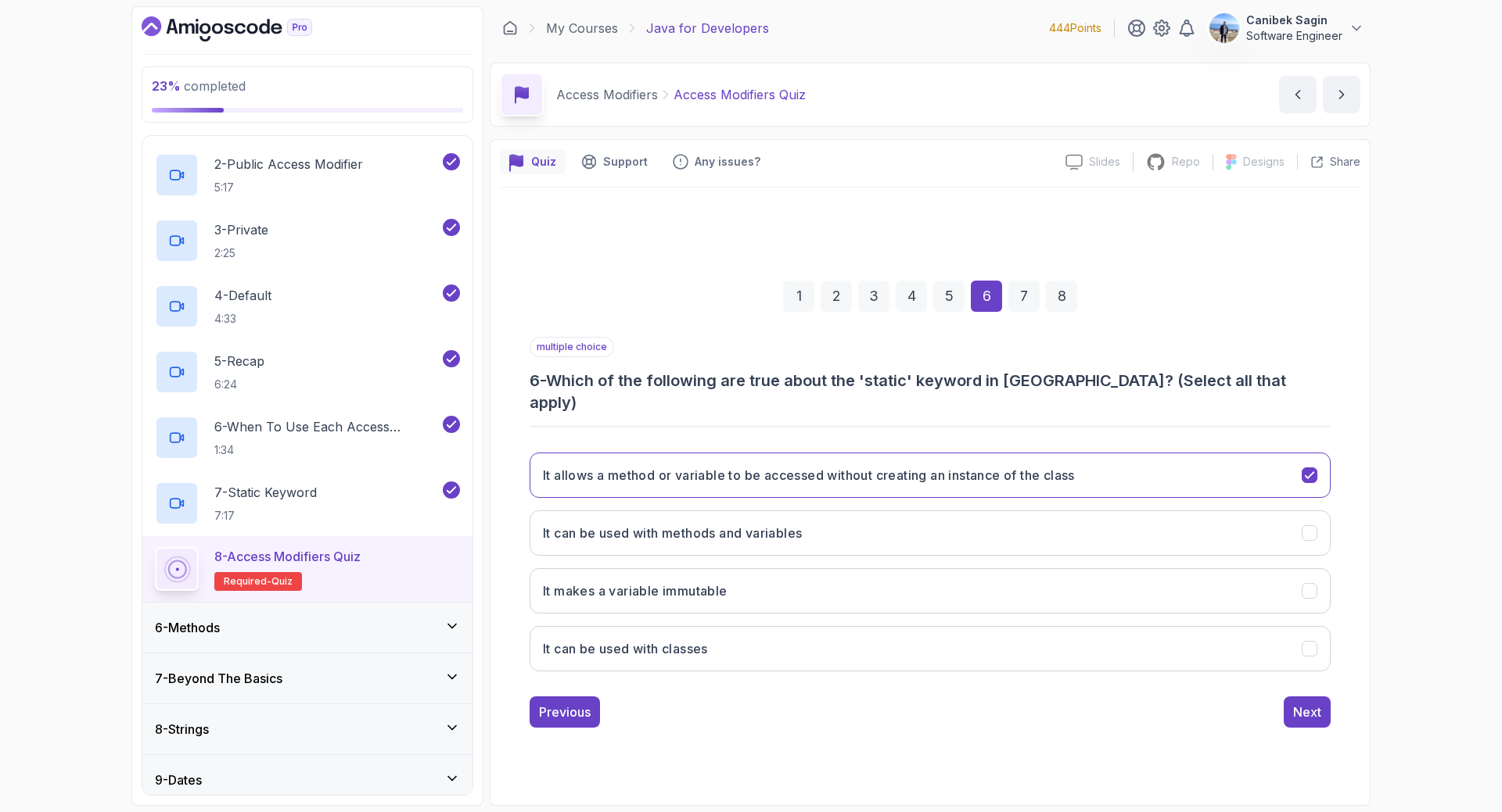
click at [1008, 300] on div "7" at bounding box center [1023, 296] width 32 height 32
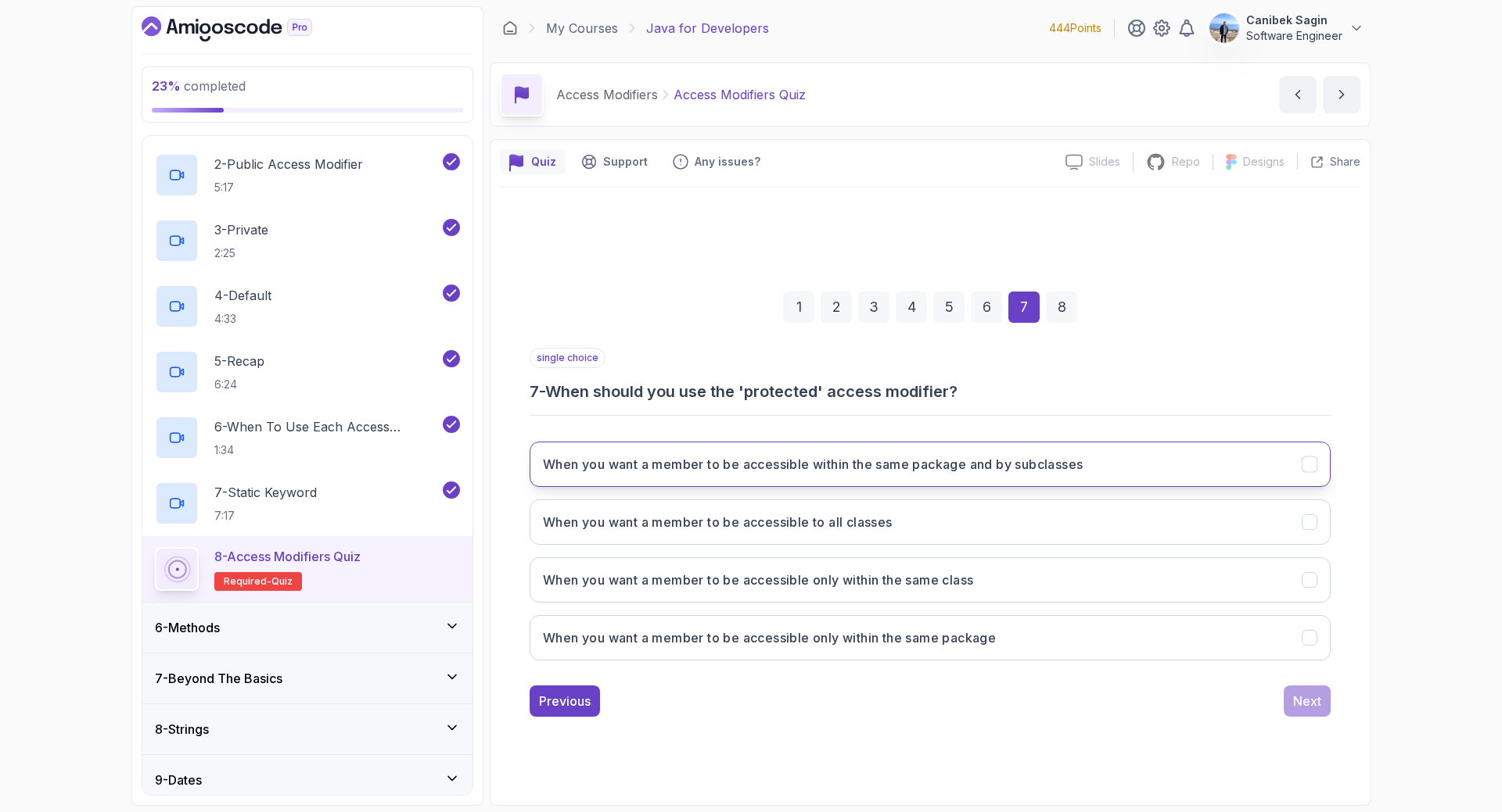
click at [714, 478] on button "When you want a member to be accessible within the same package and by subclass…" at bounding box center [930, 464] width 801 height 45
click at [1308, 702] on div "Next" at bounding box center [1306, 701] width 28 height 19
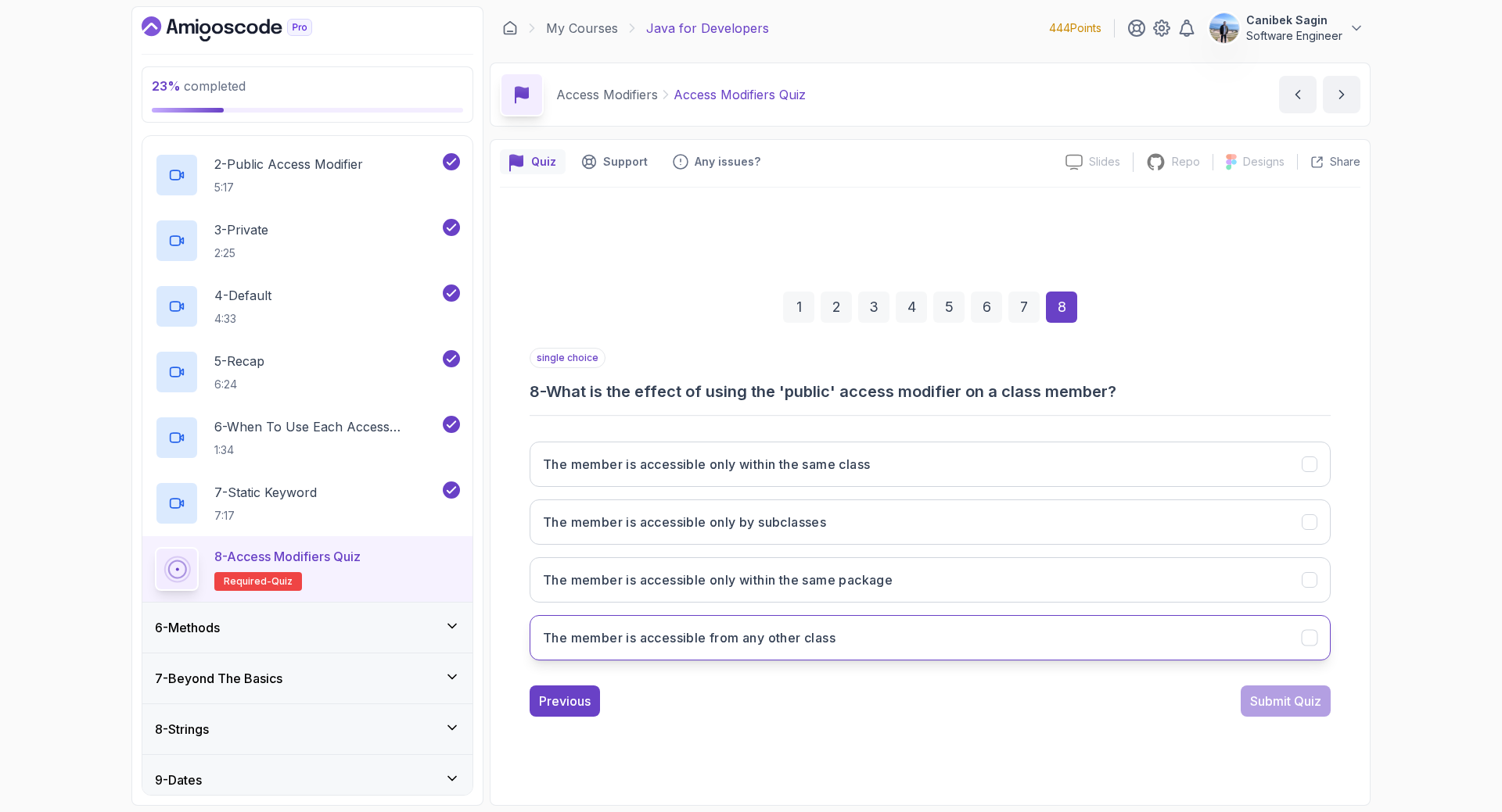
click at [869, 641] on button "The member is accessible from any other class" at bounding box center [930, 638] width 801 height 45
click at [1273, 707] on div "Submit Quiz" at bounding box center [1285, 701] width 71 height 19
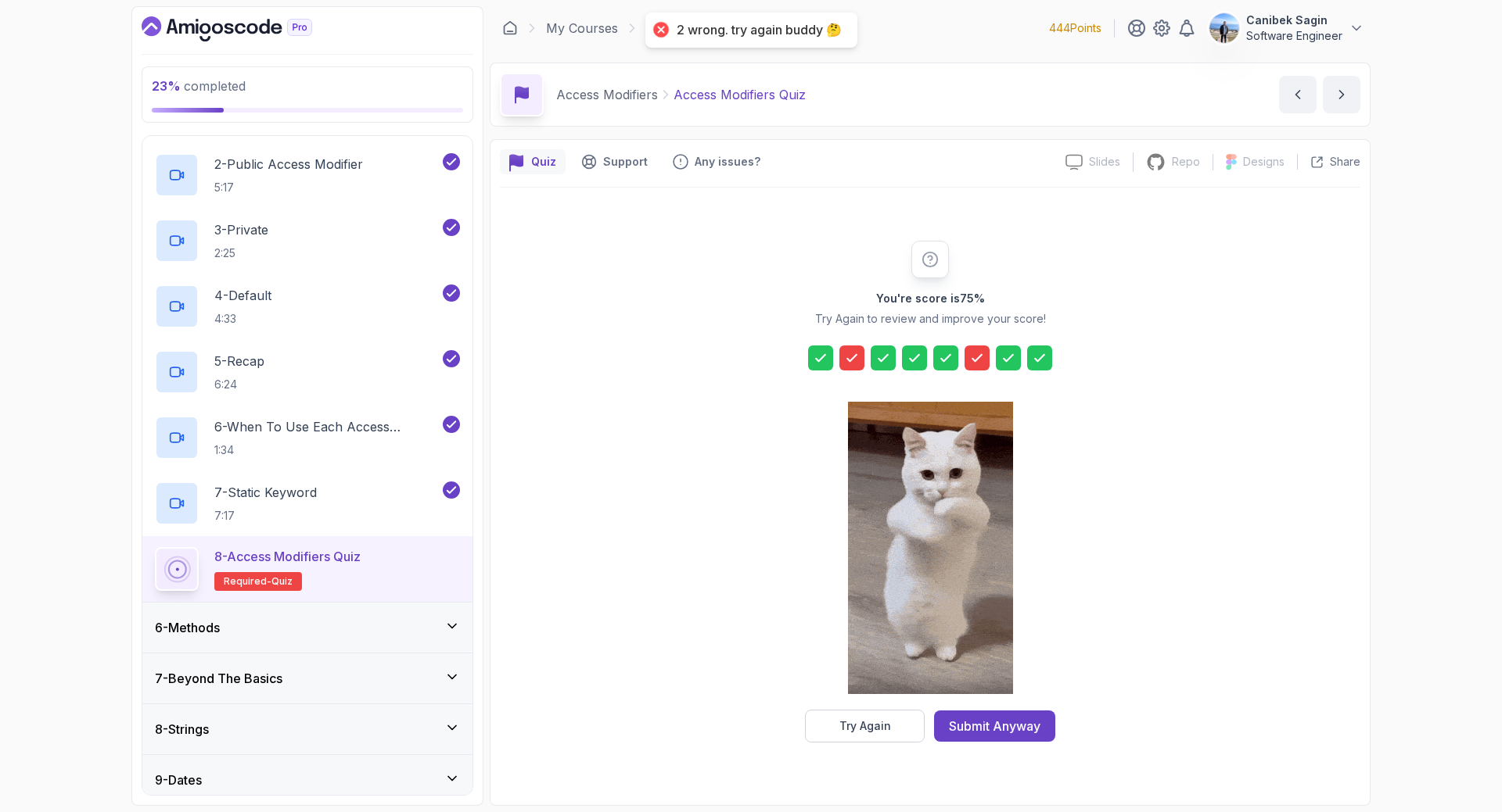
click at [857, 734] on button "Try Again" at bounding box center [865, 726] width 120 height 32
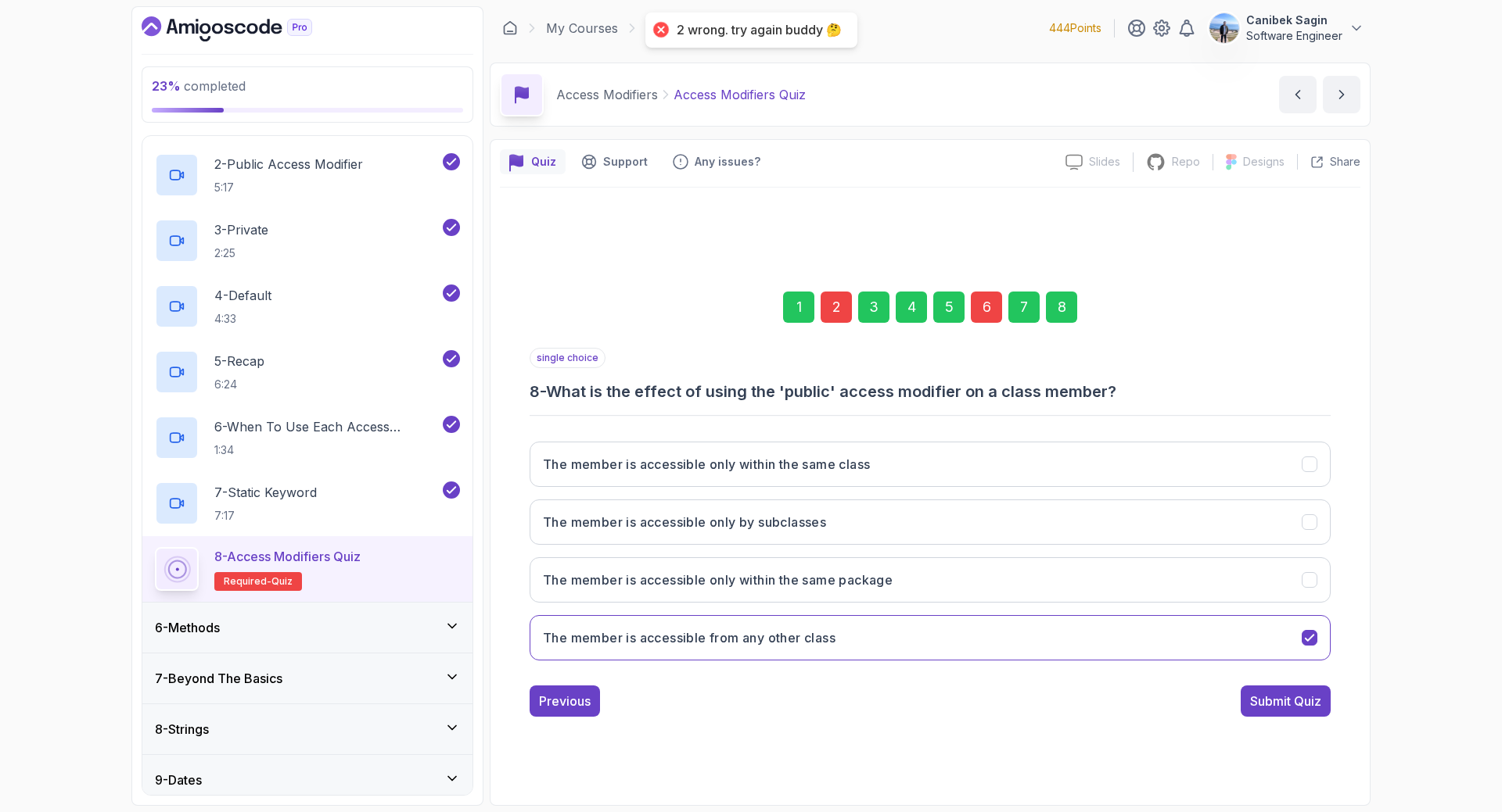
click at [834, 302] on div "2" at bounding box center [836, 307] width 32 height 32
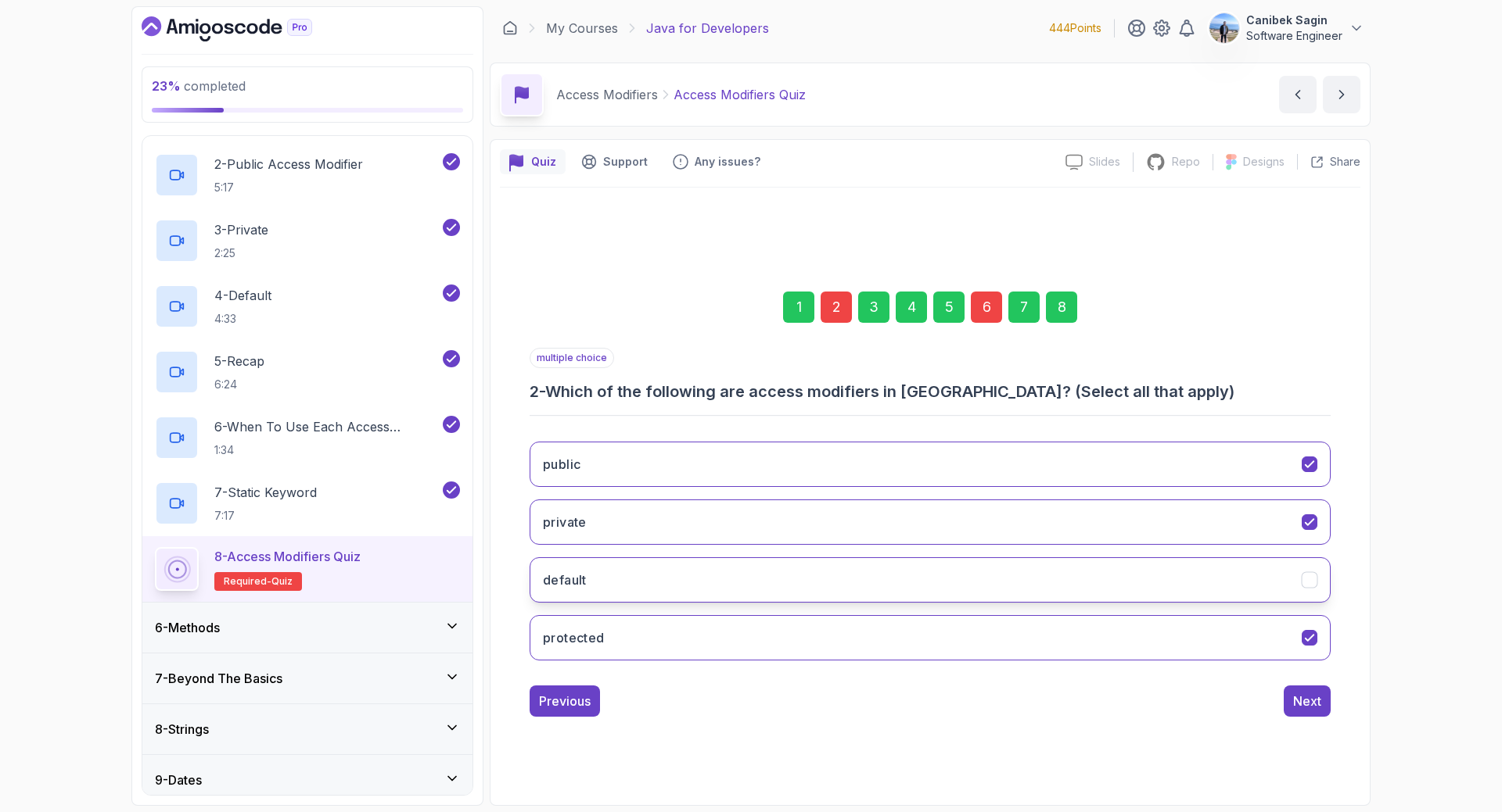
click at [1176, 581] on button "default" at bounding box center [930, 580] width 801 height 45
click at [1317, 699] on div "Next" at bounding box center [1306, 701] width 28 height 19
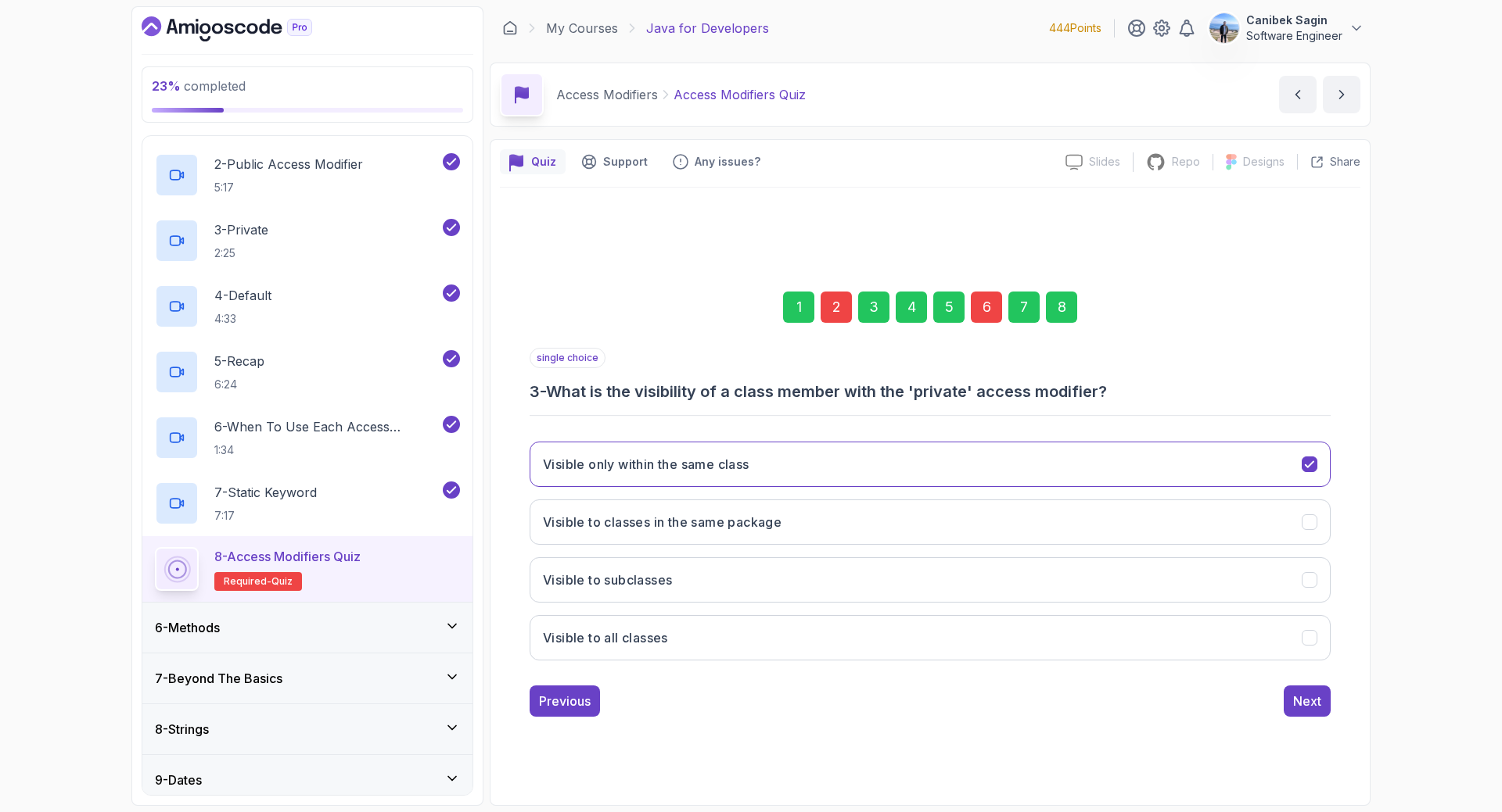
click at [987, 309] on div "6" at bounding box center [986, 307] width 32 height 32
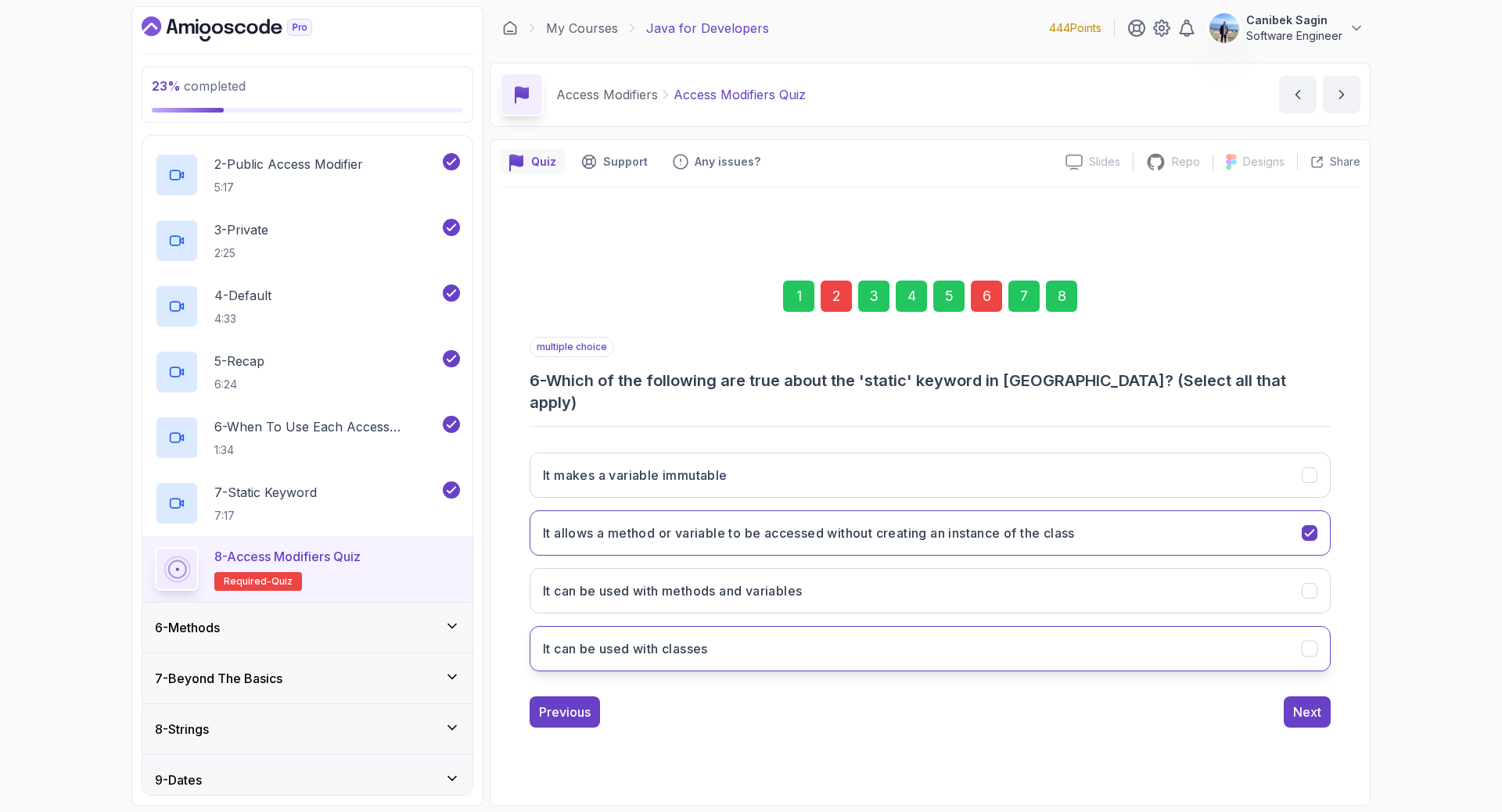
click at [726, 651] on button "It can be used with classes" at bounding box center [930, 649] width 801 height 45
click at [1312, 711] on button "Next" at bounding box center [1307, 712] width 47 height 32
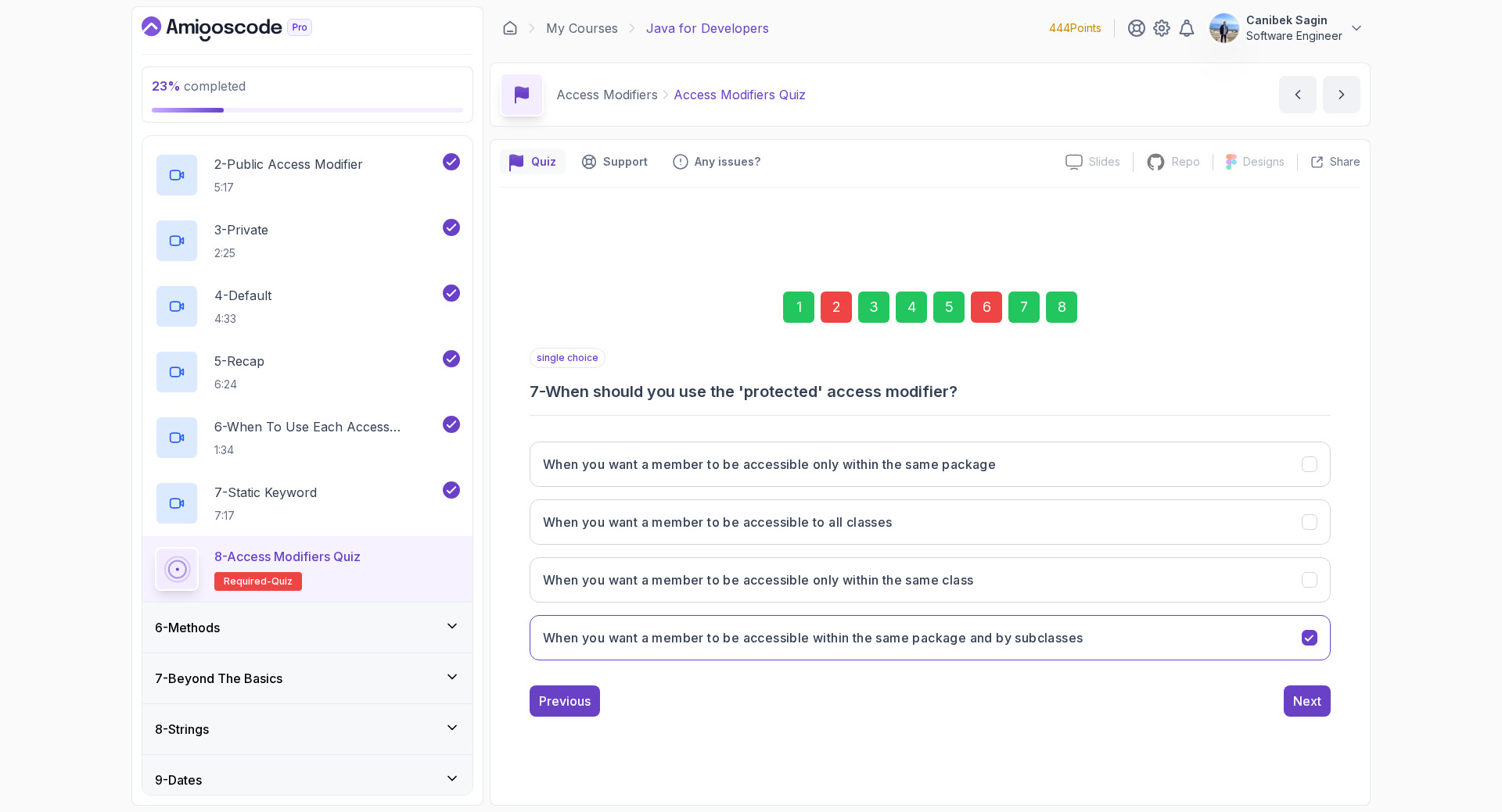
click at [1058, 315] on div "8" at bounding box center [1061, 307] width 32 height 32
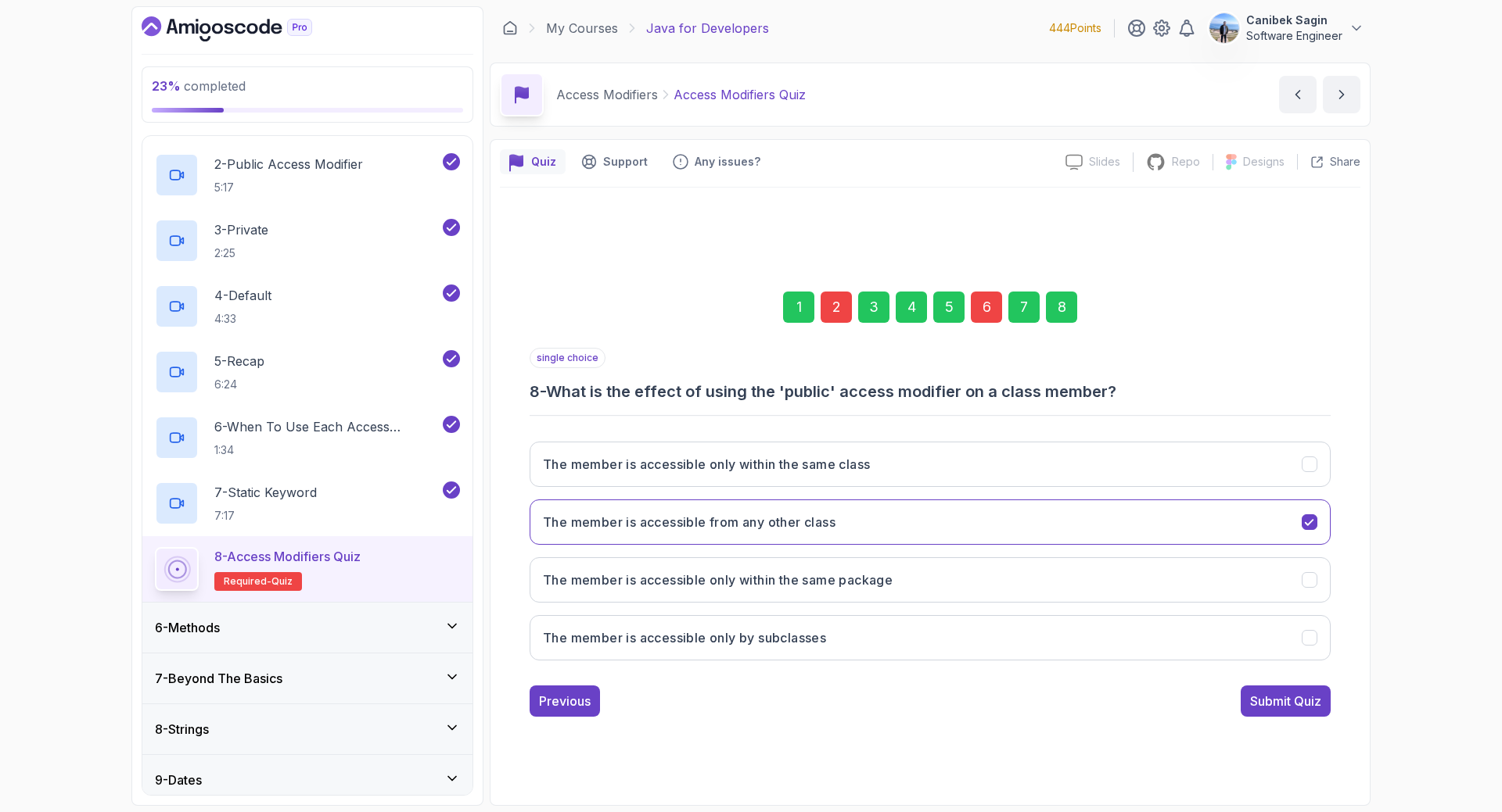
click at [1287, 718] on div "1 2 3 4 5 6 7 8 single choice 8 - What is the effect of using the 'public' acce…" at bounding box center [930, 491] width 860 height 475
click at [1293, 703] on div "Submit Quiz" at bounding box center [1285, 701] width 71 height 19
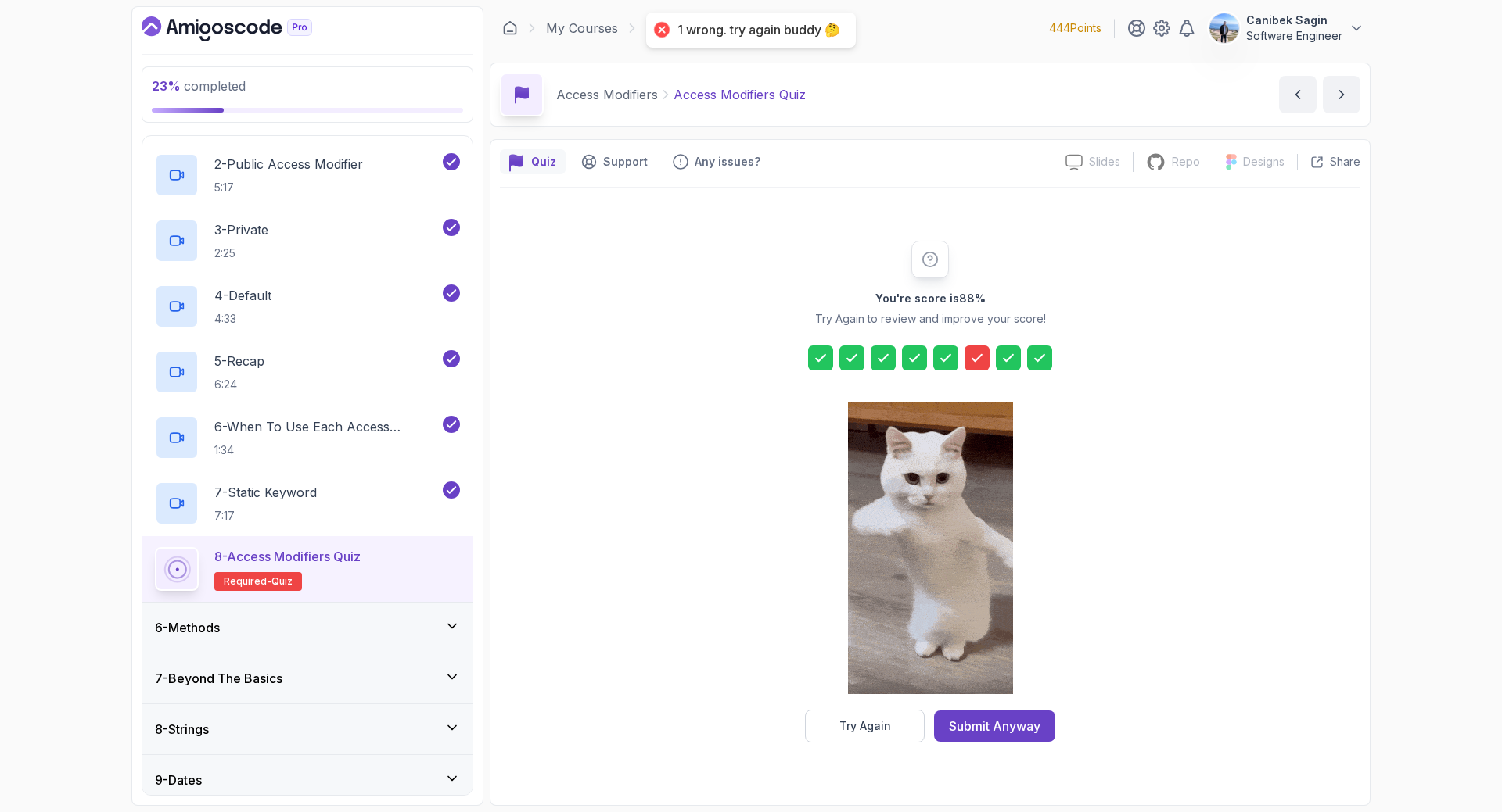
click at [982, 360] on icon at bounding box center [976, 358] width 15 height 15
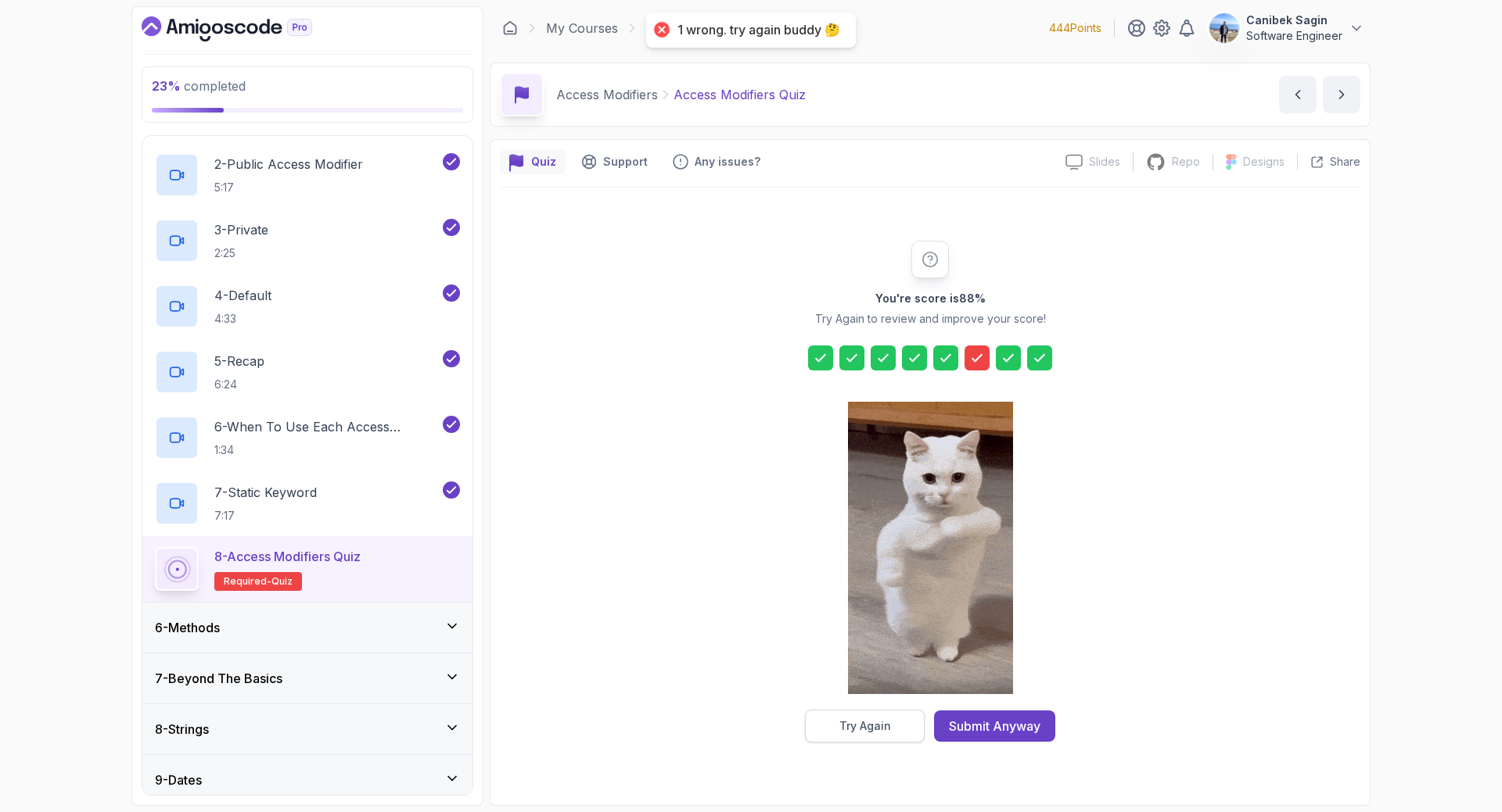
click at [861, 717] on button "Try Again" at bounding box center [865, 726] width 120 height 32
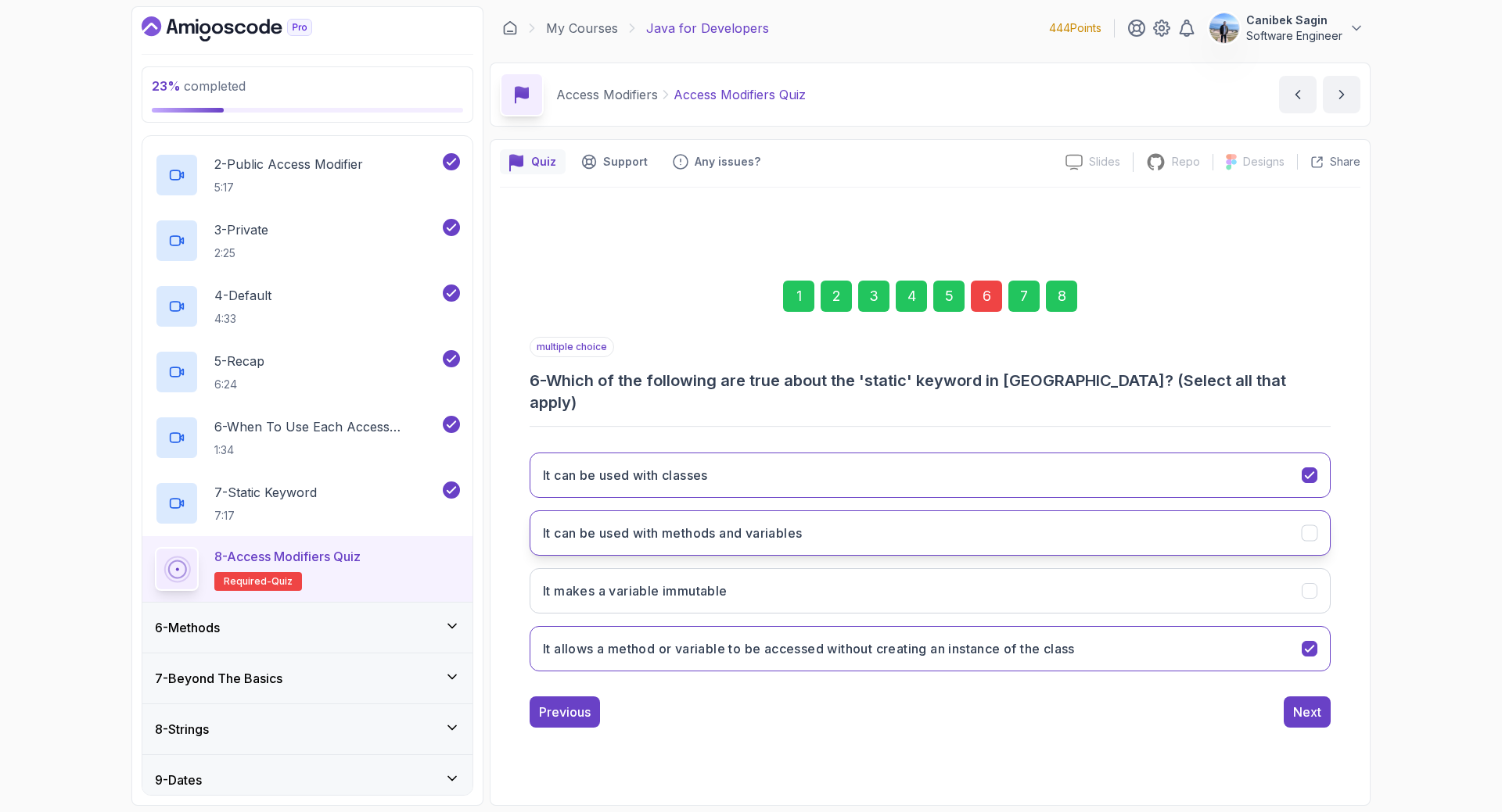
click at [759, 541] on button "It can be used with methods and variables" at bounding box center [930, 534] width 801 height 45
click at [1310, 703] on div "Next" at bounding box center [1306, 712] width 28 height 19
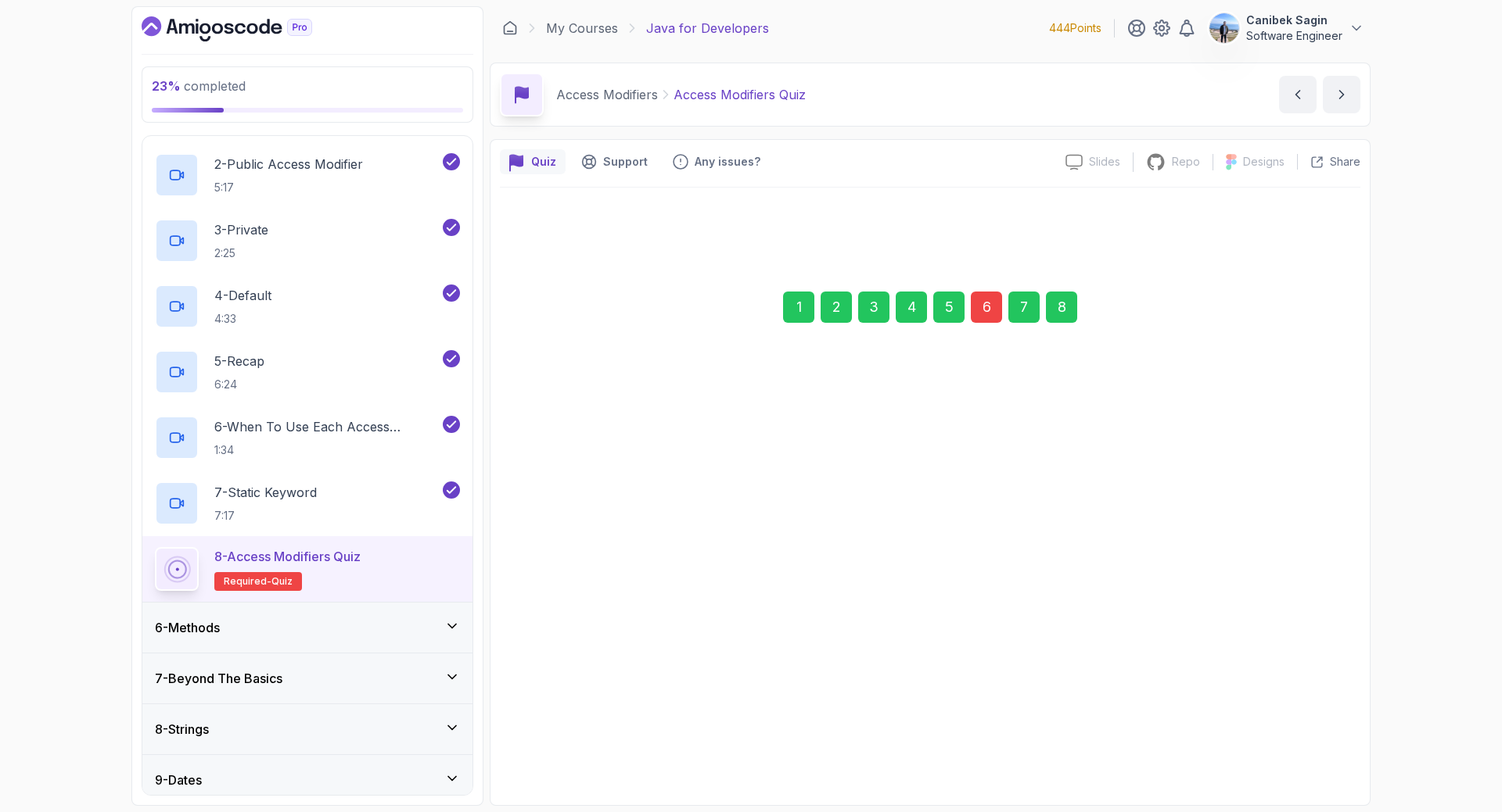
click at [1067, 310] on div "8" at bounding box center [1061, 307] width 32 height 32
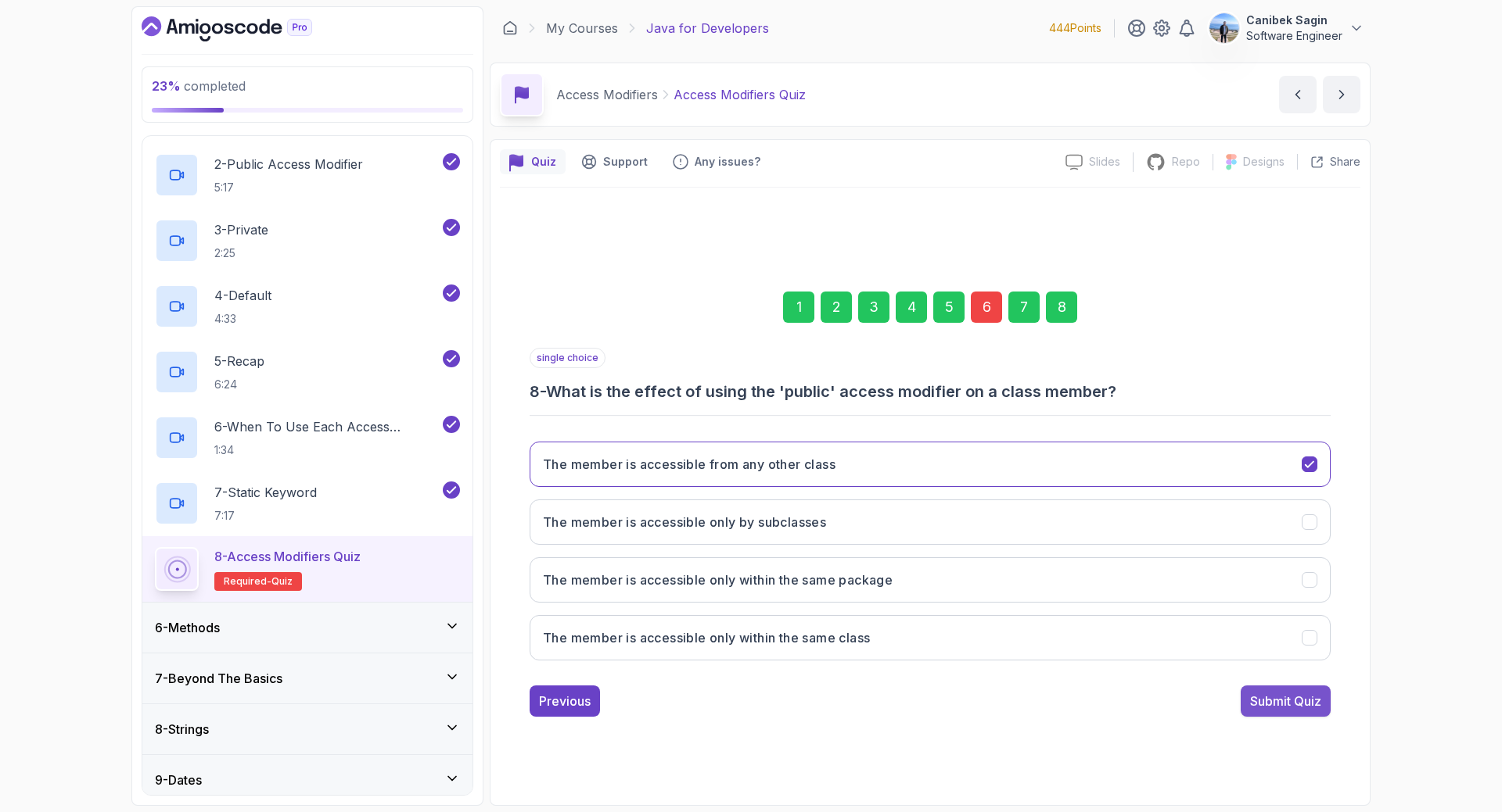
click at [1274, 716] on button "Submit Quiz" at bounding box center [1286, 701] width 90 height 32
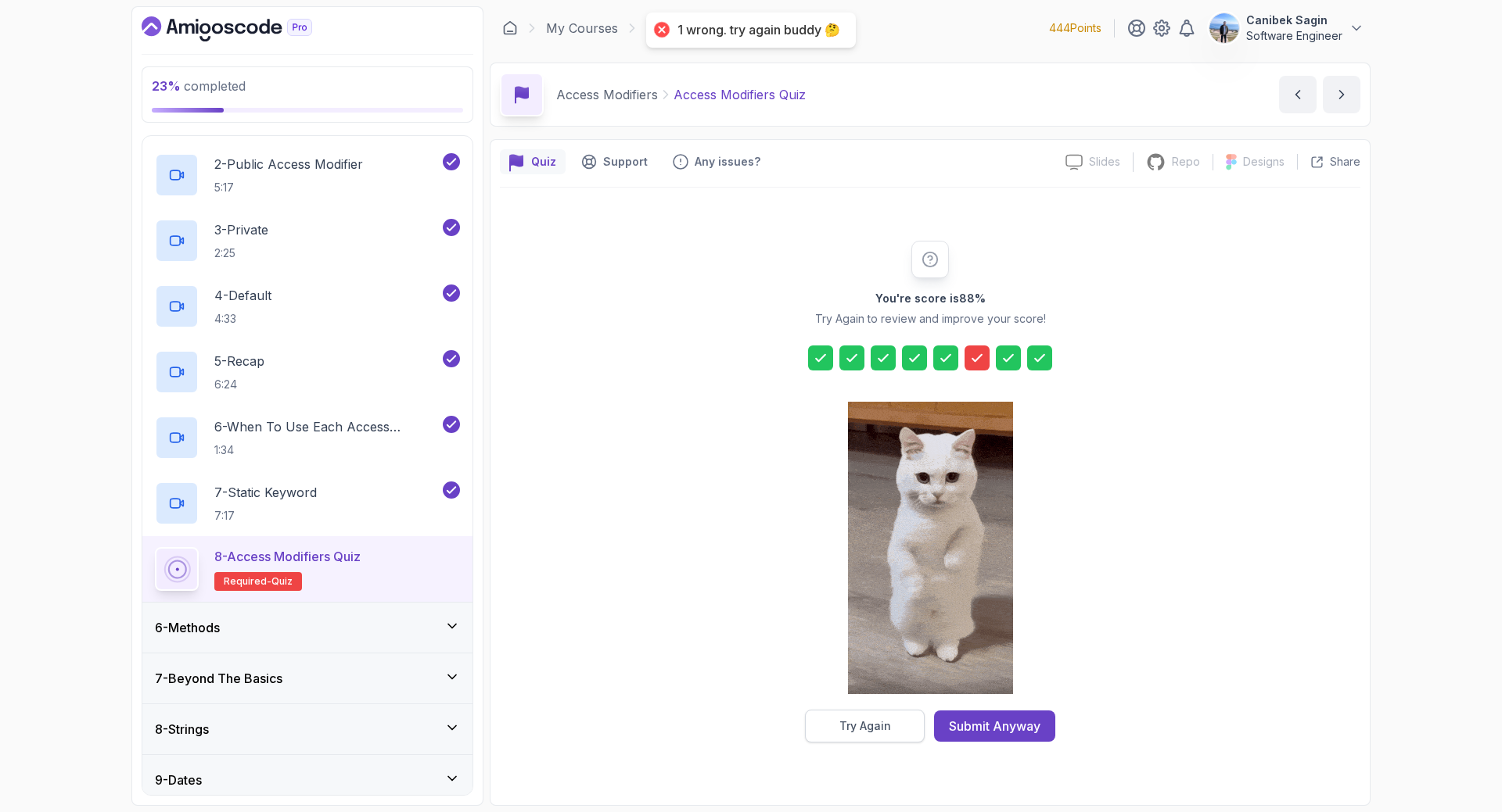
click at [864, 721] on div "Try Again" at bounding box center [865, 725] width 51 height 15
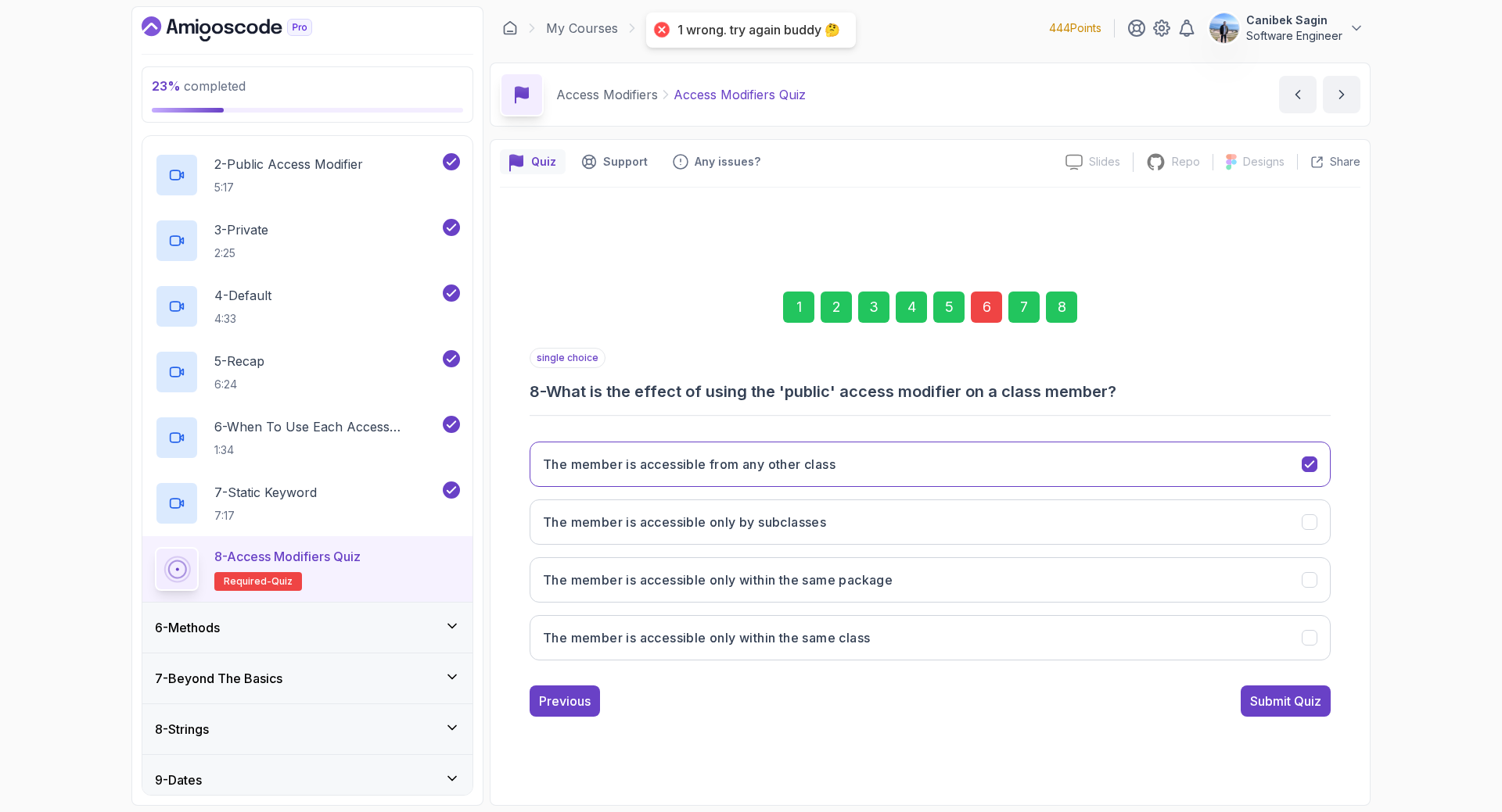
click at [985, 310] on div "6" at bounding box center [986, 307] width 32 height 32
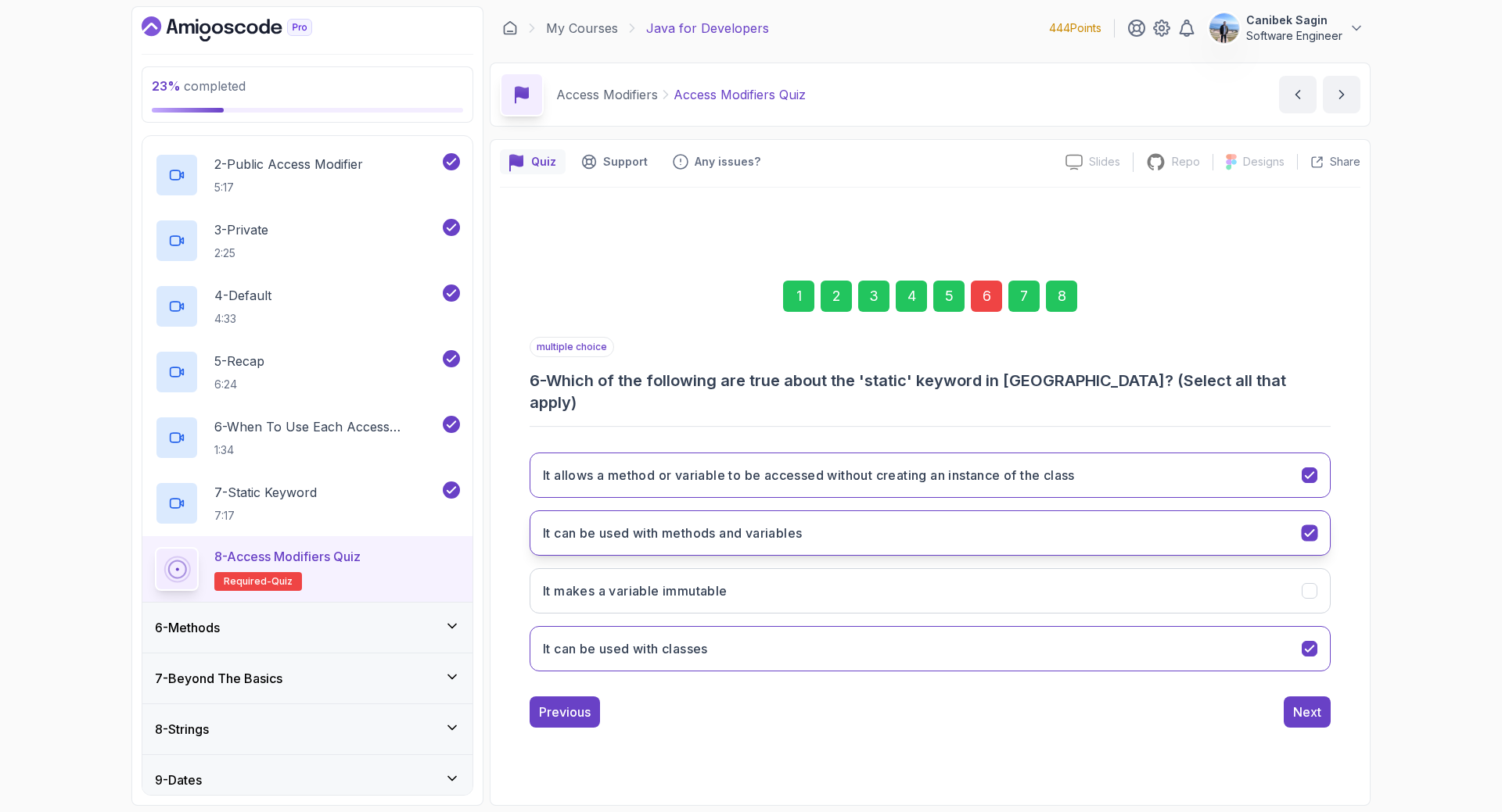
click at [922, 527] on button "It can be used with methods and variables" at bounding box center [930, 534] width 801 height 45
click at [1303, 703] on div "Next" at bounding box center [1306, 712] width 28 height 19
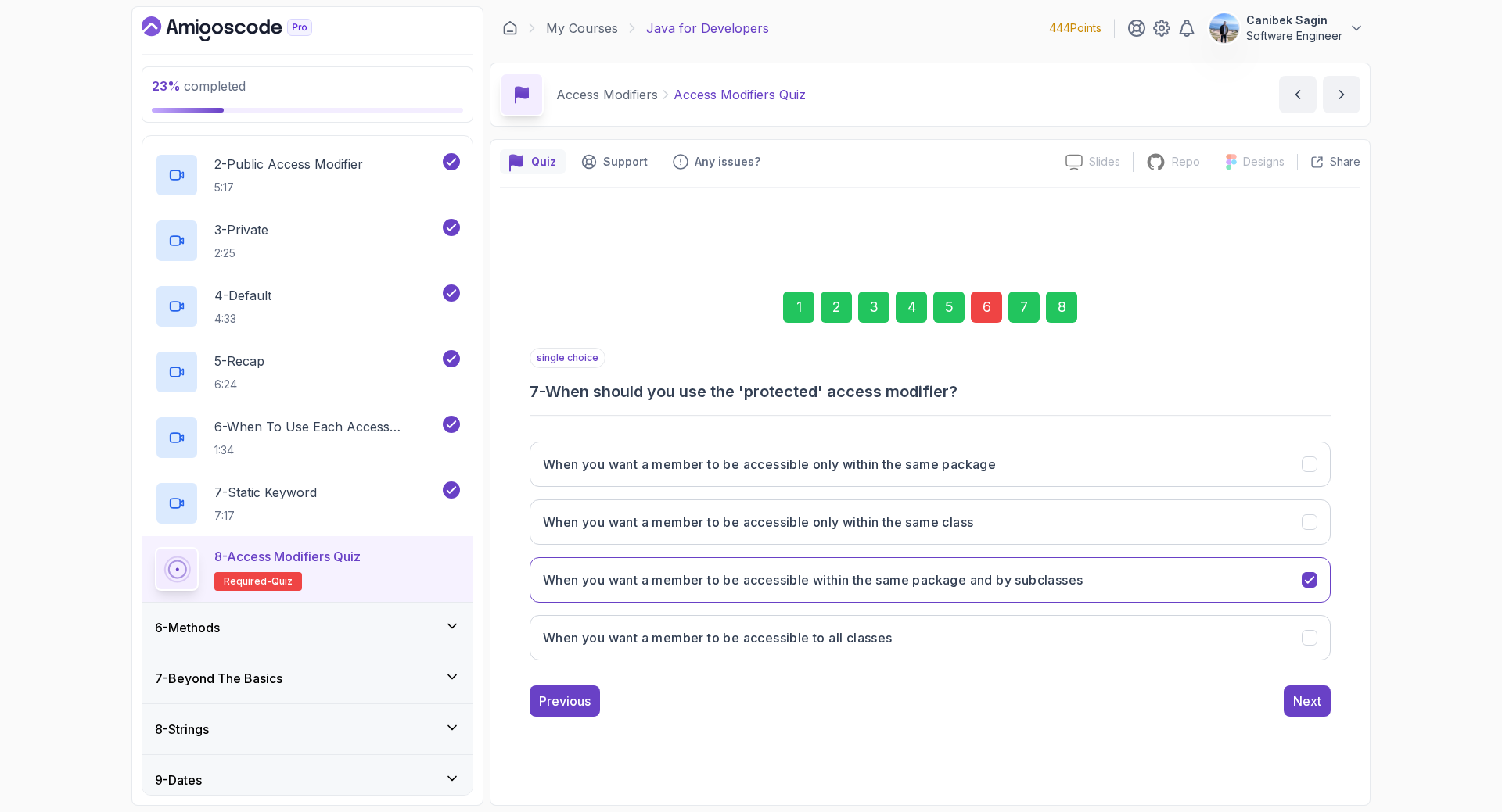
click at [1059, 306] on div "8" at bounding box center [1061, 307] width 32 height 32
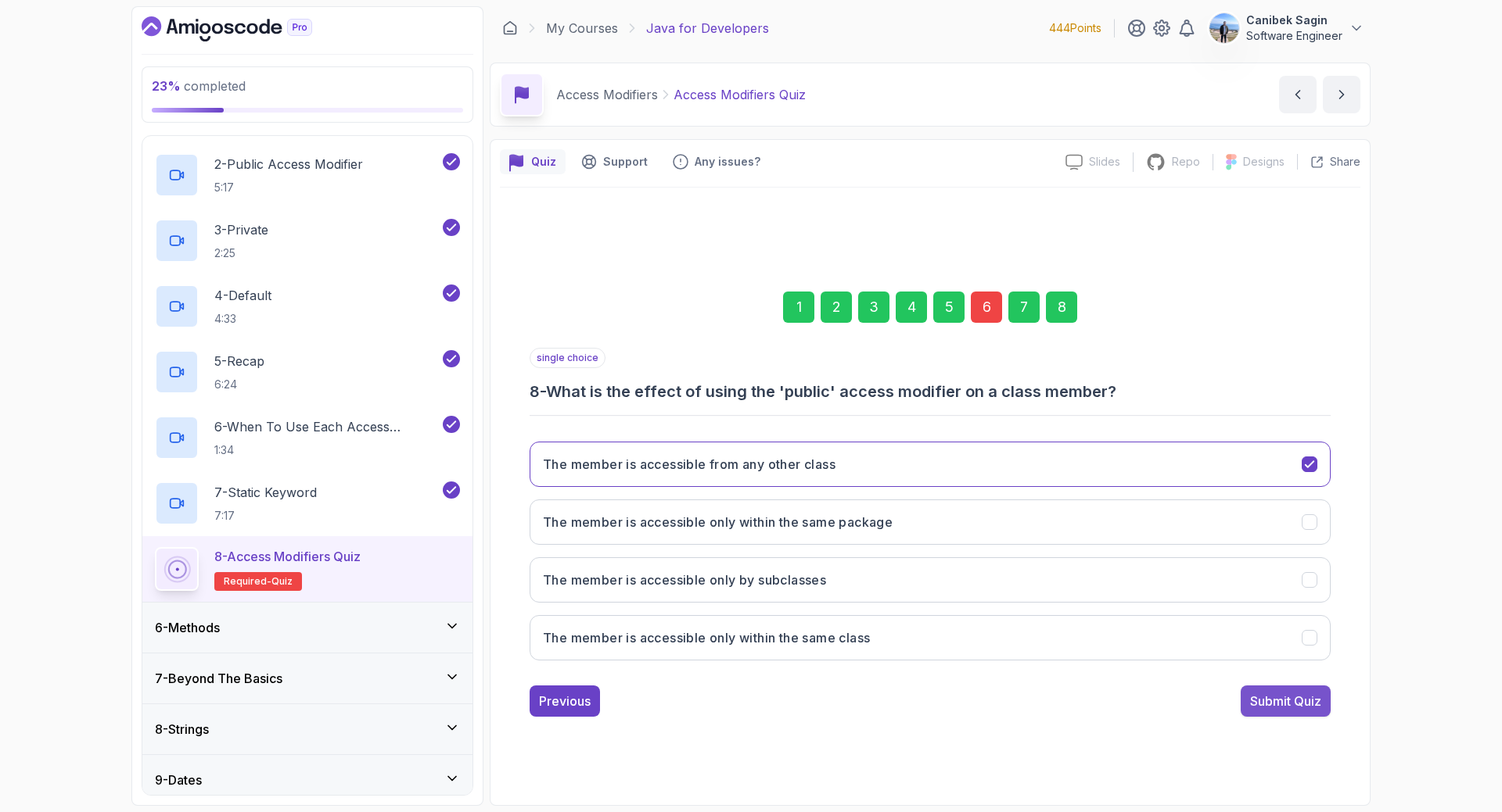
click at [1277, 697] on div "Submit Quiz" at bounding box center [1285, 701] width 71 height 19
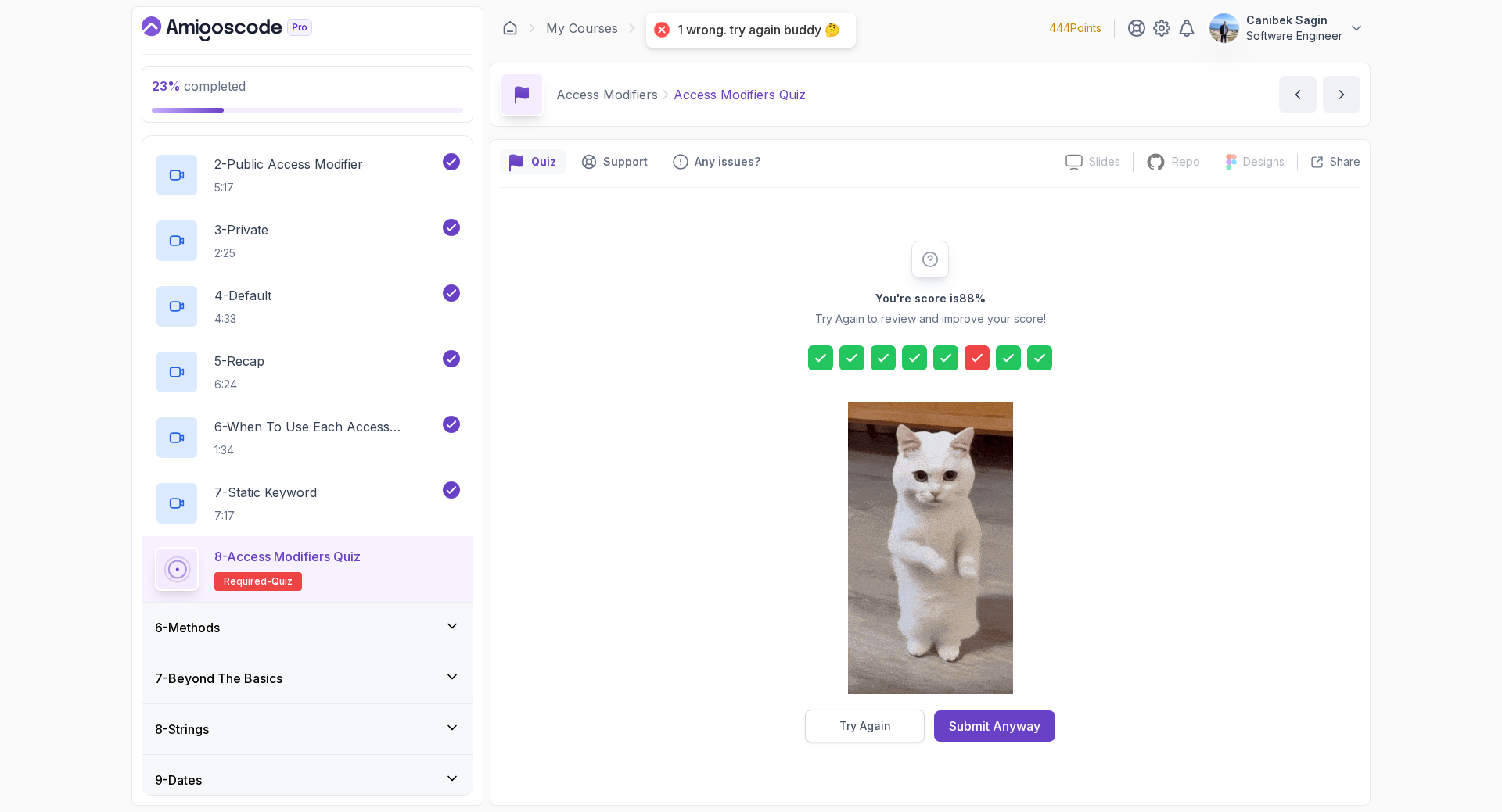
click at [907, 719] on button "Try Again" at bounding box center [865, 726] width 120 height 32
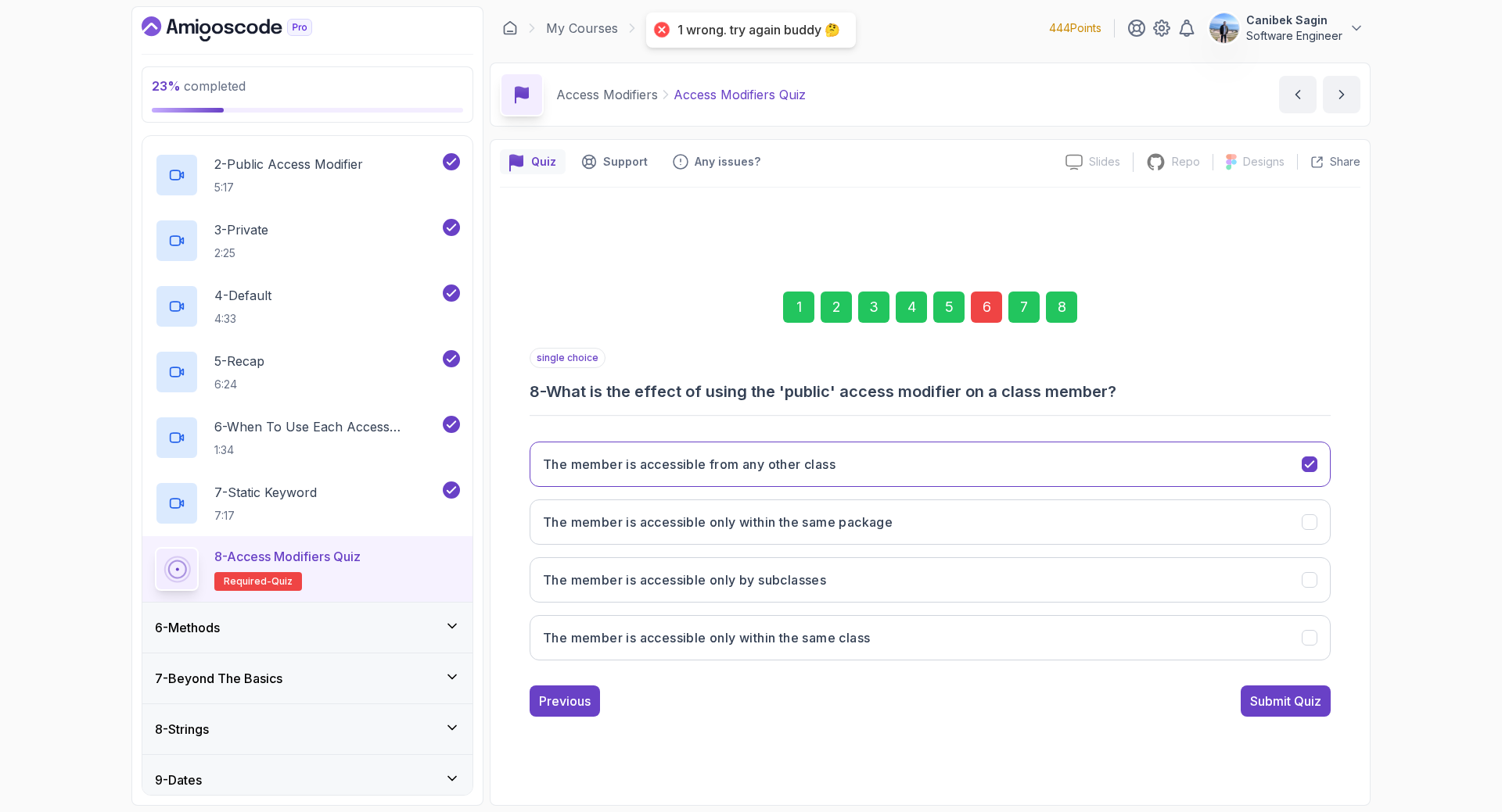
click at [994, 312] on div "6" at bounding box center [986, 307] width 32 height 32
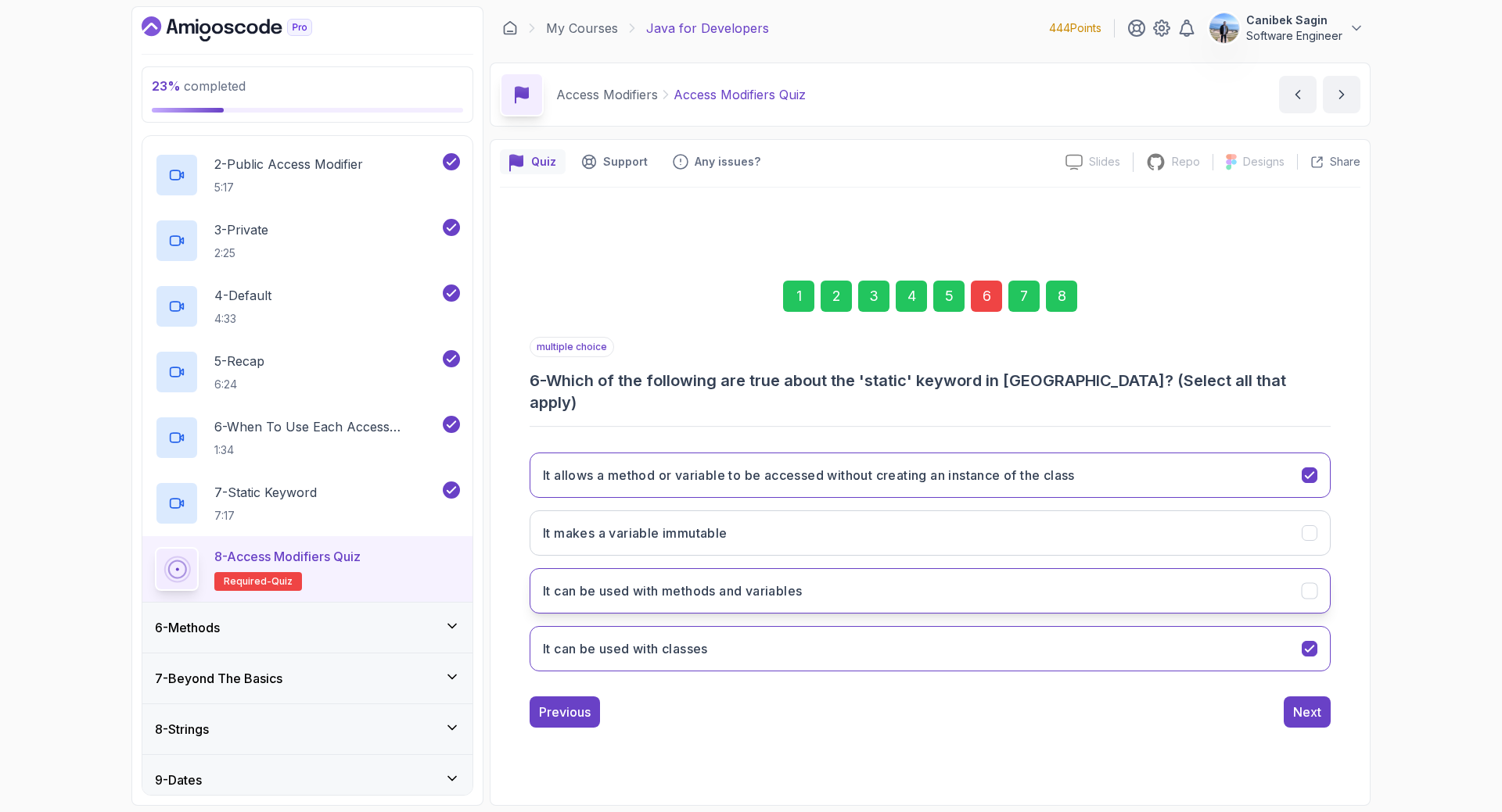
click at [1312, 584] on icon "It can be used with methods and variables" at bounding box center [1309, 591] width 14 height 14
click at [1312, 712] on button "Next" at bounding box center [1307, 712] width 47 height 32
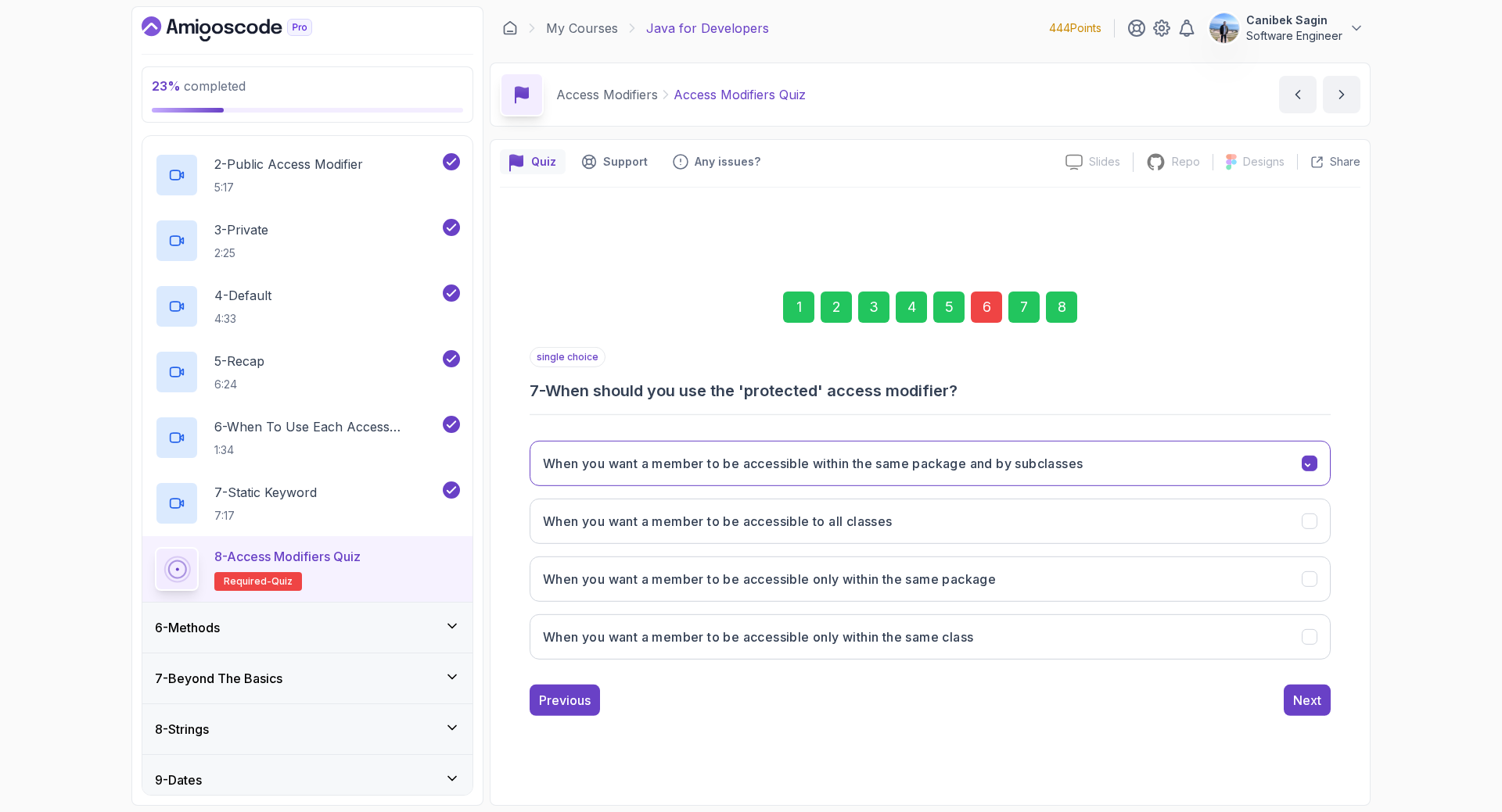
click at [1049, 302] on div "8" at bounding box center [1061, 307] width 32 height 32
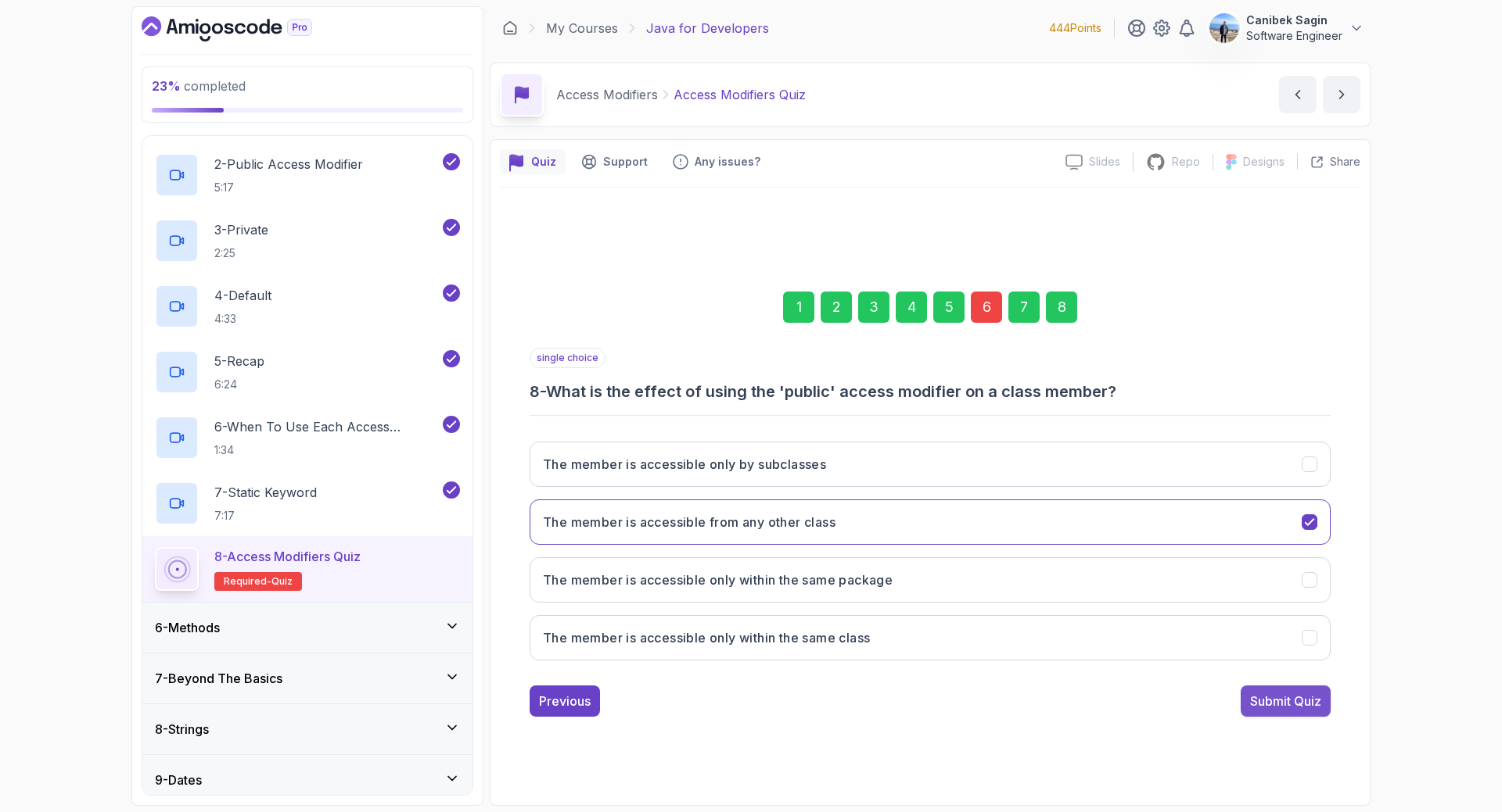
click at [1261, 698] on div "Submit Quiz" at bounding box center [1285, 701] width 71 height 19
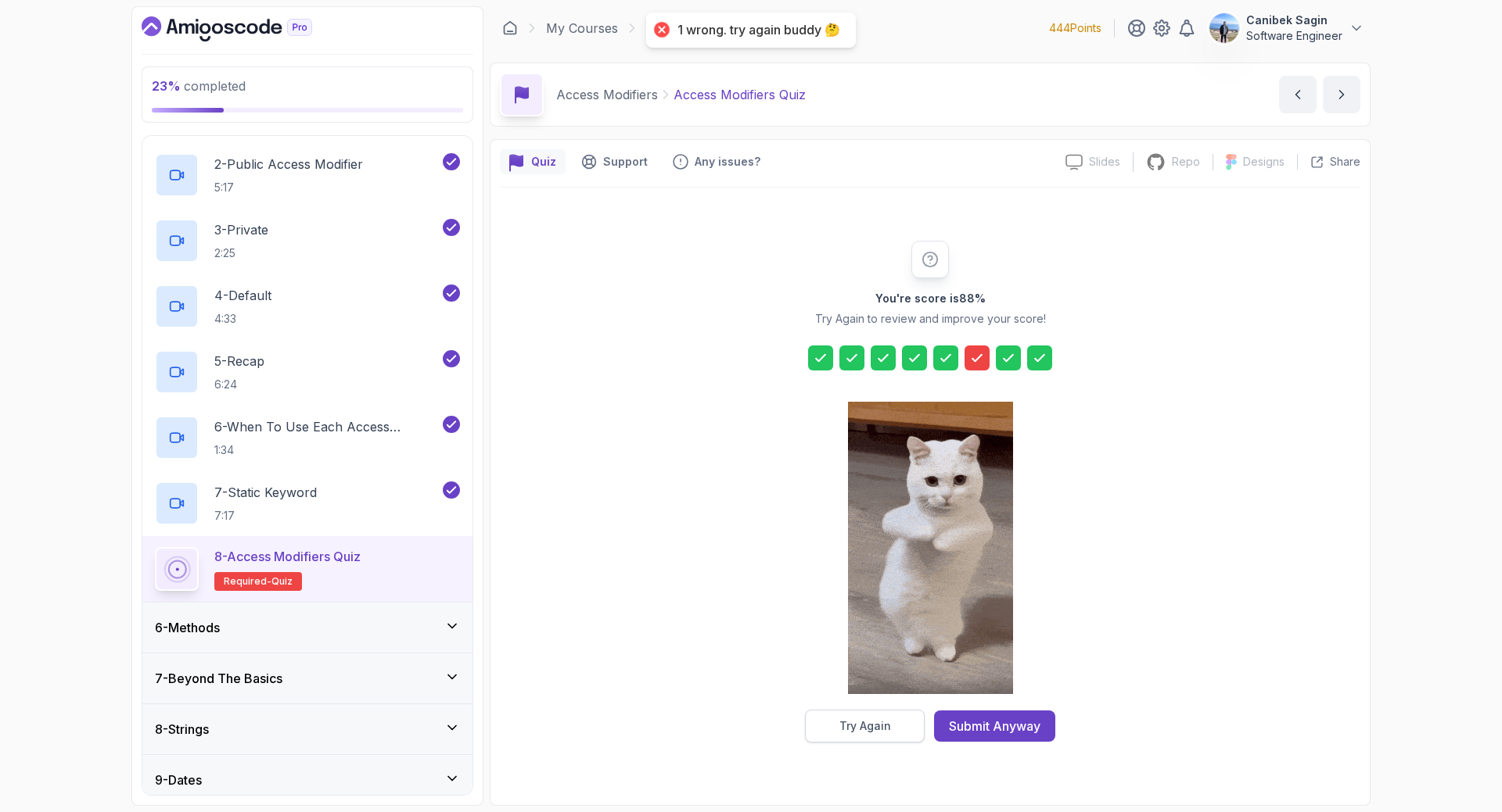
click at [883, 718] on div "Try Again" at bounding box center [865, 725] width 51 height 15
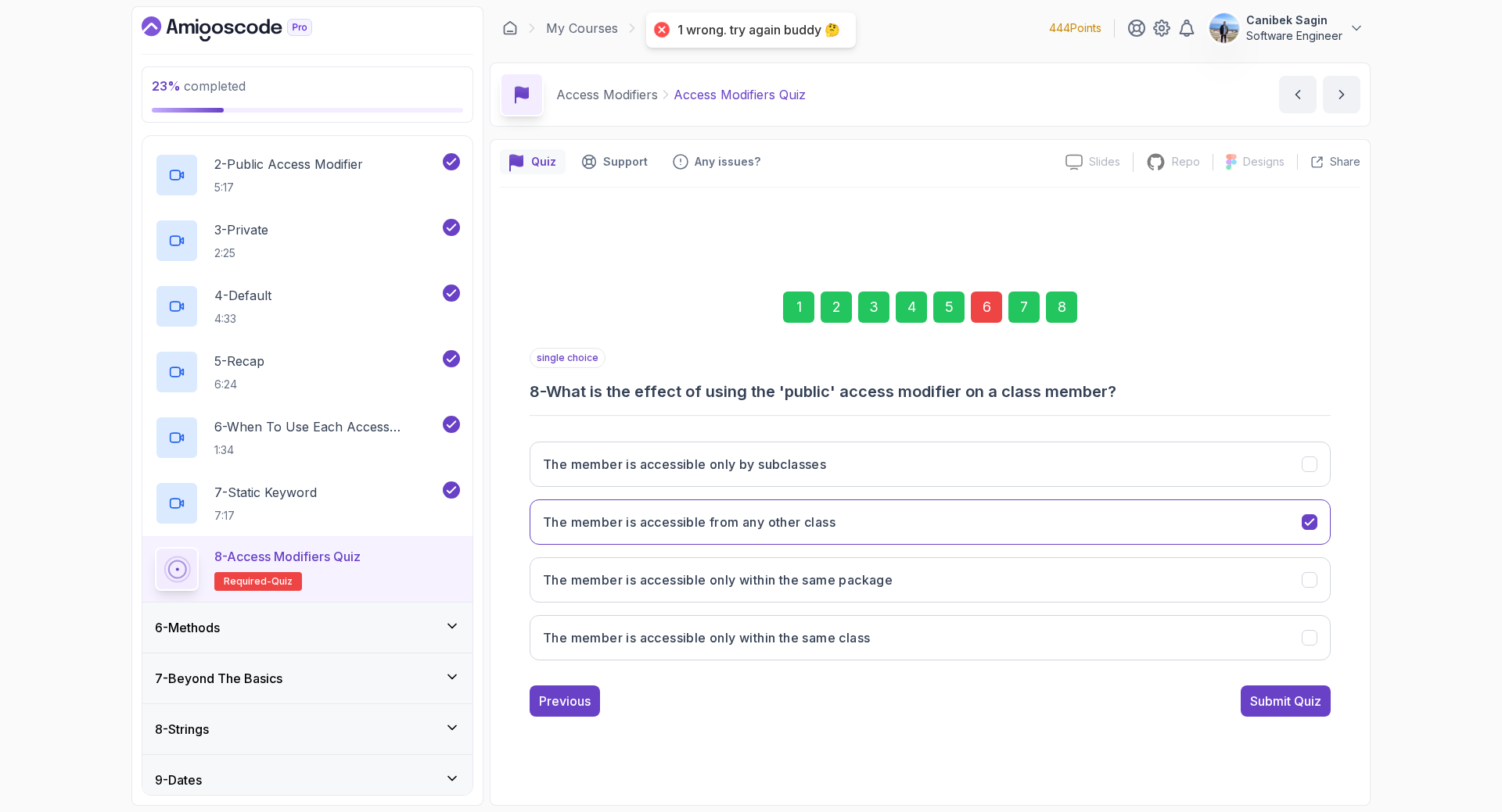
click at [989, 299] on div "6" at bounding box center [986, 307] width 32 height 32
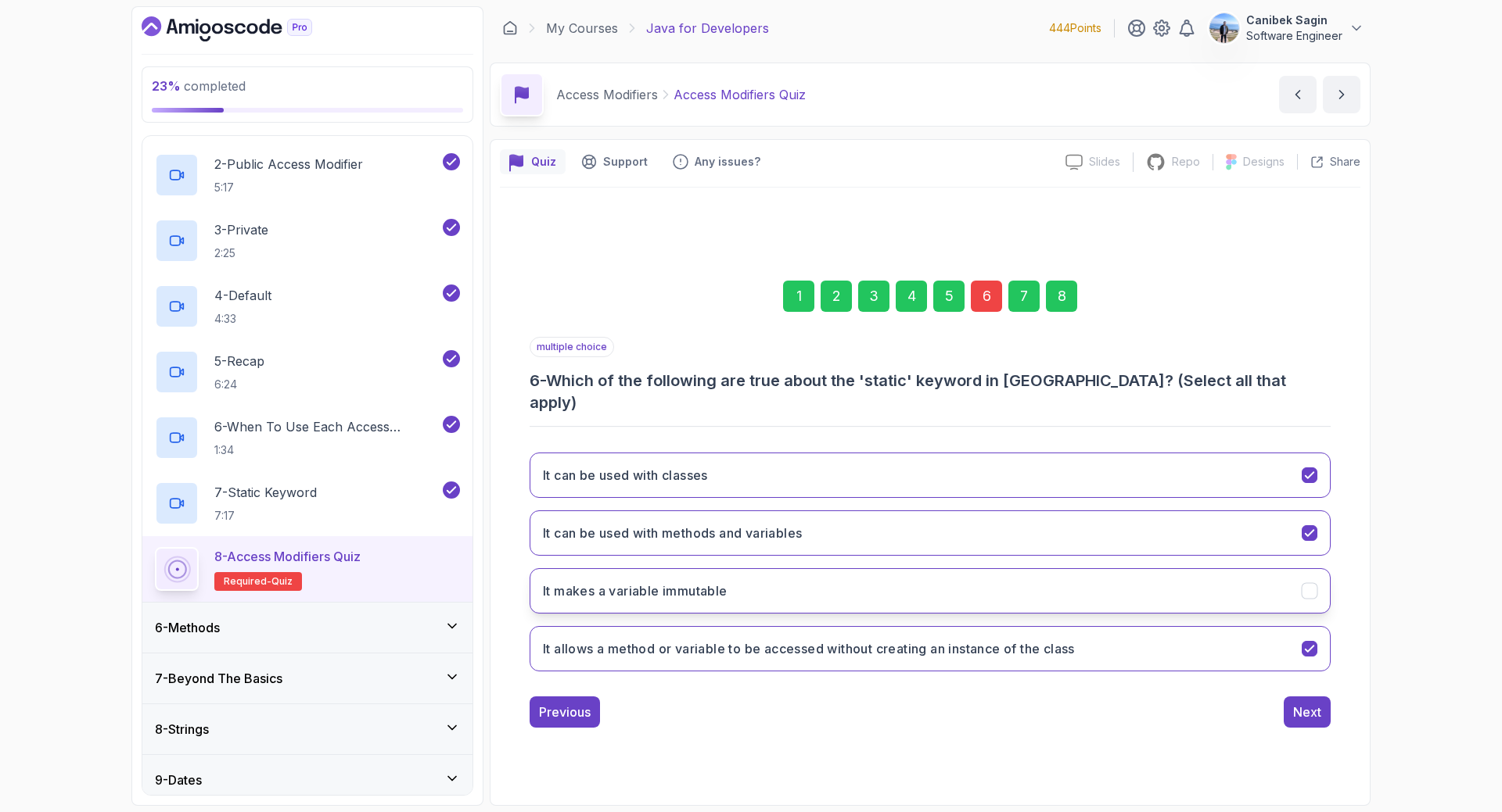
click at [1107, 579] on button "It makes a variable immutable" at bounding box center [930, 591] width 801 height 45
click at [1292, 702] on button "Next" at bounding box center [1307, 712] width 47 height 32
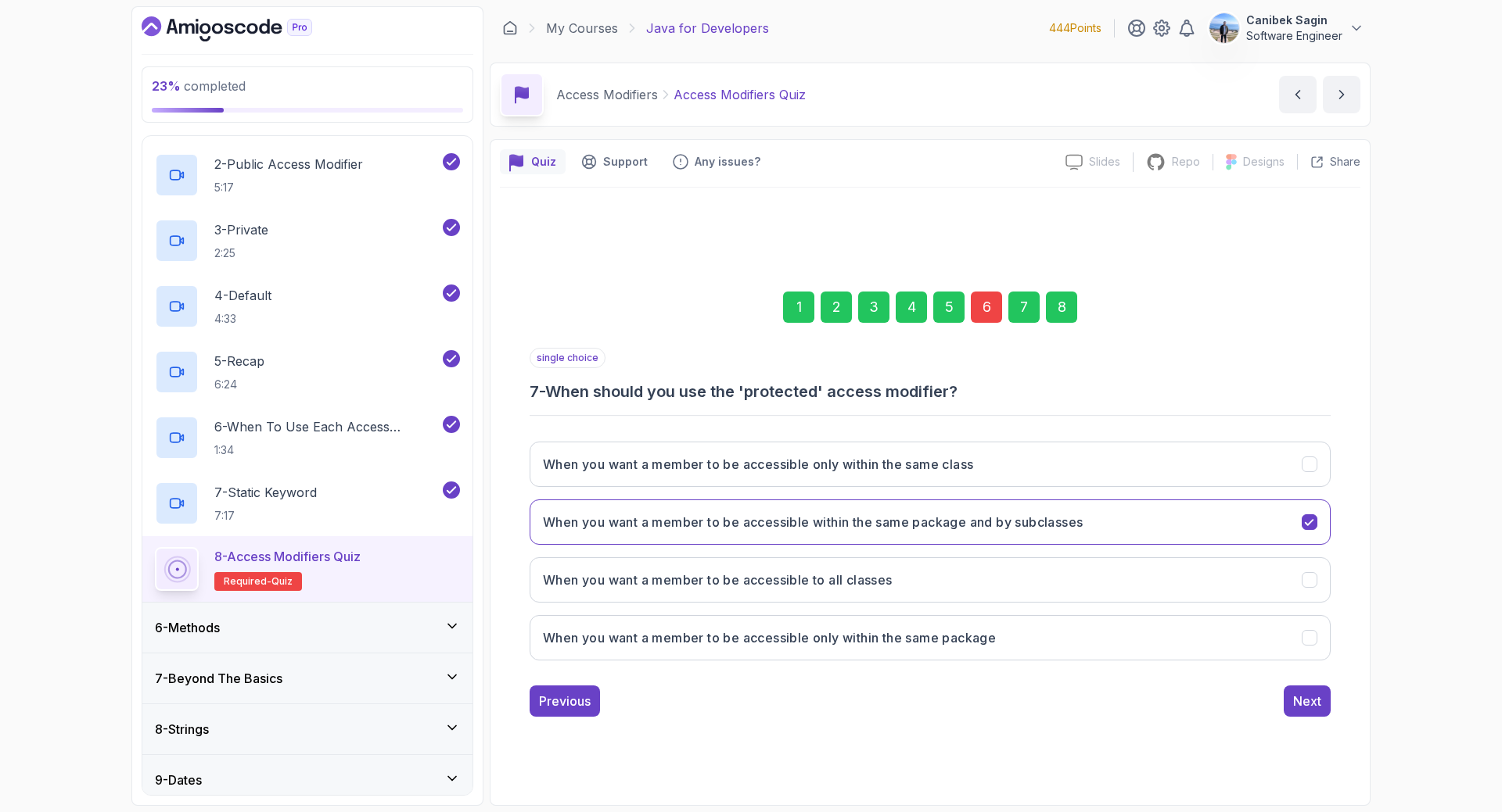
click at [1072, 314] on div "8" at bounding box center [1061, 307] width 32 height 32
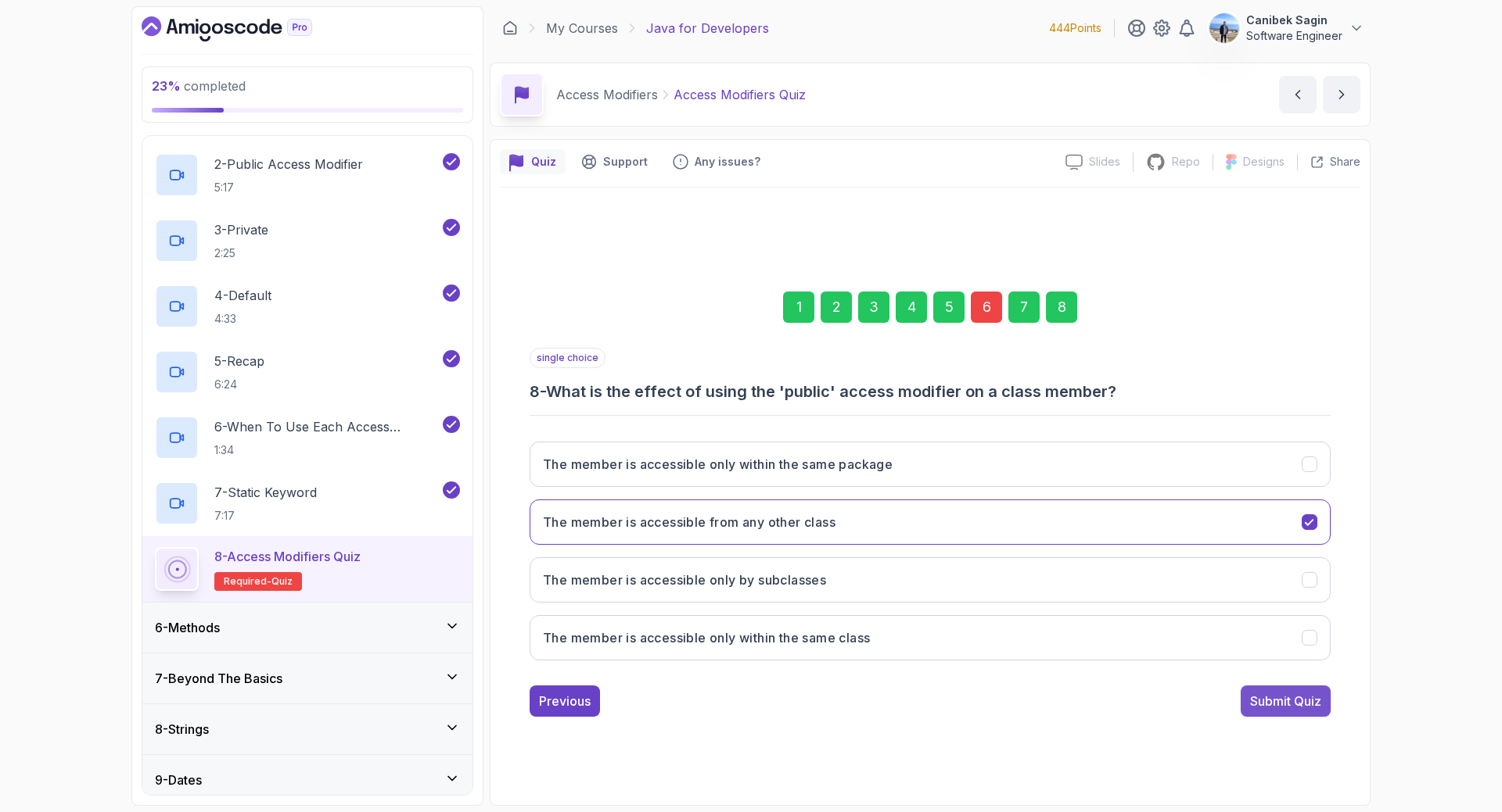
click at [1267, 701] on div "Submit Quiz" at bounding box center [1285, 701] width 71 height 19
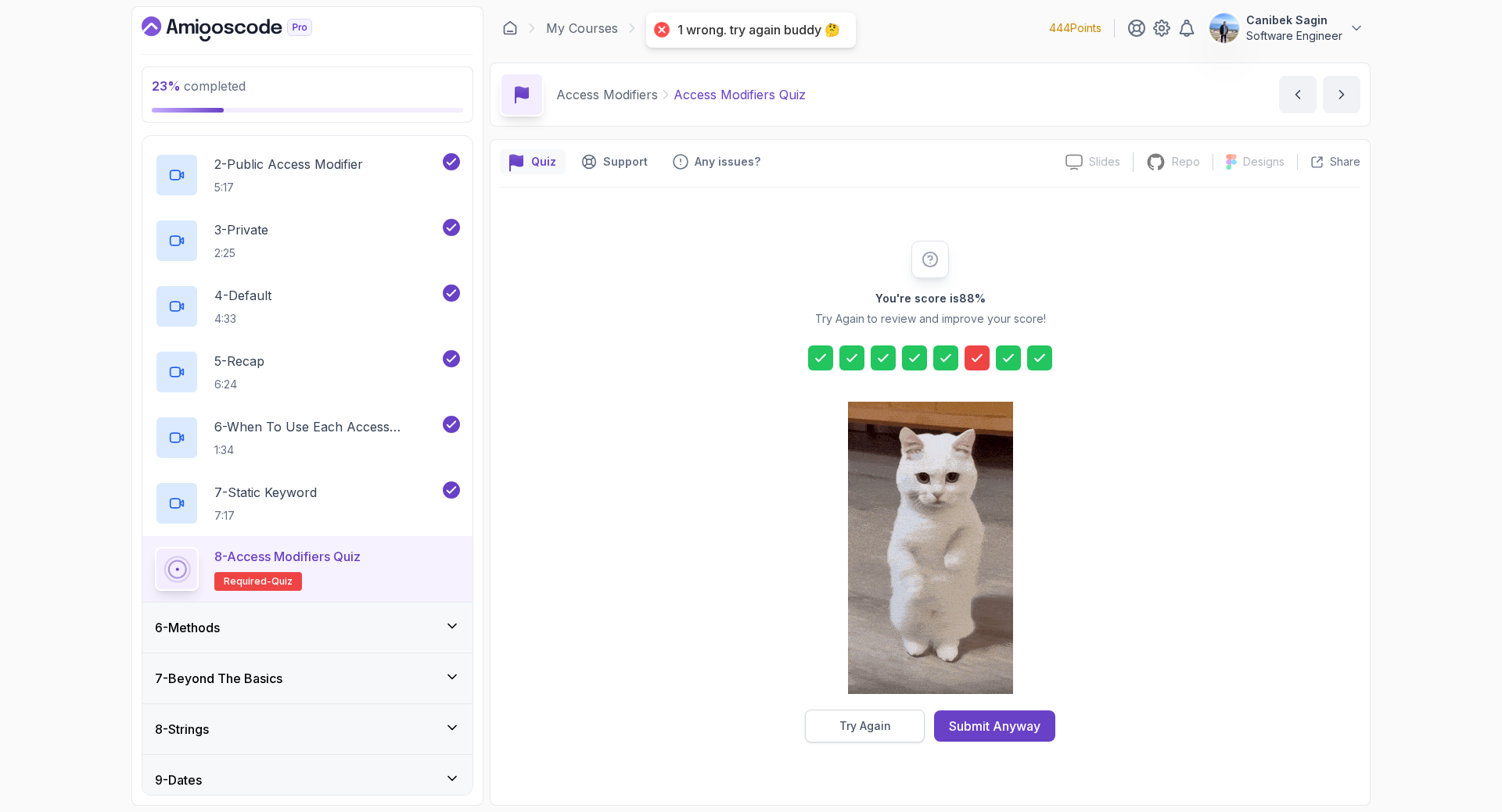
click at [853, 726] on div "Try Again" at bounding box center [865, 725] width 51 height 15
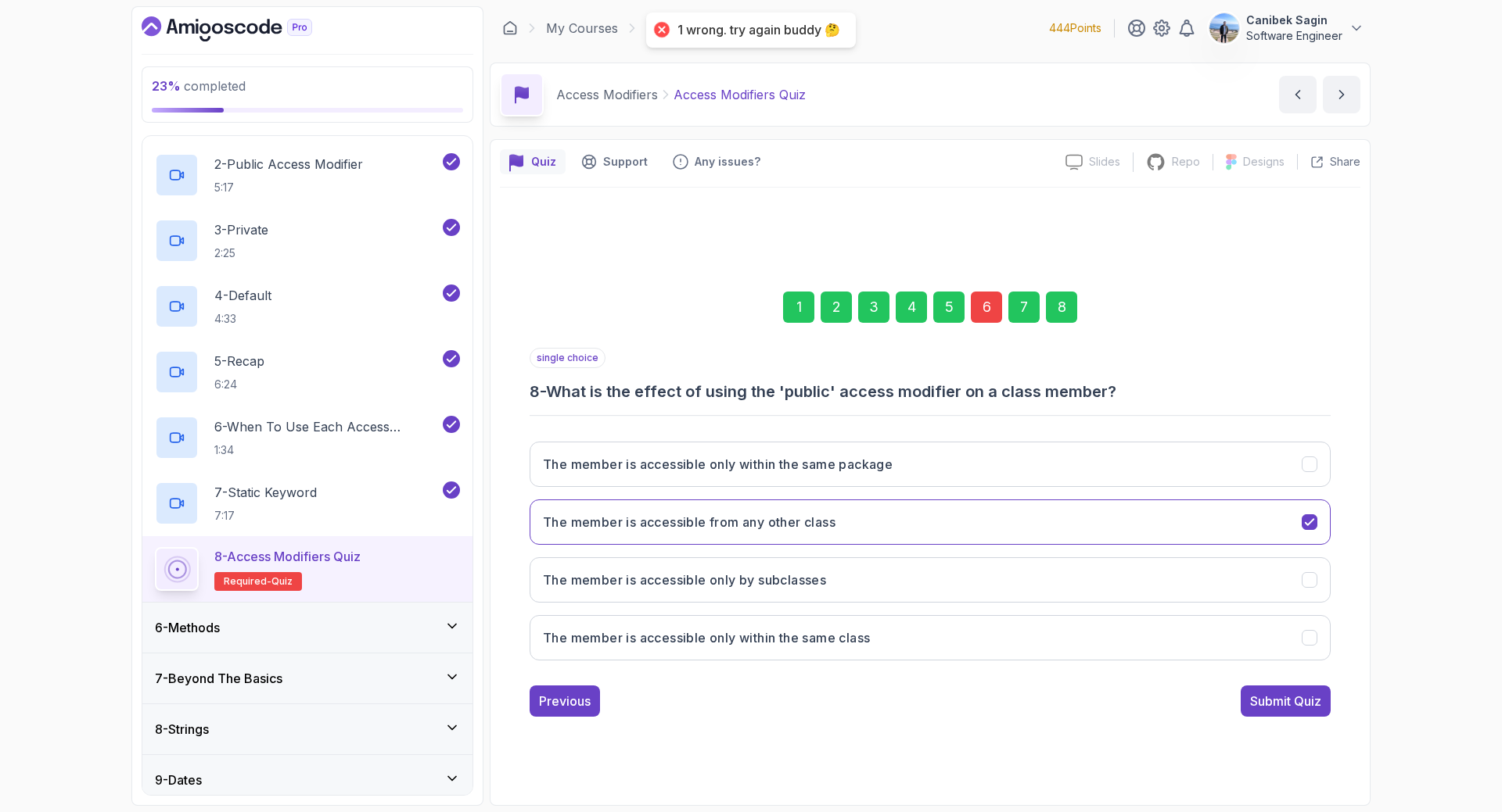
click at [989, 316] on div "6" at bounding box center [986, 307] width 32 height 32
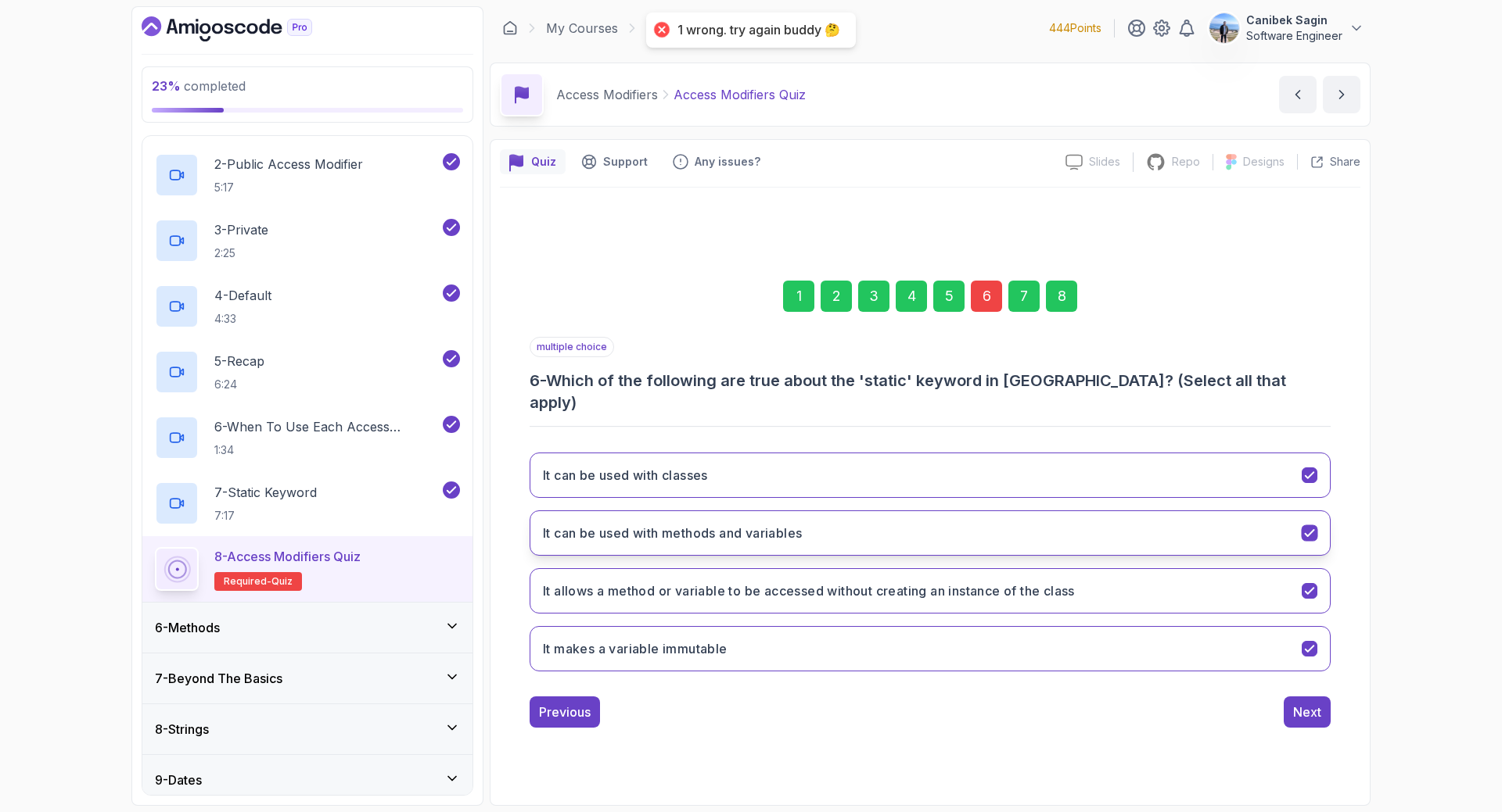
click at [832, 528] on button "It can be used with methods and variables" at bounding box center [930, 534] width 801 height 45
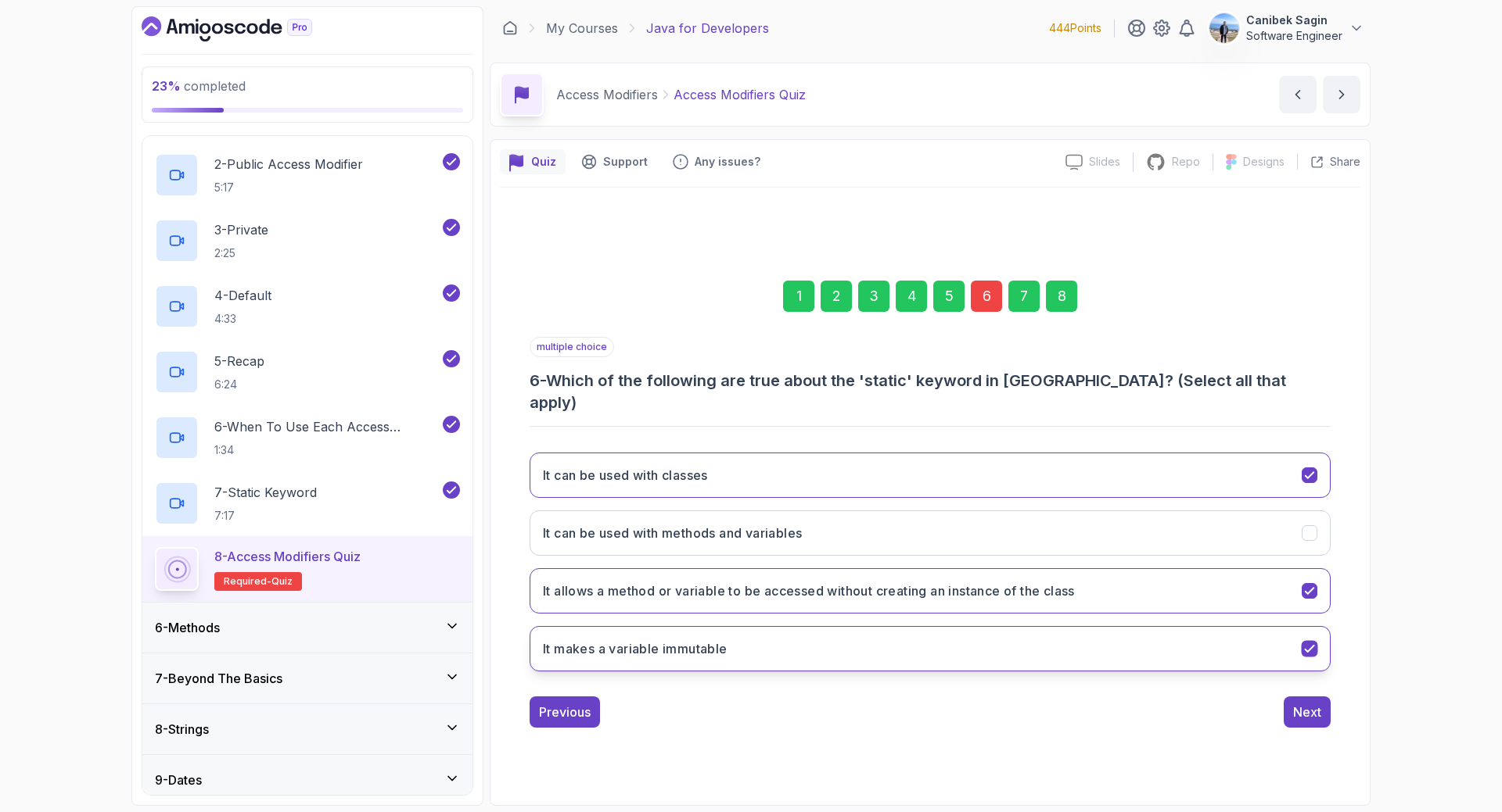
click at [864, 634] on button "It makes a variable immutable" at bounding box center [930, 649] width 801 height 45
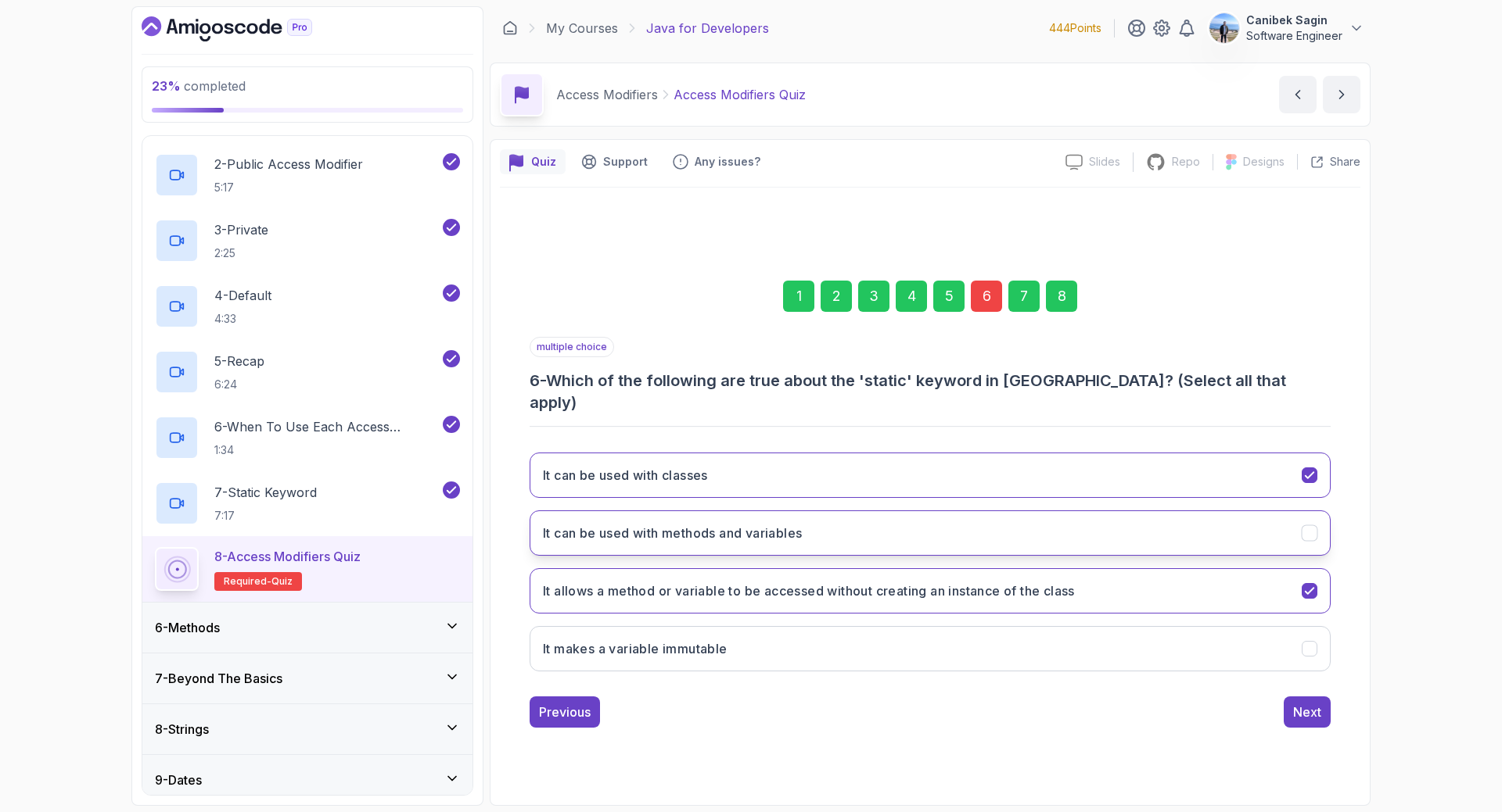
click at [730, 524] on h3 "It can be used with methods and variables" at bounding box center [672, 533] width 259 height 19
click at [1315, 705] on div "Next" at bounding box center [1306, 712] width 28 height 19
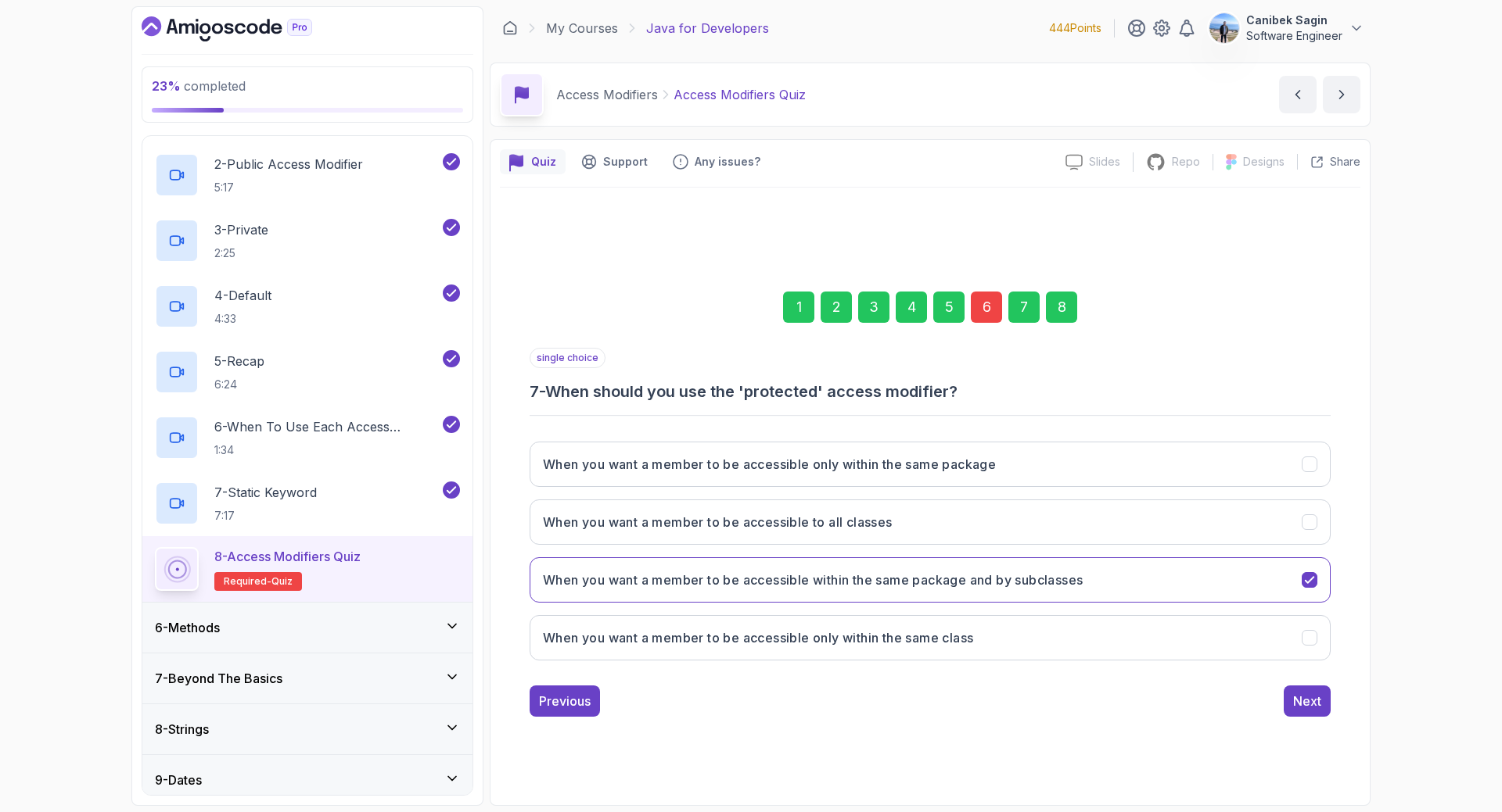
click at [1060, 311] on div "8" at bounding box center [1061, 307] width 32 height 32
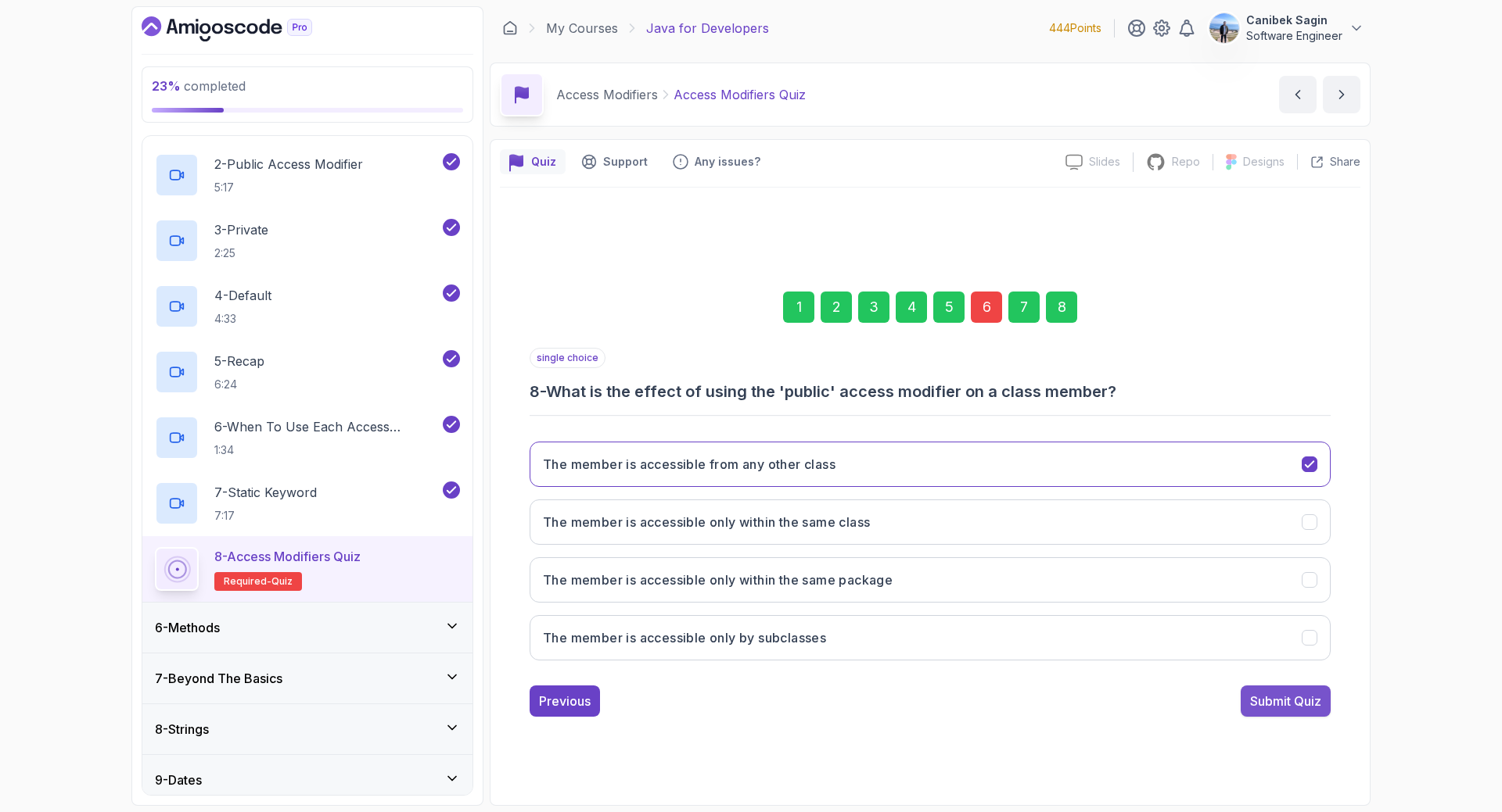
click at [1257, 706] on div "Submit Quiz" at bounding box center [1285, 701] width 71 height 19
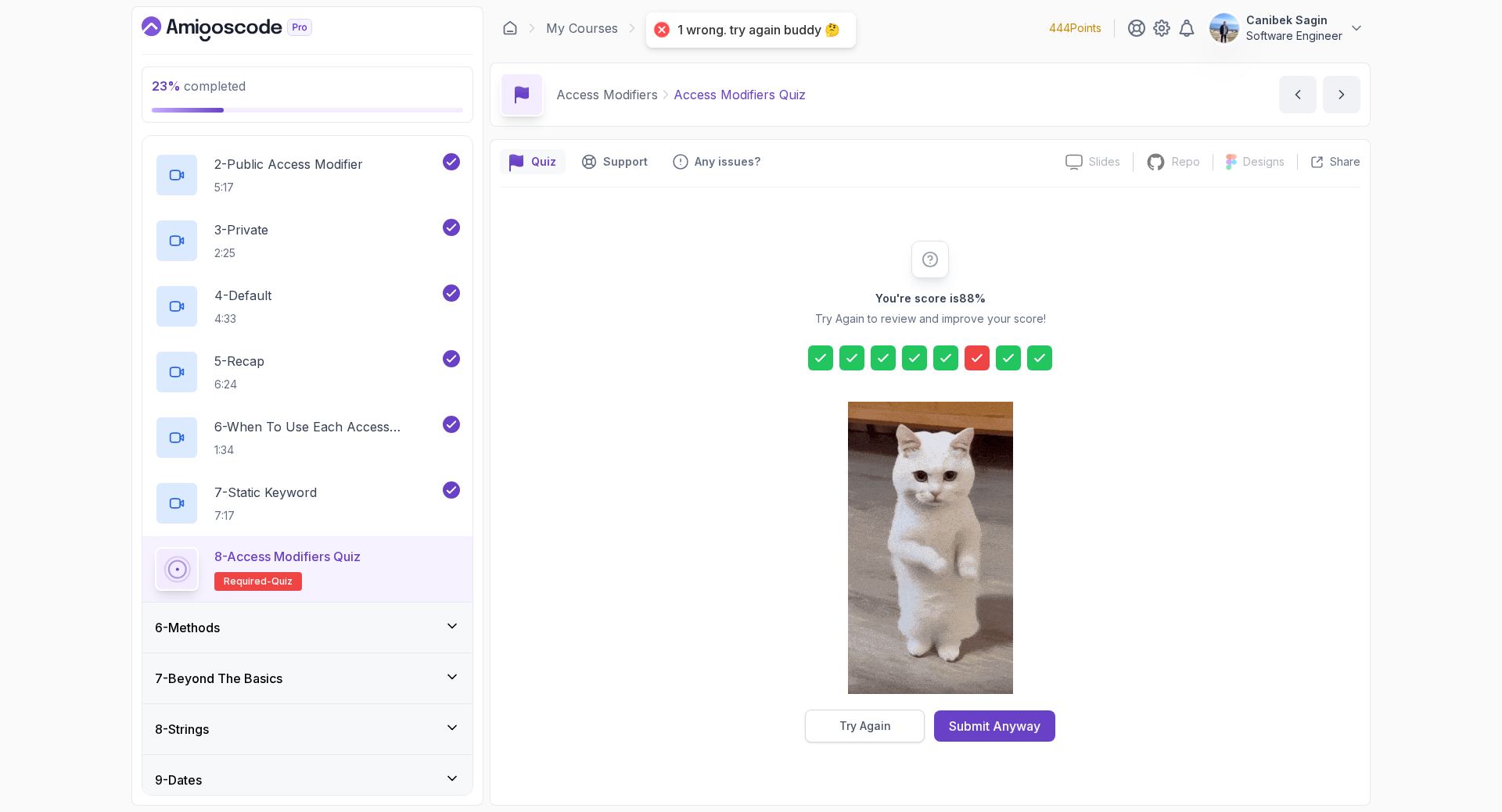
click at [878, 720] on div "Try Again" at bounding box center [865, 725] width 51 height 15
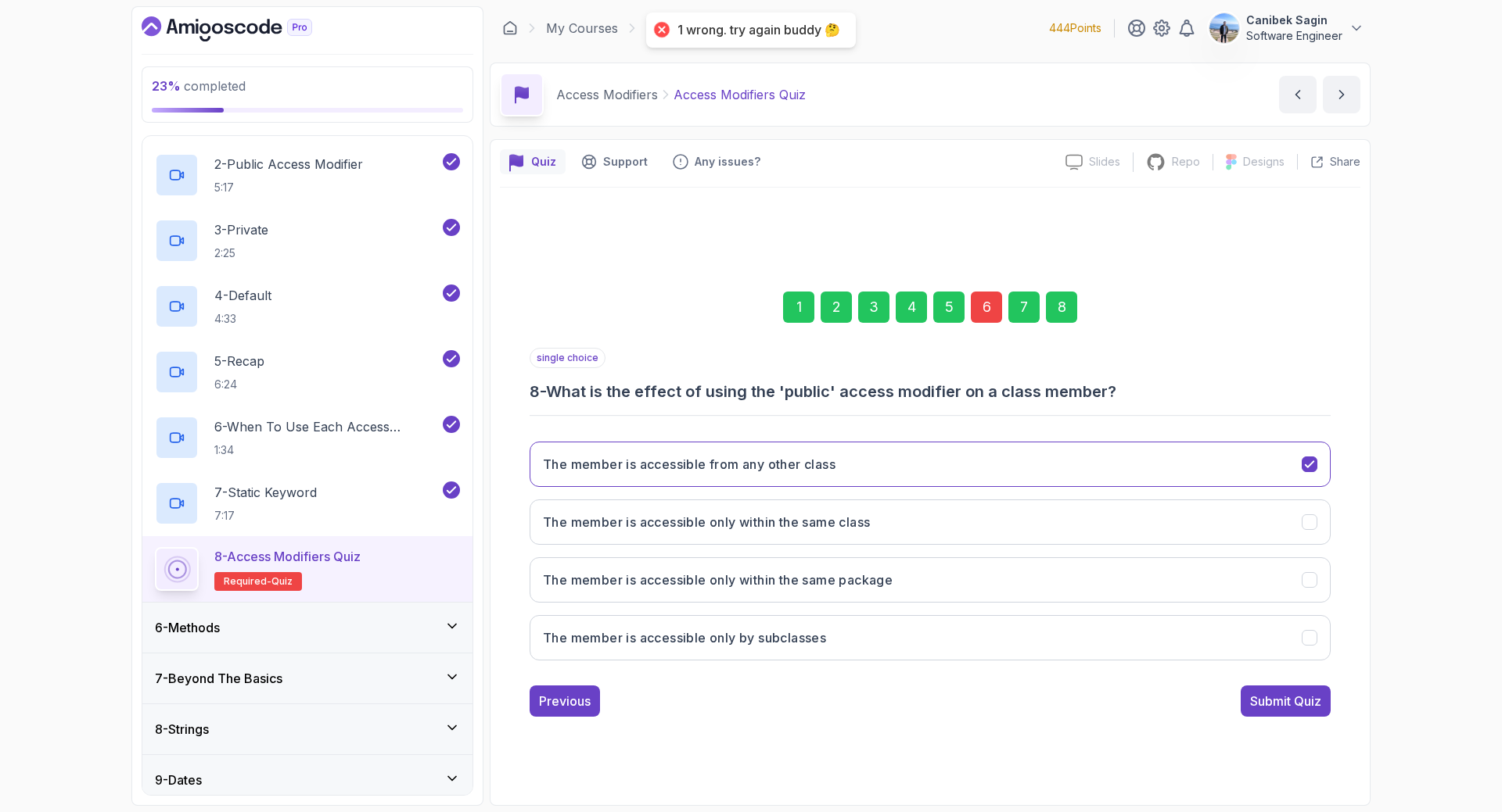
click at [983, 315] on div "6" at bounding box center [986, 307] width 32 height 32
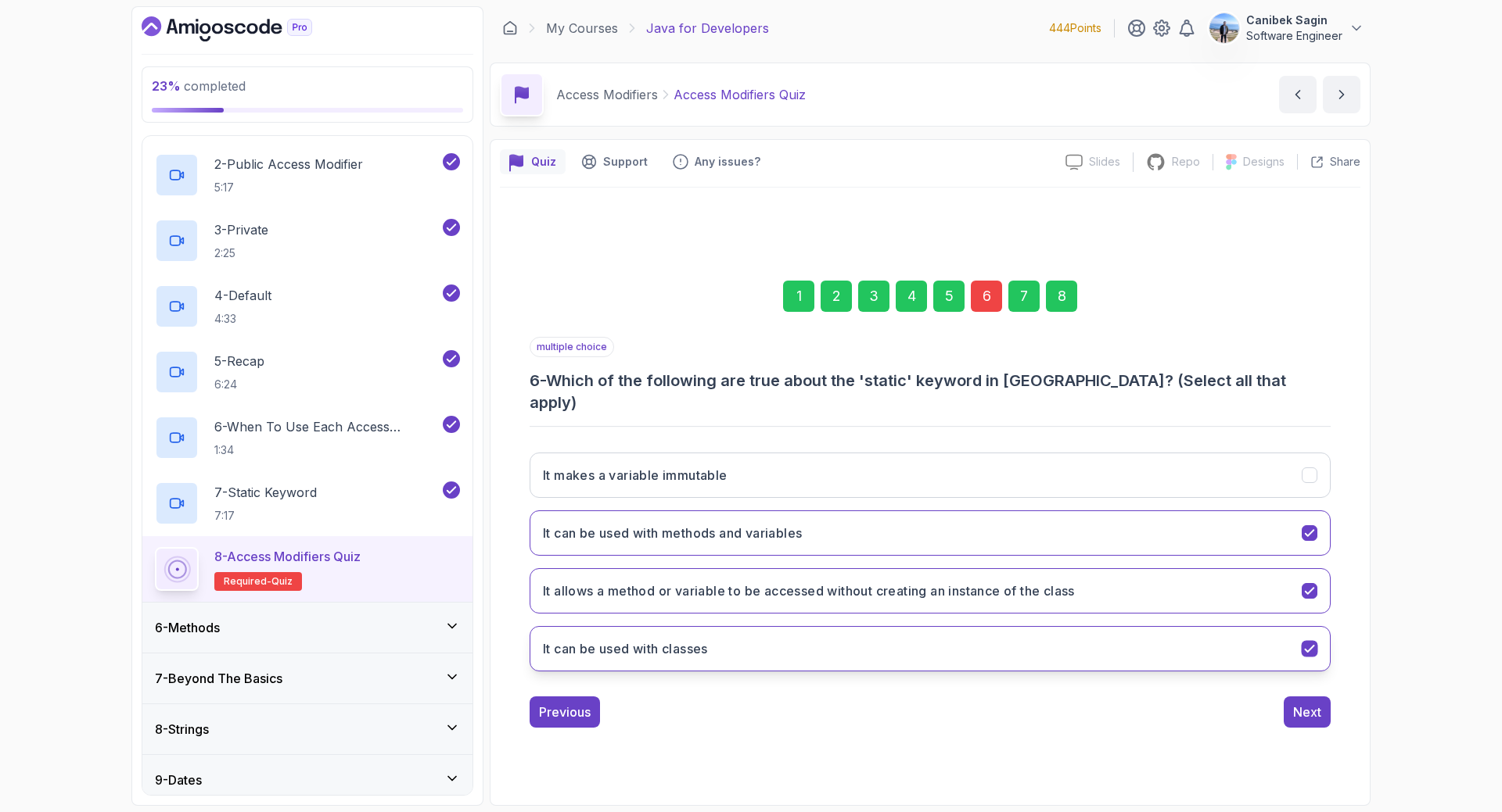
click at [1209, 647] on button "It can be used with classes" at bounding box center [930, 649] width 801 height 45
click at [1207, 630] on button "It can be used with classes" at bounding box center [930, 649] width 801 height 45
click at [1121, 518] on button "It can be used with methods and variables" at bounding box center [930, 534] width 801 height 45
click at [1301, 703] on div "Next" at bounding box center [1306, 712] width 28 height 19
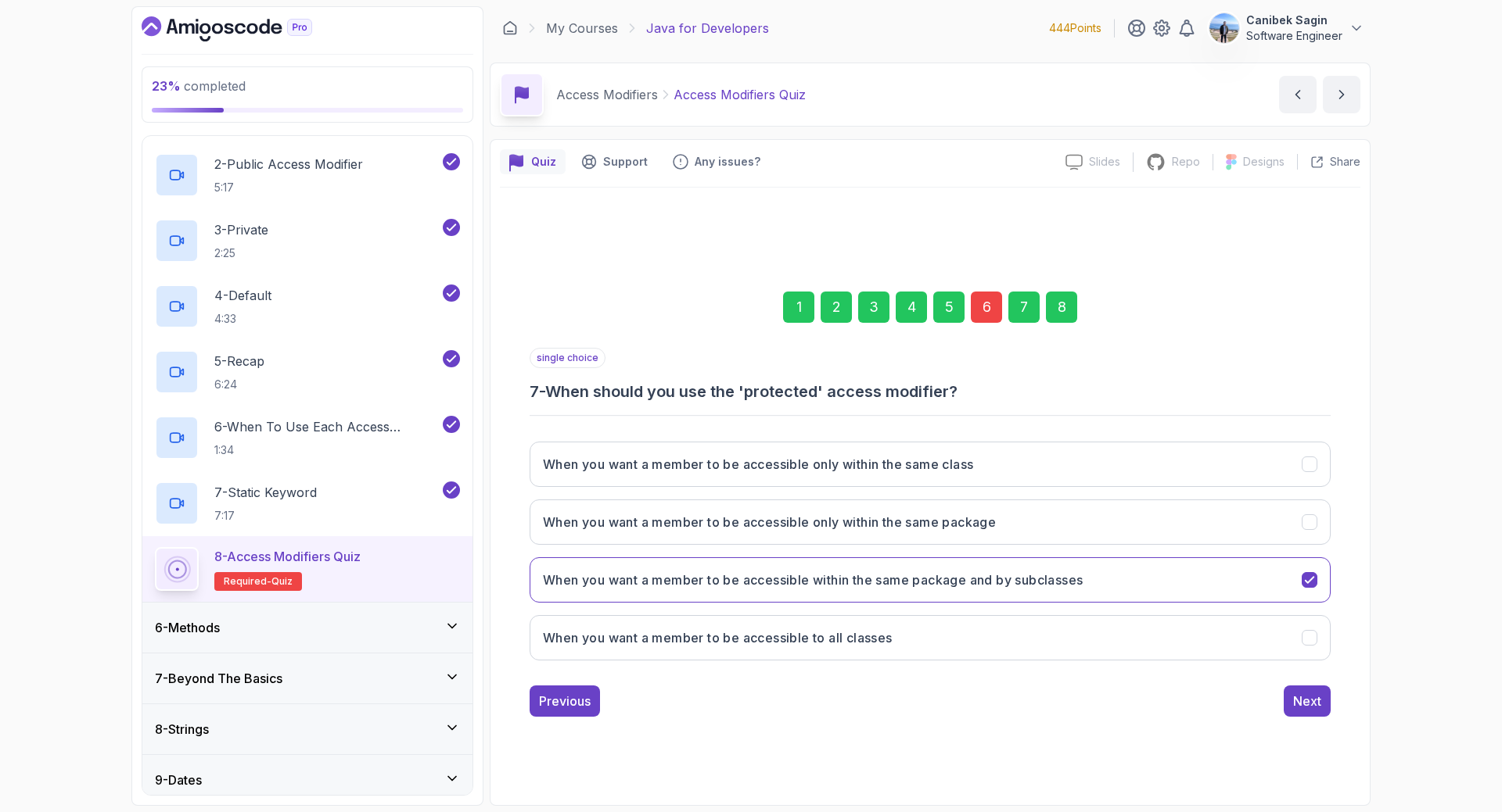
click at [1049, 310] on div "8" at bounding box center [1061, 307] width 32 height 32
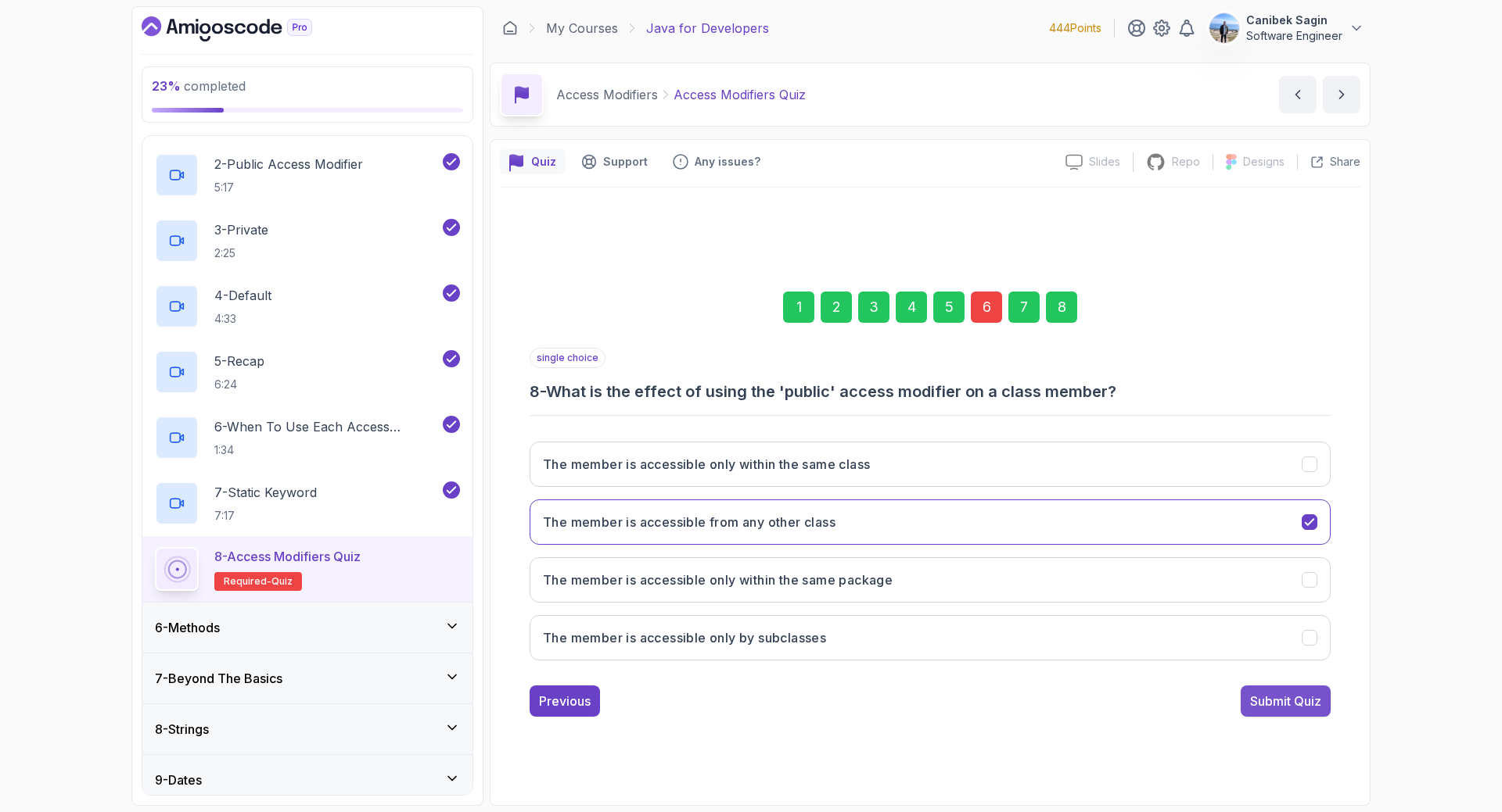
click at [1267, 710] on div "Submit Quiz" at bounding box center [1285, 701] width 71 height 19
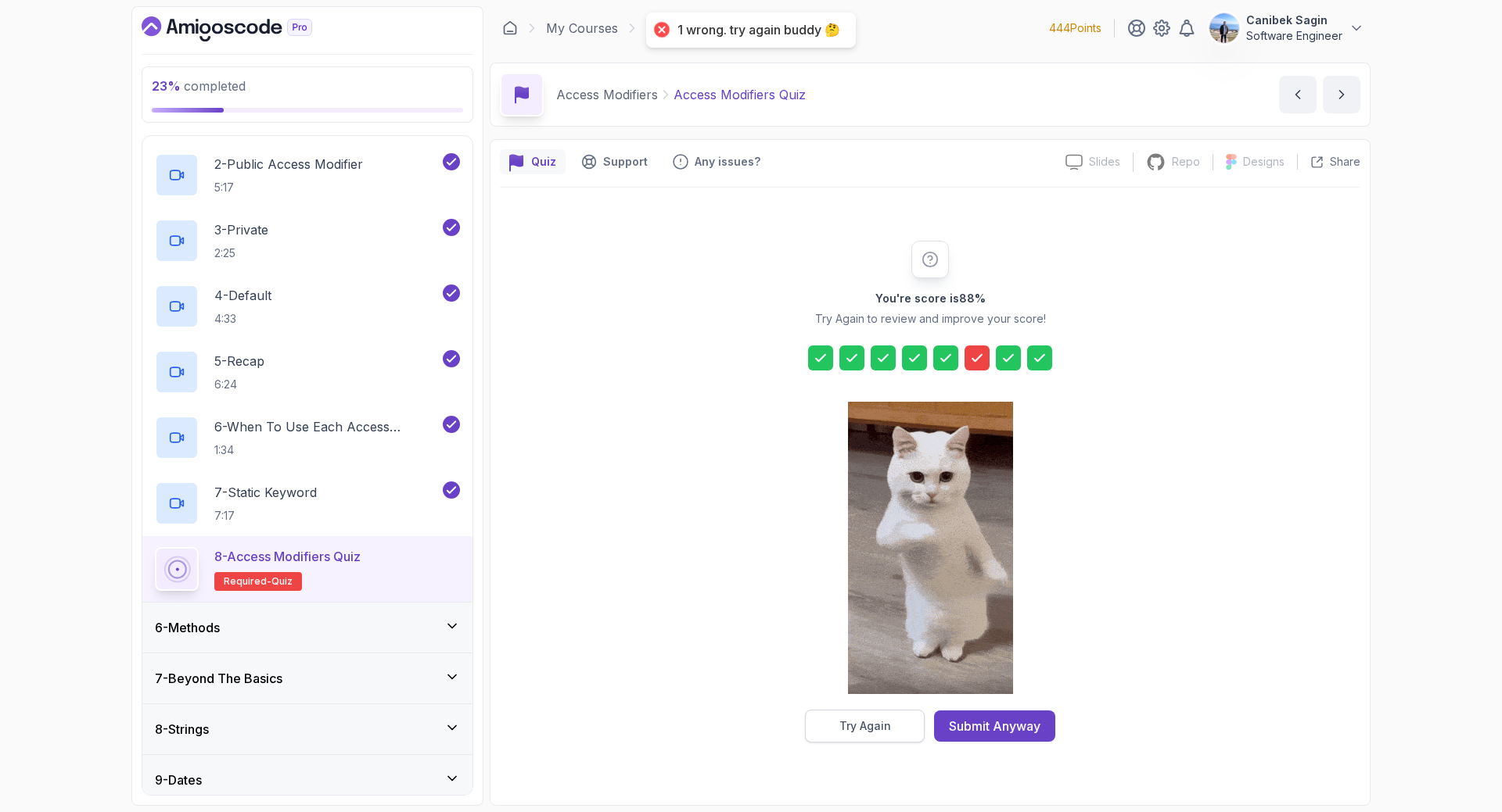
click at [884, 725] on div "Try Again" at bounding box center [865, 725] width 51 height 15
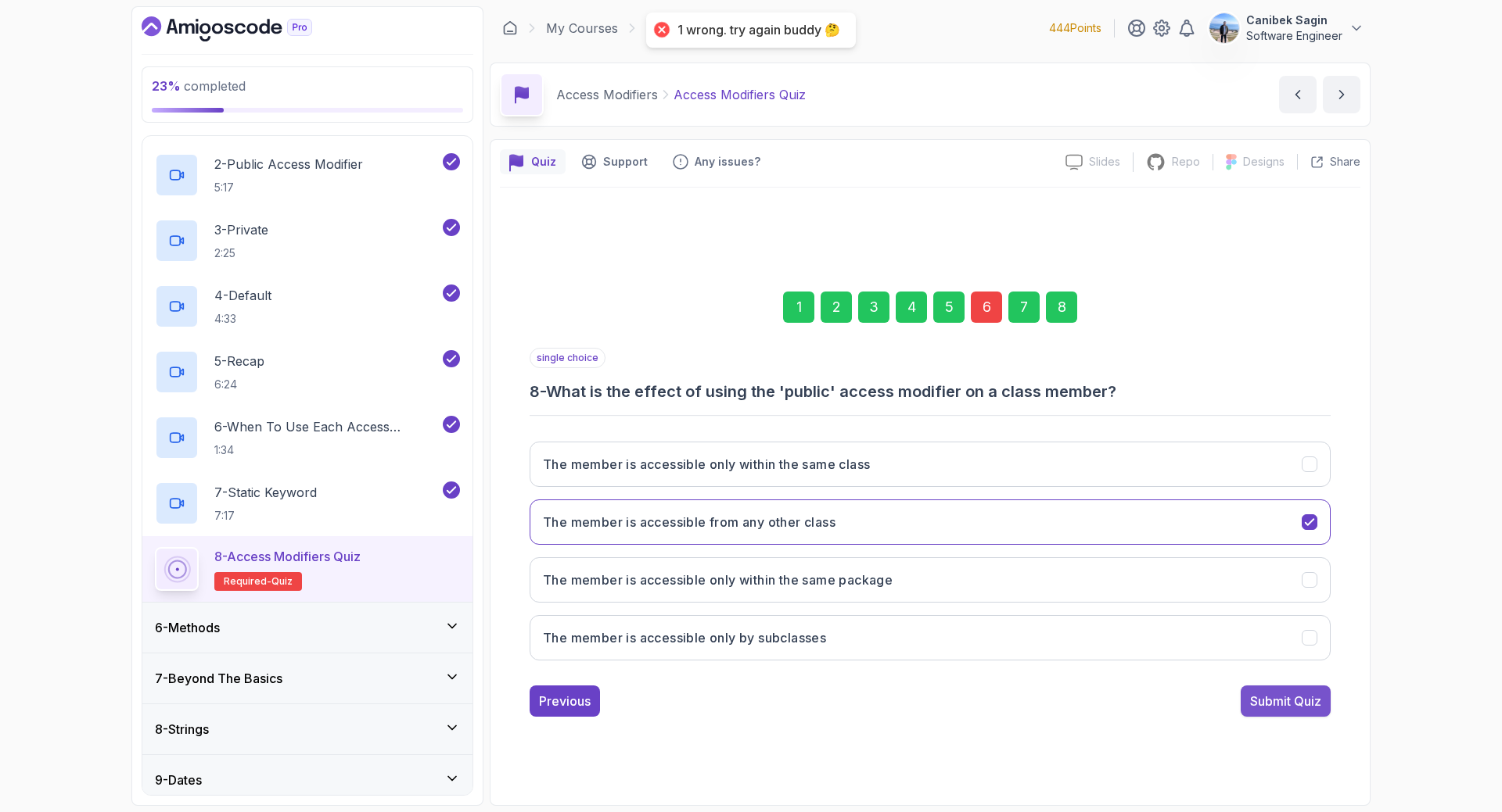
click at [1287, 706] on div "Submit Quiz" at bounding box center [1285, 701] width 71 height 19
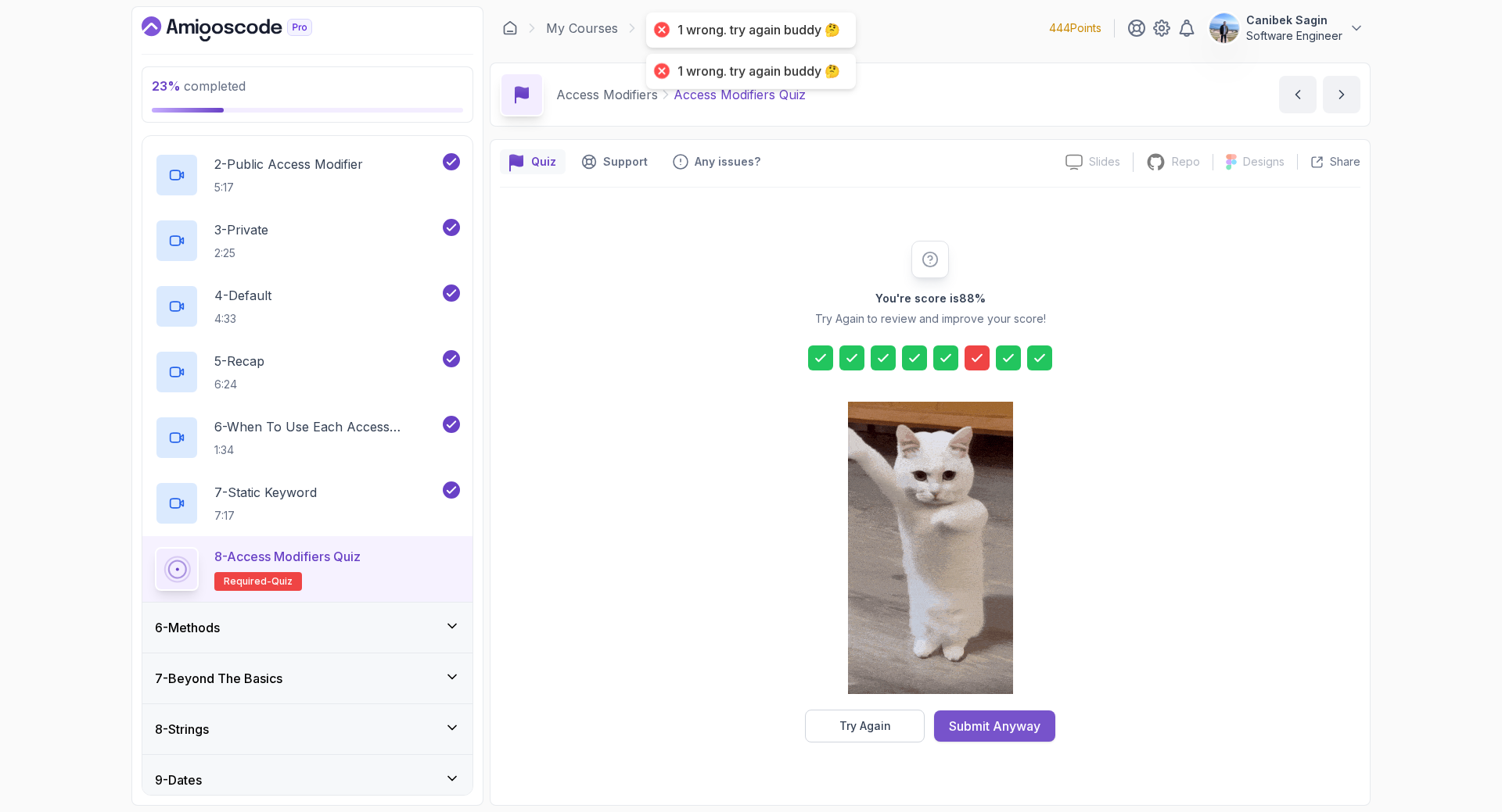
click at [1009, 724] on div "Submit Anyway" at bounding box center [994, 726] width 92 height 19
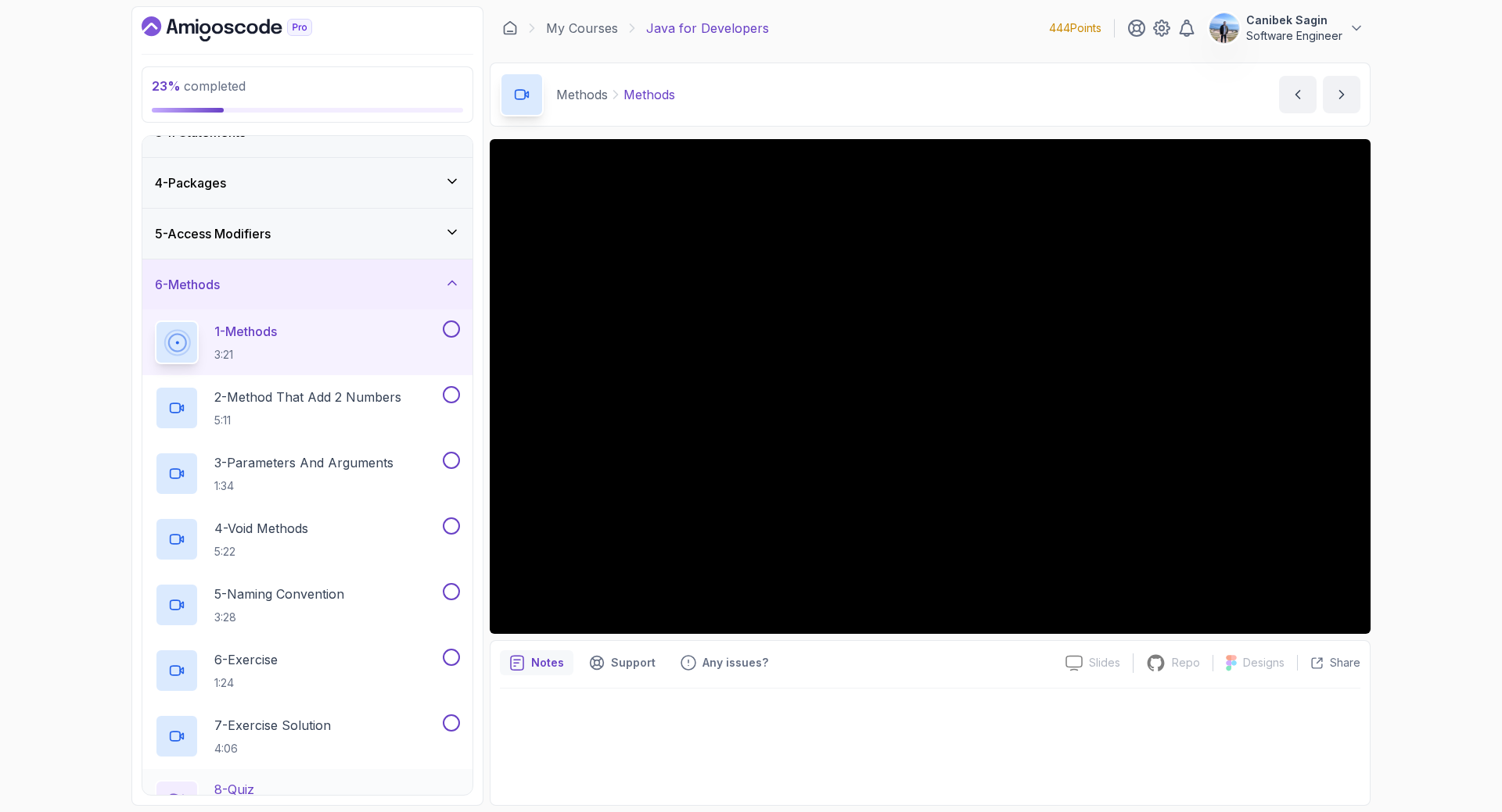
scroll to position [129, 0]
